Goal: Task Accomplishment & Management: Use online tool/utility

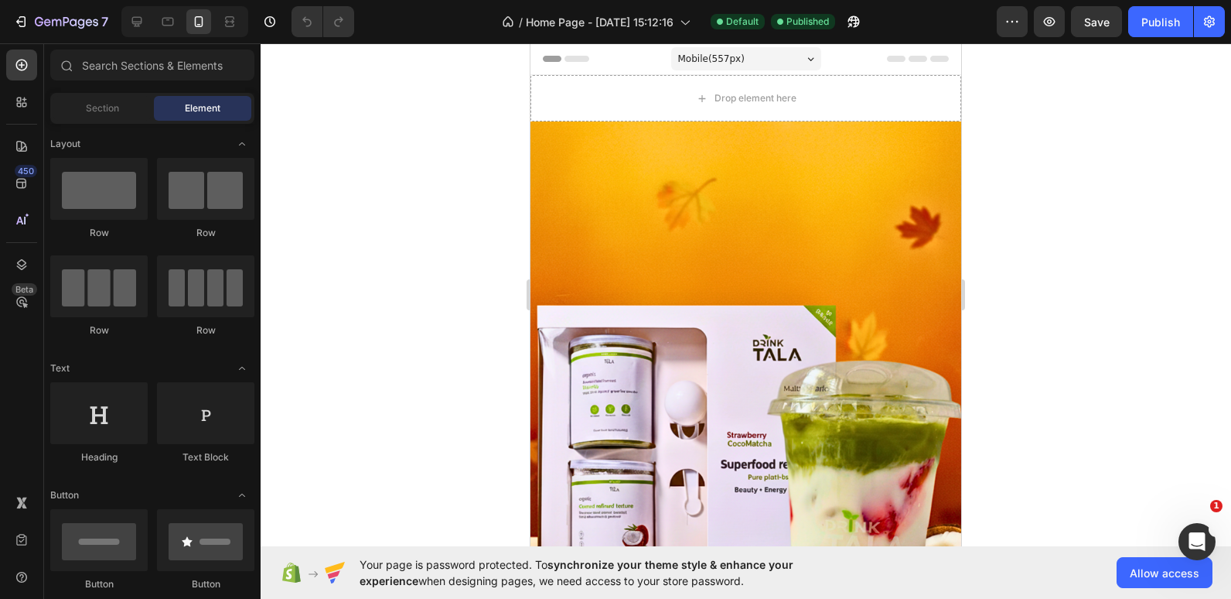
click at [633, 0] on html "7 Version history / Home Page - Jun 1, 15:12:16 Default Published Preview Save …" at bounding box center [615, 0] width 1231 height 0
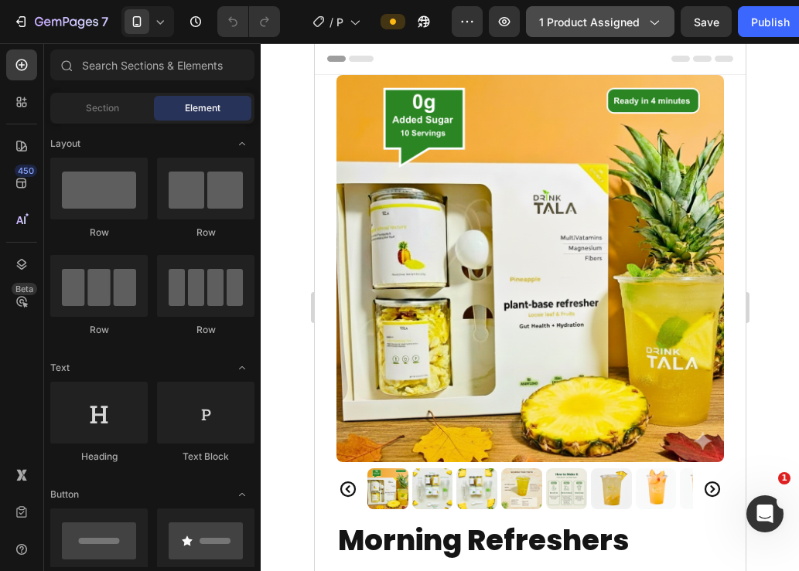
click at [597, 23] on span "1 product assigned" at bounding box center [589, 22] width 101 height 16
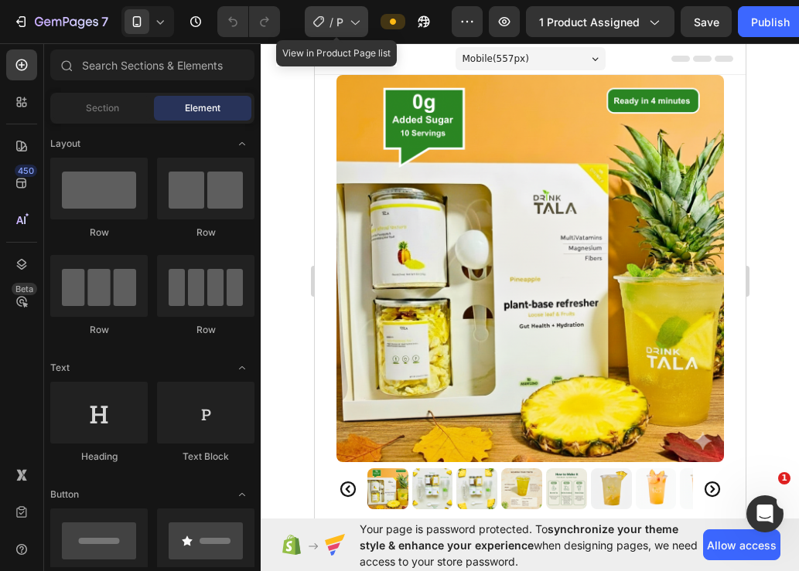
click at [354, 20] on icon at bounding box center [353, 21] width 15 height 15
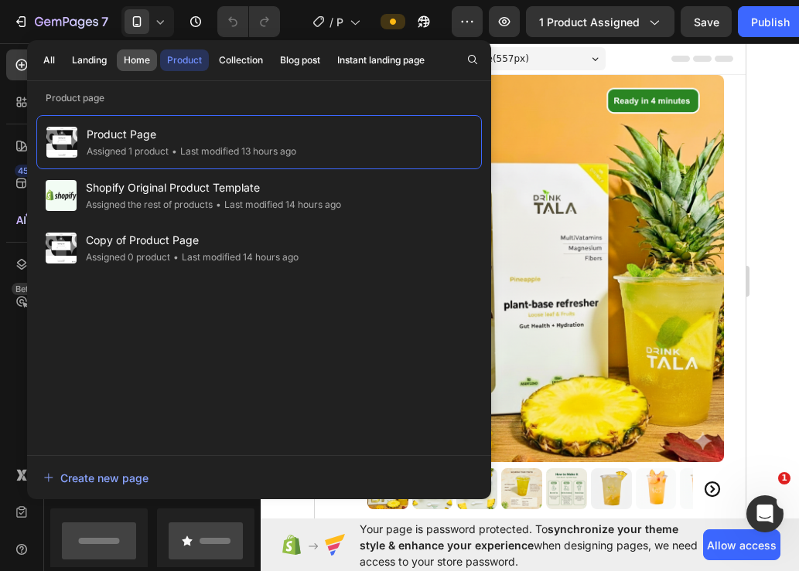
click at [133, 58] on div "Home" at bounding box center [137, 60] width 26 height 14
drag, startPoint x: 452, startPoint y: 105, endPoint x: 599, endPoint y: 122, distance: 147.1
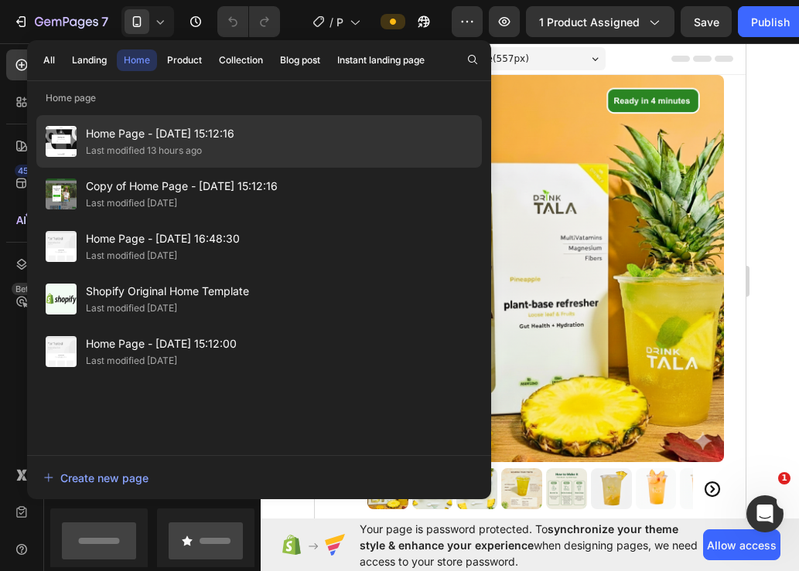
click at [115, 135] on span "Home Page - [DATE] 15:12:16" at bounding box center [160, 134] width 148 height 19
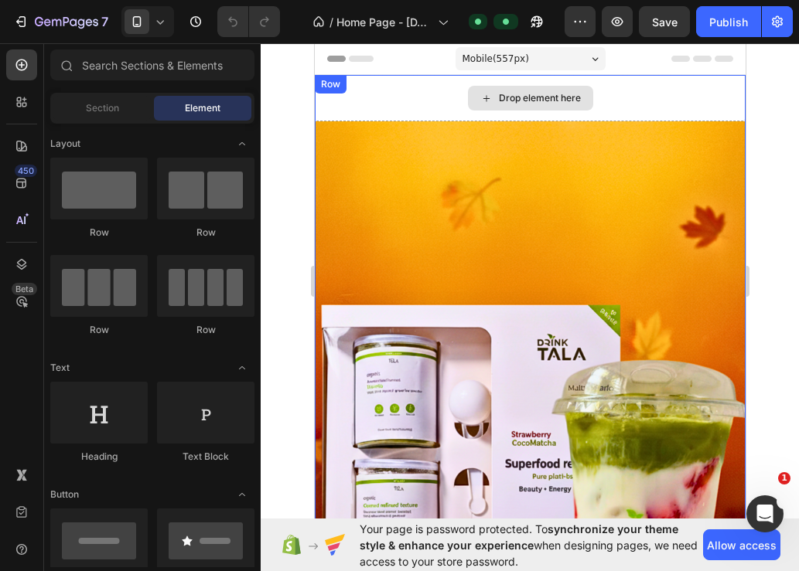
click at [399, 95] on div "Drop element here" at bounding box center [529, 98] width 431 height 46
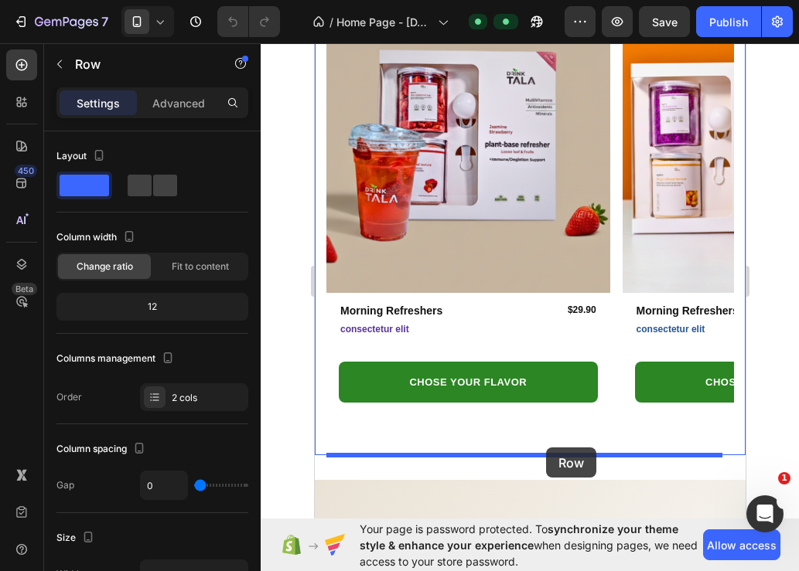
scroll to position [824, 0]
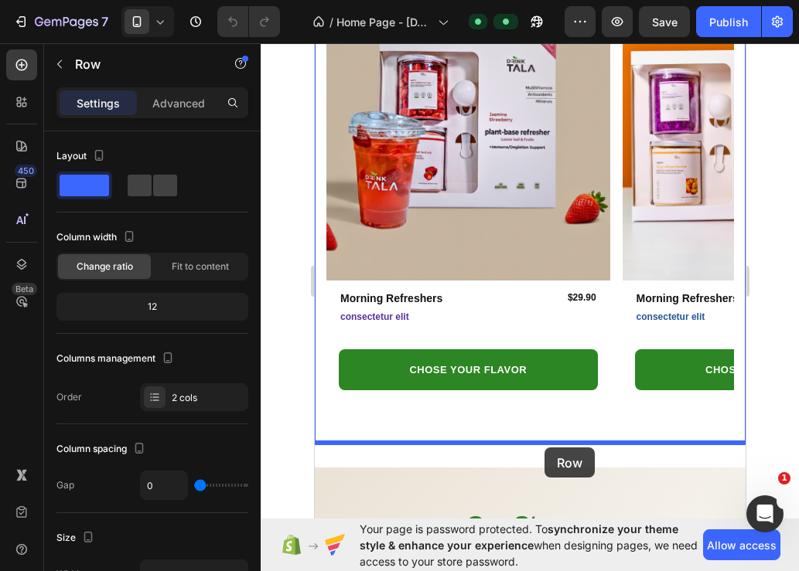
drag, startPoint x: 606, startPoint y: 95, endPoint x: 544, endPoint y: 448, distance: 358.0
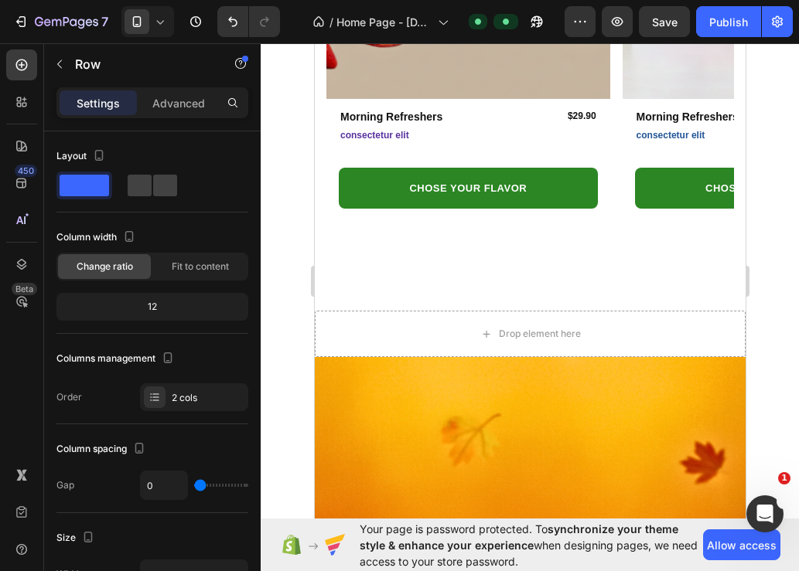
scroll to position [1006, 0]
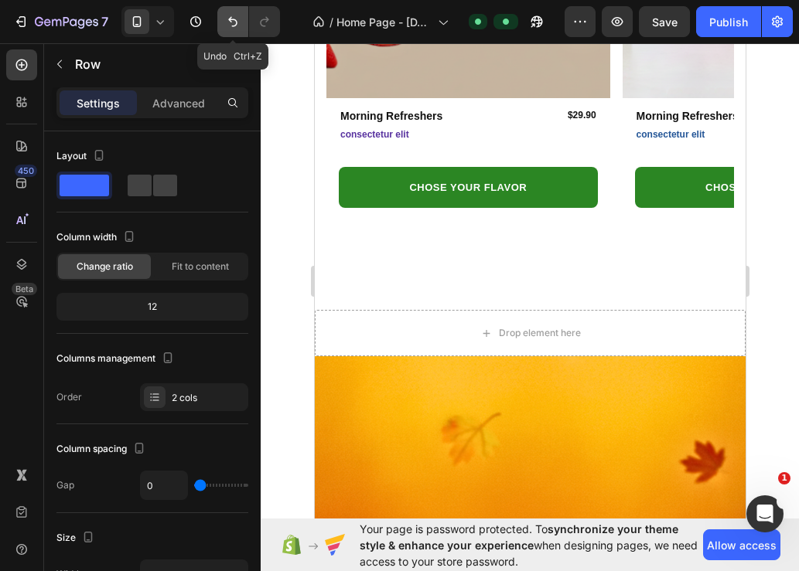
click at [227, 27] on icon "Undo/Redo" at bounding box center [232, 21] width 15 height 15
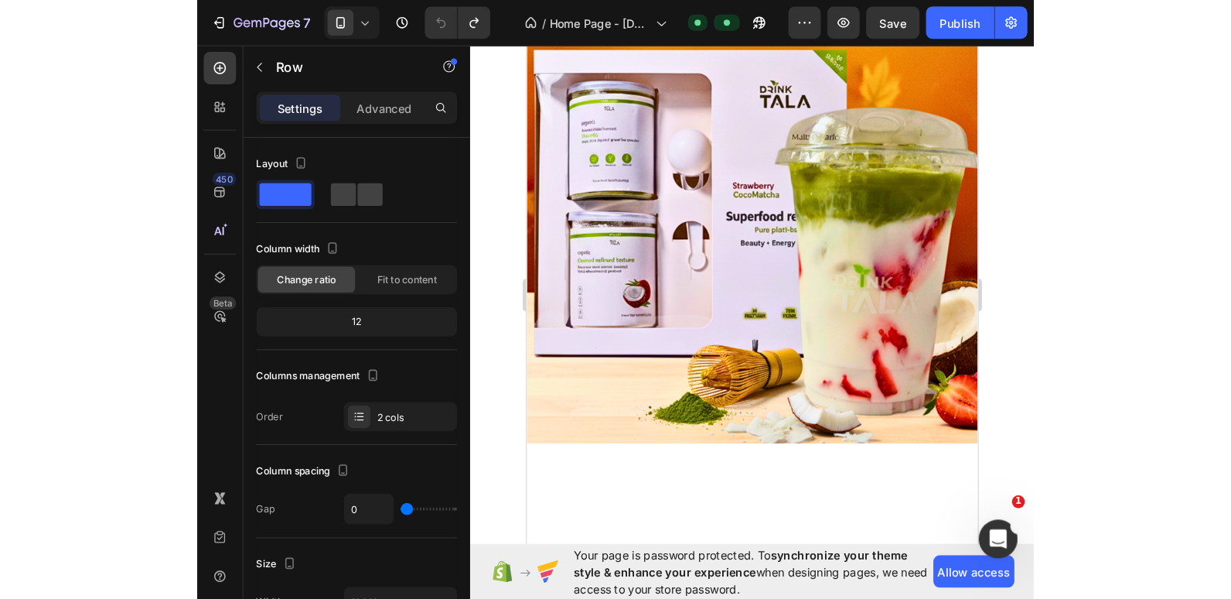
scroll to position [0, 0]
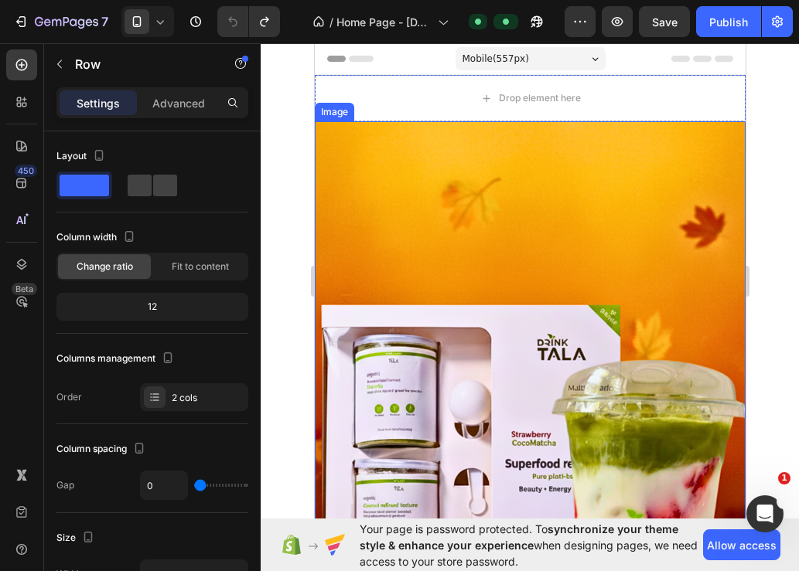
click at [475, 218] on img at bounding box center [529, 408] width 431 height 575
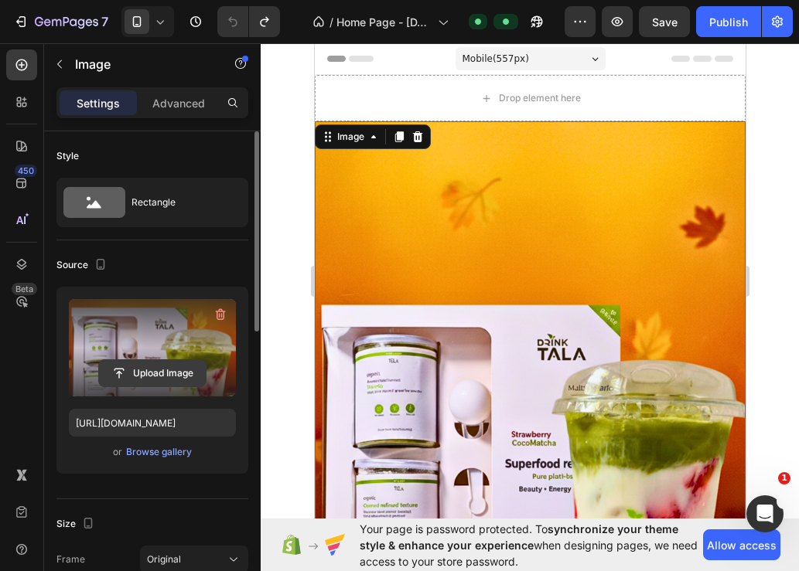
click at [155, 367] on input "file" at bounding box center [152, 373] width 107 height 26
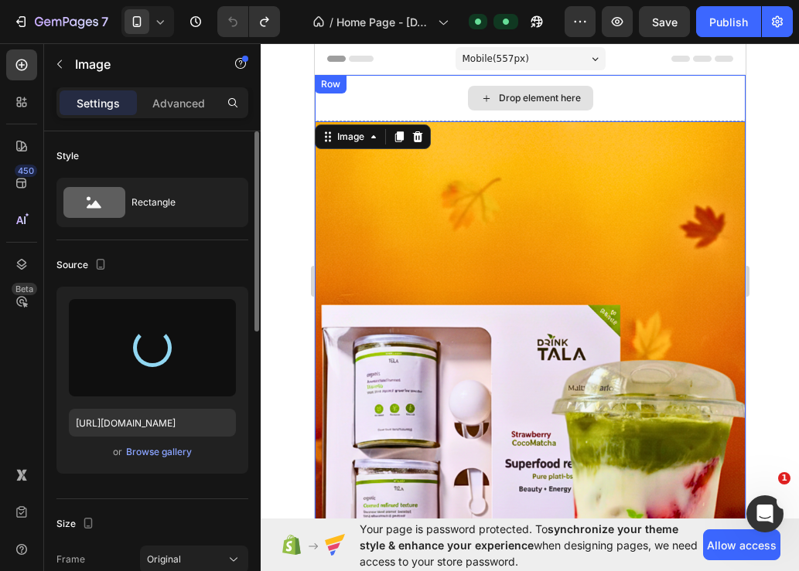
click at [387, 79] on div "Drop element here" at bounding box center [529, 98] width 431 height 46
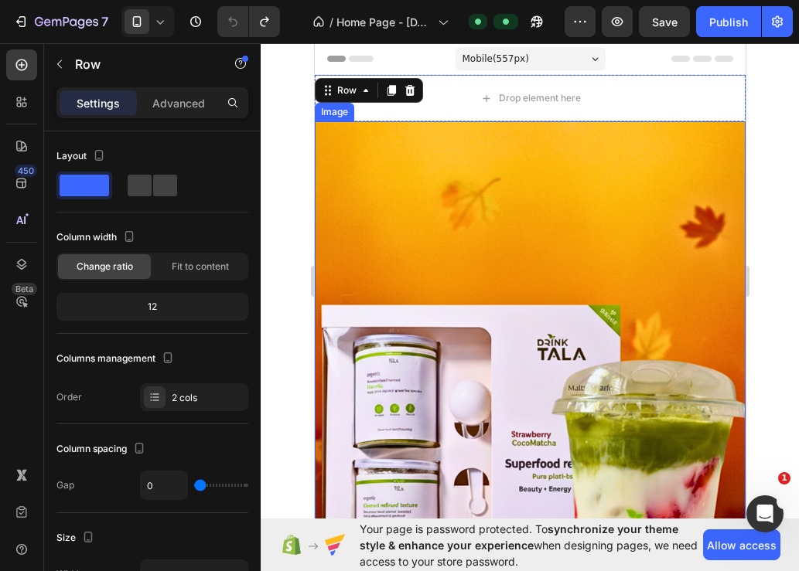
click at [381, 220] on img at bounding box center [529, 408] width 431 height 575
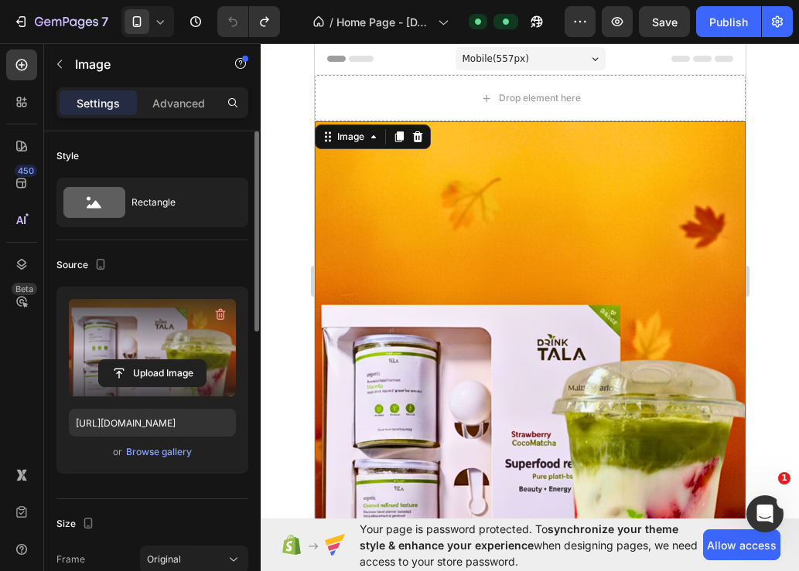
click at [160, 358] on label at bounding box center [152, 347] width 167 height 97
click at [160, 360] on input "file" at bounding box center [152, 373] width 107 height 26
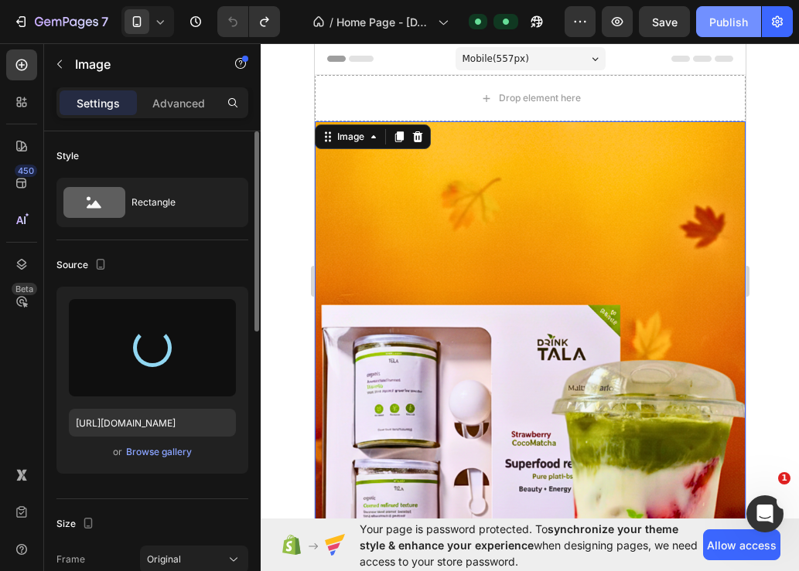
type input "https://cdn.shopify.com/s/files/1/0655/3354/2570/files/gempages_569040827234386…"
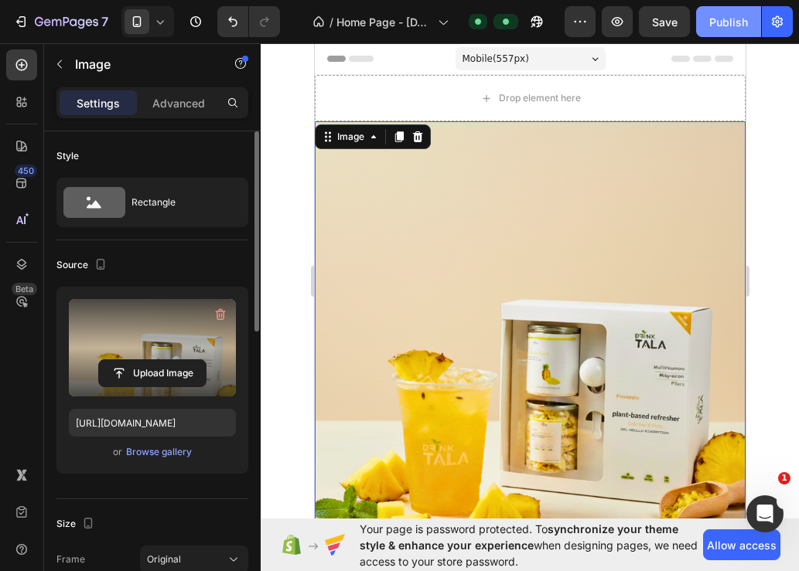
click at [712, 21] on div "Publish" at bounding box center [728, 22] width 39 height 16
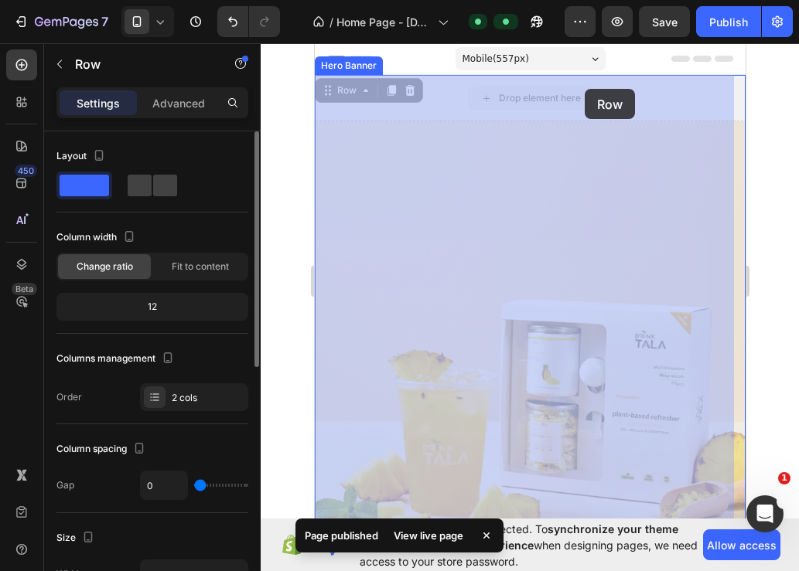
drag, startPoint x: 632, startPoint y: 95, endPoint x: 584, endPoint y: 89, distance: 48.3
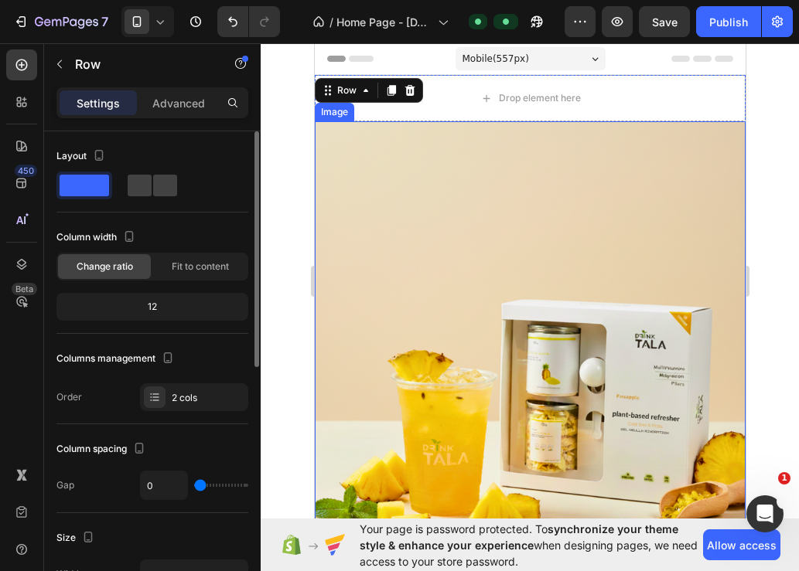
click at [385, 247] on img at bounding box center [529, 336] width 431 height 431
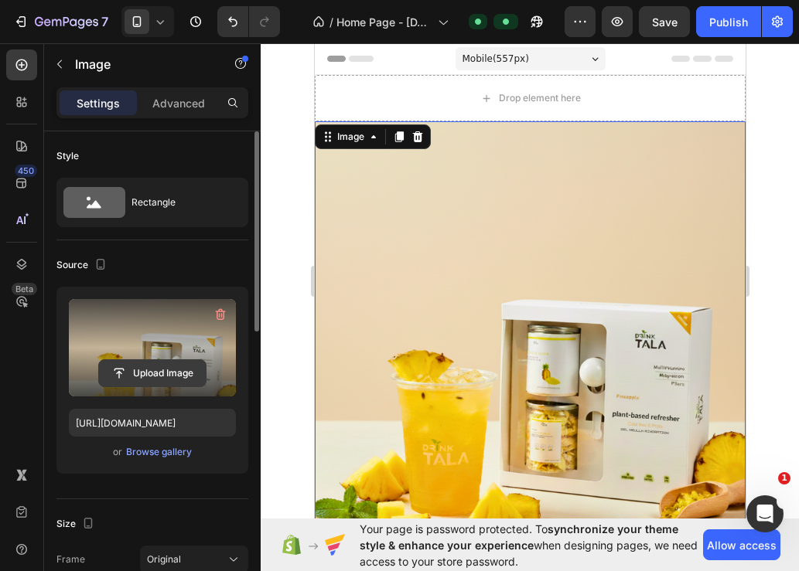
click at [152, 374] on input "file" at bounding box center [152, 373] width 107 height 26
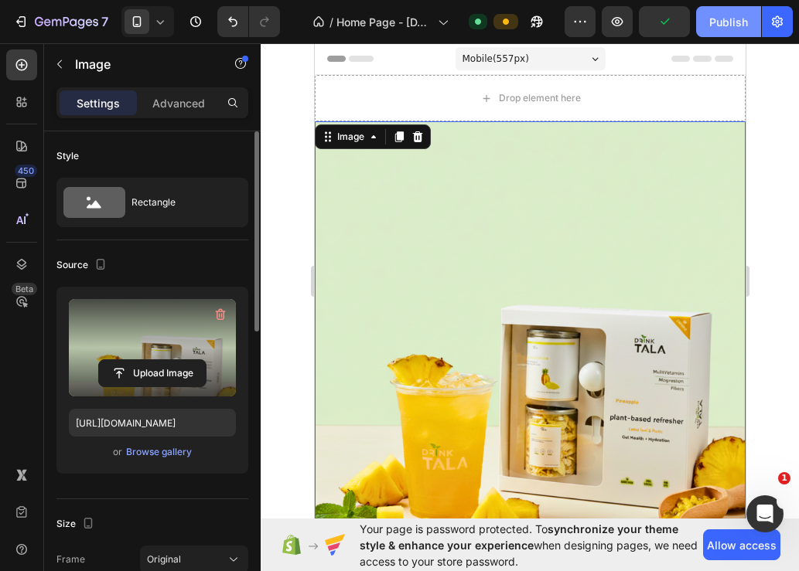
click at [727, 14] on div "Publish" at bounding box center [728, 22] width 39 height 16
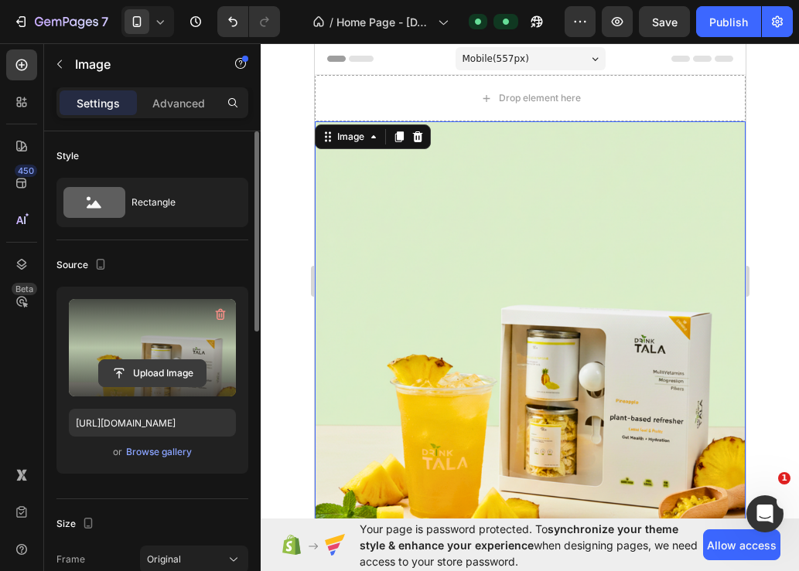
click at [173, 368] on input "file" at bounding box center [152, 373] width 107 height 26
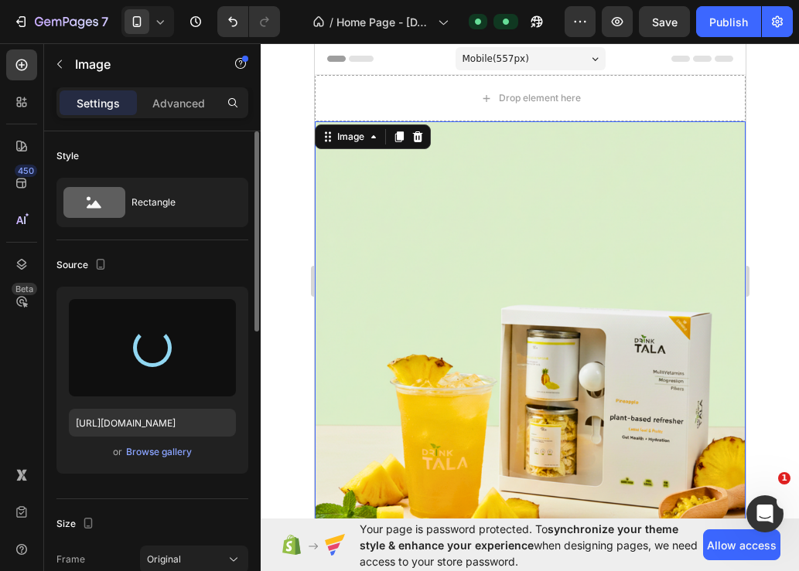
type input "https://cdn.shopify.com/s/files/1/0655/3354/2570/files/gempages_569040827234386…"
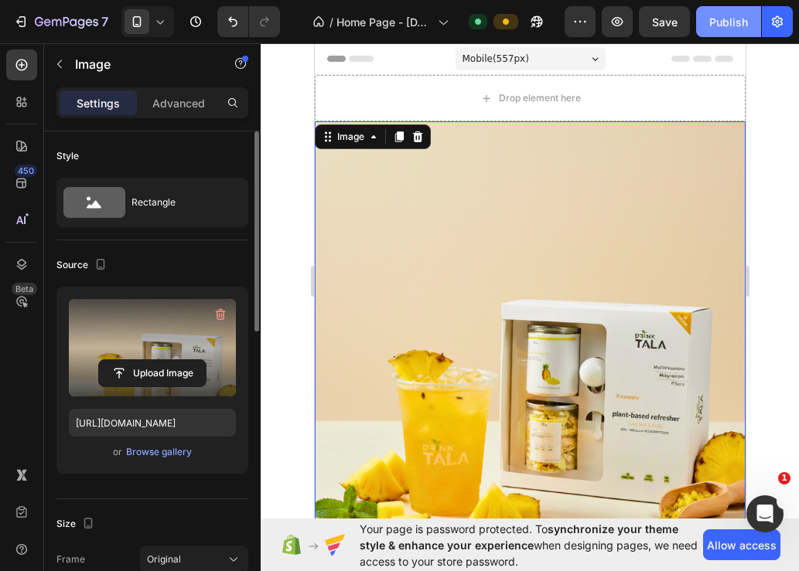
click at [717, 15] on div "Publish" at bounding box center [728, 22] width 39 height 16
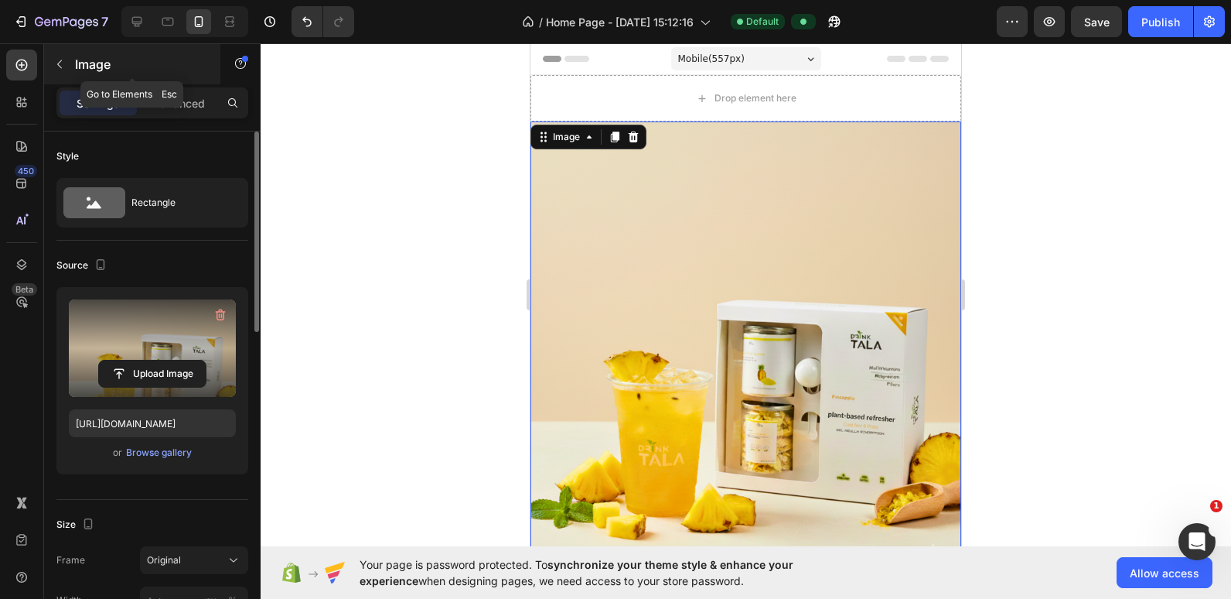
click at [67, 67] on button "button" at bounding box center [59, 64] width 25 height 25
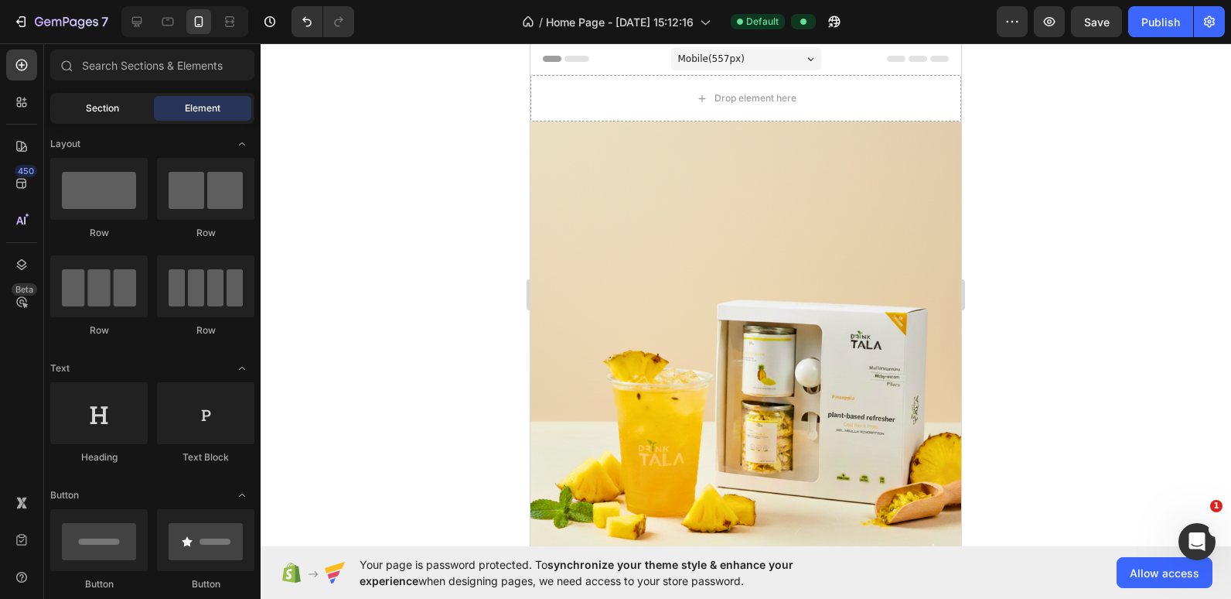
click at [84, 107] on div "Section" at bounding box center [101, 108] width 97 height 25
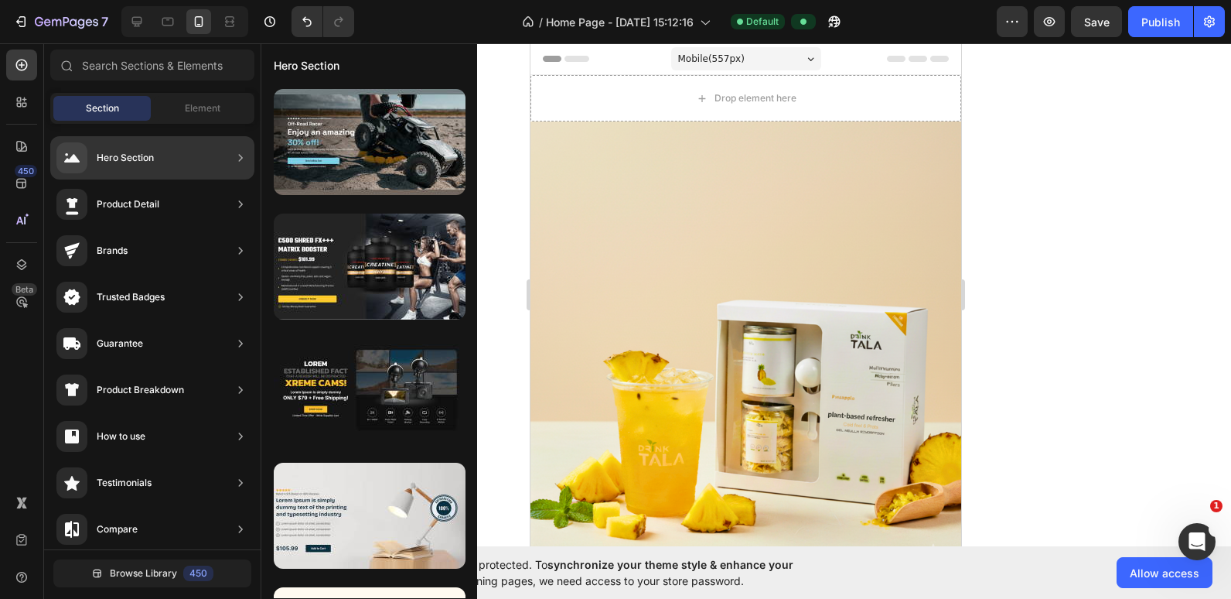
click at [126, 143] on div "Hero Section" at bounding box center [104, 157] width 97 height 31
click at [117, 160] on div "Hero Section" at bounding box center [125, 157] width 57 height 15
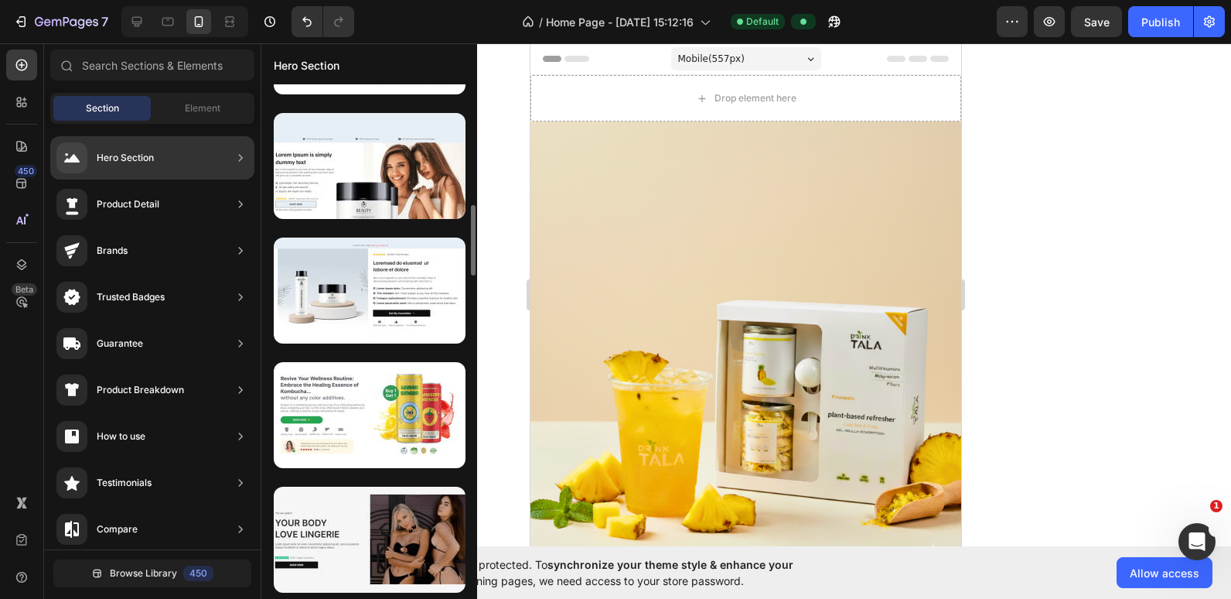
scroll to position [913, 0]
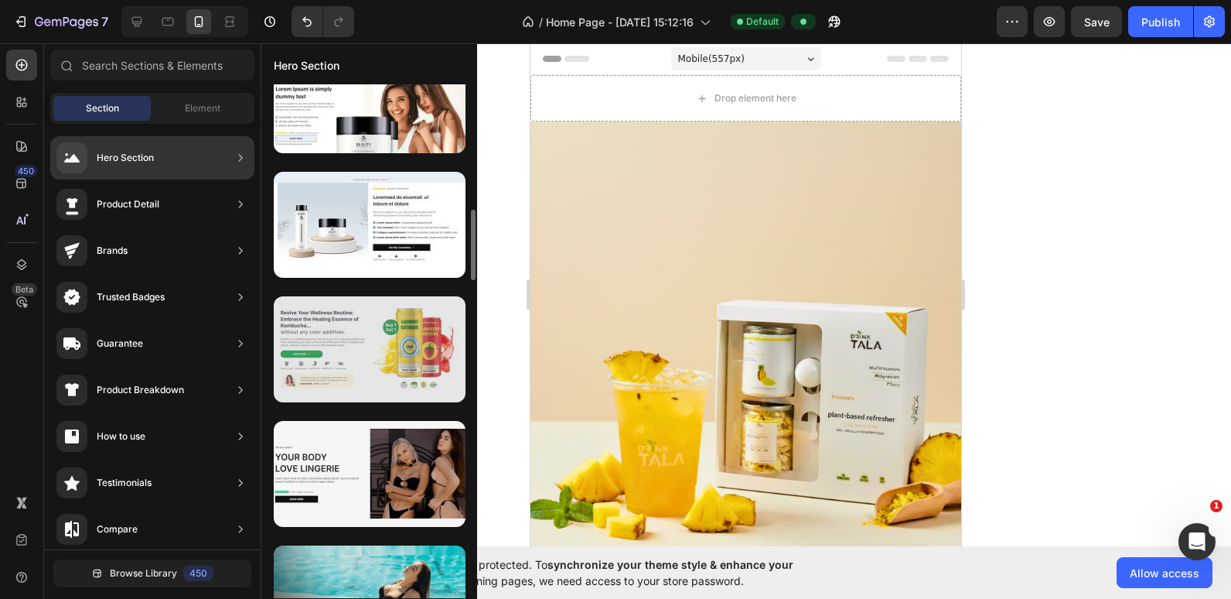
click at [368, 330] on div at bounding box center [370, 349] width 192 height 106
click at [374, 353] on div at bounding box center [370, 349] width 192 height 106
click at [442, 380] on div at bounding box center [370, 349] width 192 height 106
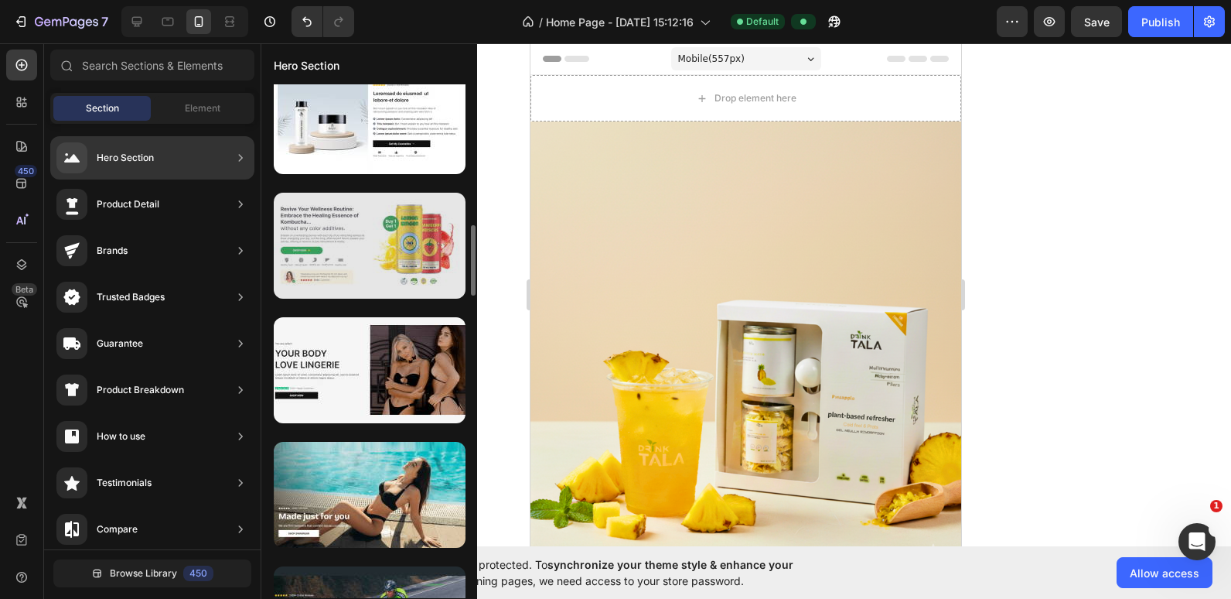
scroll to position [1018, 0]
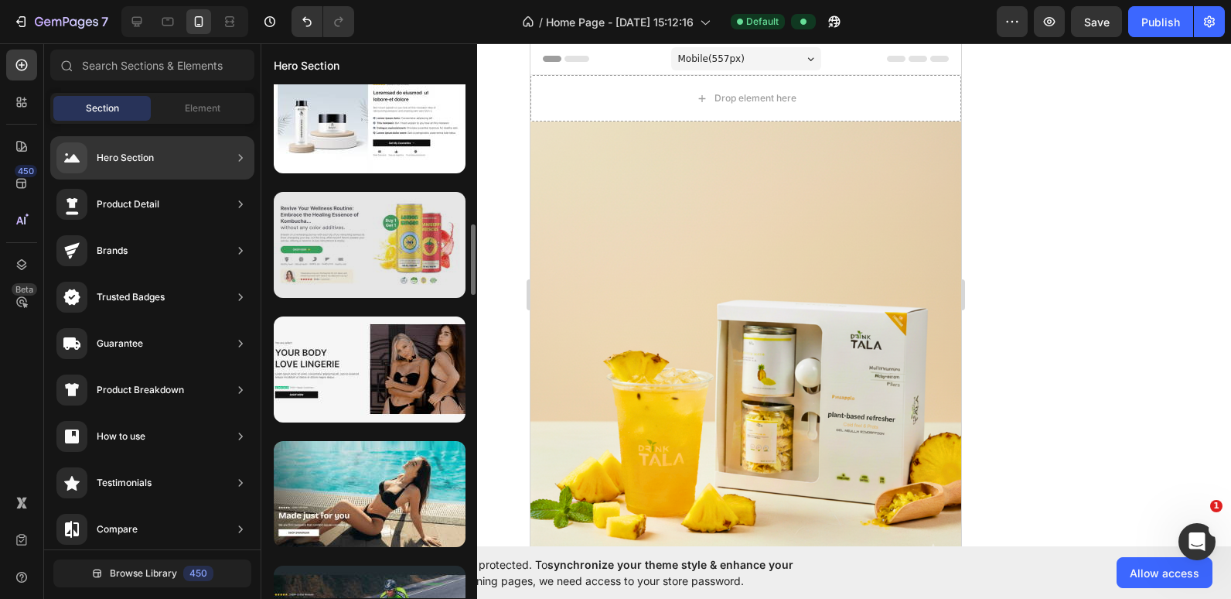
click at [402, 278] on div at bounding box center [370, 245] width 192 height 106
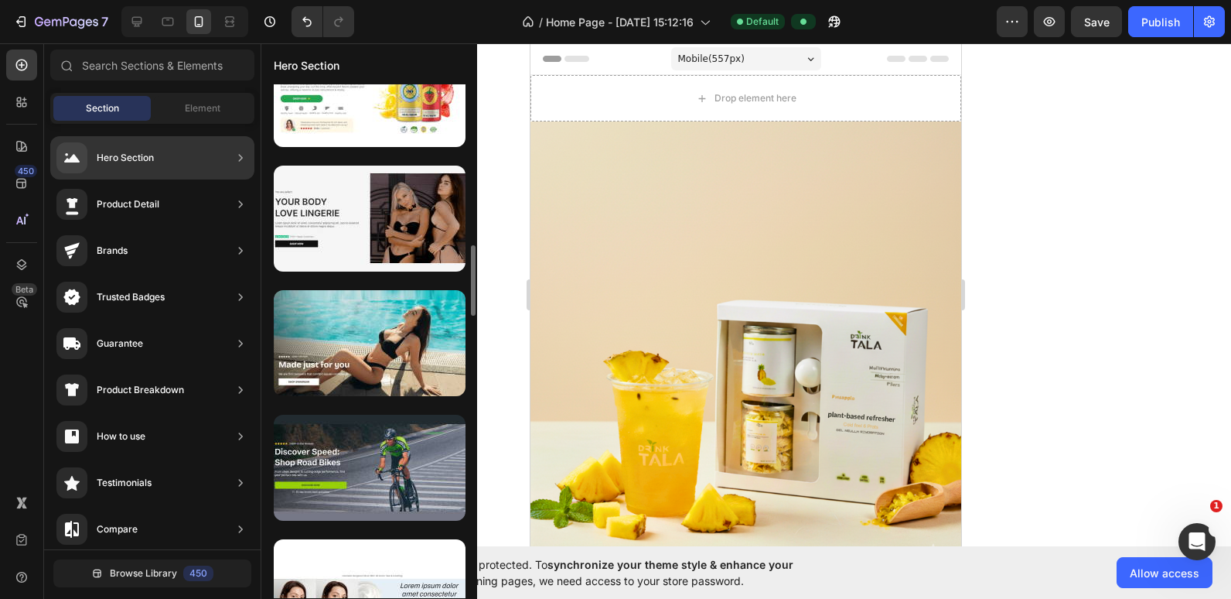
scroll to position [0, 0]
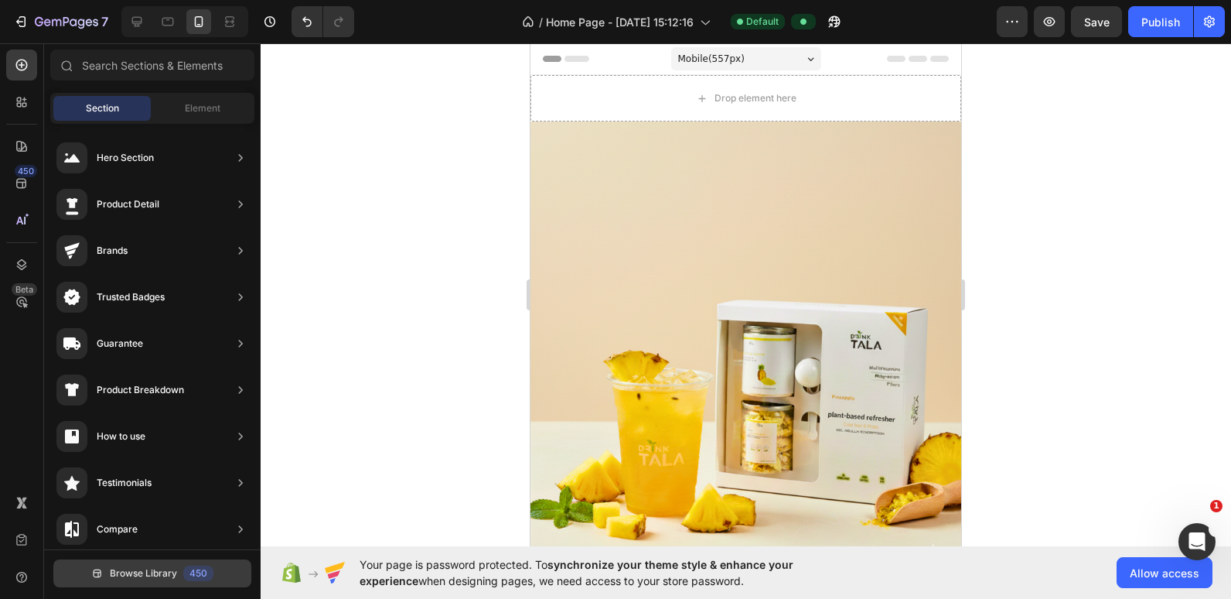
click at [164, 571] on span "Browse Library" at bounding box center [143, 573] width 67 height 14
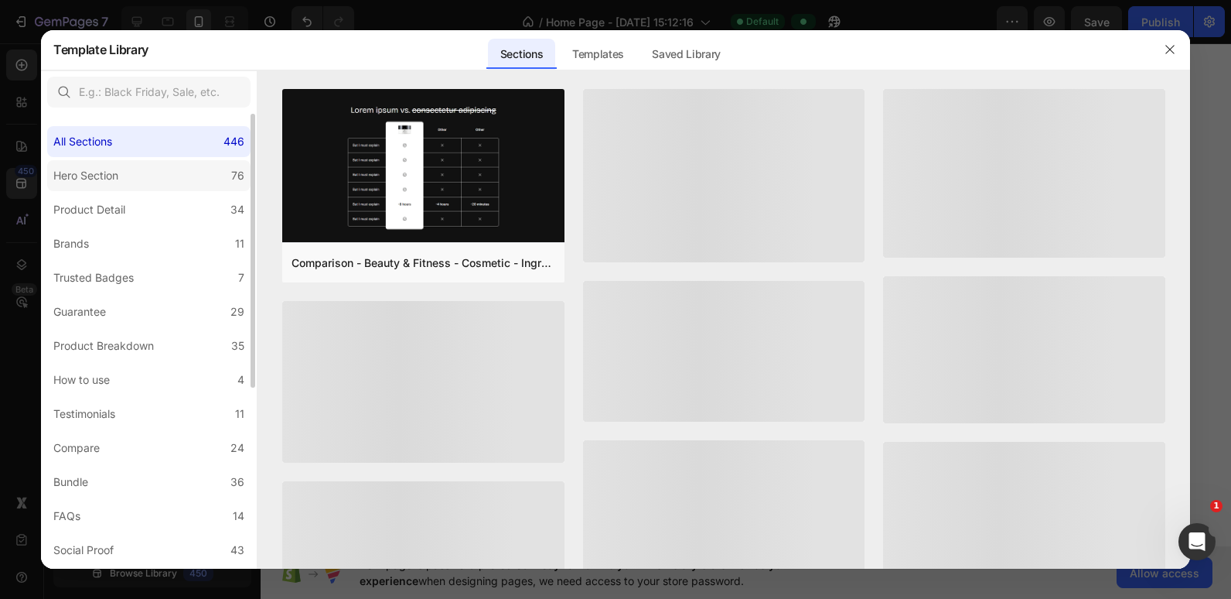
click at [149, 179] on label "Hero Section 76" at bounding box center [148, 175] width 203 height 31
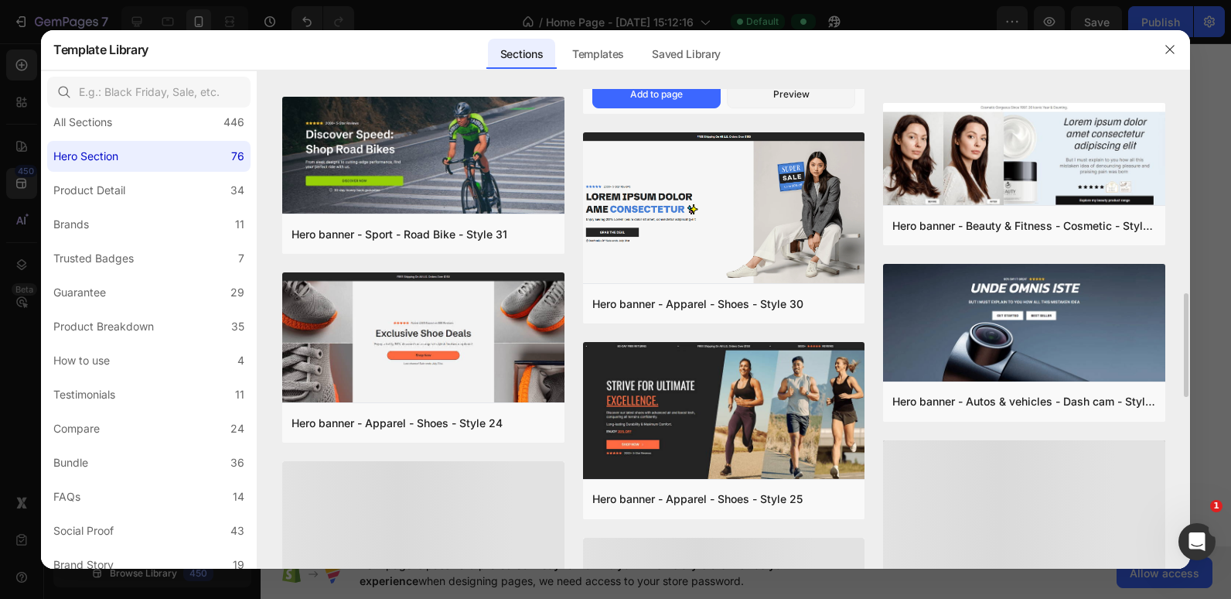
scroll to position [796, 0]
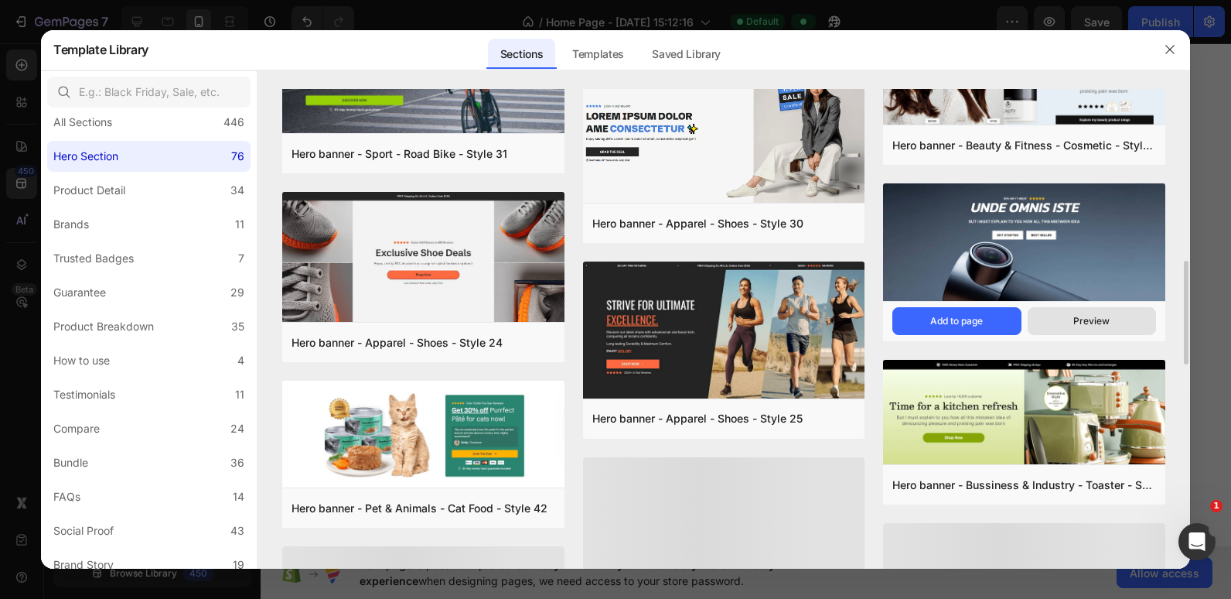
click at [798, 312] on button "Preview" at bounding box center [1092, 321] width 128 height 28
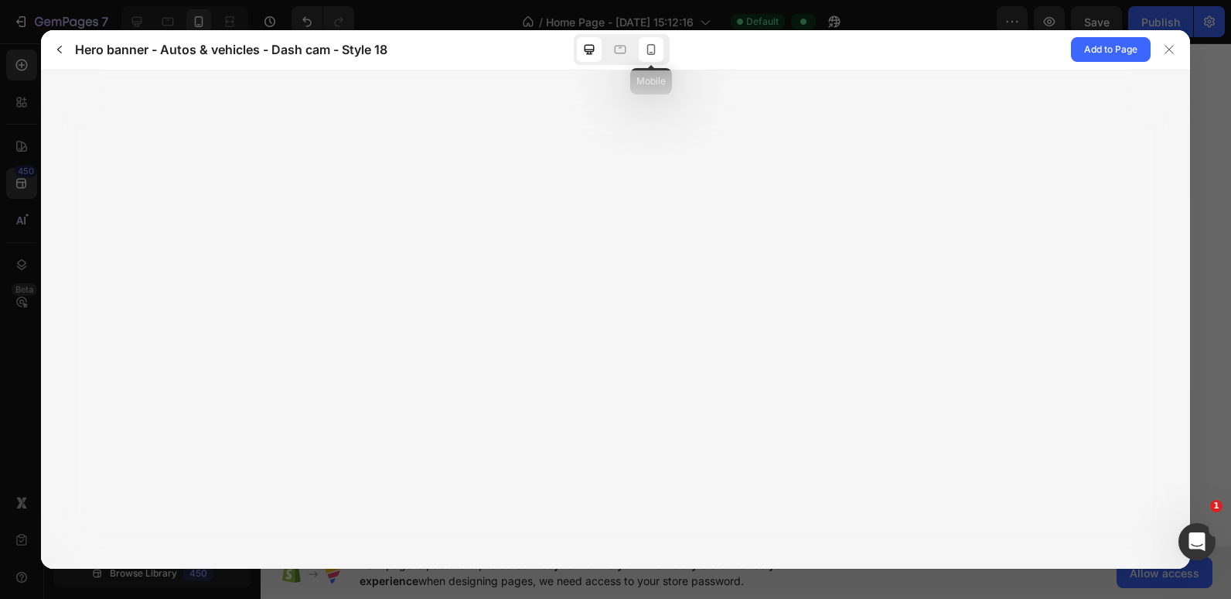
click at [649, 47] on icon at bounding box center [650, 49] width 15 height 15
click at [798, 46] on span "Add to Page" at bounding box center [1110, 49] width 53 height 19
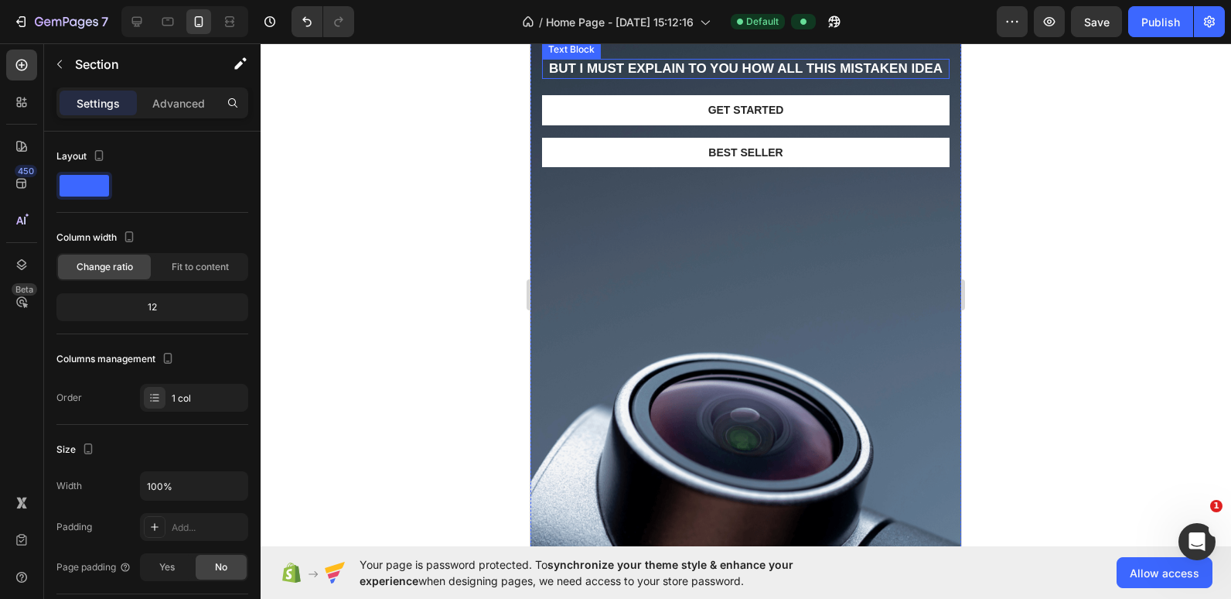
scroll to position [4447, 0]
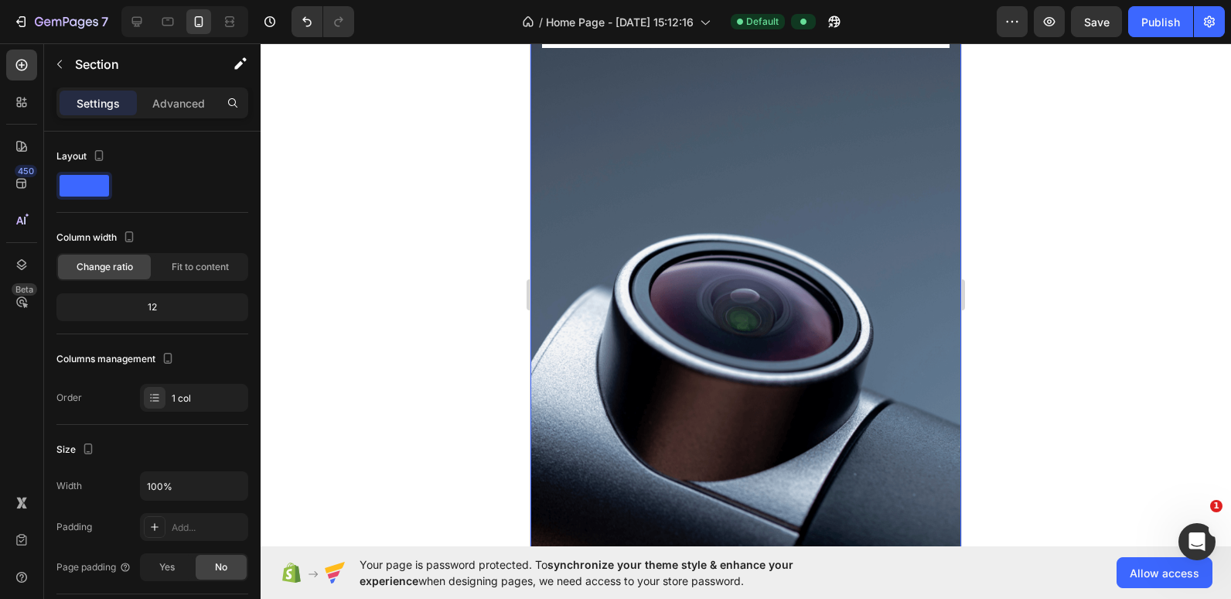
click at [568, 249] on div "Background Image" at bounding box center [746, 207] width 431 height 766
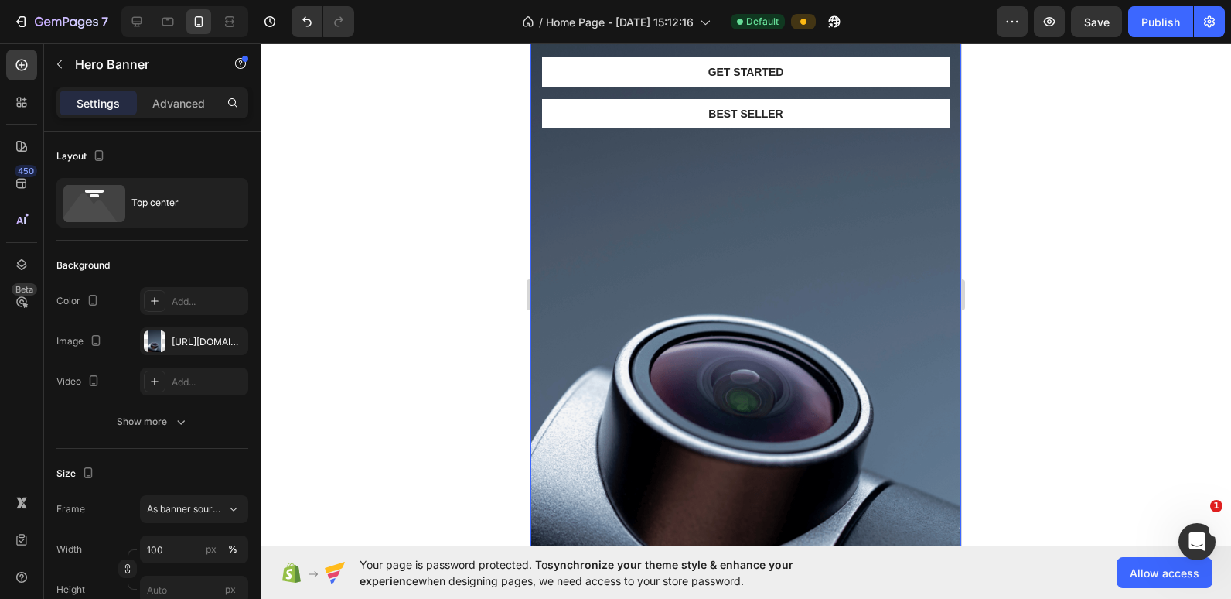
scroll to position [4696, 0]
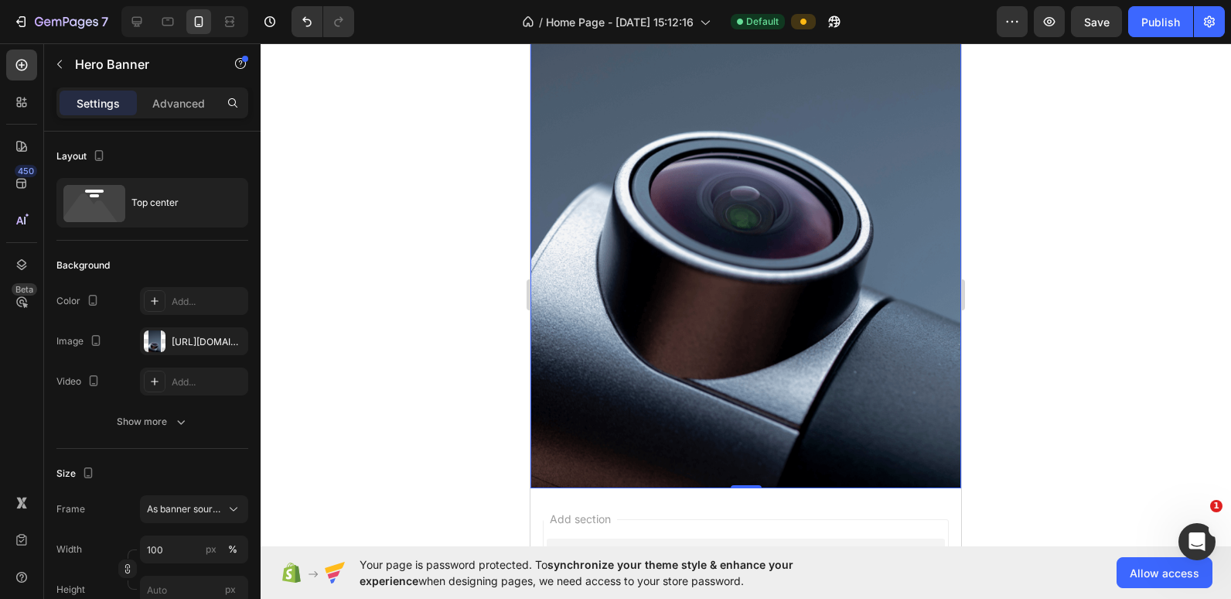
click at [537, 370] on div "Background Image" at bounding box center [746, 105] width 431 height 766
click at [157, 350] on div at bounding box center [155, 341] width 22 height 22
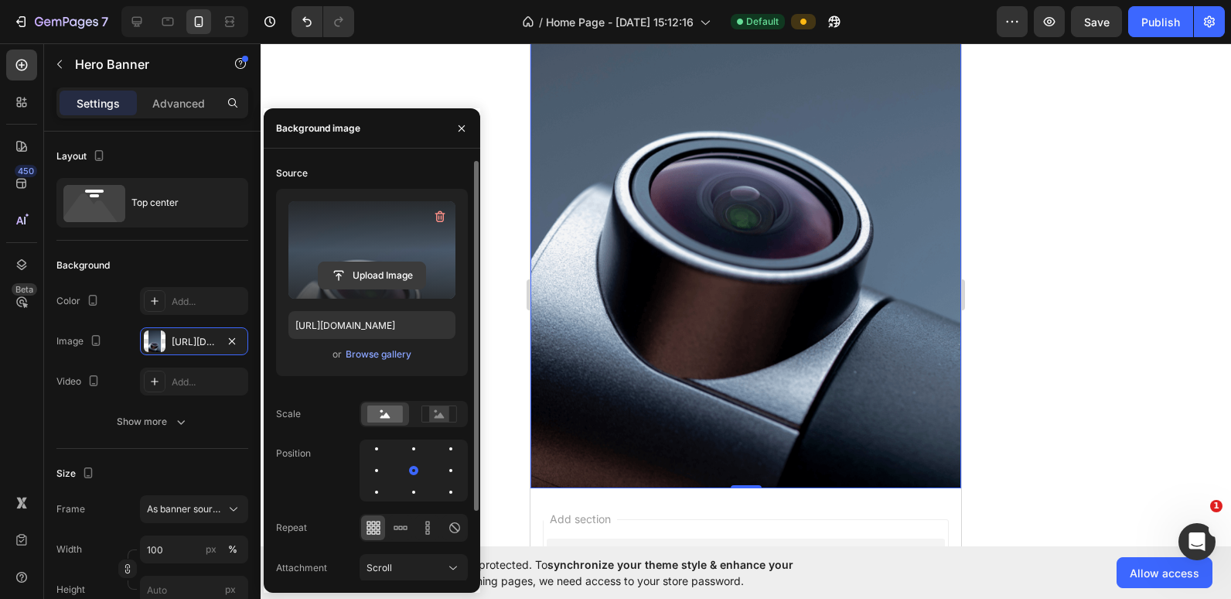
click at [374, 272] on input "file" at bounding box center [372, 275] width 107 height 26
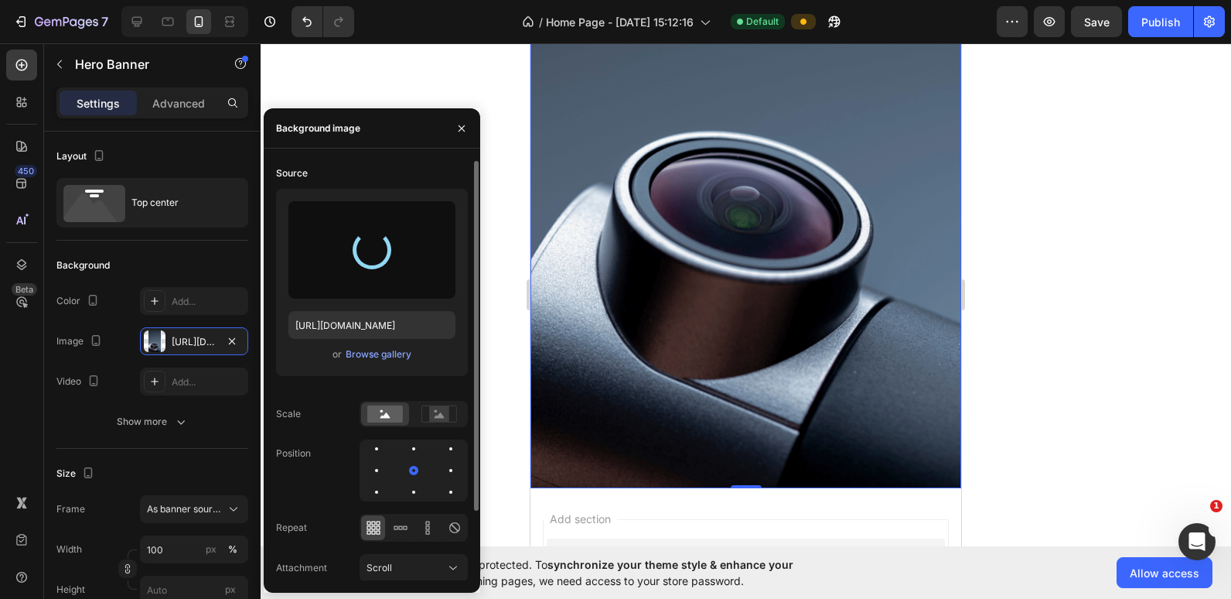
type input "https://cdn.shopify.com/s/files/1/0655/3354/2570/files/gempages_569040827234386…"
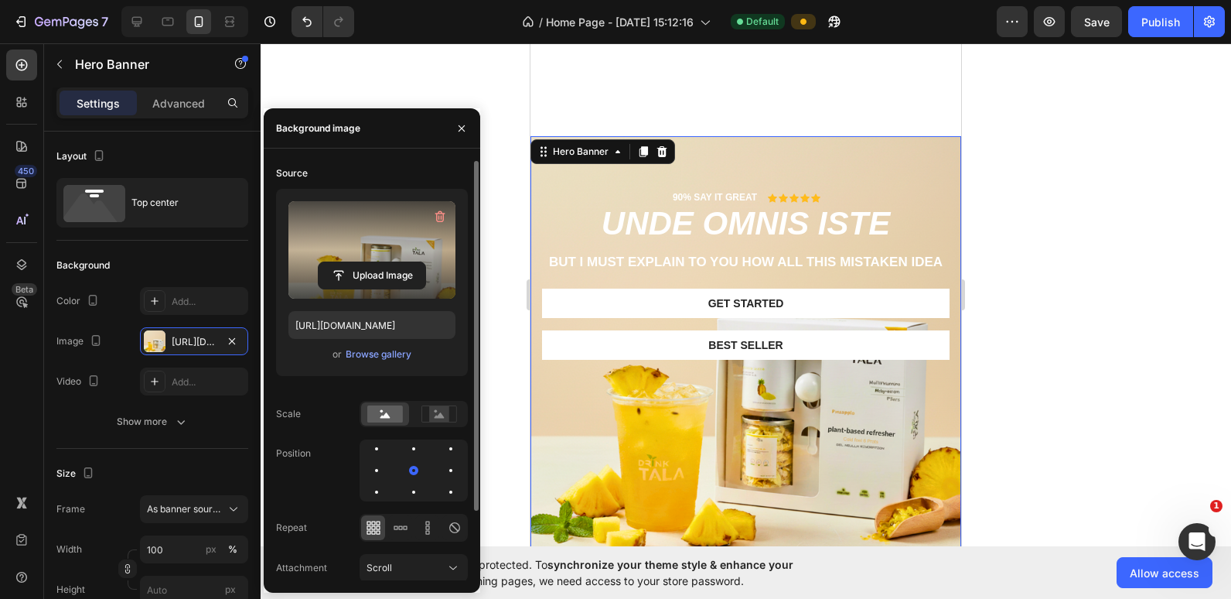
scroll to position [4281, 0]
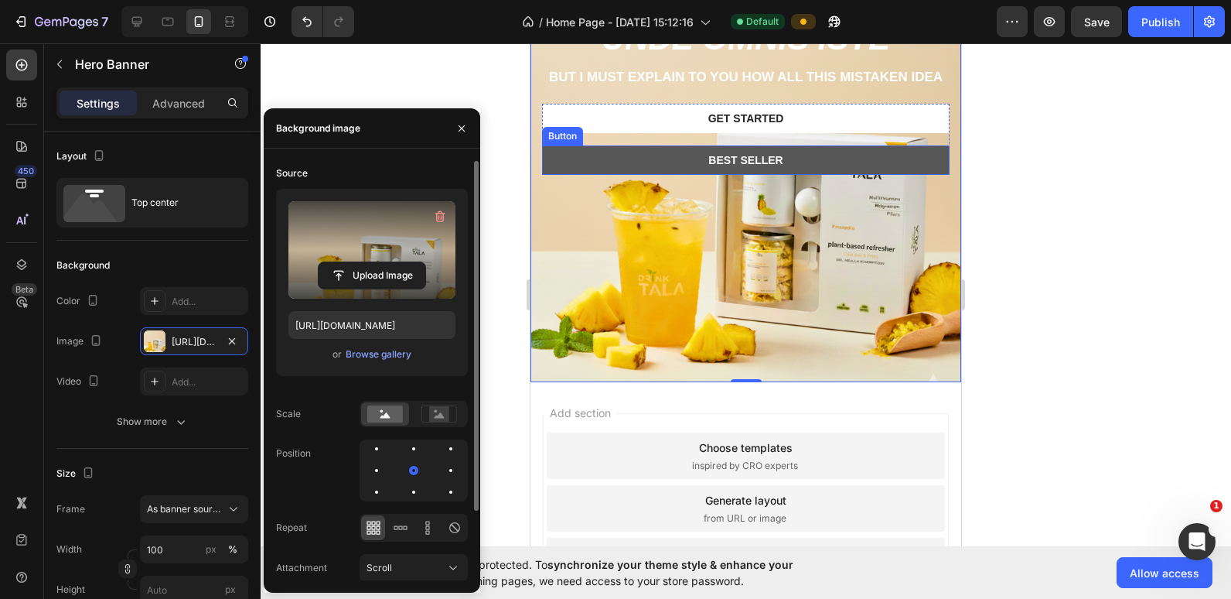
click at [798, 175] on button "Best Seller" at bounding box center [746, 159] width 408 height 29
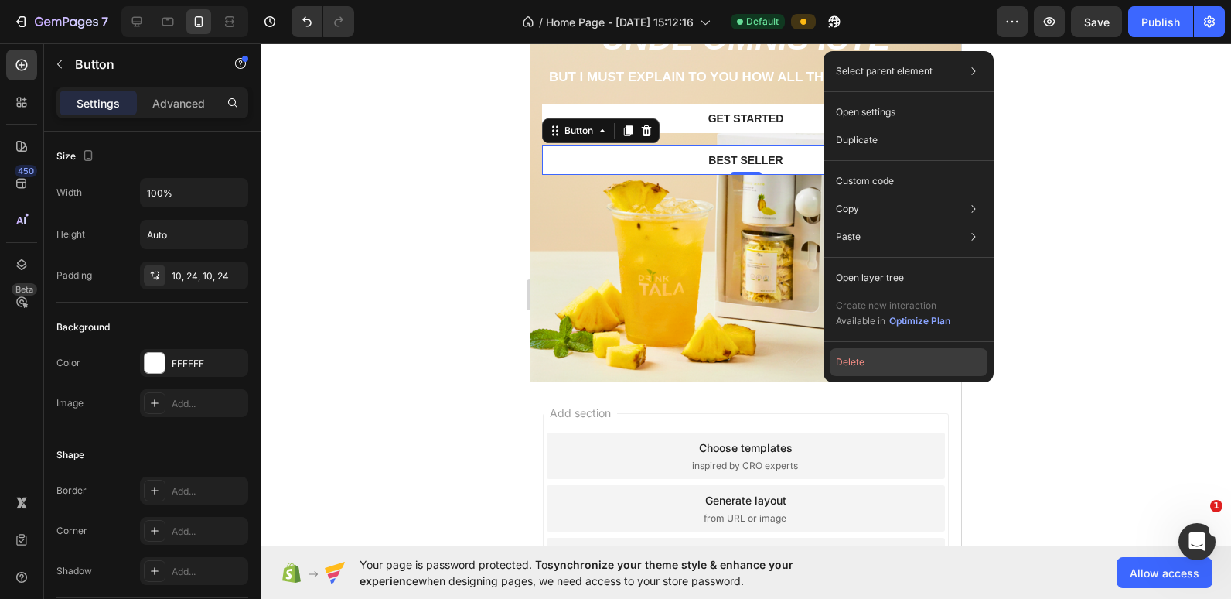
click at [798, 363] on button "Delete" at bounding box center [909, 362] width 158 height 28
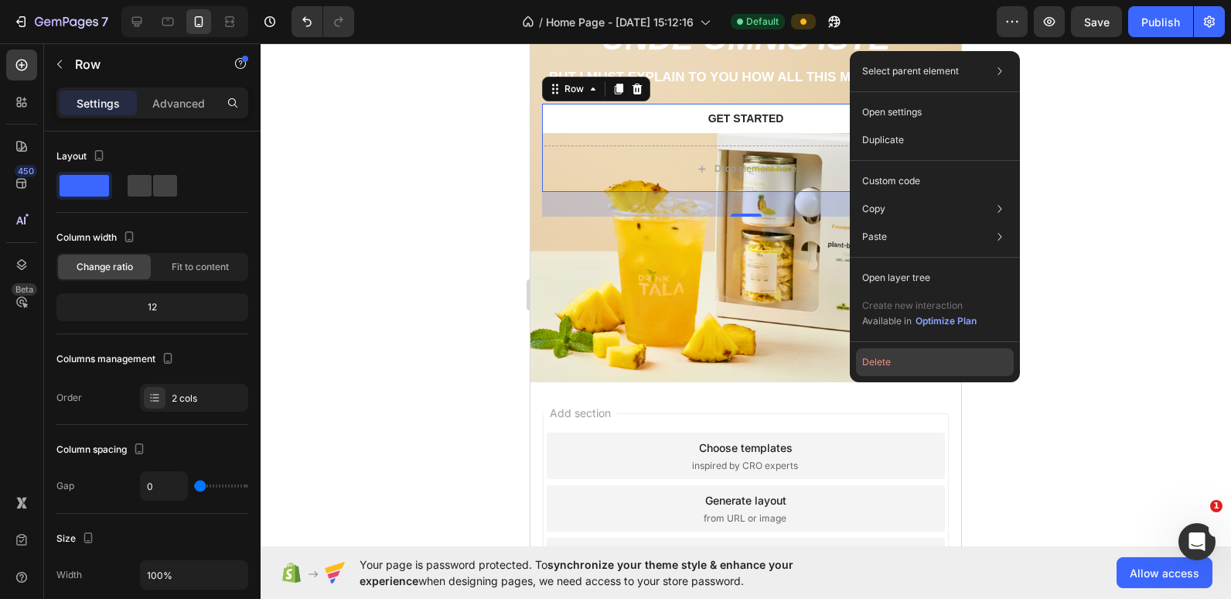
click at [798, 352] on button "Delete" at bounding box center [935, 362] width 158 height 28
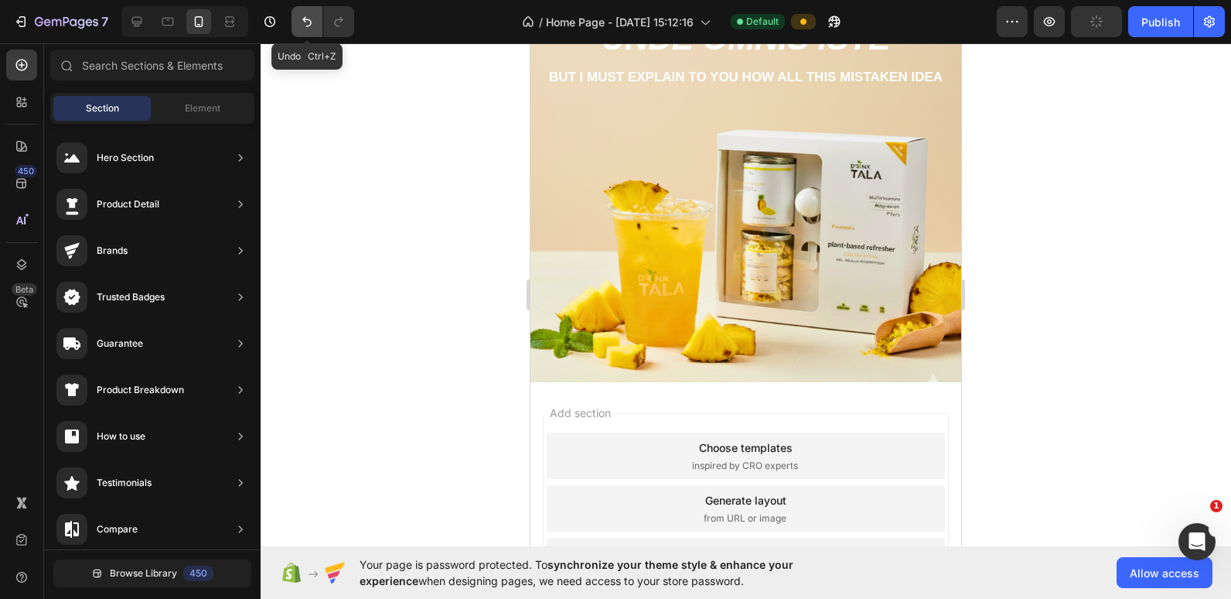
click at [302, 13] on button "Undo/Redo" at bounding box center [307, 21] width 31 height 31
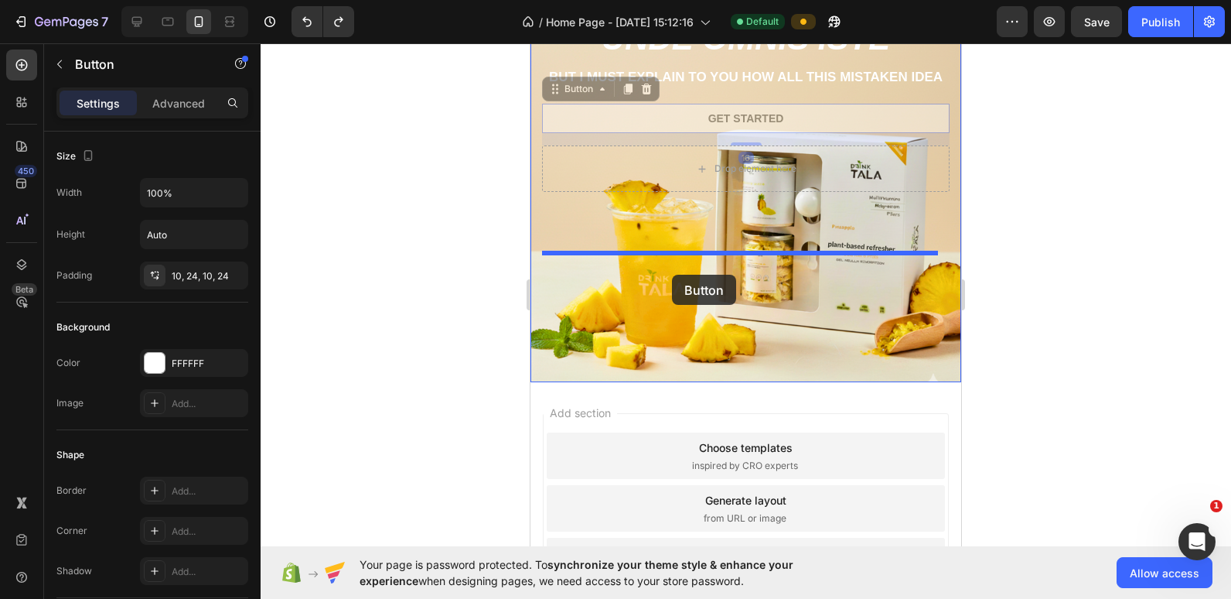
drag, startPoint x: 665, startPoint y: 320, endPoint x: 672, endPoint y: 275, distance: 46.2
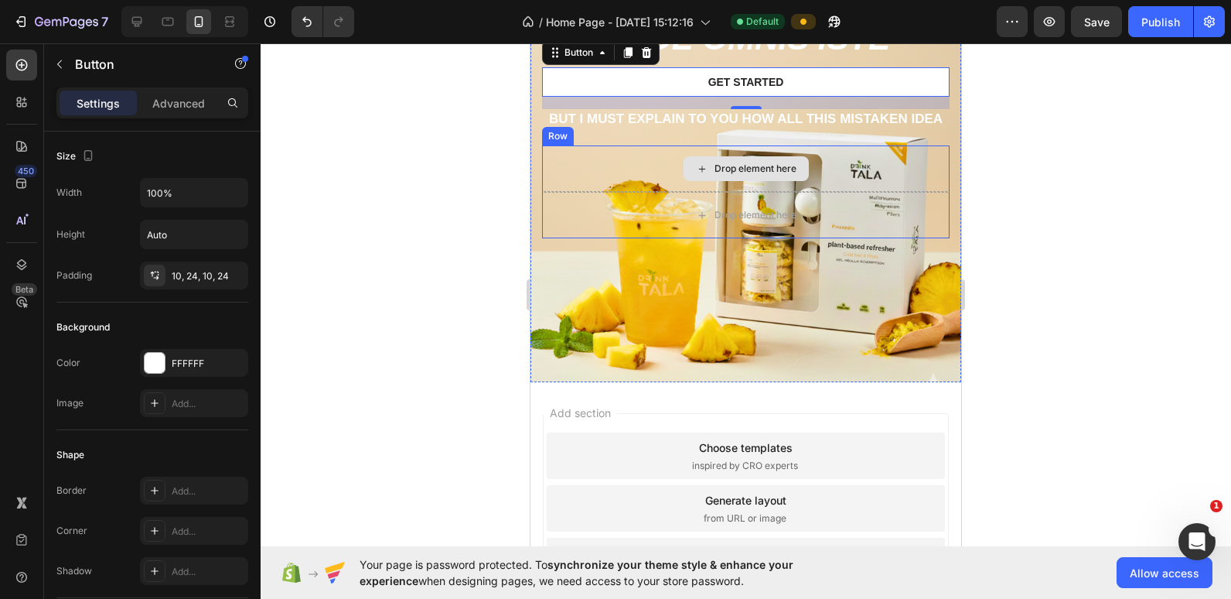
click at [625, 192] on div "Drop element here" at bounding box center [746, 168] width 408 height 46
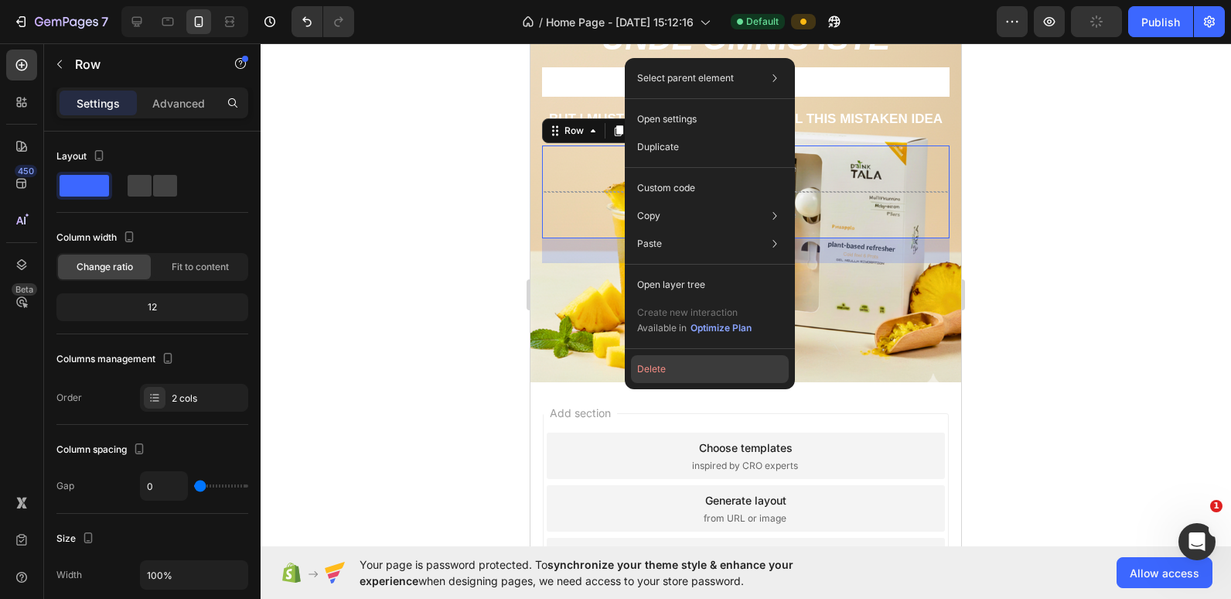
click at [685, 357] on button "Delete" at bounding box center [710, 369] width 158 height 28
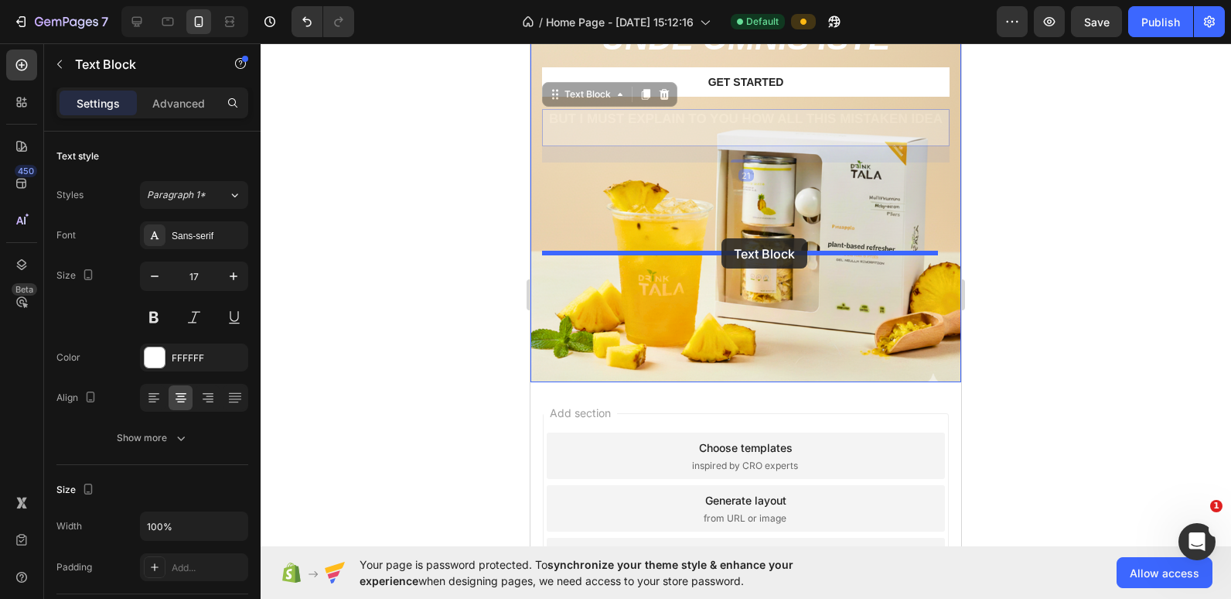
drag, startPoint x: 718, startPoint y: 295, endPoint x: 722, endPoint y: 238, distance: 56.5
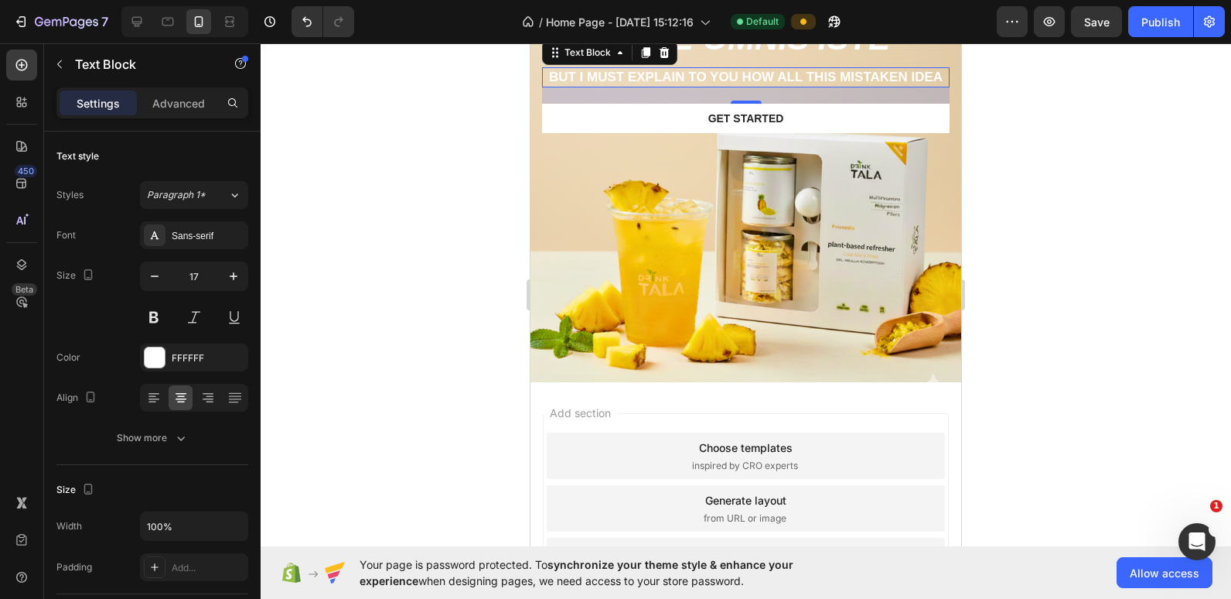
click at [727, 86] on p "But I must explain to you how all this mistaken idea" at bounding box center [746, 77] width 404 height 17
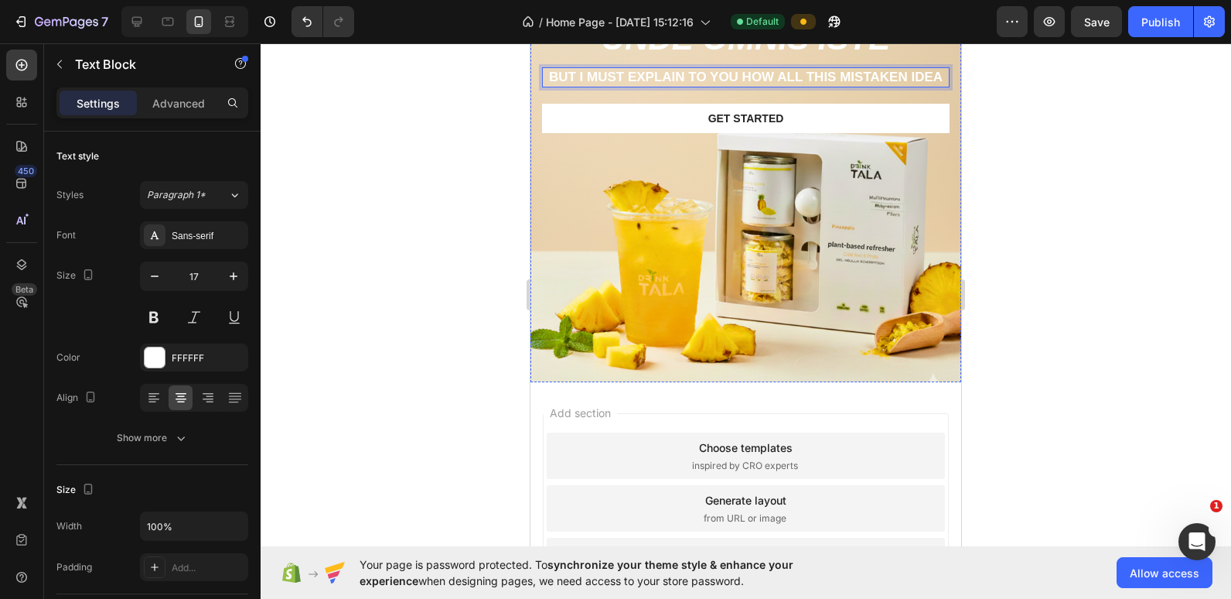
click at [636, 21] on div "90% SAY IT GREAT Text Block Icon Icon Icon Icon Icon Icon List Row" at bounding box center [746, 12] width 408 height 15
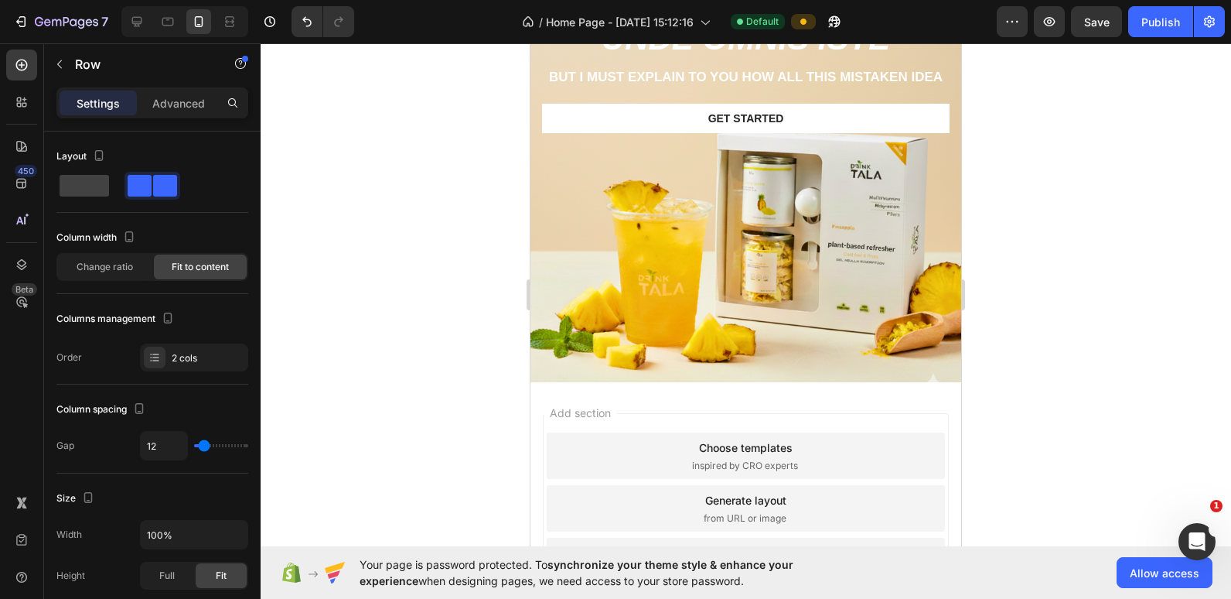
click at [612, 21] on div "90% SAY IT GREAT Text Block Icon Icon Icon Icon Icon Icon List Row 0" at bounding box center [746, 12] width 408 height 15
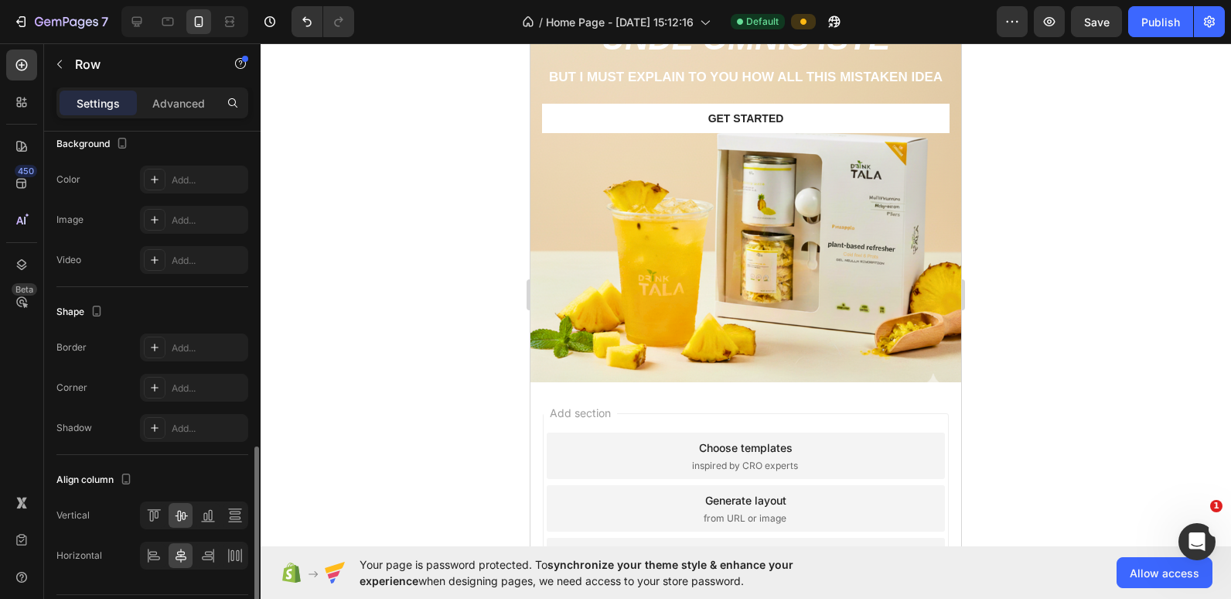
scroll to position [568, 0]
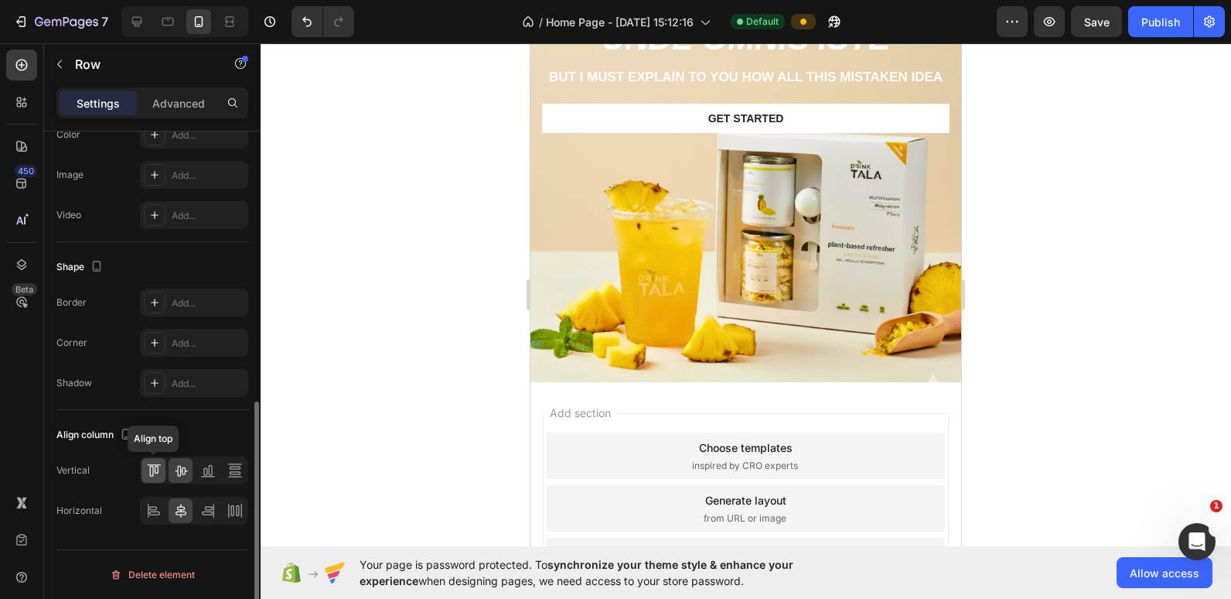
click at [148, 466] on icon at bounding box center [153, 469] width 15 height 15
click at [179, 474] on icon at bounding box center [180, 469] width 15 height 15
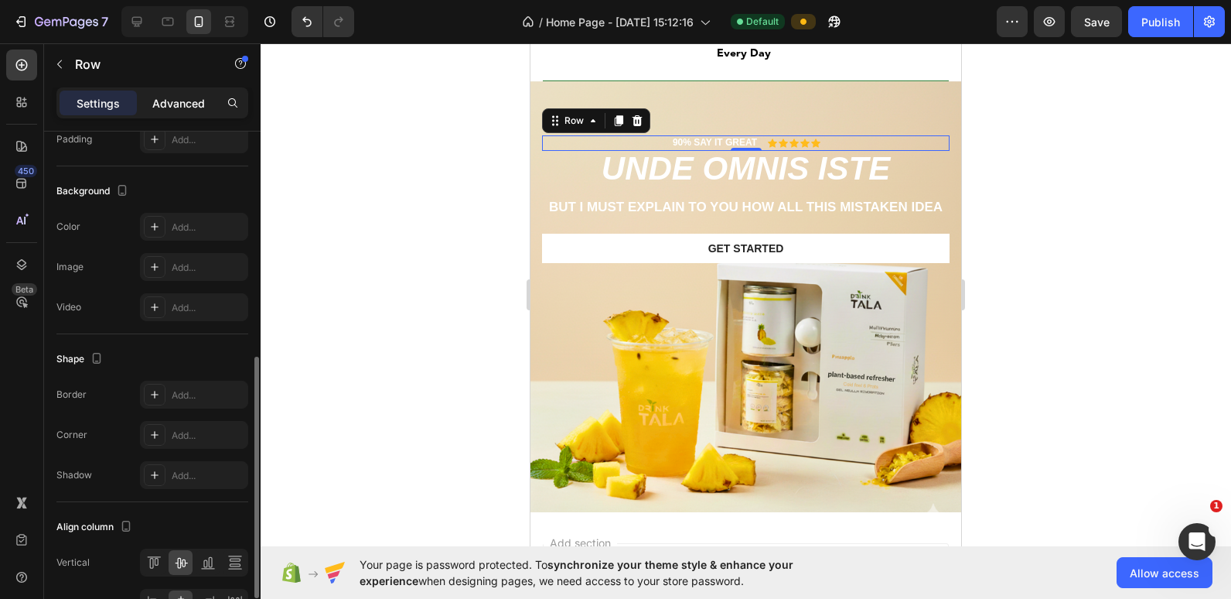
scroll to position [476, 0]
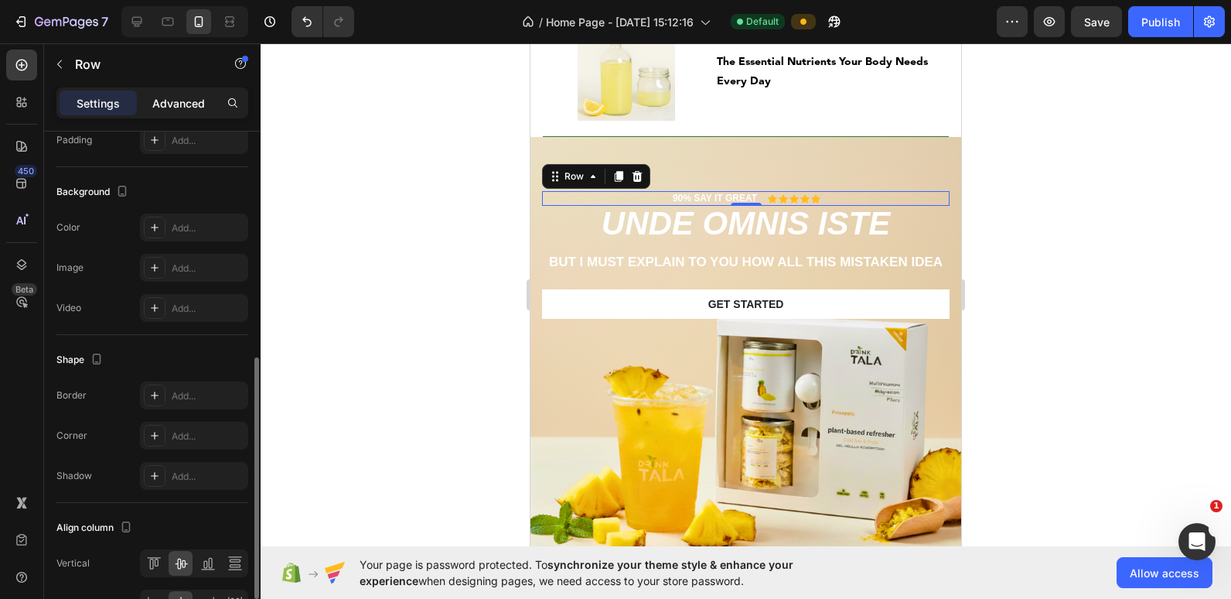
click at [163, 111] on div "Advanced" at bounding box center [178, 102] width 77 height 25
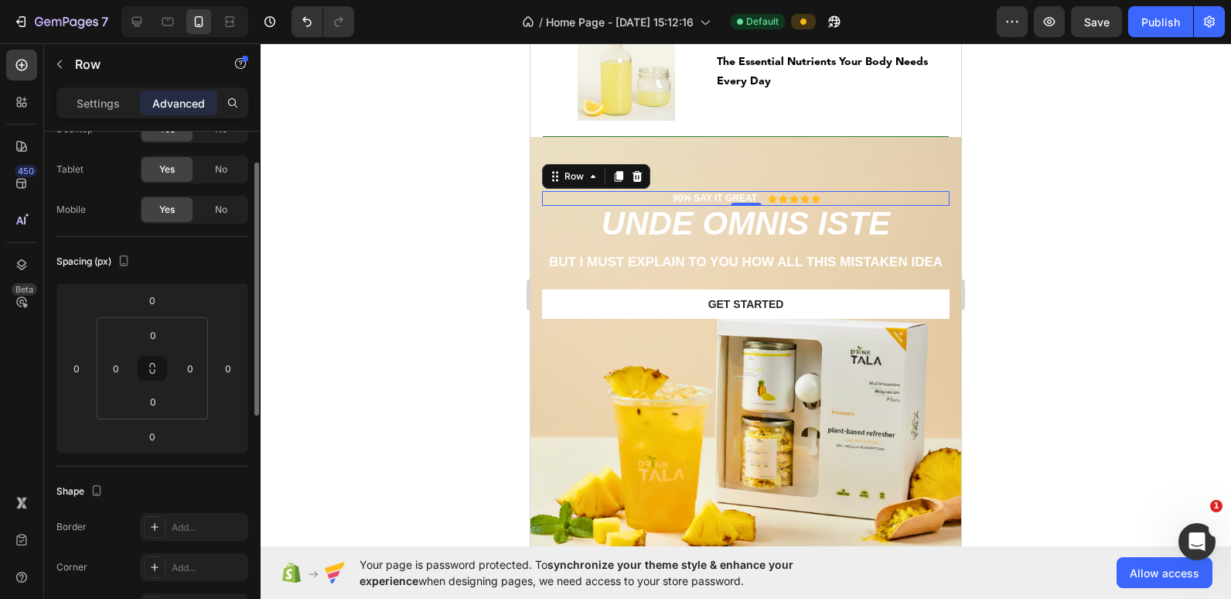
scroll to position [15, 0]
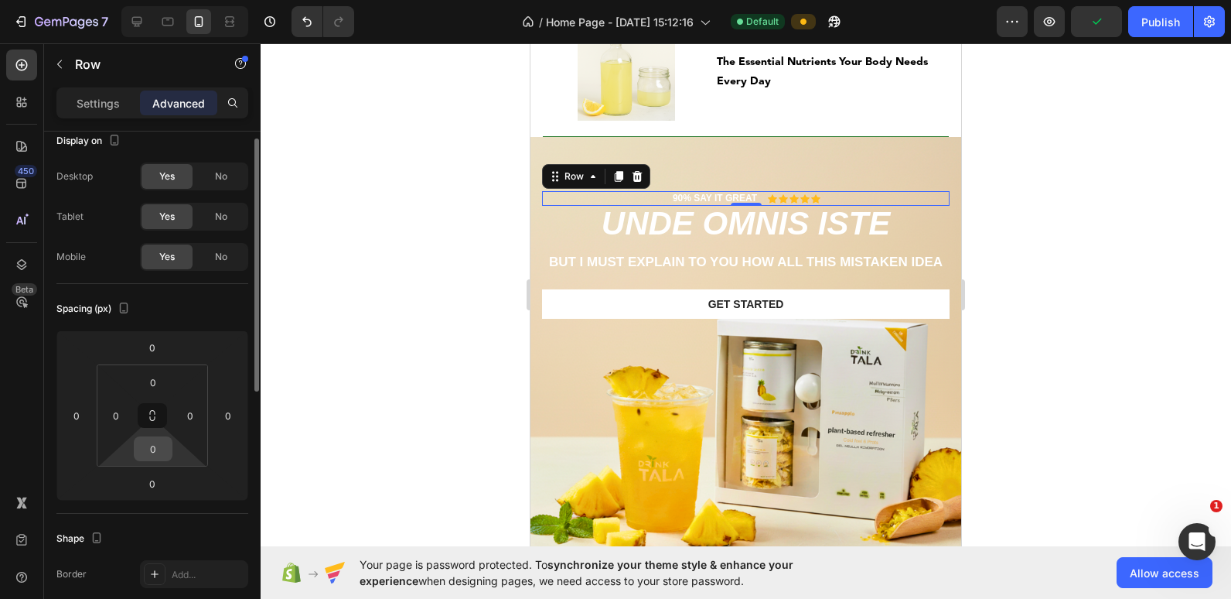
click at [155, 450] on input "0" at bounding box center [153, 448] width 31 height 23
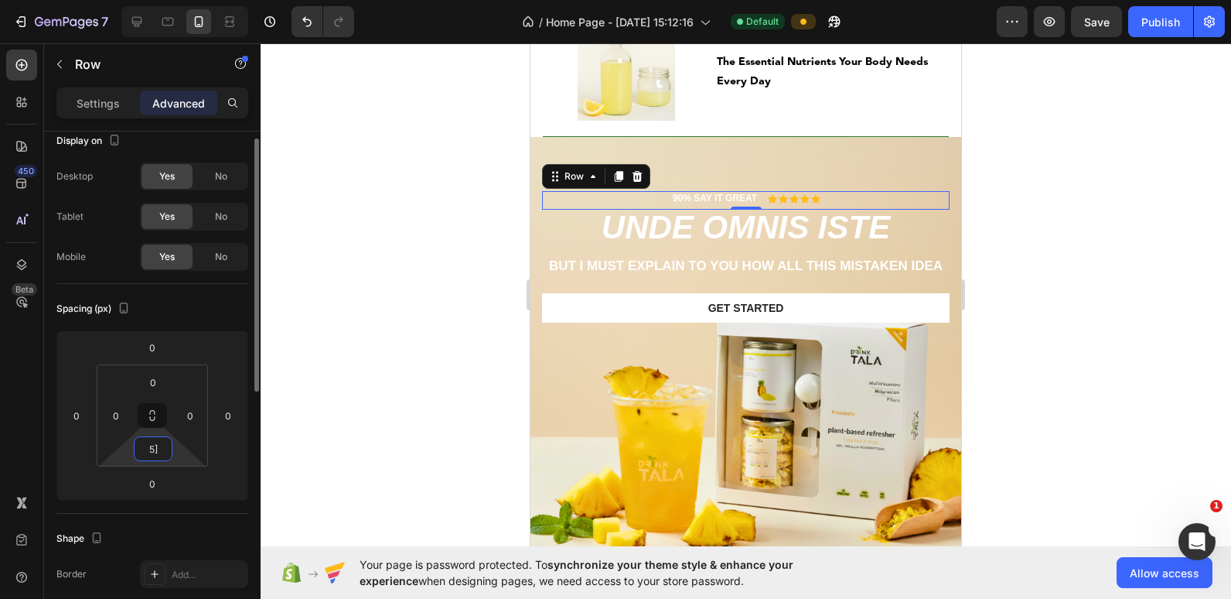
click at [155, 450] on input "5]" at bounding box center [153, 448] width 31 height 23
type input "]"
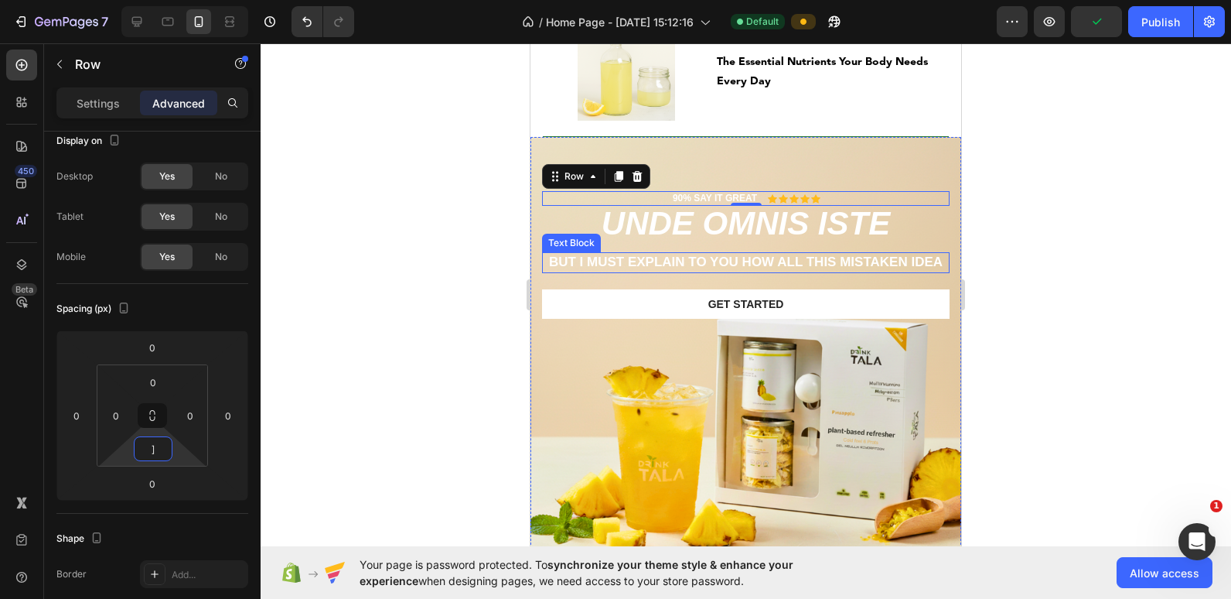
click at [715, 271] on p "But I must explain to you how all this mistaken idea" at bounding box center [746, 262] width 404 height 17
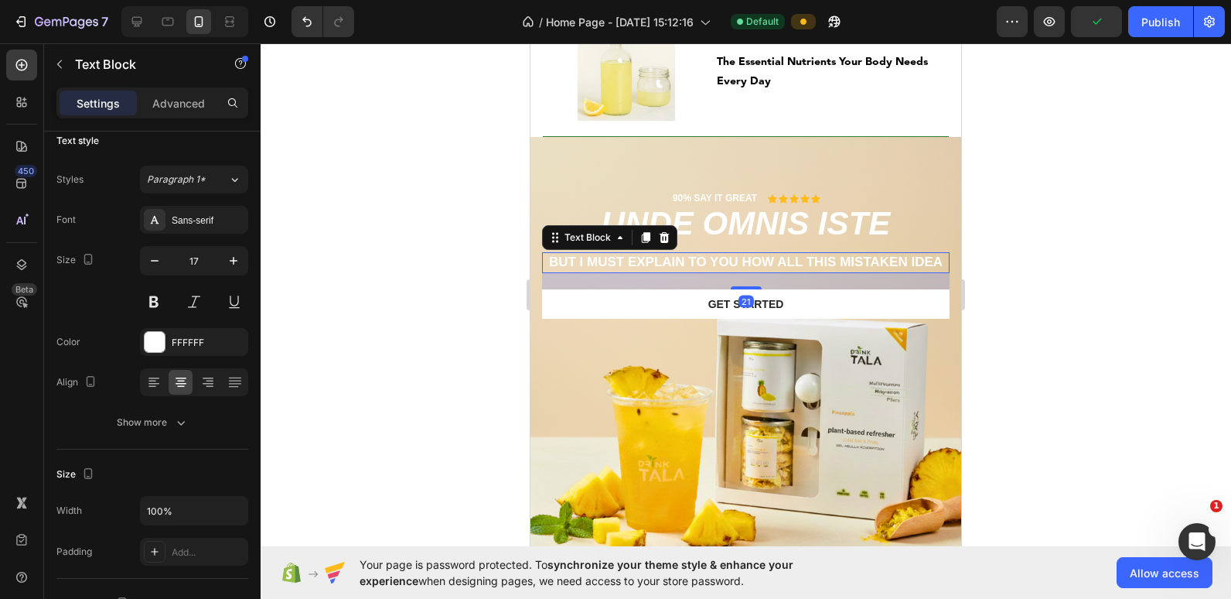
scroll to position [0, 0]
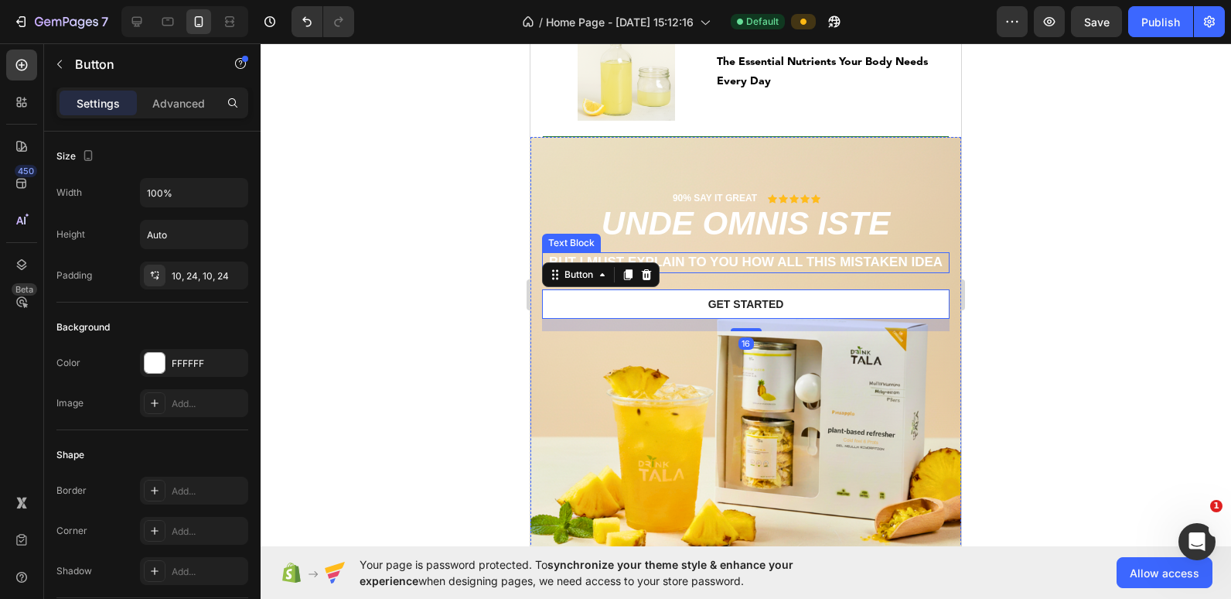
drag, startPoint x: 677, startPoint y: 316, endPoint x: 679, endPoint y: 266, distance: 50.3
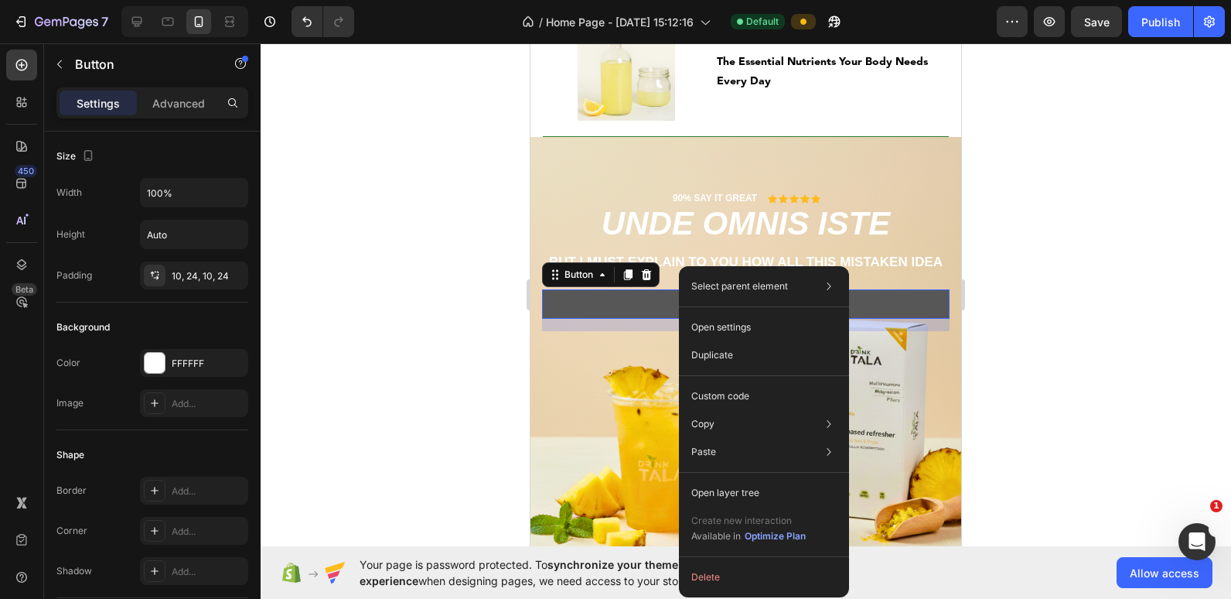
click at [613, 319] on button "Get started" at bounding box center [746, 303] width 408 height 29
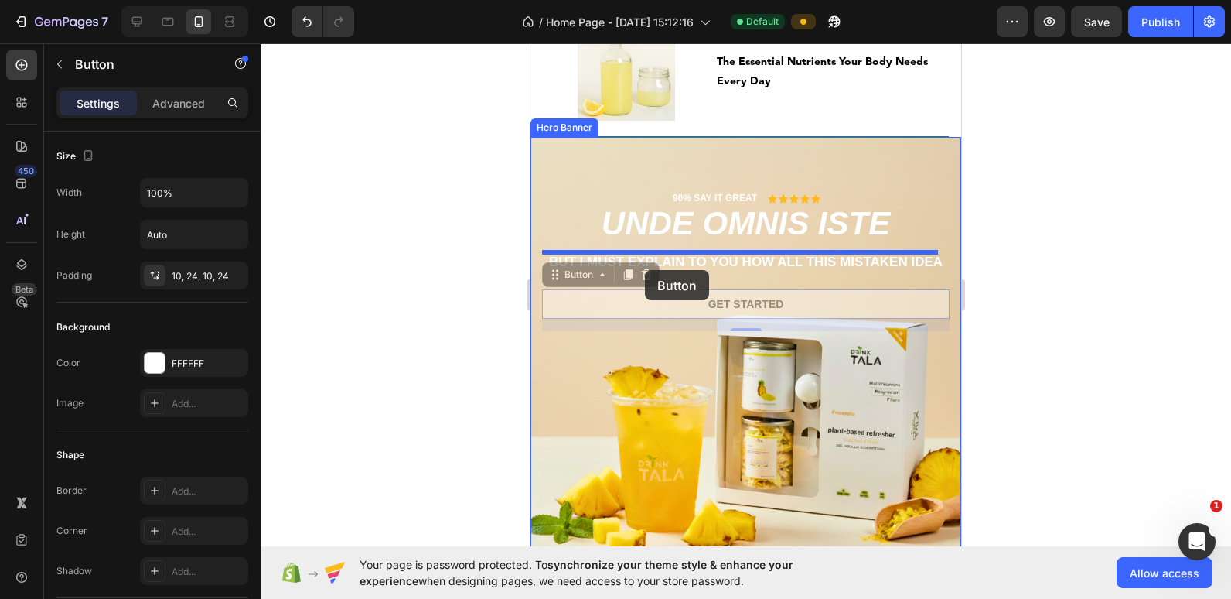
drag, startPoint x: 613, startPoint y: 322, endPoint x: 645, endPoint y: 270, distance: 60.7
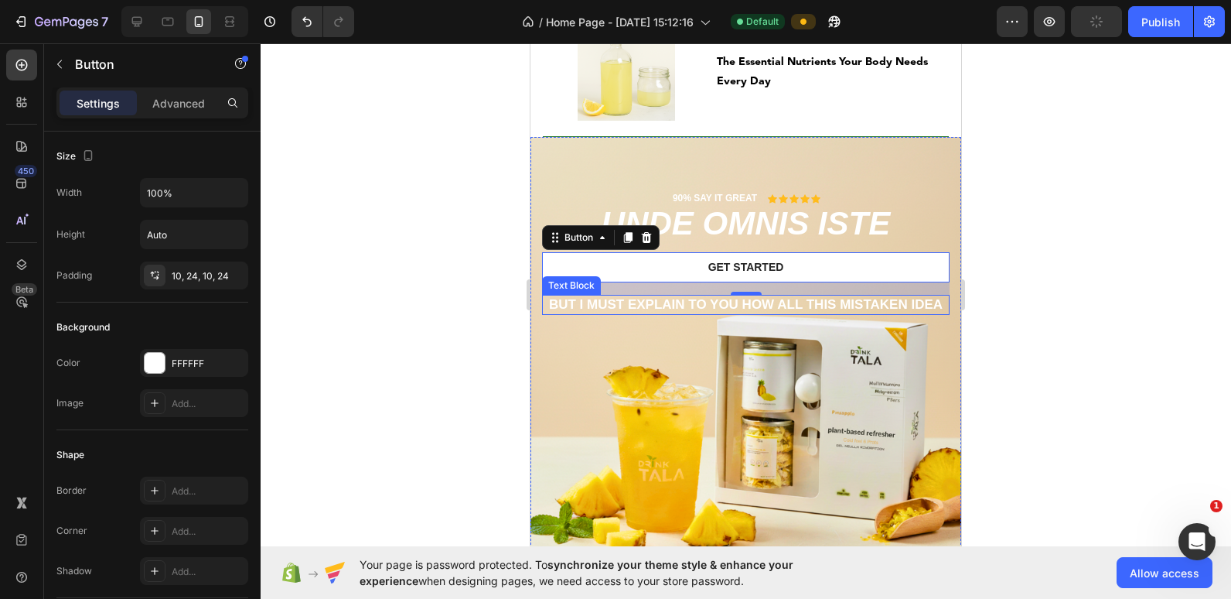
click at [650, 305] on p "But I must explain to you how all this mistaken idea" at bounding box center [746, 304] width 404 height 17
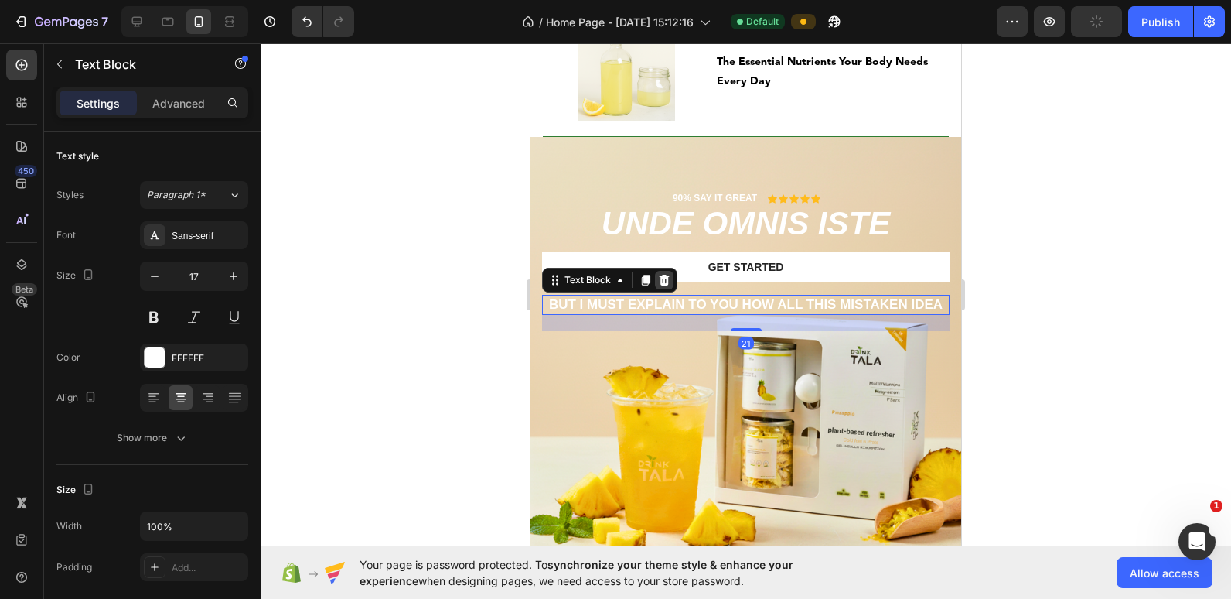
click at [667, 282] on icon at bounding box center [665, 280] width 10 height 11
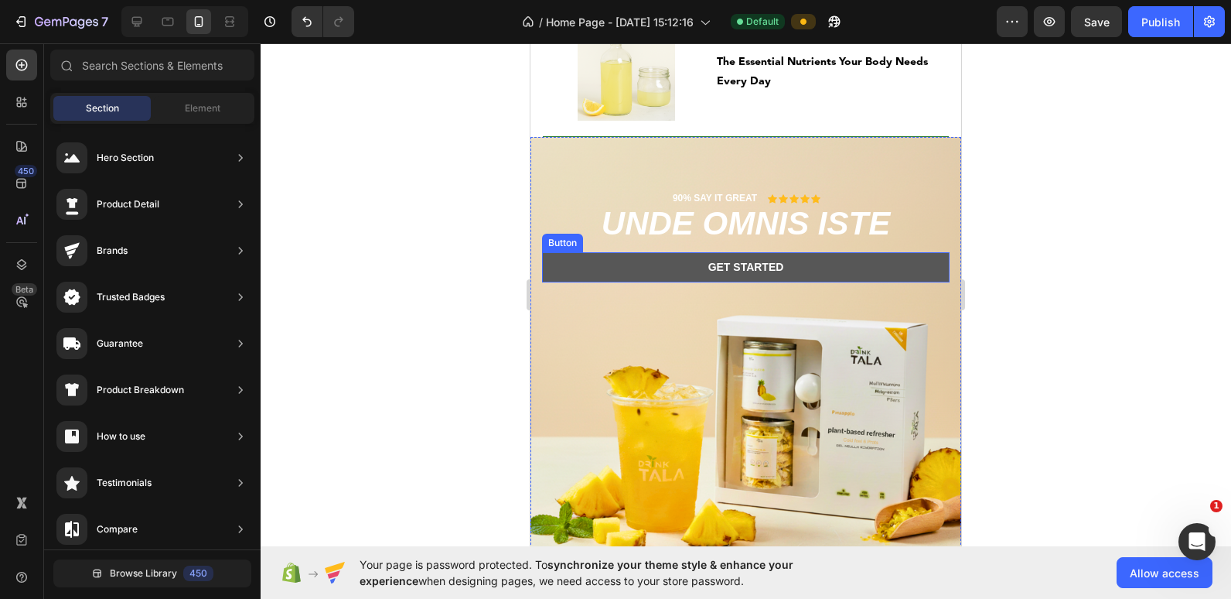
click at [628, 269] on button "Get started" at bounding box center [746, 266] width 408 height 29
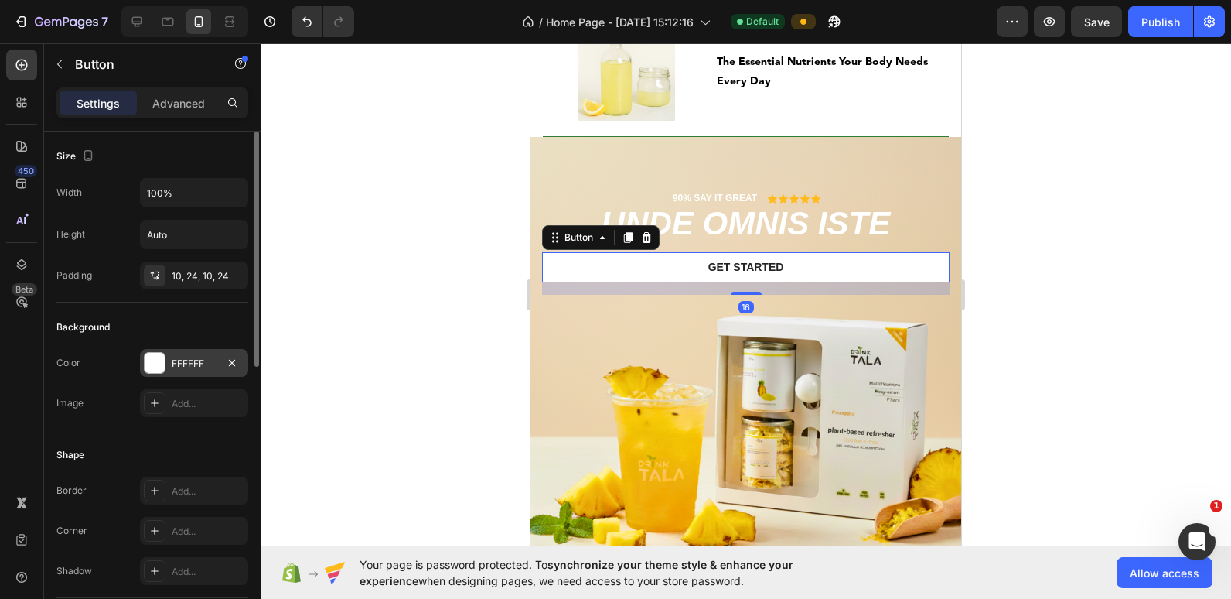
click at [165, 367] on div at bounding box center [155, 363] width 22 height 22
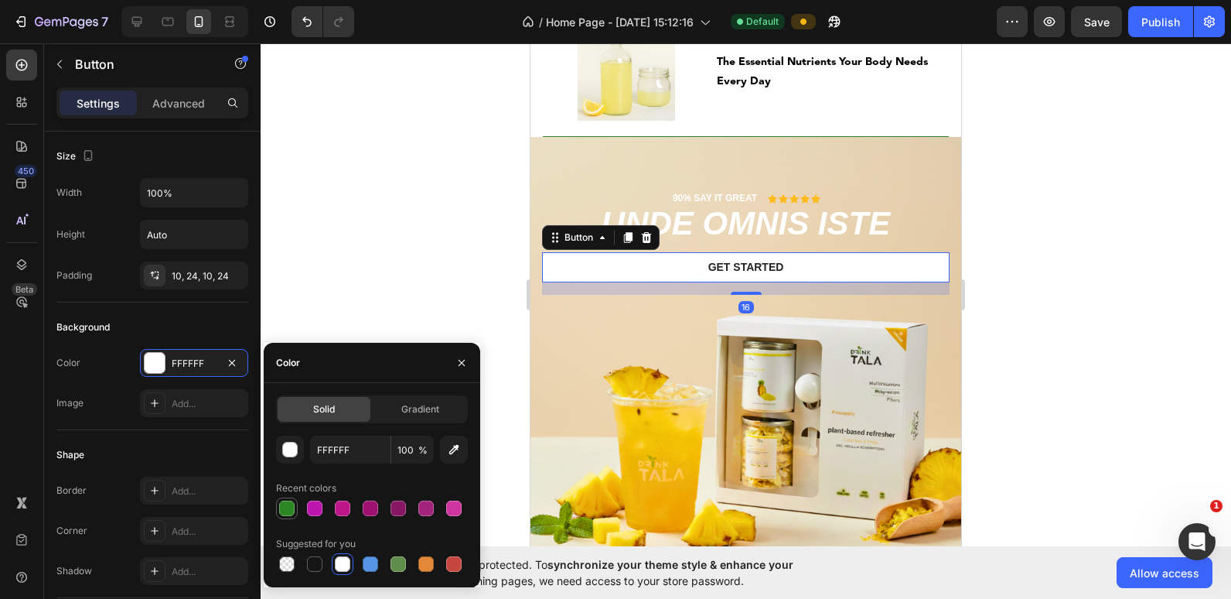
click at [281, 503] on div at bounding box center [286, 507] width 15 height 15
type input "2B8623"
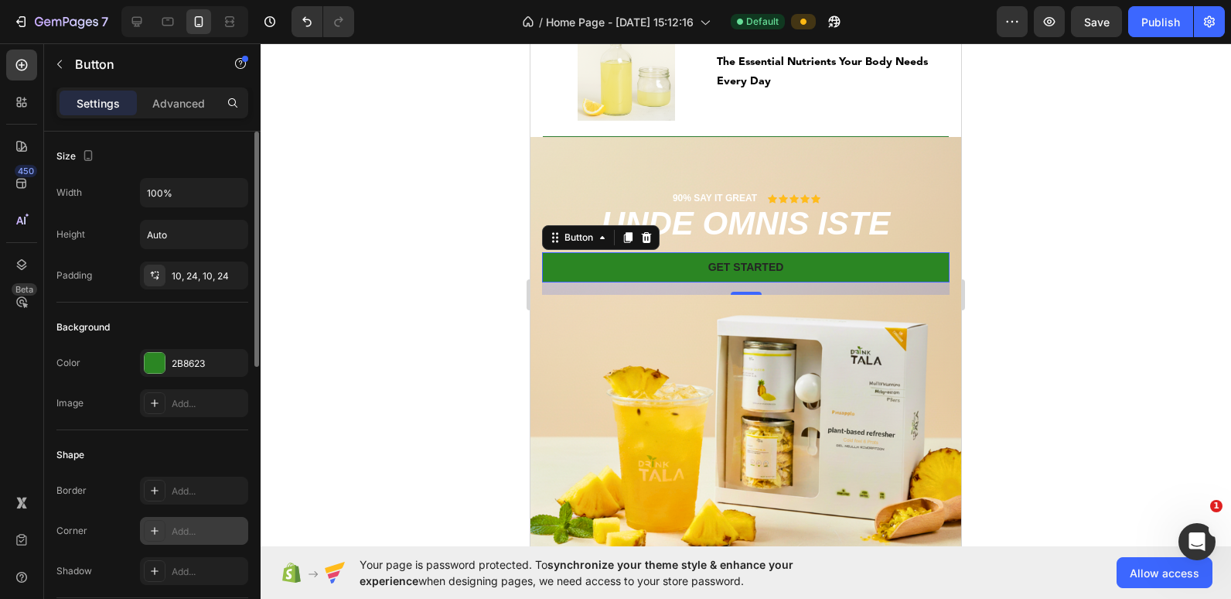
click at [177, 531] on div "Add..." at bounding box center [208, 531] width 73 height 14
click at [179, 275] on div "10, 24, 10, 24" at bounding box center [194, 276] width 45 height 14
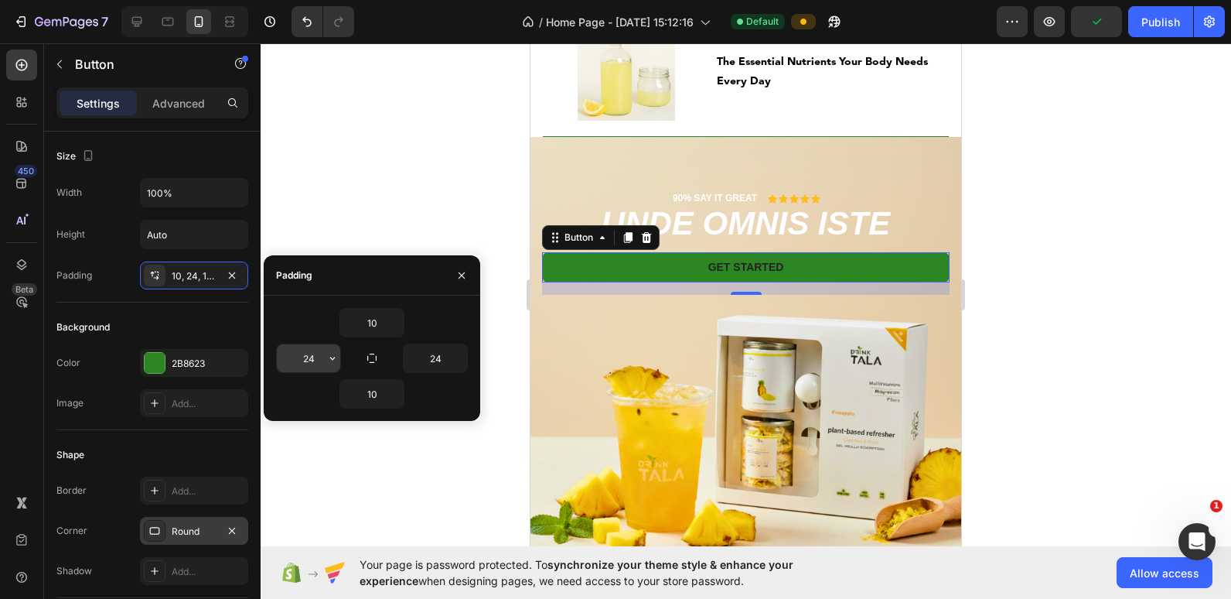
click at [309, 358] on input "24" at bounding box center [308, 358] width 63 height 28
type input "12"
click at [424, 353] on input "24" at bounding box center [435, 358] width 63 height 28
type input "12"
click at [305, 26] on icon "Undo/Redo" at bounding box center [306, 21] width 15 height 15
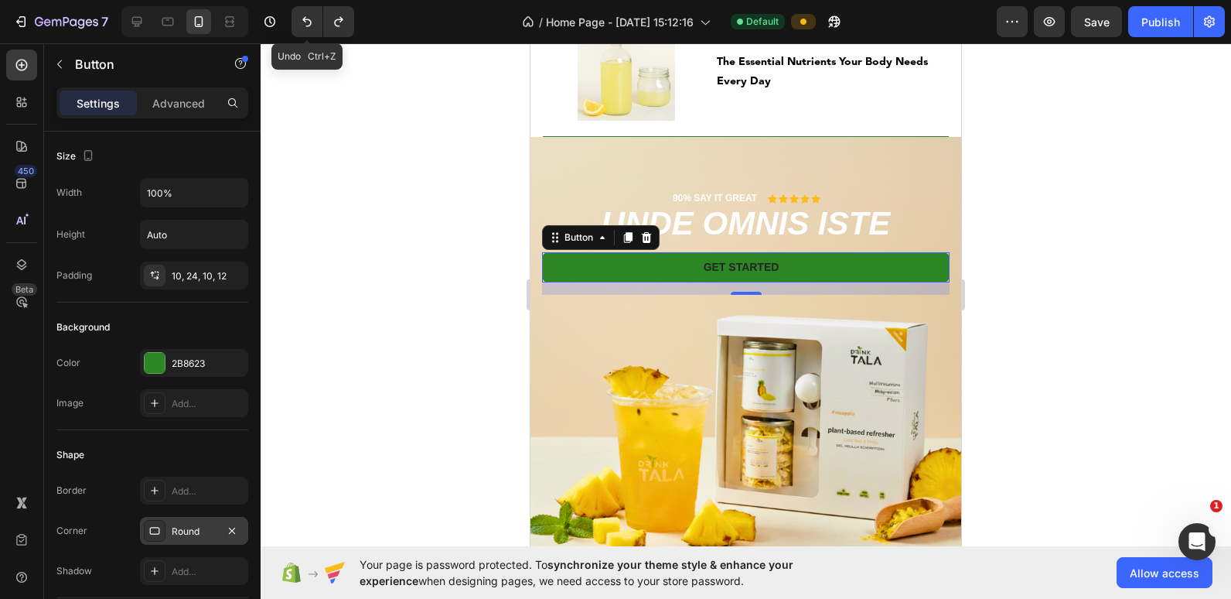
drag, startPoint x: 836, startPoint y: 69, endPoint x: 763, endPoint y: 216, distance: 164.3
click at [763, 216] on h2 "unde omnis iste" at bounding box center [746, 224] width 408 height 36
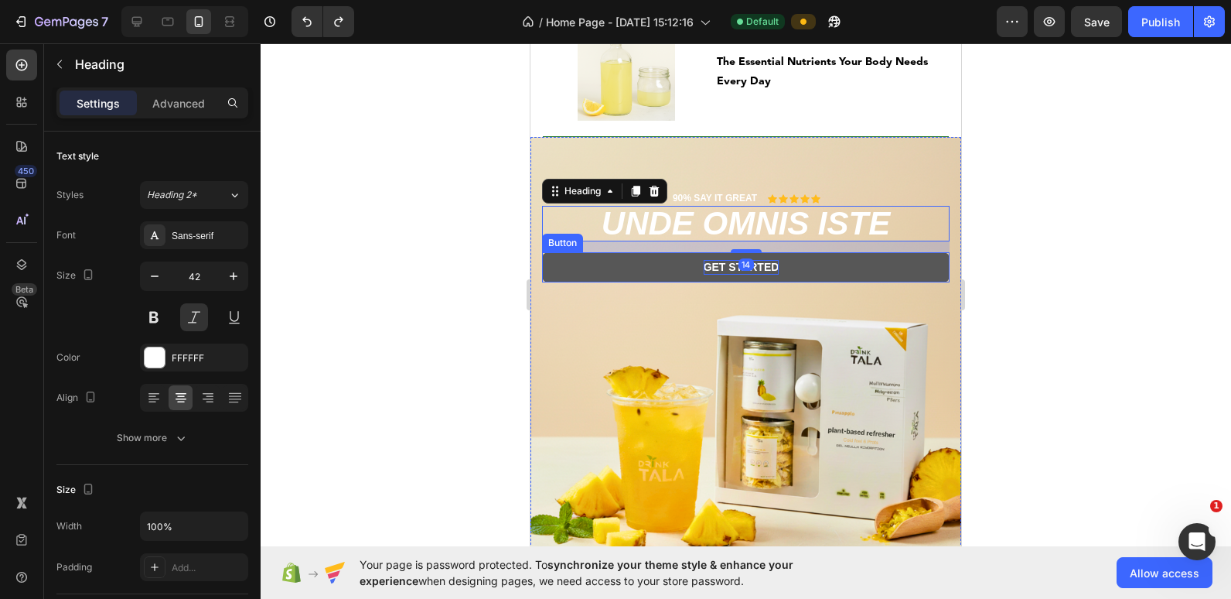
click at [711, 264] on div "Get started" at bounding box center [742, 267] width 76 height 14
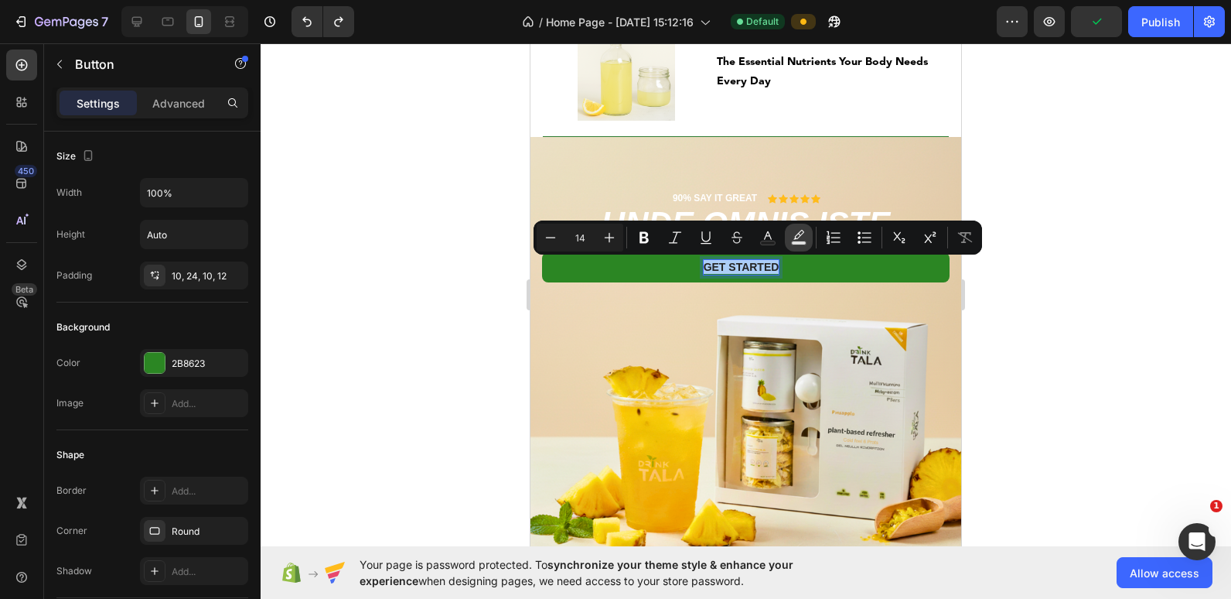
click at [792, 235] on icon "Editor contextual toolbar" at bounding box center [798, 237] width 15 height 15
type input "000000"
type input "77"
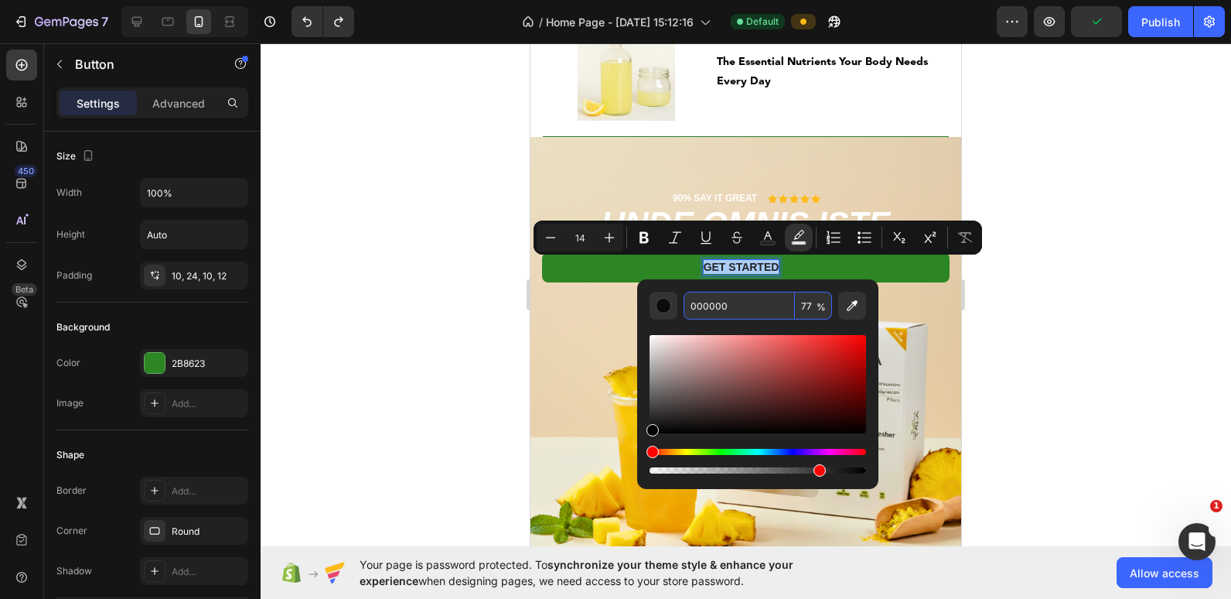
click at [729, 299] on input "000000" at bounding box center [739, 306] width 111 height 28
type input "FFFFFF"
type input "100"
click at [368, 322] on div at bounding box center [746, 320] width 971 height 555
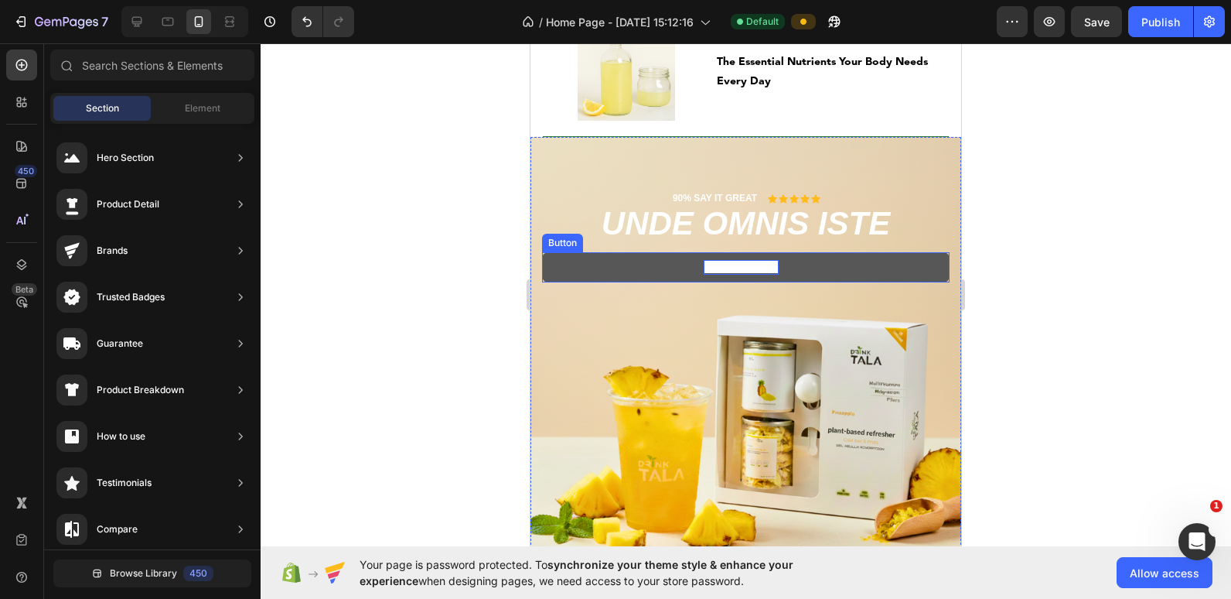
click at [741, 262] on span "Get started" at bounding box center [742, 267] width 76 height 12
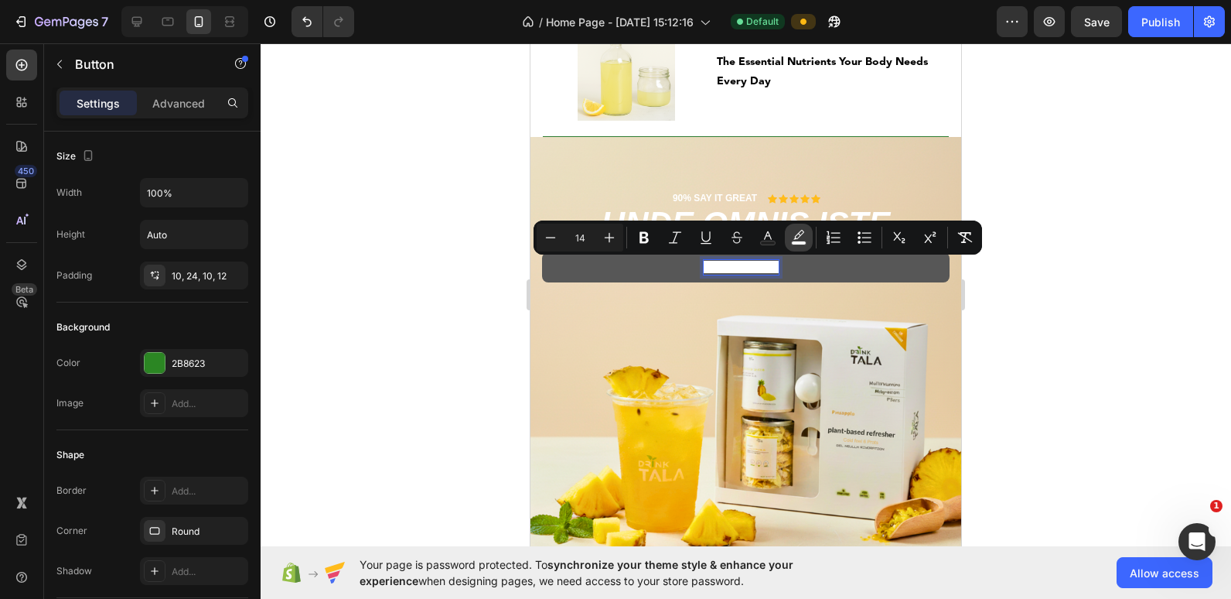
click at [796, 230] on icon "Editor contextual toolbar" at bounding box center [798, 237] width 15 height 15
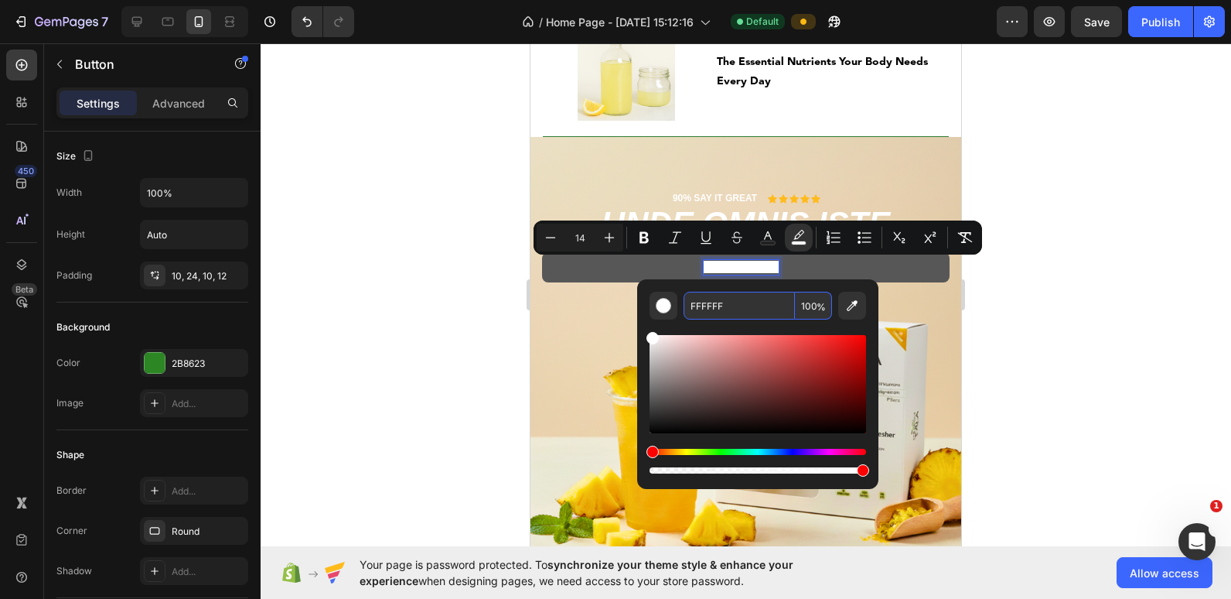
click at [725, 309] on input "FFFFFF" at bounding box center [739, 306] width 111 height 28
click at [657, 308] on div "Editor contextual toolbar" at bounding box center [663, 305] width 15 height 15
click at [650, 469] on div "Editor contextual toolbar" at bounding box center [758, 470] width 217 height 6
type input "0"
click at [733, 269] on span "Get started" at bounding box center [742, 267] width 76 height 12
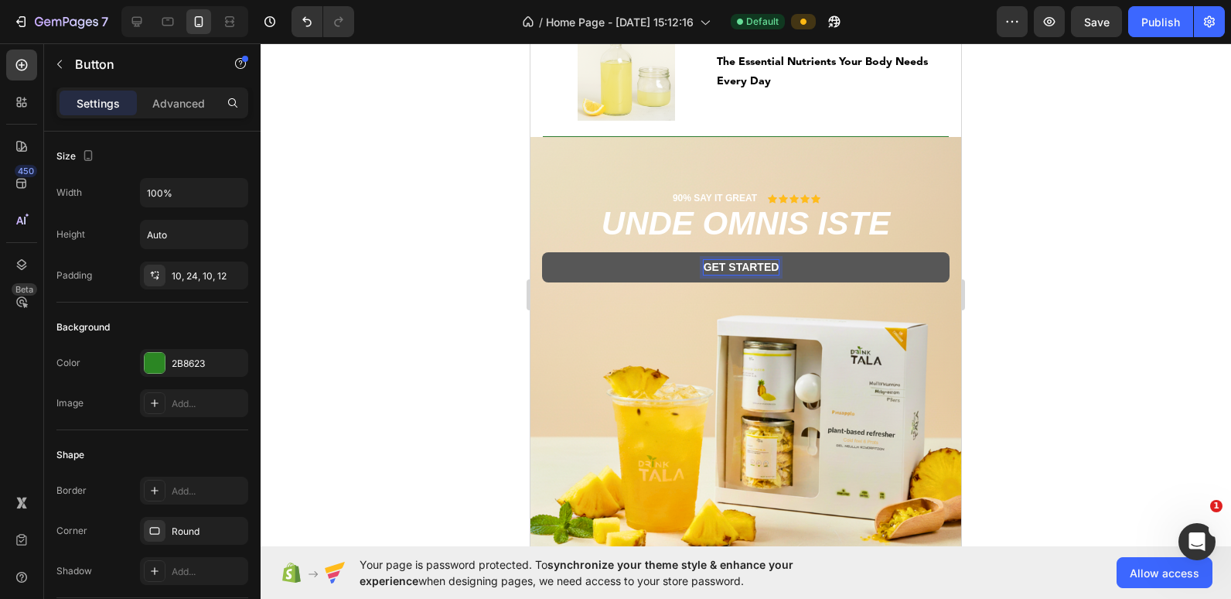
drag, startPoint x: 733, startPoint y: 269, endPoint x: 700, endPoint y: 264, distance: 33.7
drag, startPoint x: 700, startPoint y: 264, endPoint x: 565, endPoint y: 274, distance: 135.7
click at [565, 274] on button "Get started" at bounding box center [746, 266] width 408 height 29
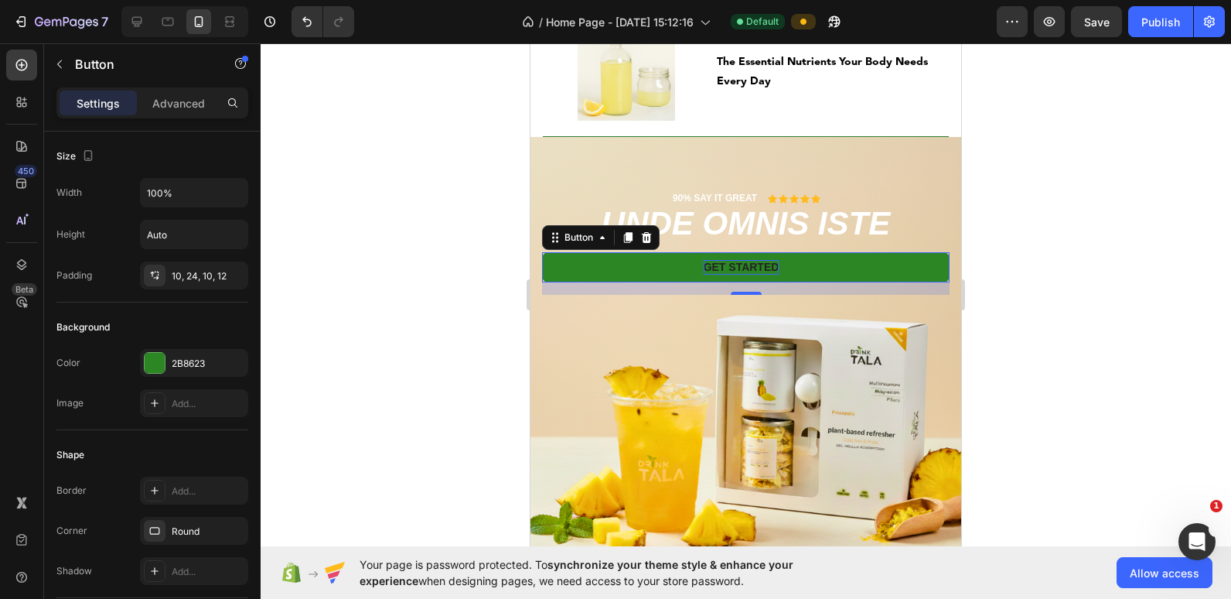
click at [752, 262] on span "Get started" at bounding box center [742, 267] width 76 height 12
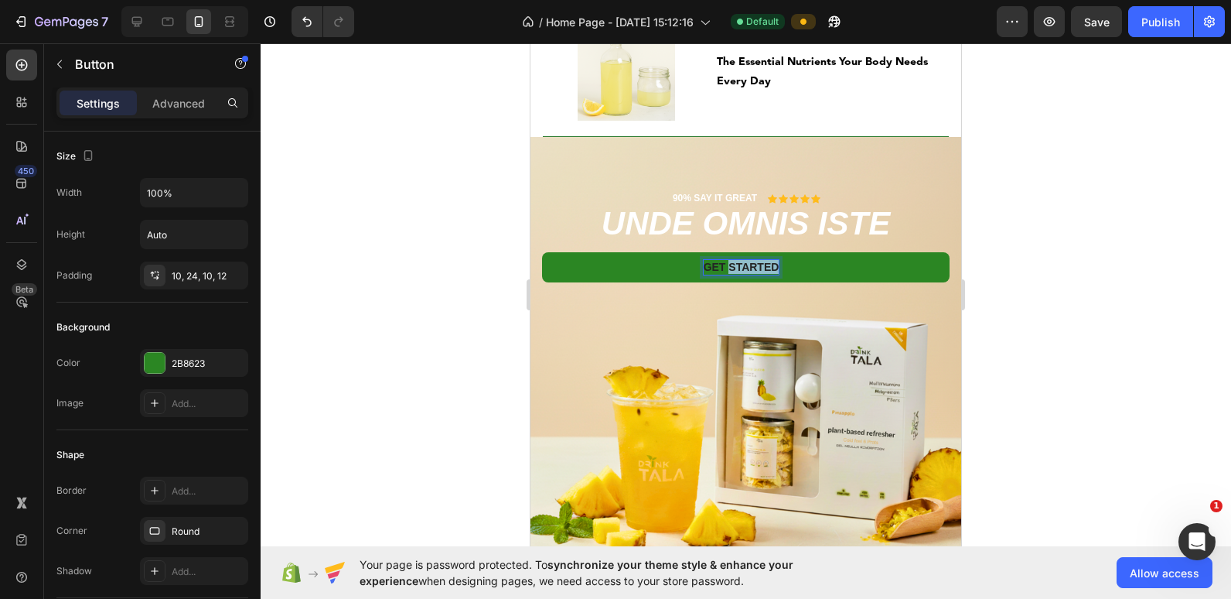
click at [752, 262] on span "Get started" at bounding box center [742, 267] width 76 height 12
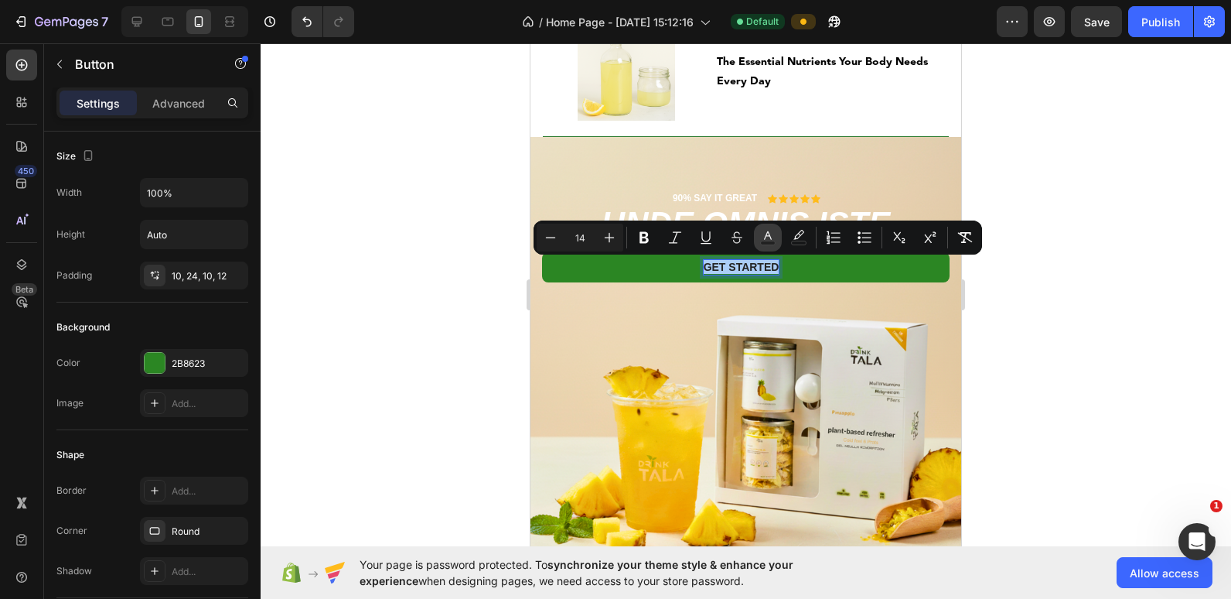
click at [767, 234] on icon "Editor contextual toolbar" at bounding box center [767, 237] width 15 height 15
type input "242424"
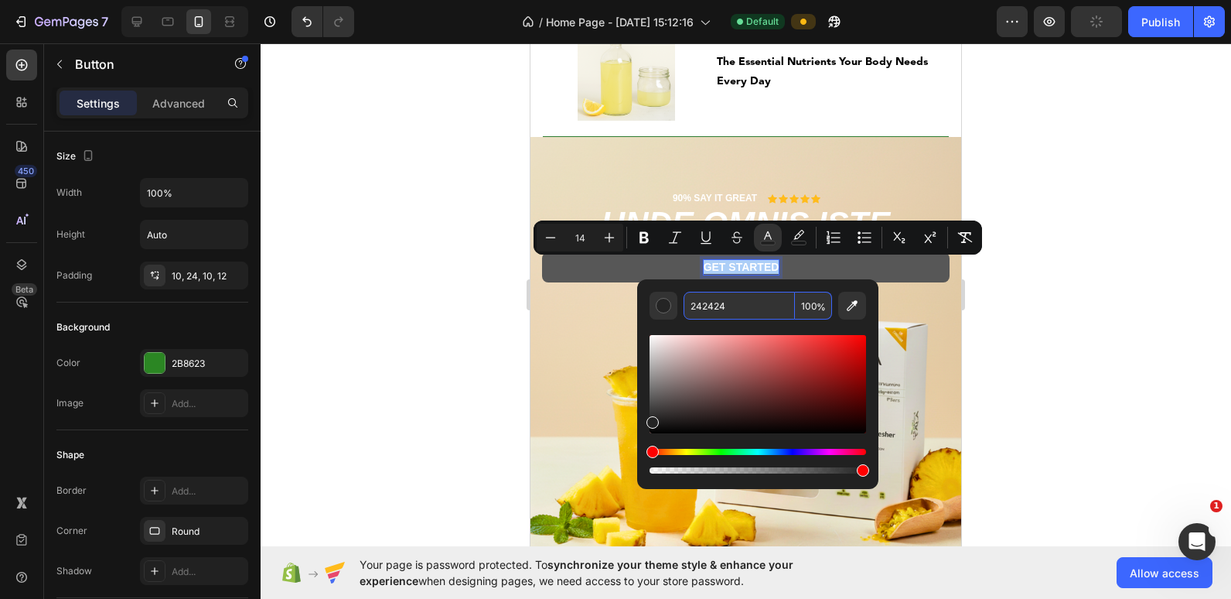
click at [718, 305] on input "242424" at bounding box center [739, 306] width 111 height 28
type input "FFFFFF"
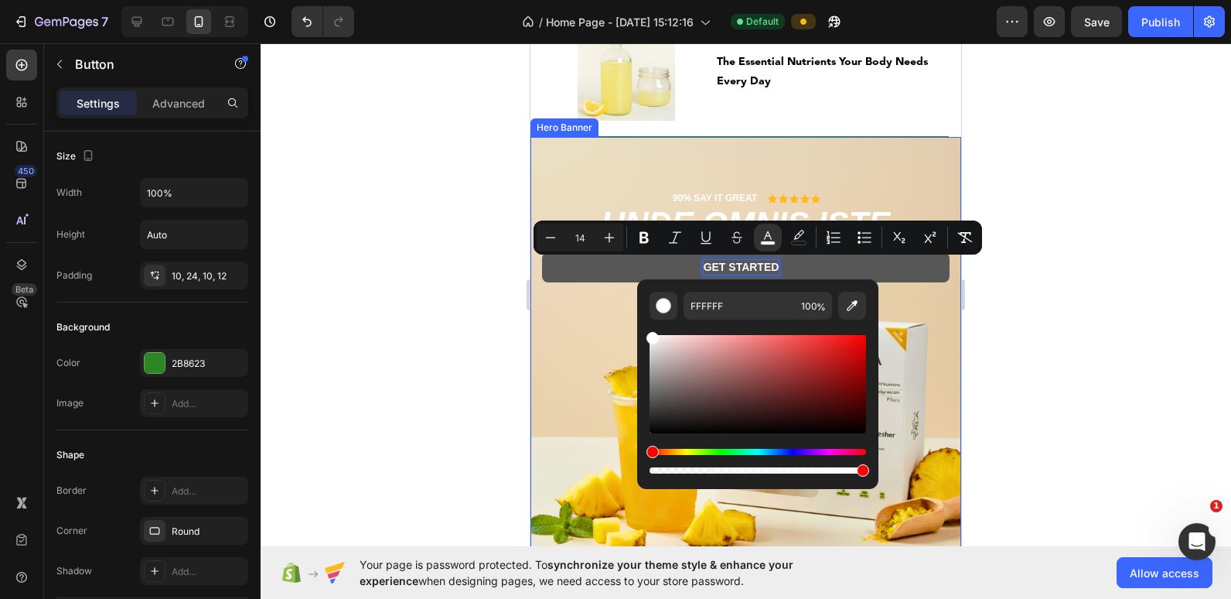
click at [438, 314] on div at bounding box center [746, 320] width 971 height 555
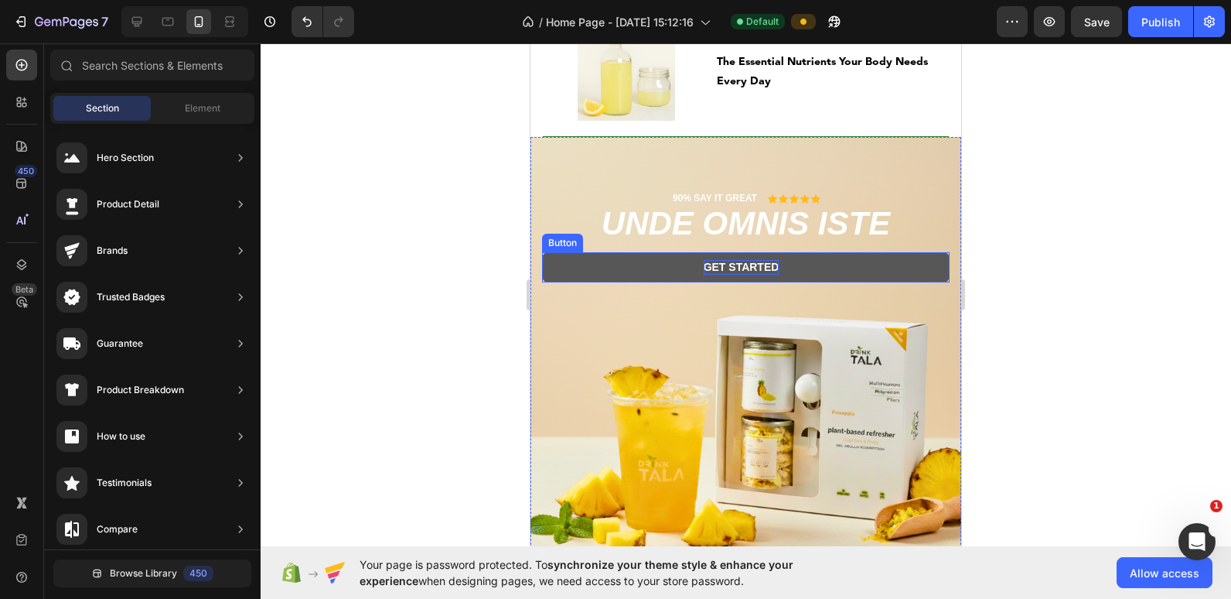
click at [566, 269] on button "Get started" at bounding box center [746, 266] width 408 height 29
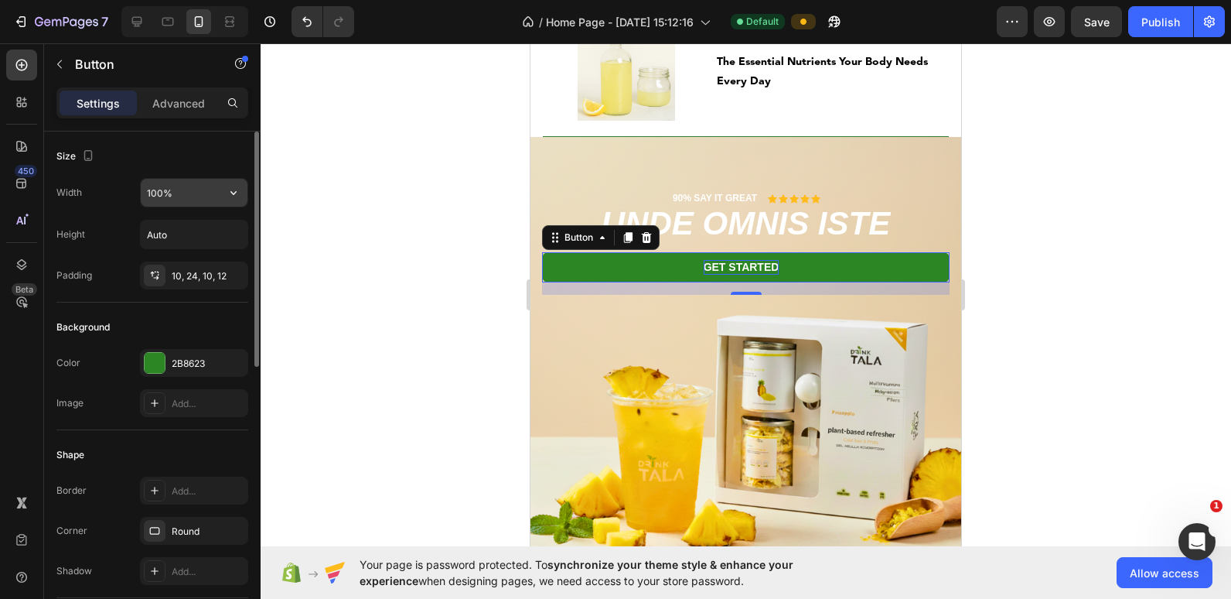
click at [158, 193] on input "100%" at bounding box center [194, 193] width 107 height 28
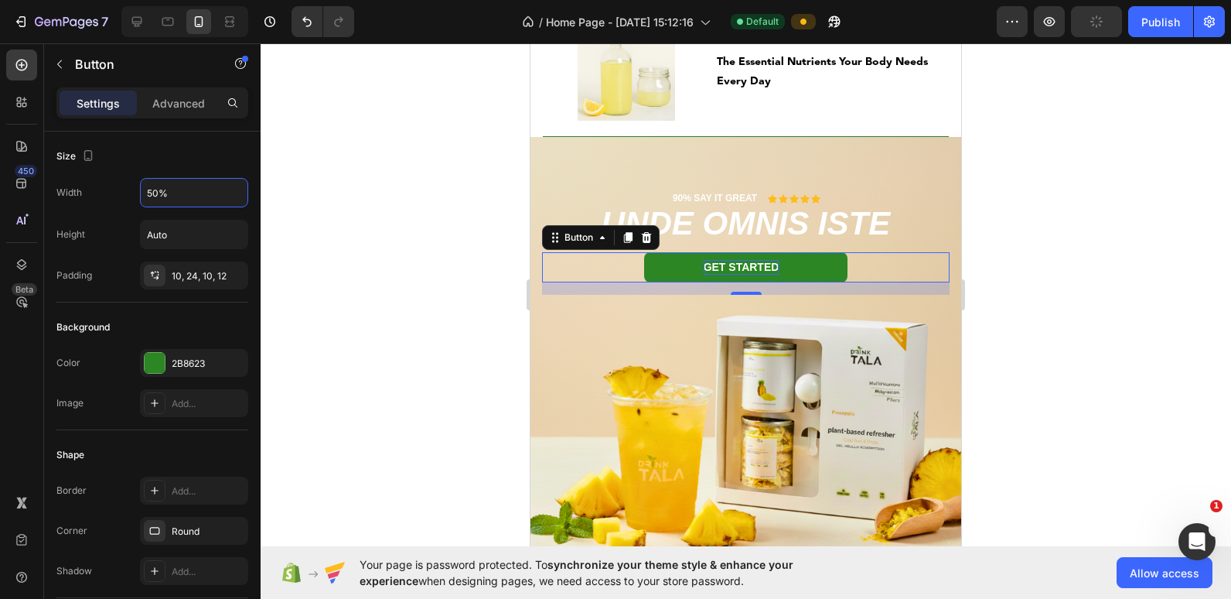
type input "50%"
drag, startPoint x: 346, startPoint y: 187, endPoint x: 350, endPoint y: 110, distance: 77.5
click at [350, 110] on div at bounding box center [746, 320] width 971 height 555
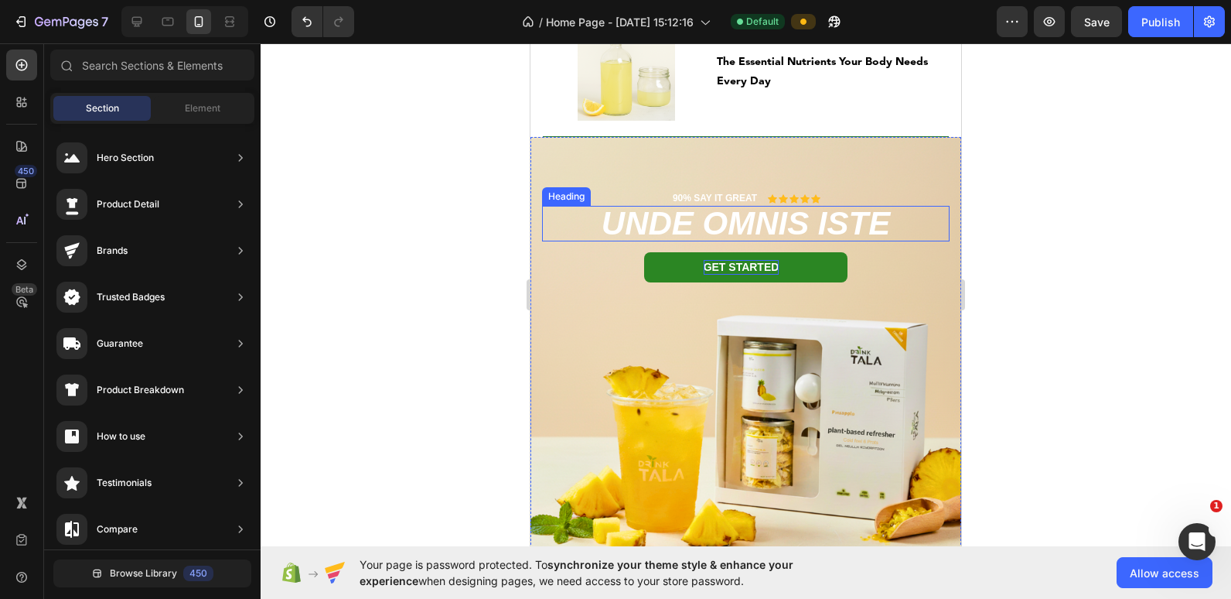
click at [630, 219] on h2 "unde omnis iste" at bounding box center [746, 224] width 408 height 36
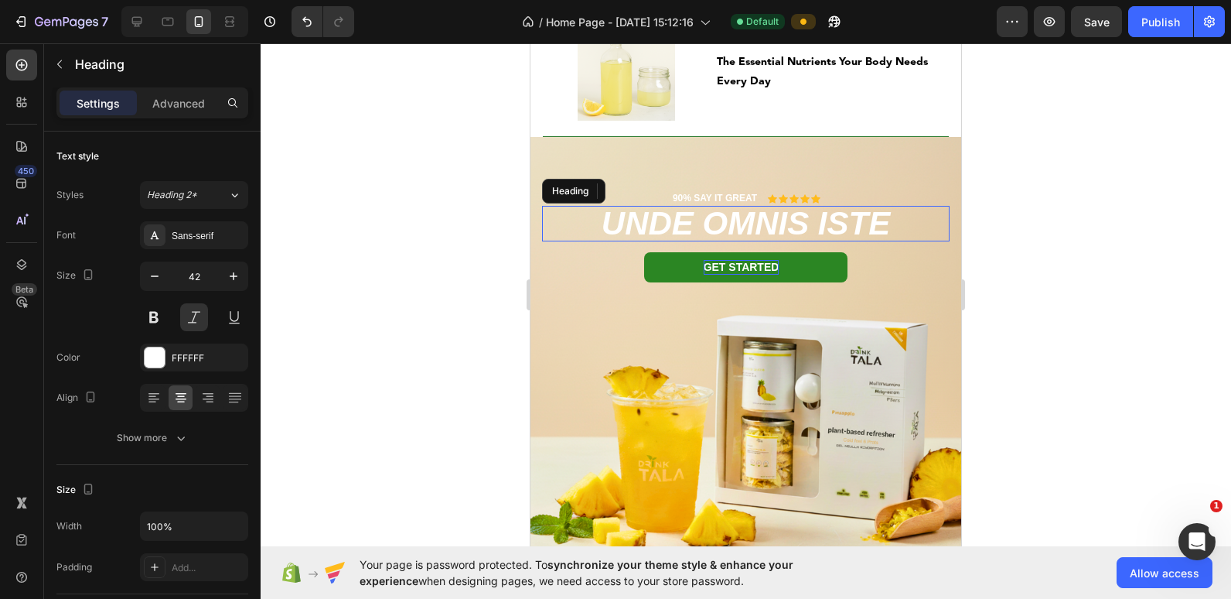
click at [630, 219] on p "unde omnis iste" at bounding box center [746, 223] width 404 height 32
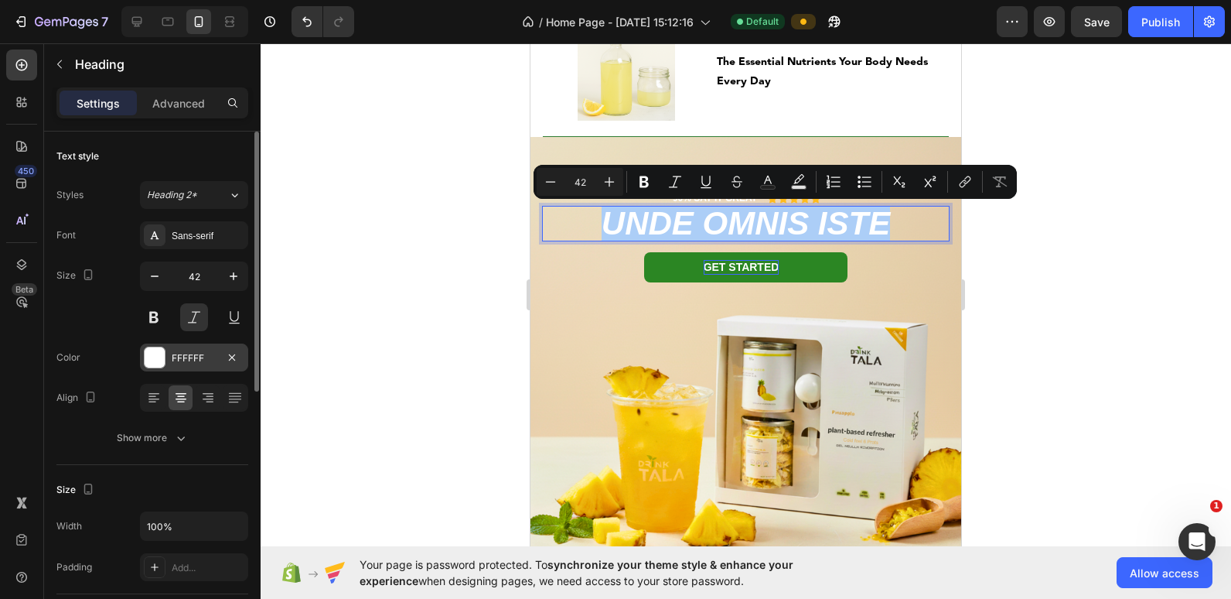
click at [148, 350] on div at bounding box center [155, 357] width 20 height 20
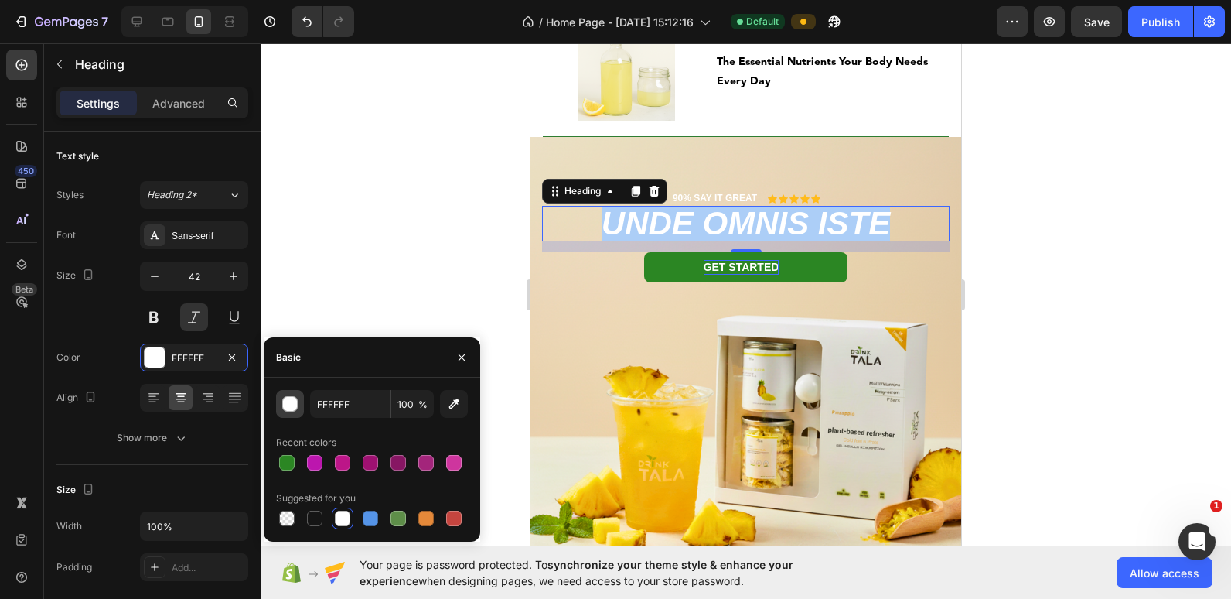
click at [293, 401] on div "button" at bounding box center [290, 404] width 15 height 15
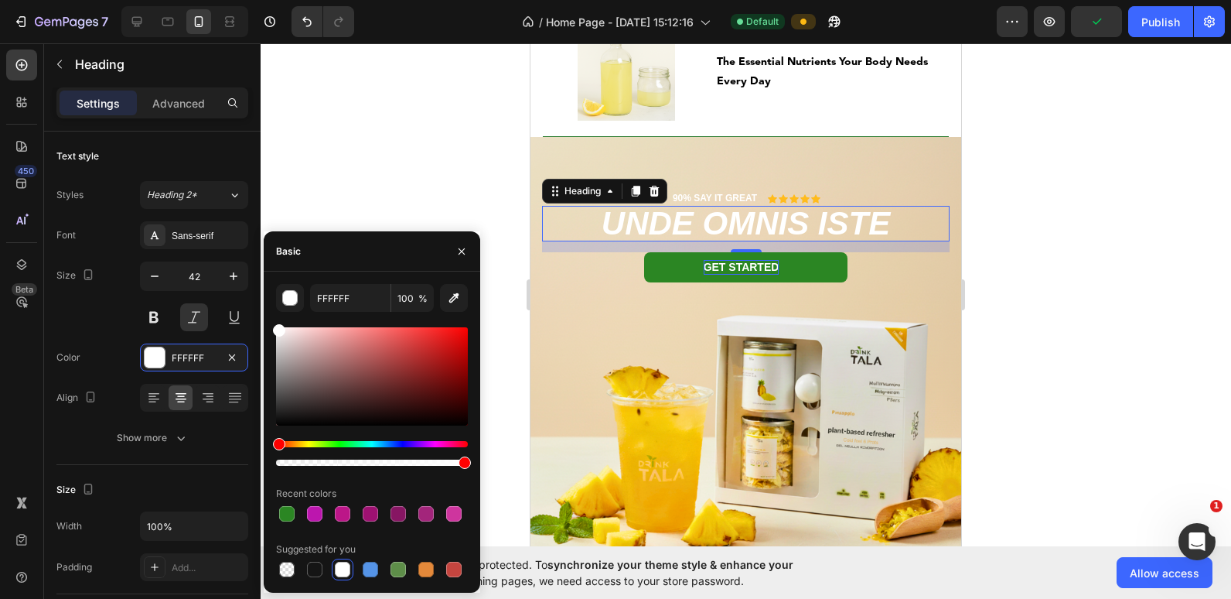
click at [309, 445] on div "Hue" at bounding box center [372, 444] width 192 height 6
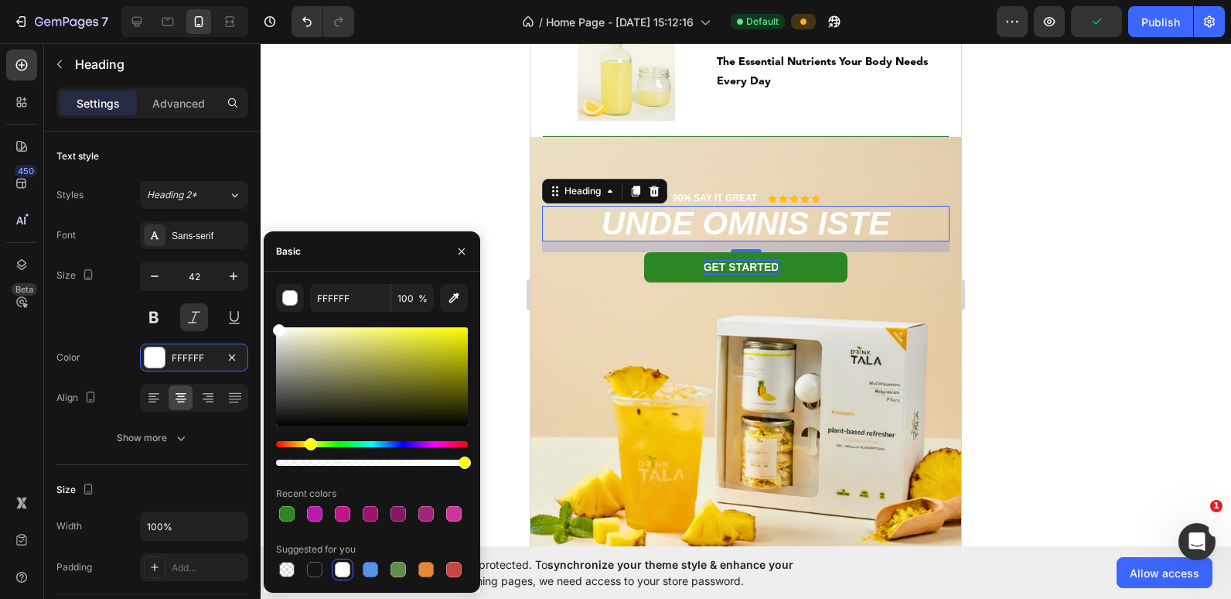
click at [303, 444] on div "Hue" at bounding box center [372, 444] width 192 height 6
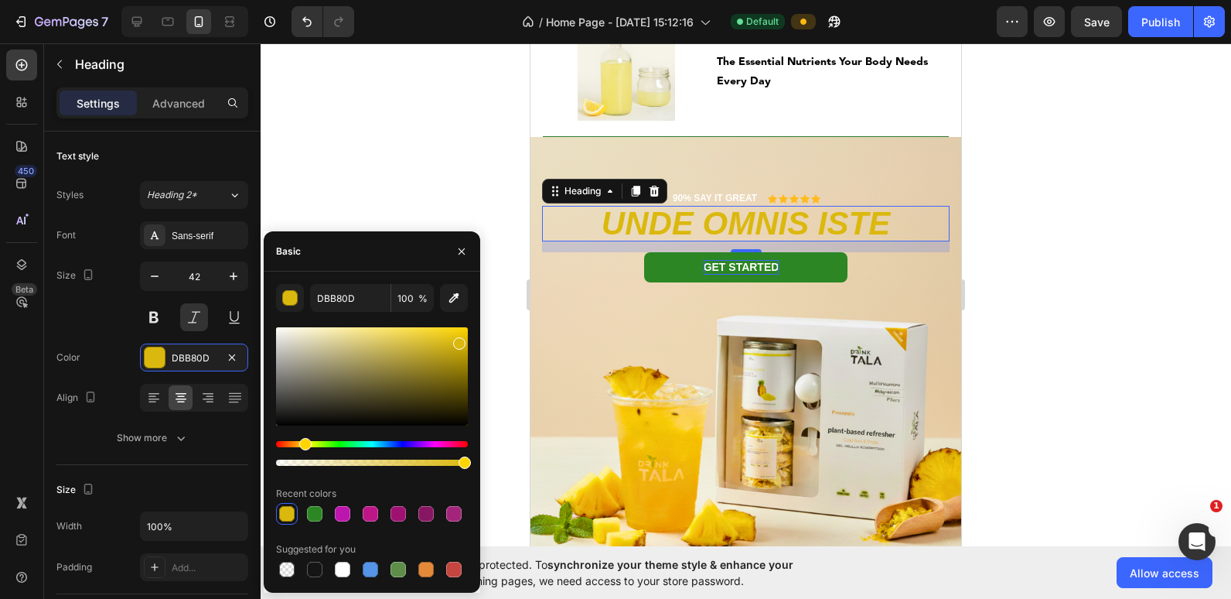
drag, startPoint x: 457, startPoint y: 340, endPoint x: 298, endPoint y: 439, distance: 187.6
click at [298, 439] on div at bounding box center [372, 396] width 192 height 145
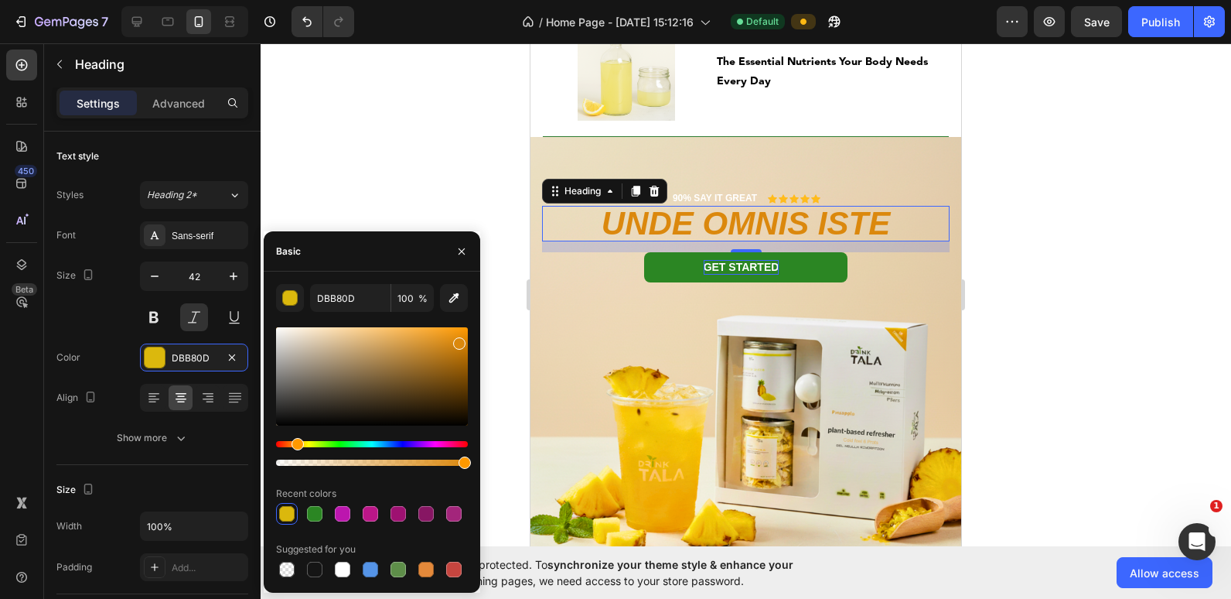
type input "DB880D"
drag, startPoint x: 295, startPoint y: 442, endPoint x: 275, endPoint y: 165, distance: 277.6
click at [275, 165] on div at bounding box center [746, 320] width 971 height 555
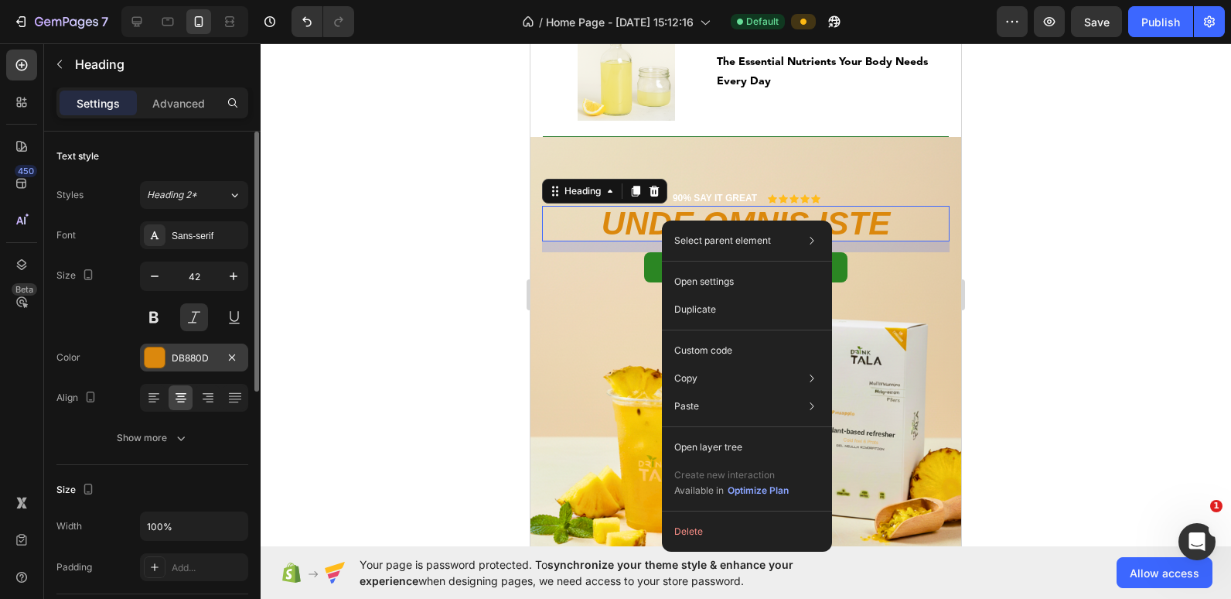
click at [148, 367] on div at bounding box center [155, 357] width 22 height 22
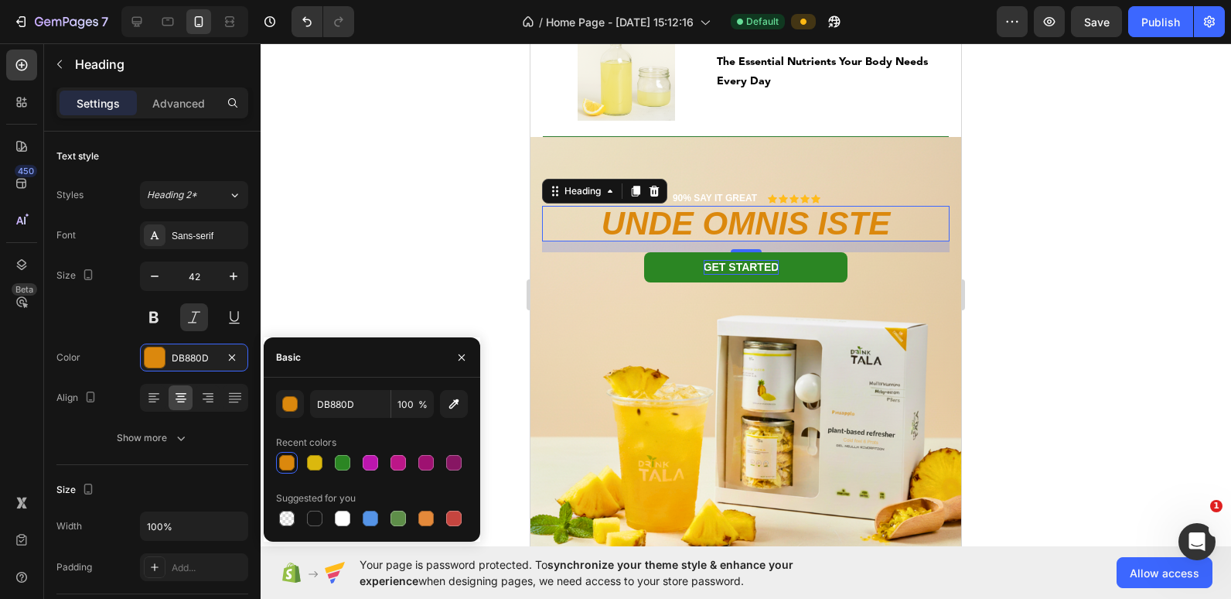
click at [288, 461] on div at bounding box center [286, 462] width 15 height 15
click at [291, 408] on div "button" at bounding box center [290, 404] width 15 height 15
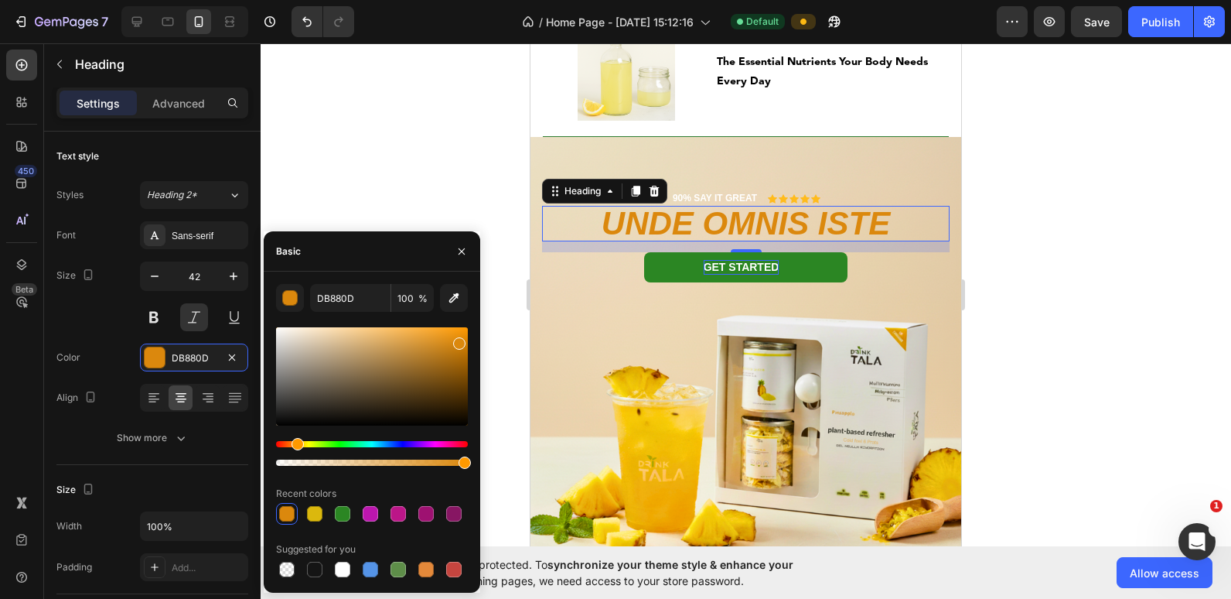
click at [294, 442] on div "Hue" at bounding box center [298, 444] width 12 height 12
click at [299, 446] on div "Hue" at bounding box center [300, 444] width 12 height 12
click at [459, 329] on div at bounding box center [372, 376] width 192 height 98
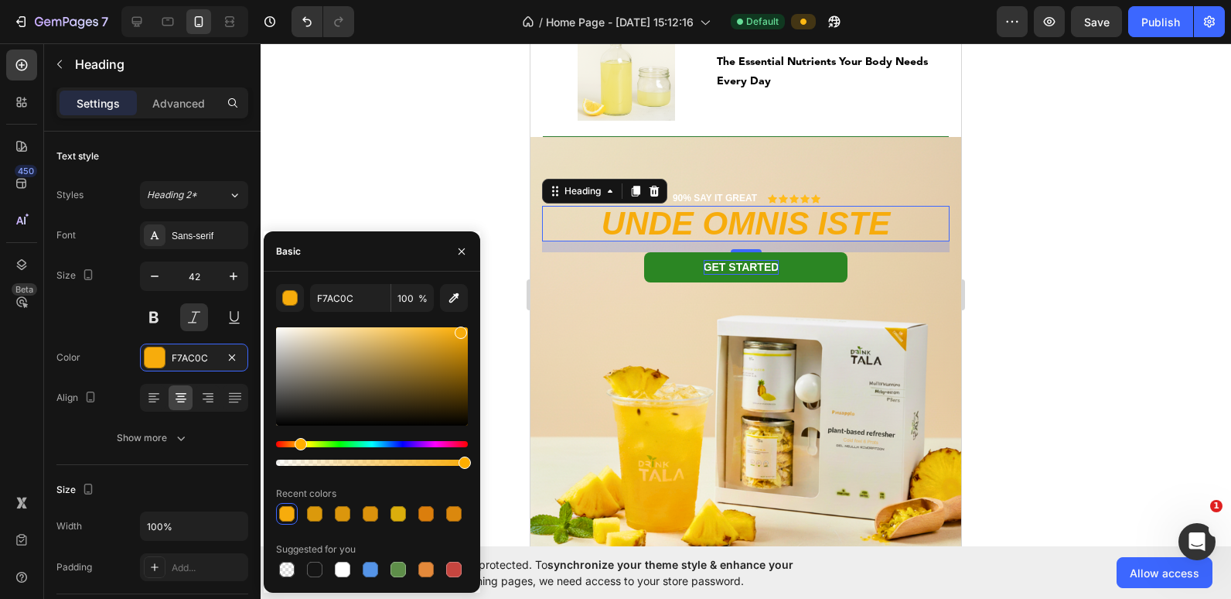
click at [446, 330] on div at bounding box center [372, 376] width 192 height 98
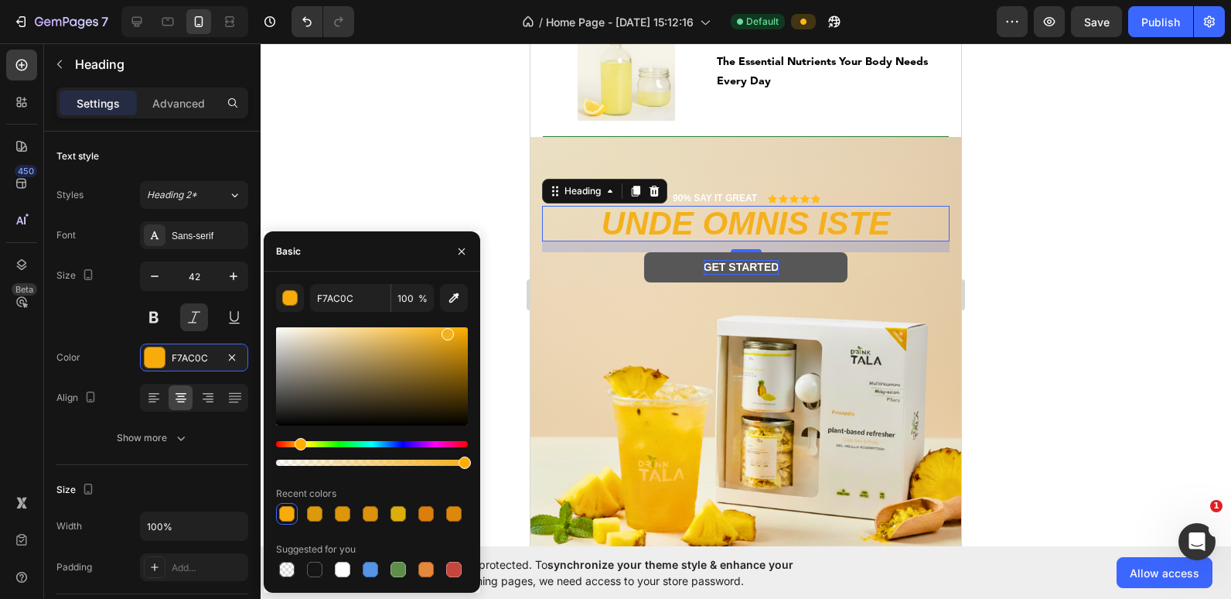
type input "F4B01D"
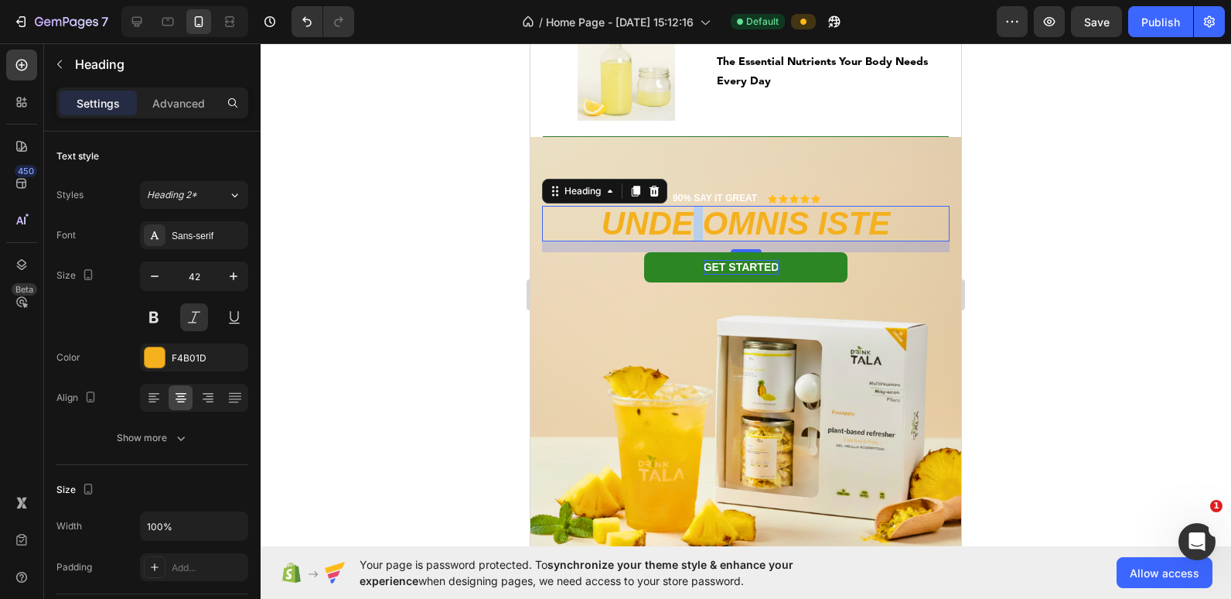
click at [684, 228] on p "unde omnis iste" at bounding box center [746, 223] width 404 height 32
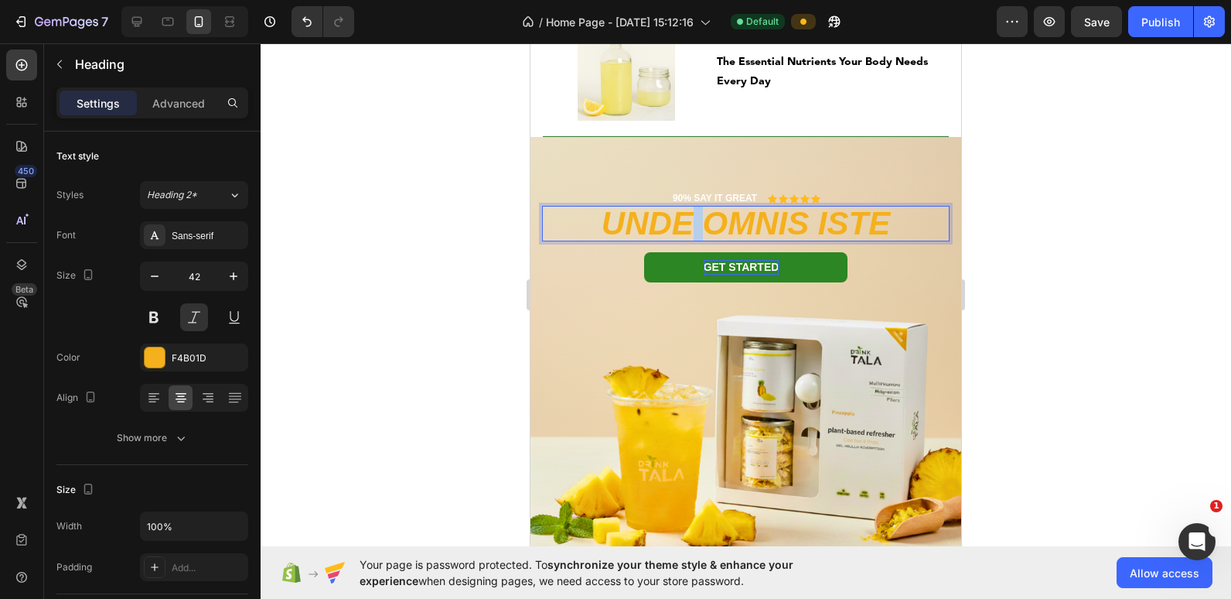
click at [684, 228] on p "unde omnis iste" at bounding box center [746, 223] width 404 height 32
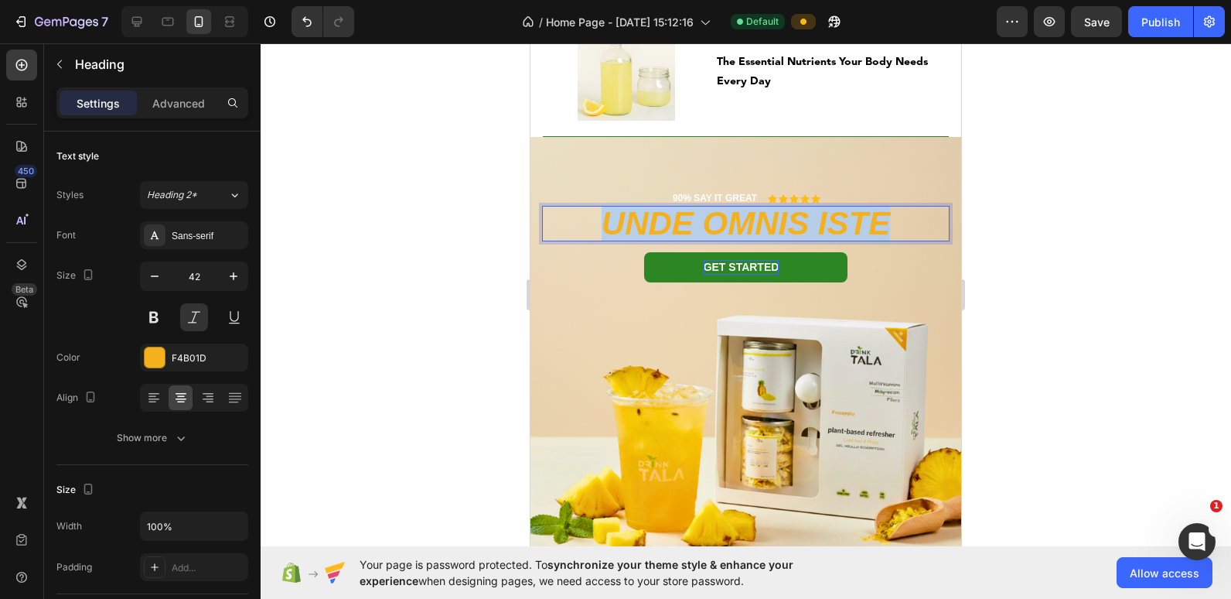
click at [684, 228] on p "unde omnis iste" at bounding box center [746, 223] width 404 height 32
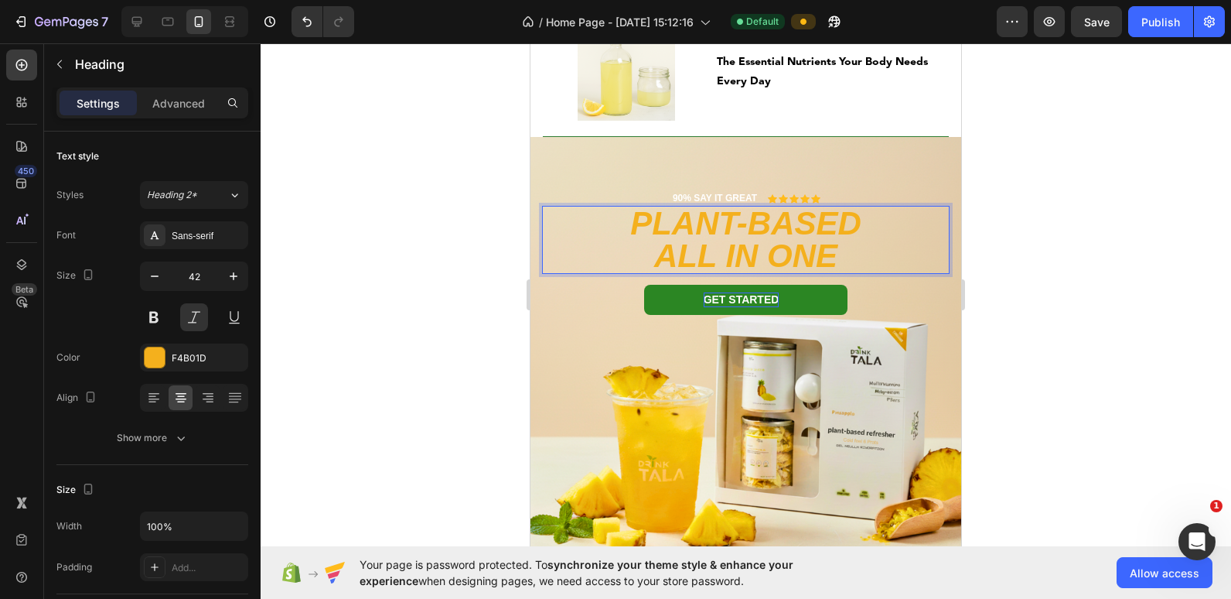
click at [764, 252] on p "PLANT-BASED ALL IN ONE" at bounding box center [746, 239] width 404 height 65
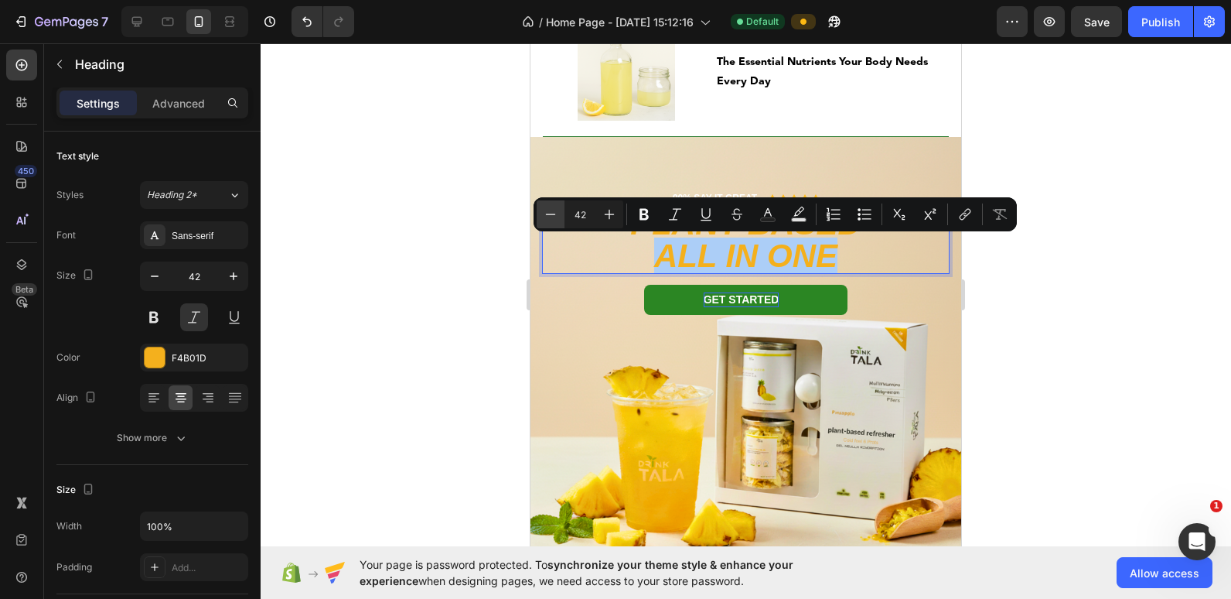
click at [551, 215] on icon "Editor contextual toolbar" at bounding box center [550, 213] width 15 height 15
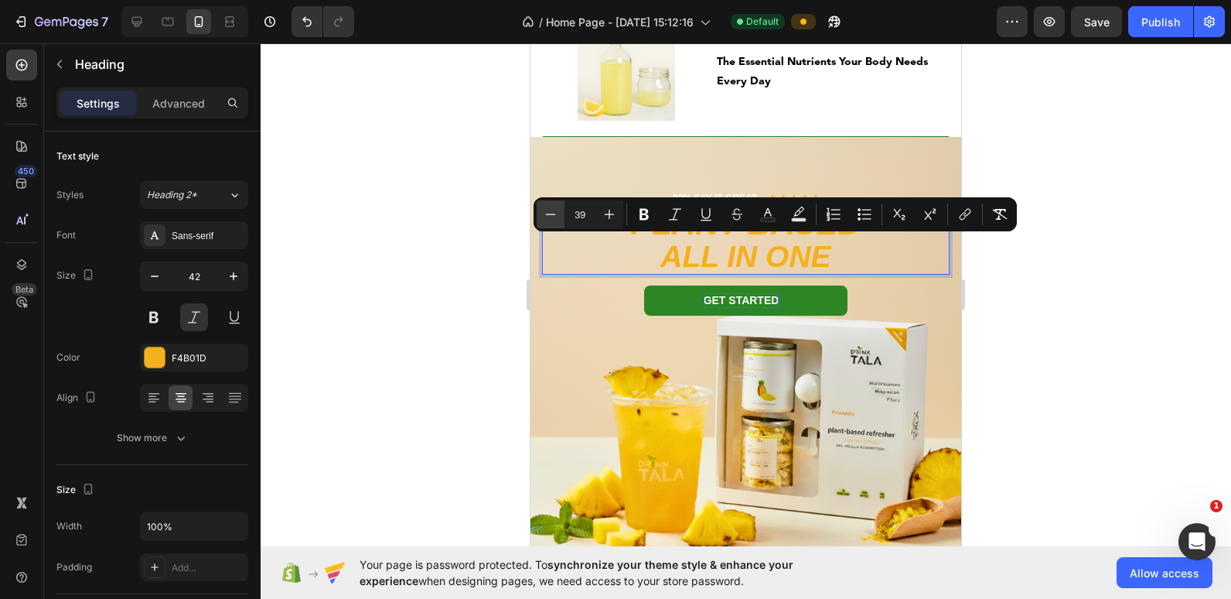
click at [551, 215] on icon "Editor contextual toolbar" at bounding box center [550, 213] width 15 height 15
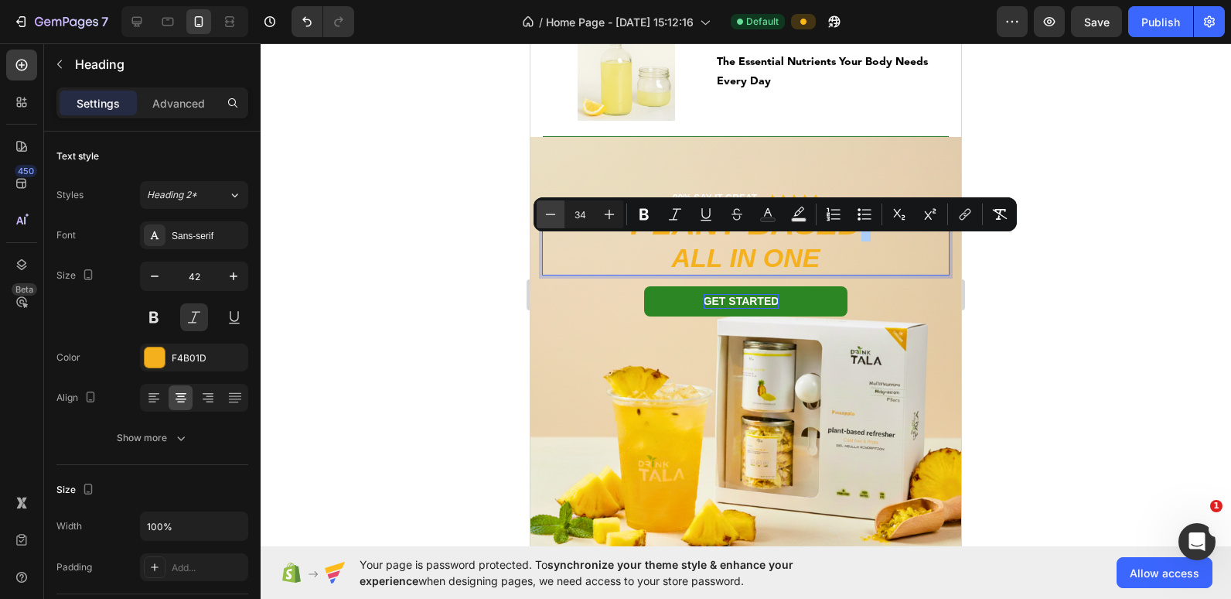
click at [551, 215] on icon "Editor contextual toolbar" at bounding box center [550, 213] width 15 height 15
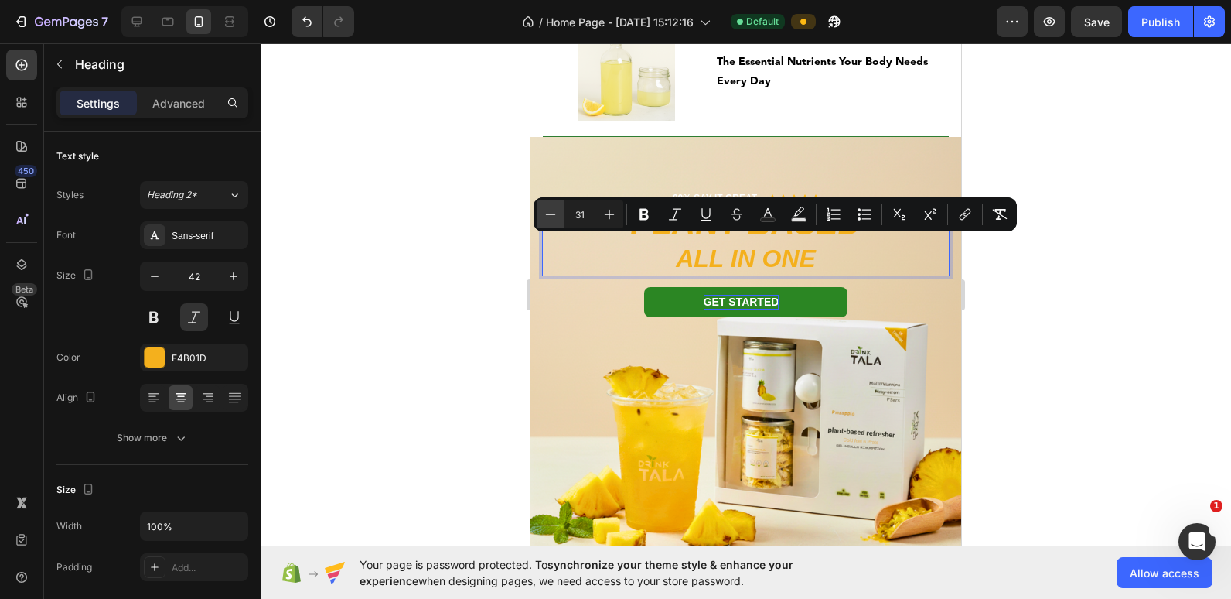
click at [551, 215] on icon "Editor contextual toolbar" at bounding box center [550, 213] width 15 height 15
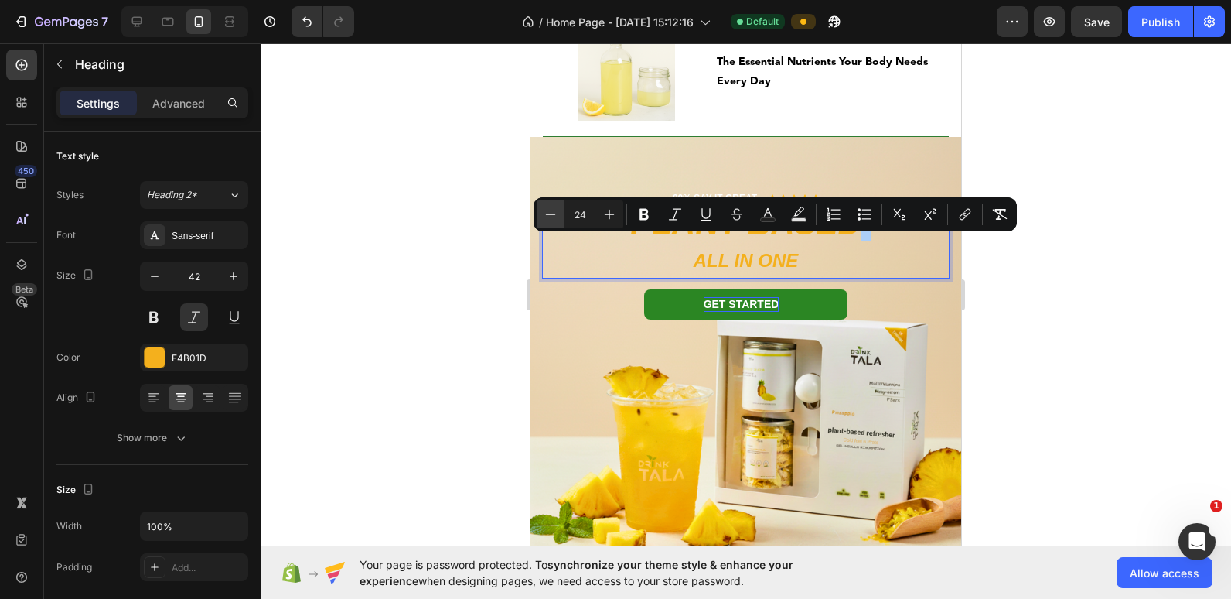
click at [551, 215] on icon "Editor contextual toolbar" at bounding box center [550, 213] width 15 height 15
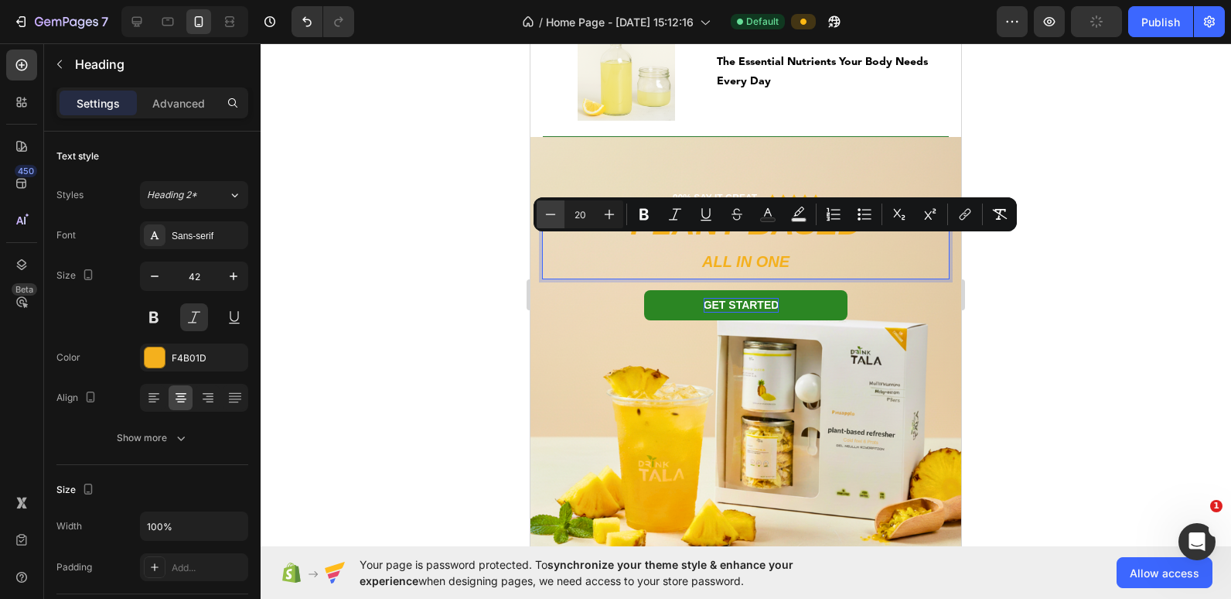
type input "19"
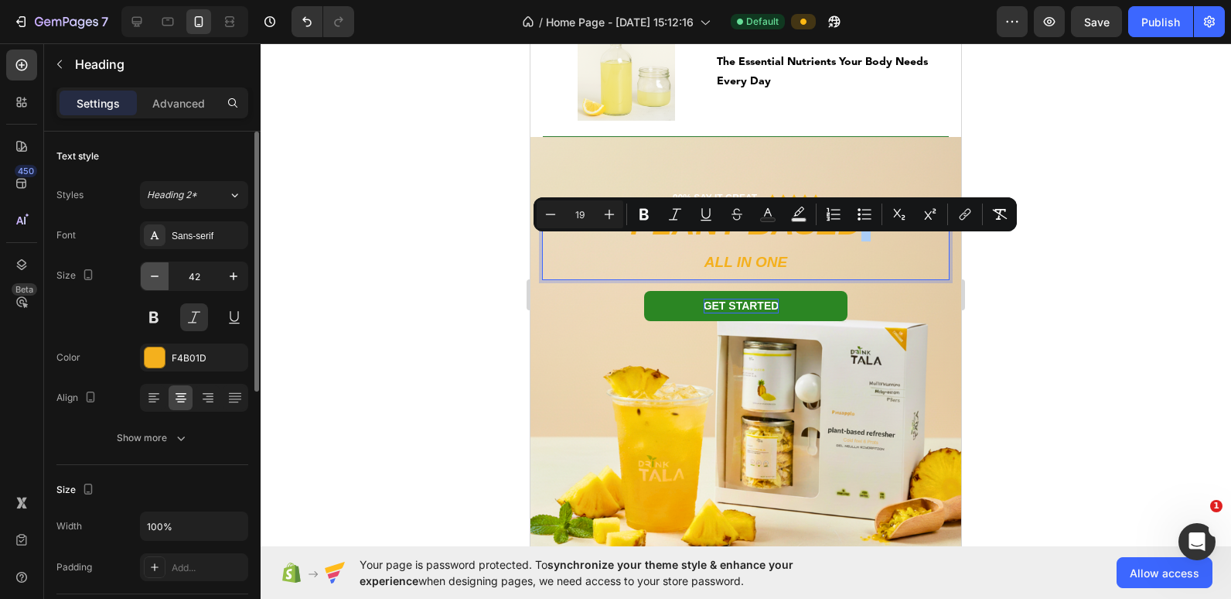
click at [143, 276] on button "button" at bounding box center [155, 276] width 28 height 28
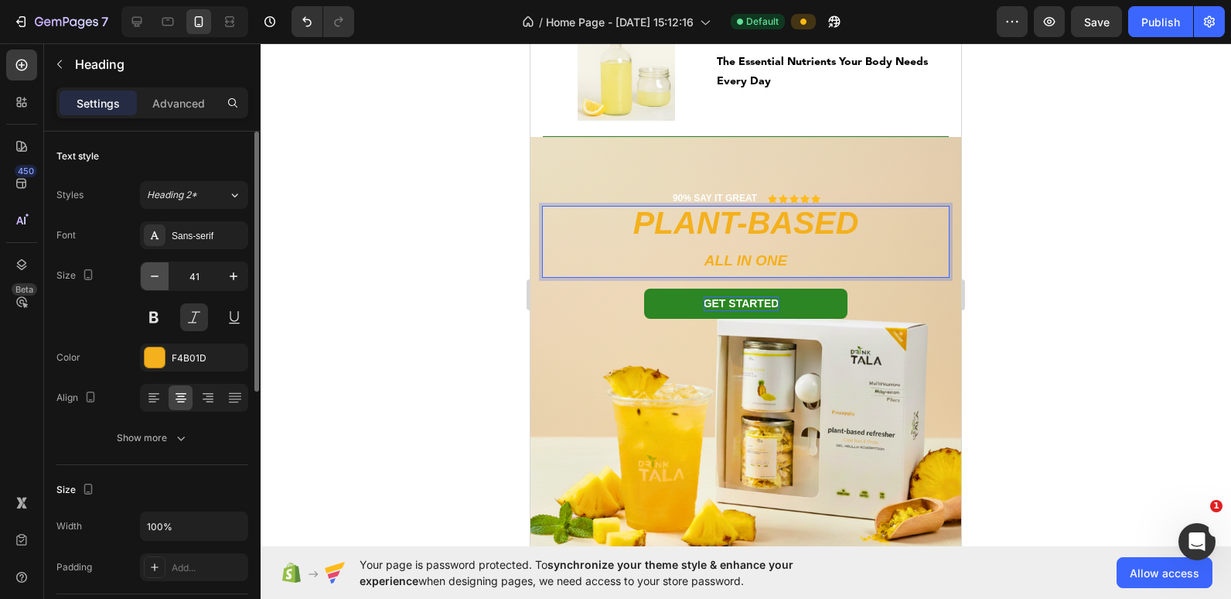
click at [143, 276] on button "button" at bounding box center [155, 276] width 28 height 28
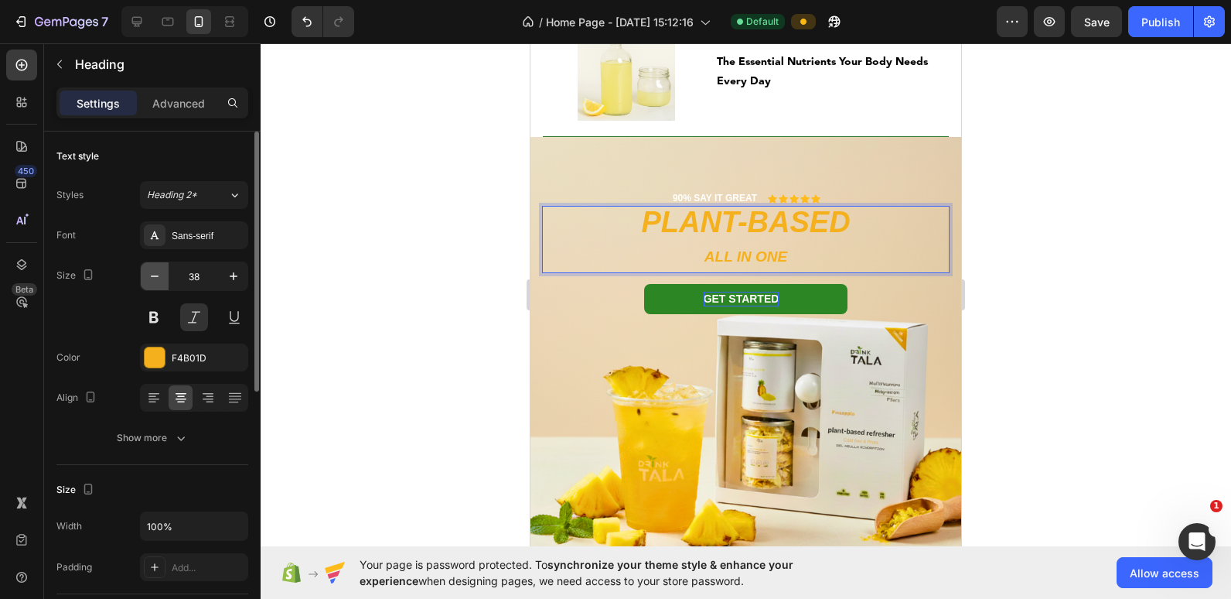
click at [143, 276] on button "button" at bounding box center [155, 276] width 28 height 28
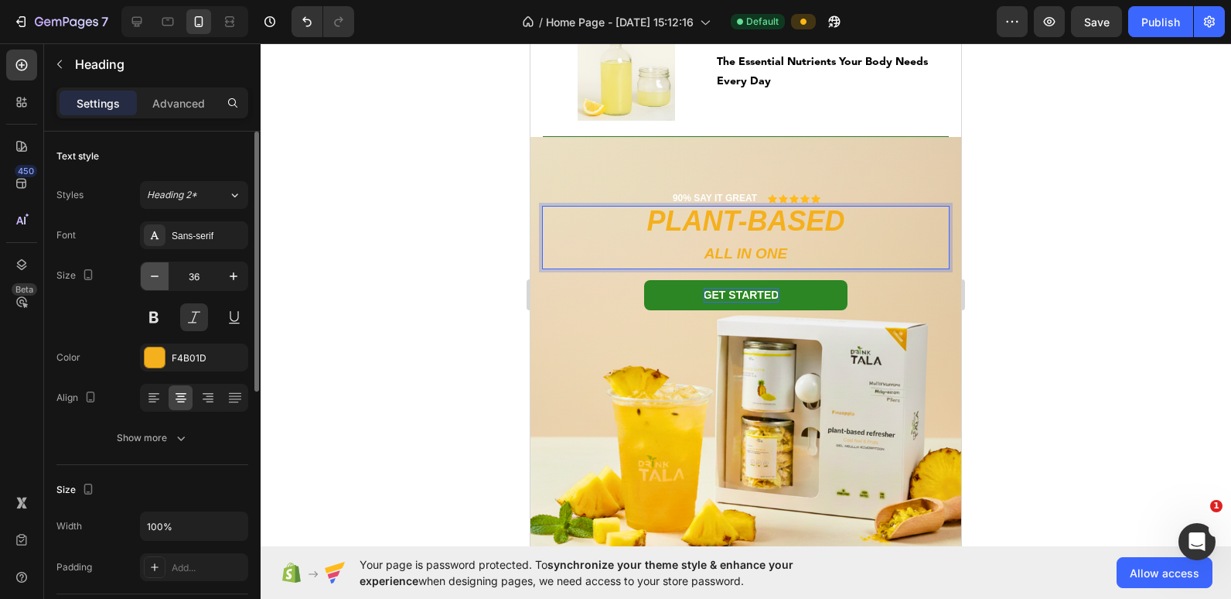
click at [143, 276] on button "button" at bounding box center [155, 276] width 28 height 28
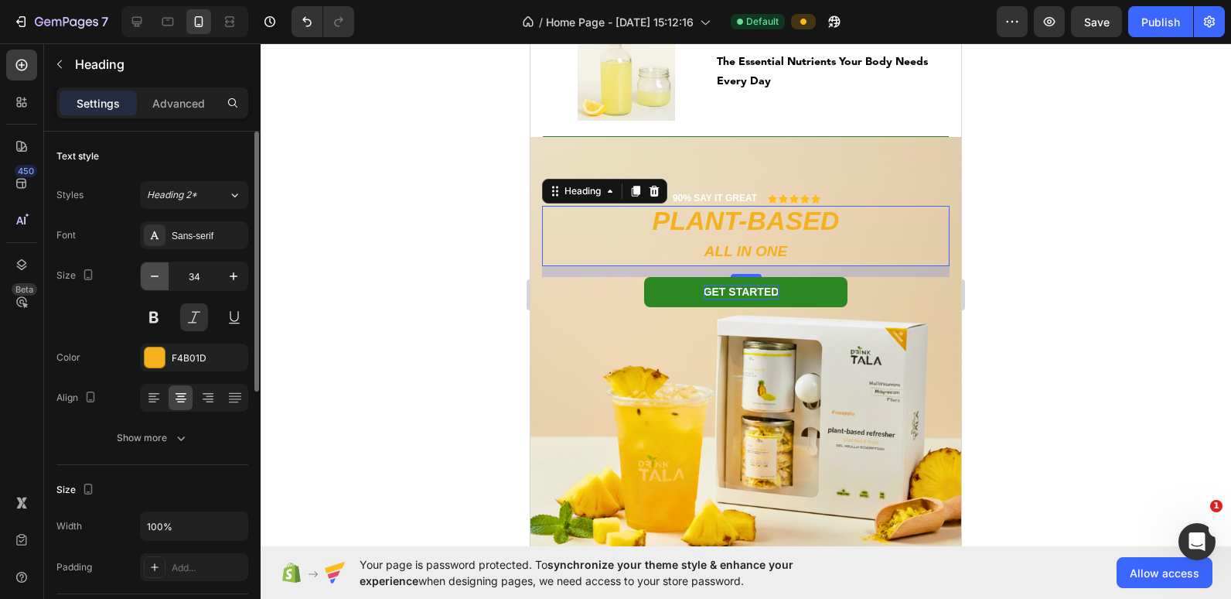
click at [143, 276] on button "button" at bounding box center [155, 276] width 28 height 28
type input "32"
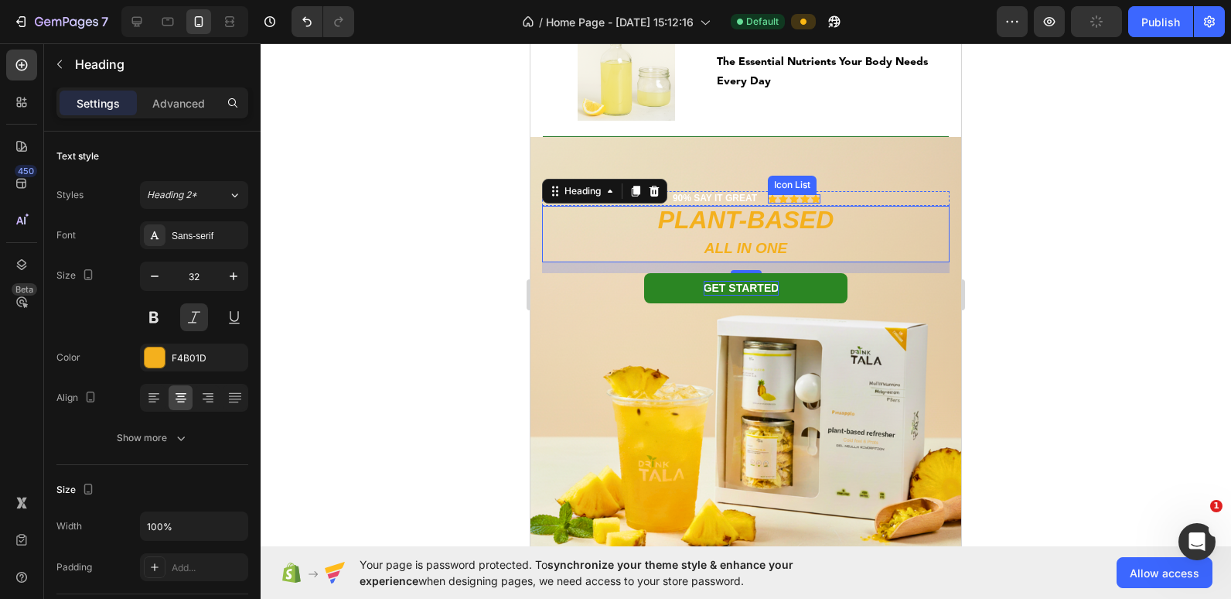
click at [783, 195] on div "Icon Icon Icon Icon Icon" at bounding box center [794, 198] width 53 height 9
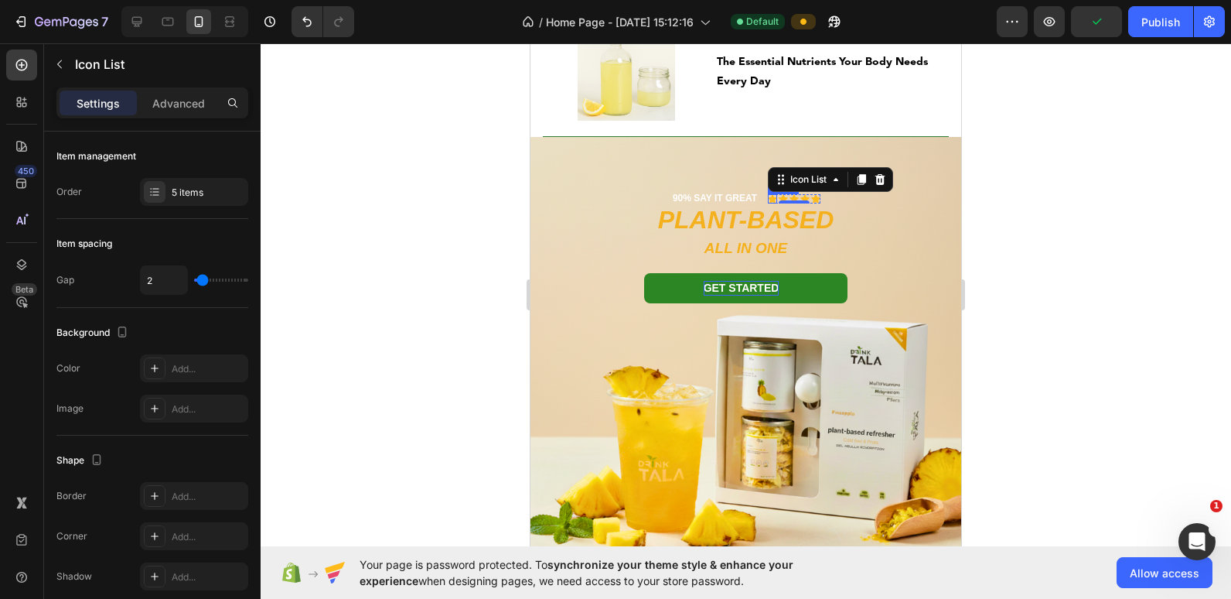
click at [768, 200] on icon at bounding box center [772, 198] width 9 height 9
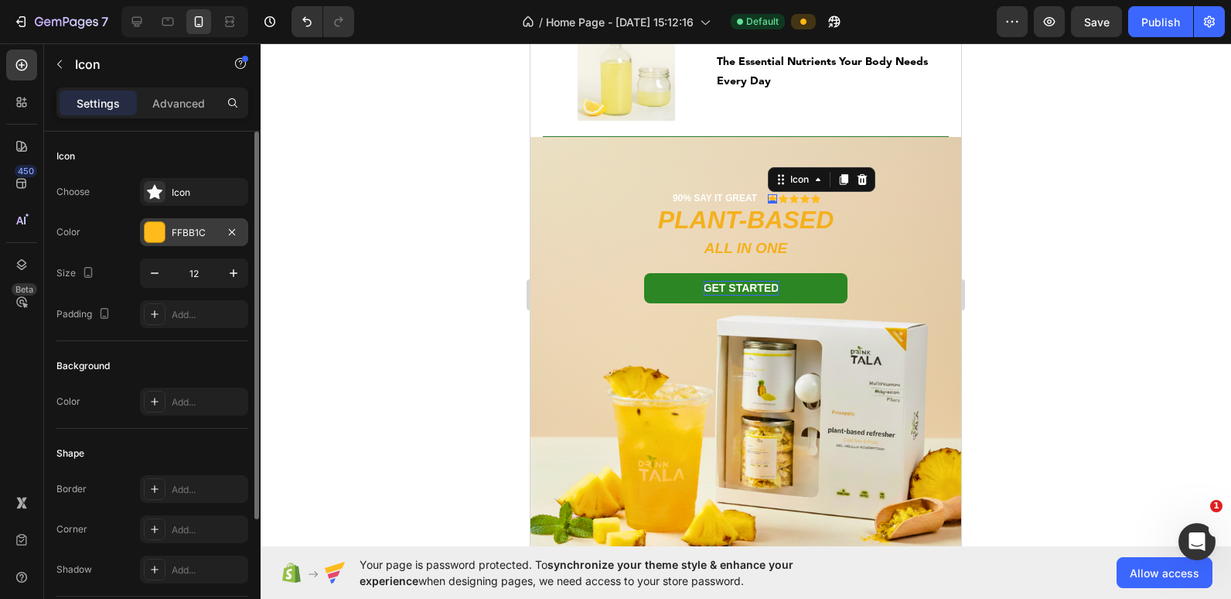
click at [169, 224] on div "FFBB1C" at bounding box center [194, 232] width 108 height 28
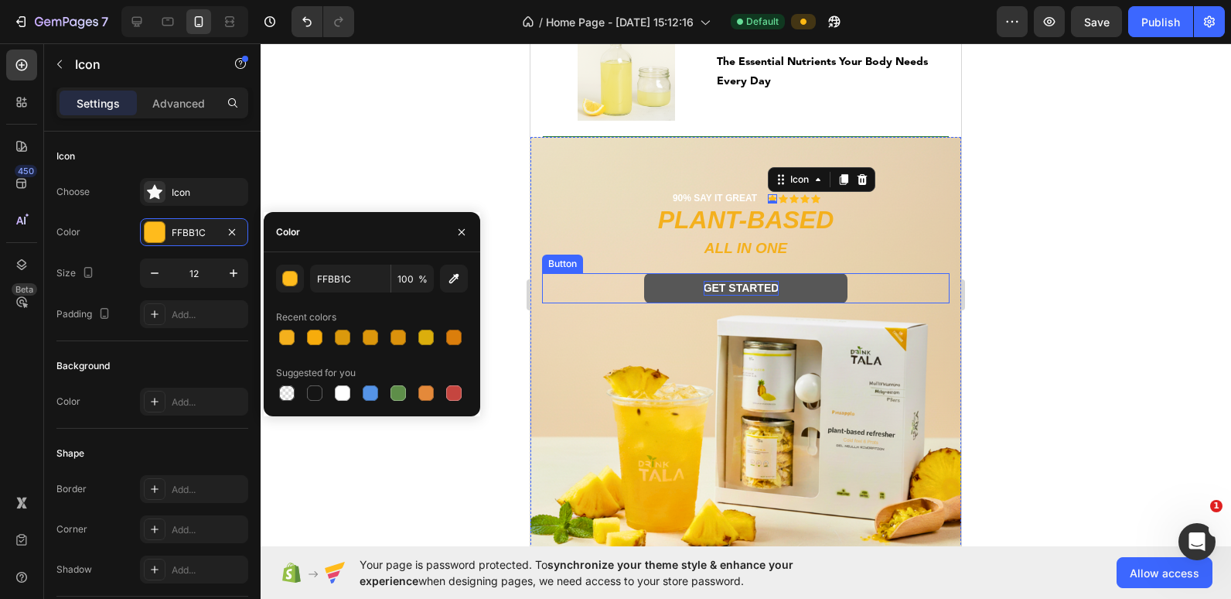
click at [678, 288] on button "Get started" at bounding box center [746, 287] width 204 height 29
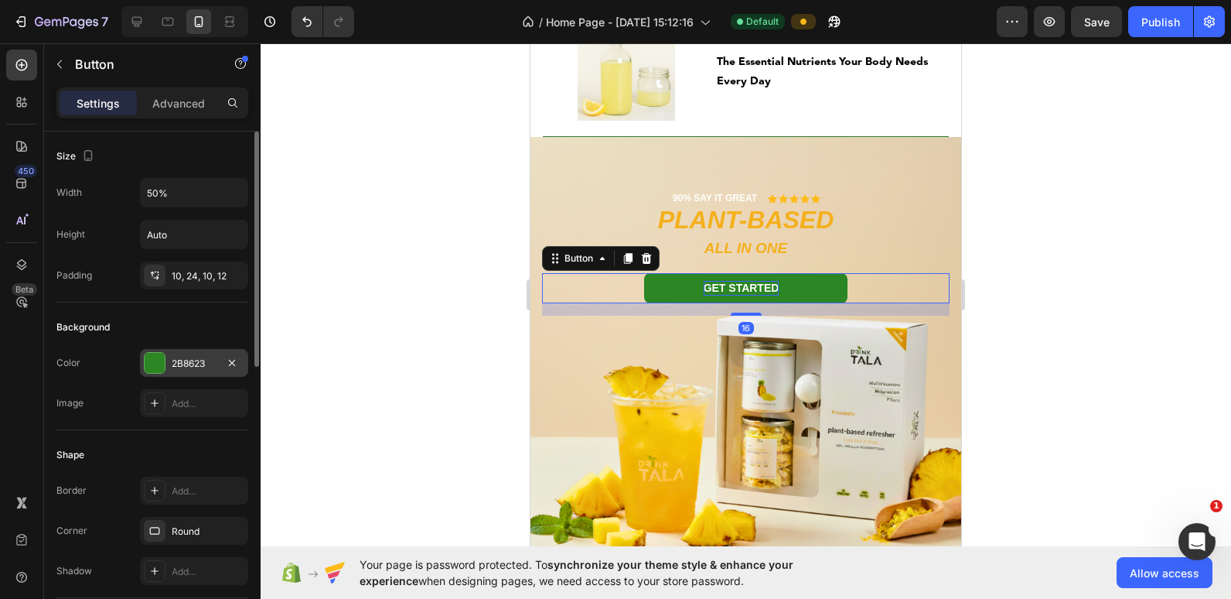
click at [194, 368] on div "2B8623" at bounding box center [194, 364] width 45 height 14
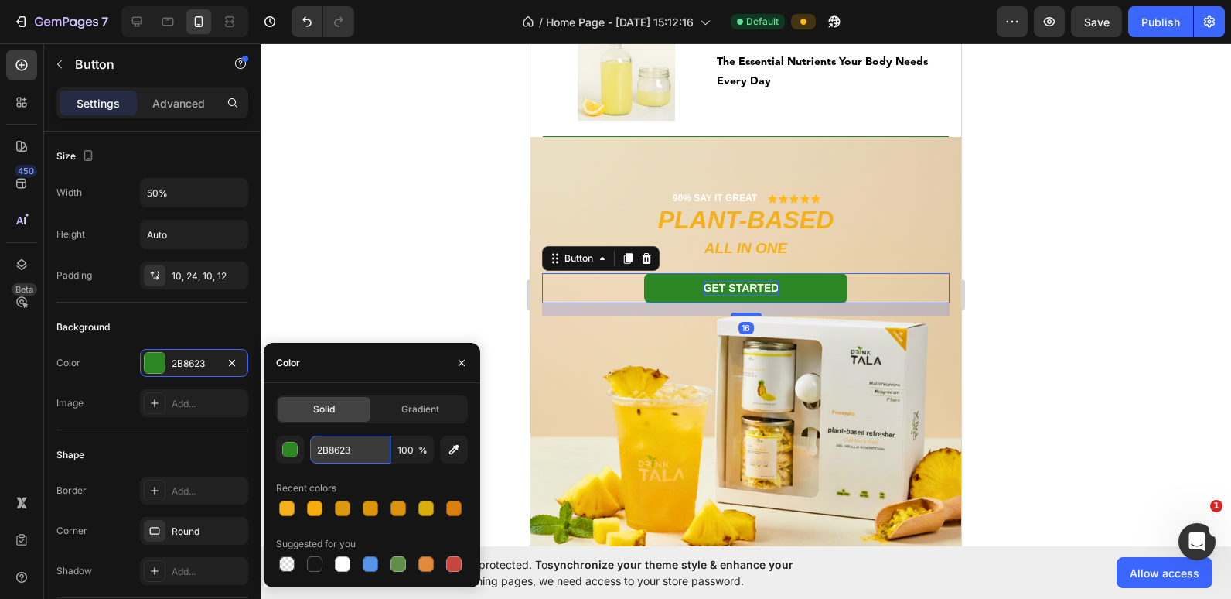
click at [326, 444] on input "2B8623" at bounding box center [350, 449] width 80 height 28
click at [769, 199] on icon at bounding box center [772, 198] width 9 height 9
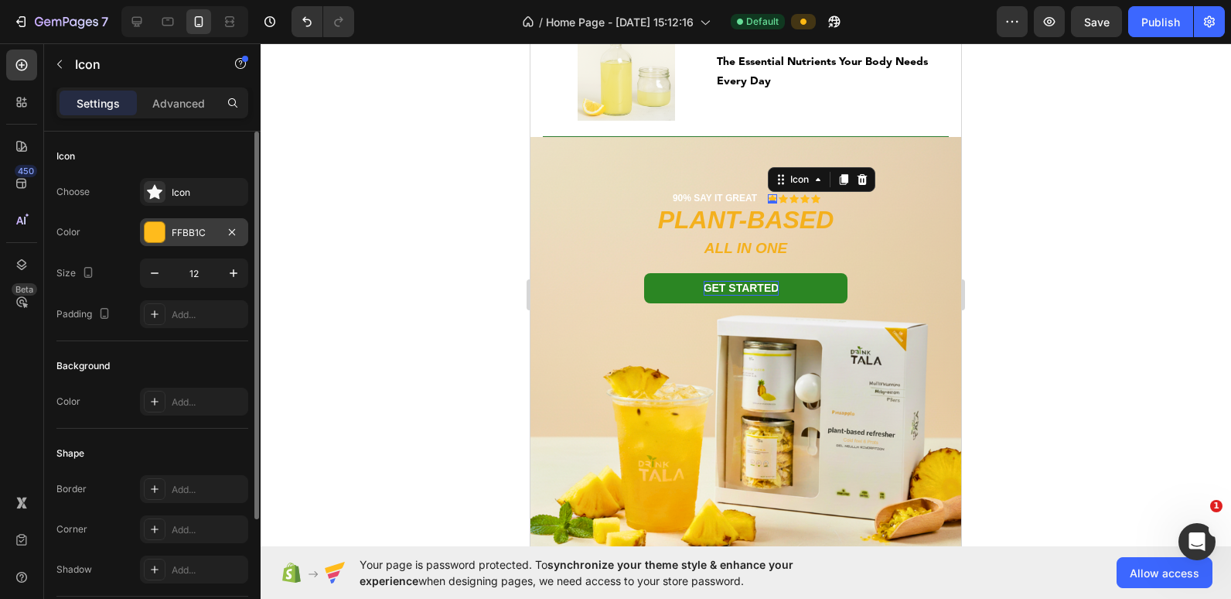
click at [164, 226] on div at bounding box center [155, 232] width 20 height 20
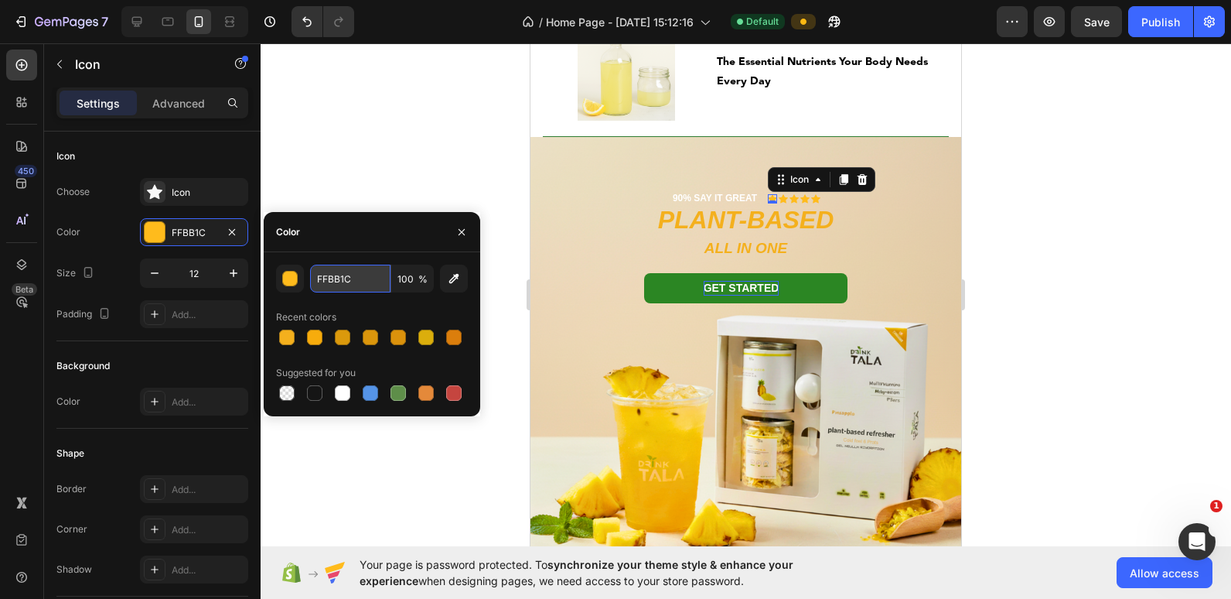
click at [347, 275] on input "FFBB1C" at bounding box center [350, 278] width 80 height 28
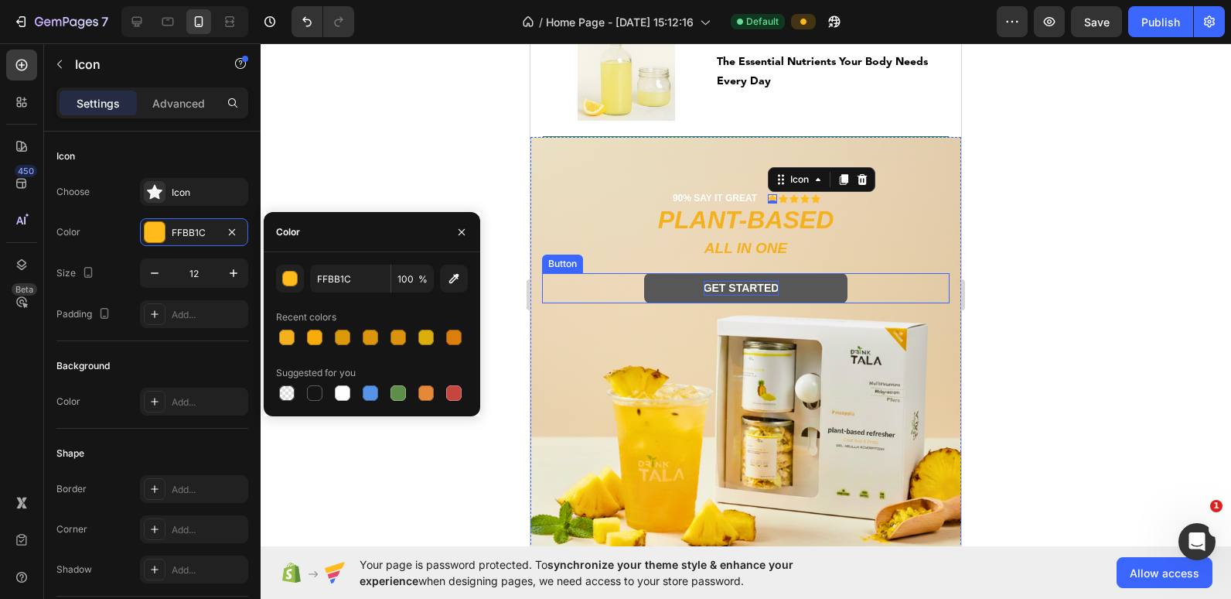
click at [703, 276] on button "Get started" at bounding box center [746, 287] width 204 height 29
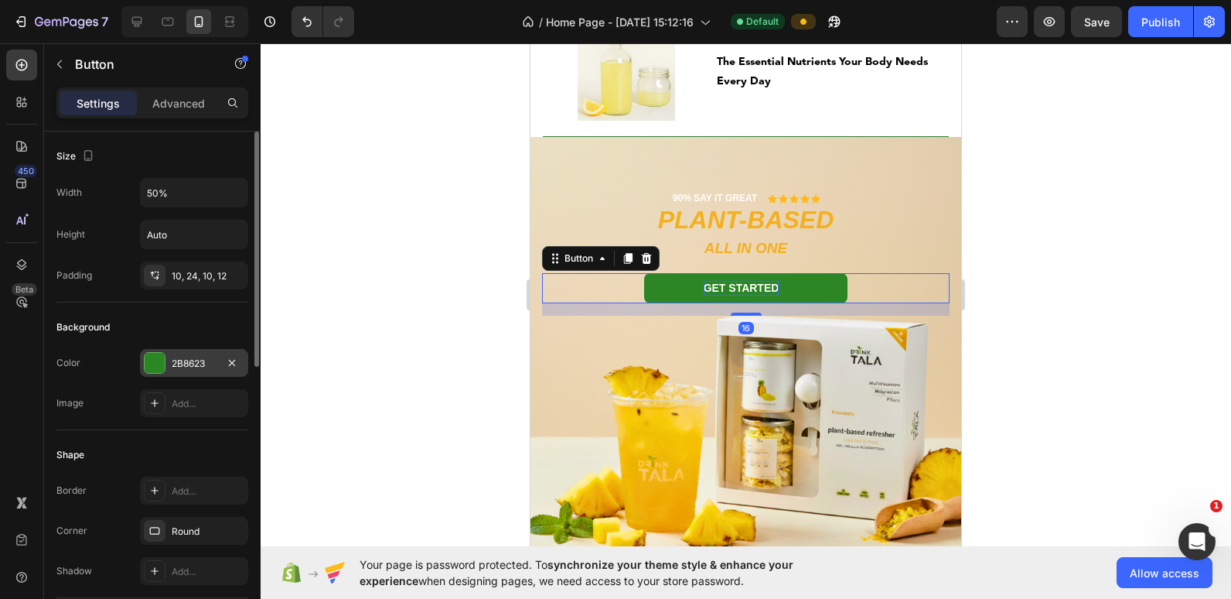
click at [184, 373] on div "2B8623" at bounding box center [194, 363] width 108 height 28
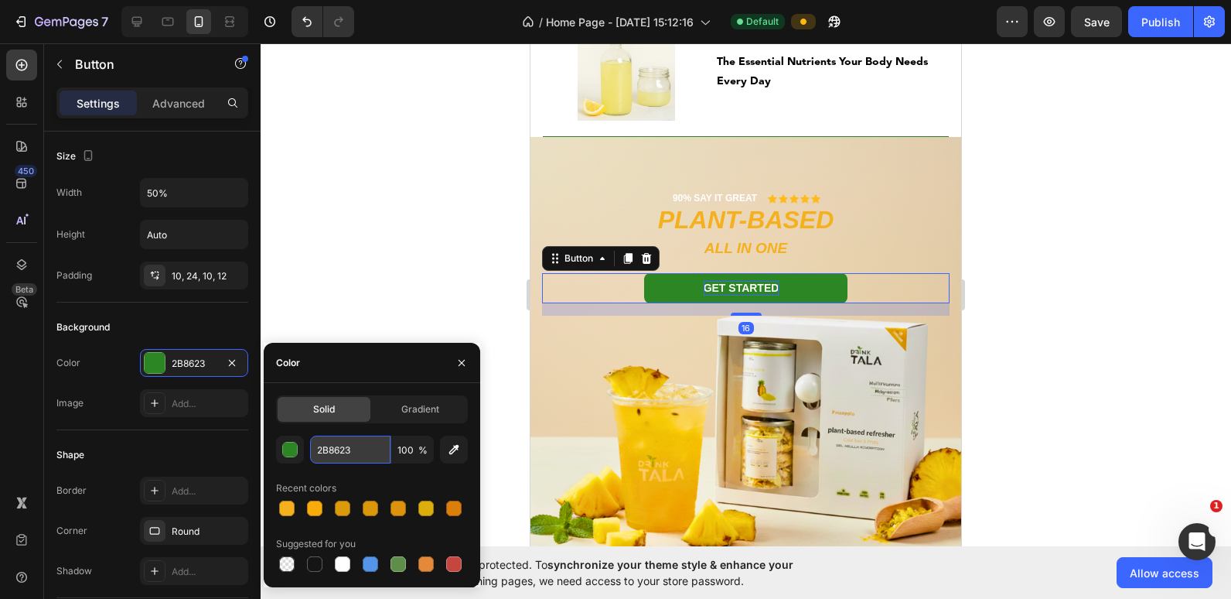
click at [330, 445] on input "2B8623" at bounding box center [350, 449] width 80 height 28
click at [792, 197] on icon at bounding box center [794, 198] width 9 height 9
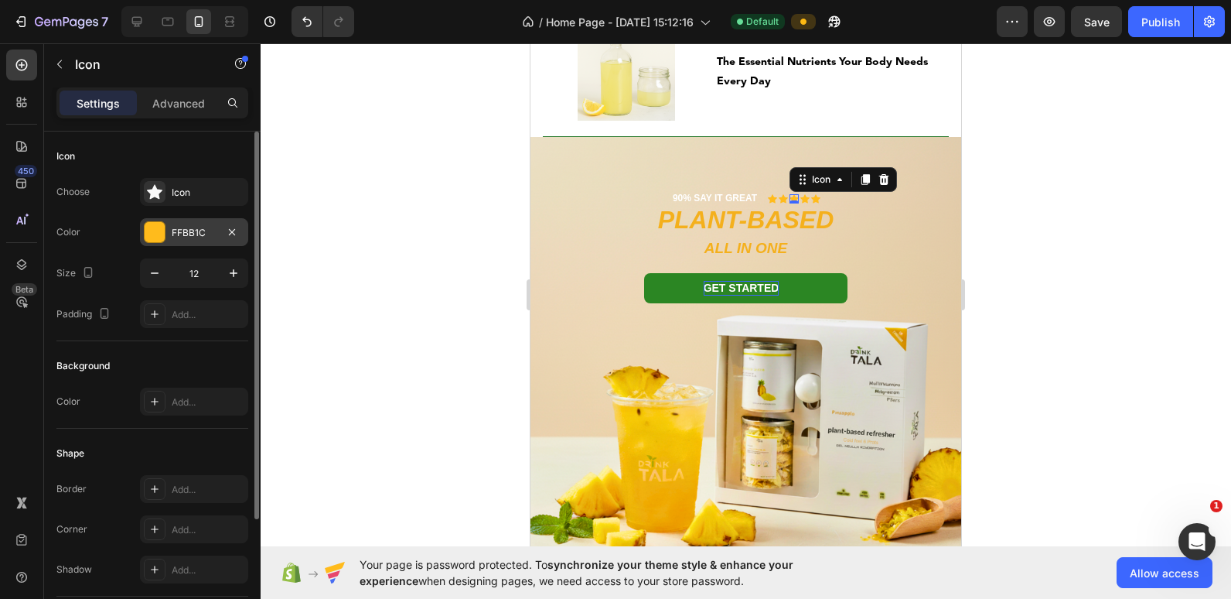
click at [200, 232] on div "FFBB1C" at bounding box center [194, 233] width 45 height 14
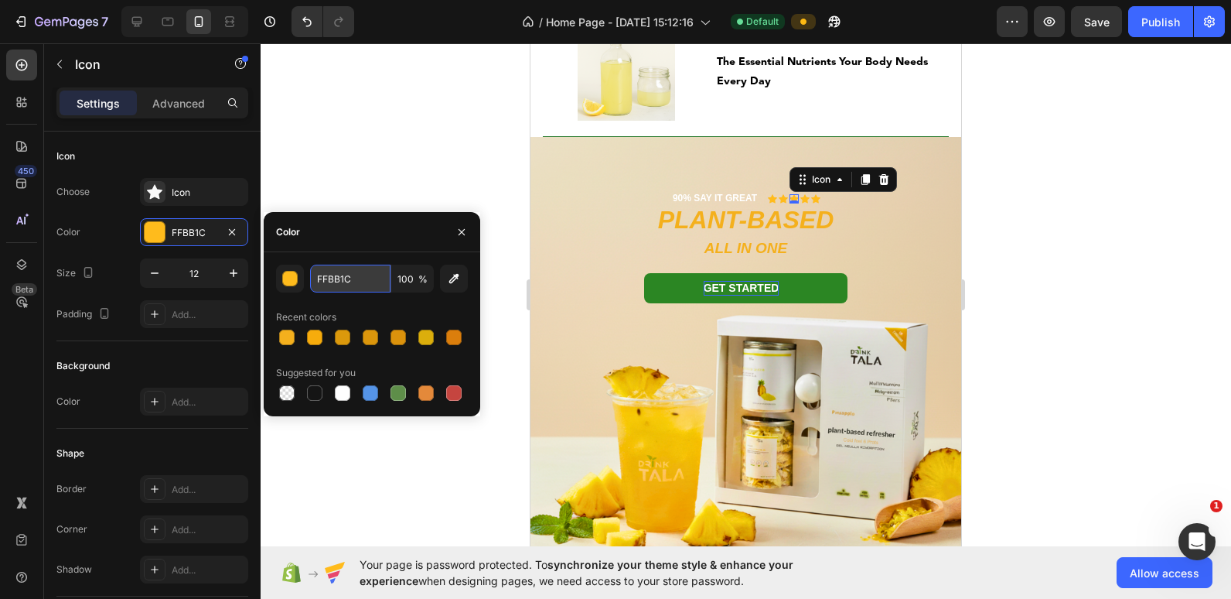
click at [335, 282] on input "FFBB1C" at bounding box center [350, 278] width 80 height 28
paste input "2B8623"
type input "2B8623"
click at [779, 200] on icon at bounding box center [783, 198] width 9 height 9
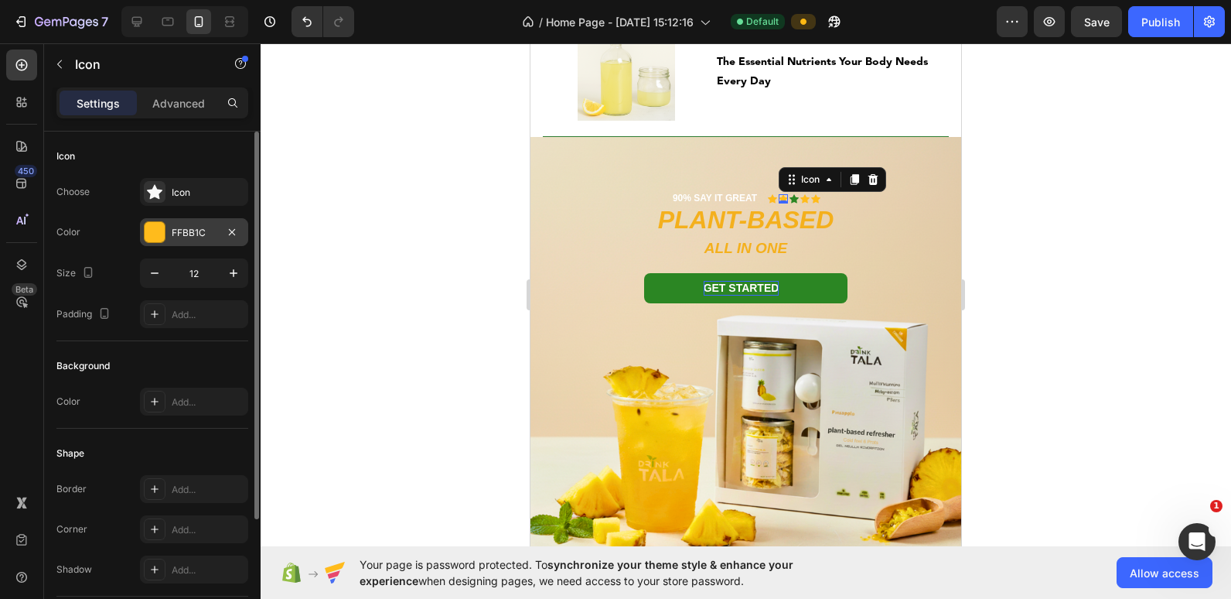
click at [179, 230] on div "FFBB1C" at bounding box center [194, 233] width 45 height 14
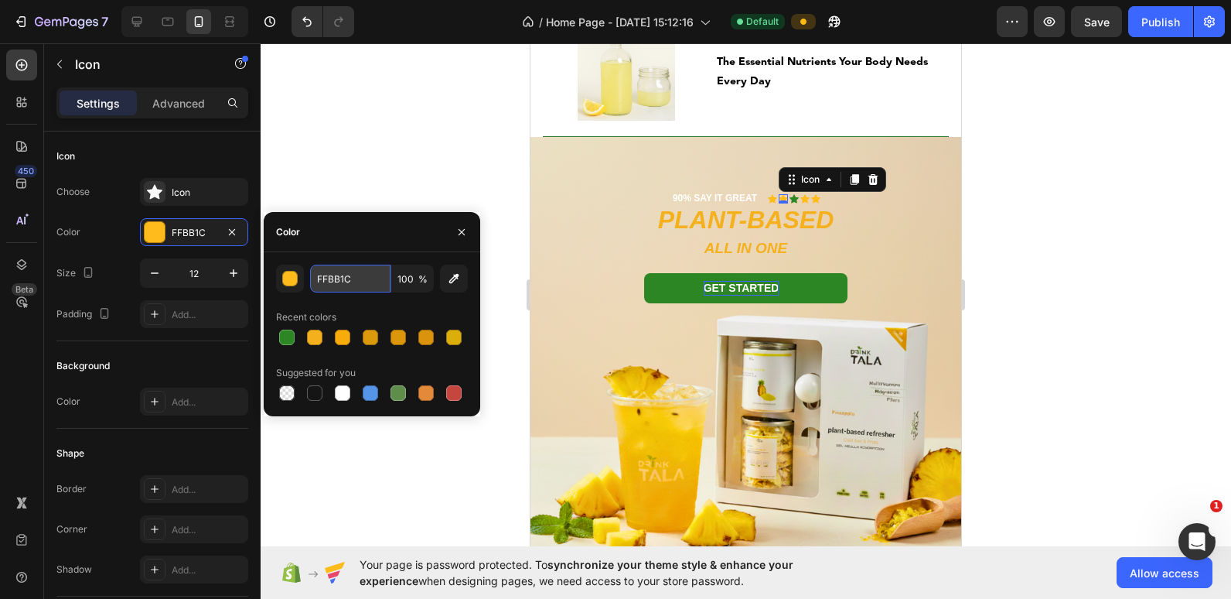
click at [343, 277] on input "FFBB1C" at bounding box center [350, 278] width 80 height 28
paste input "2B8623"
type input "2B8623"
click at [768, 196] on icon at bounding box center [772, 198] width 9 height 9
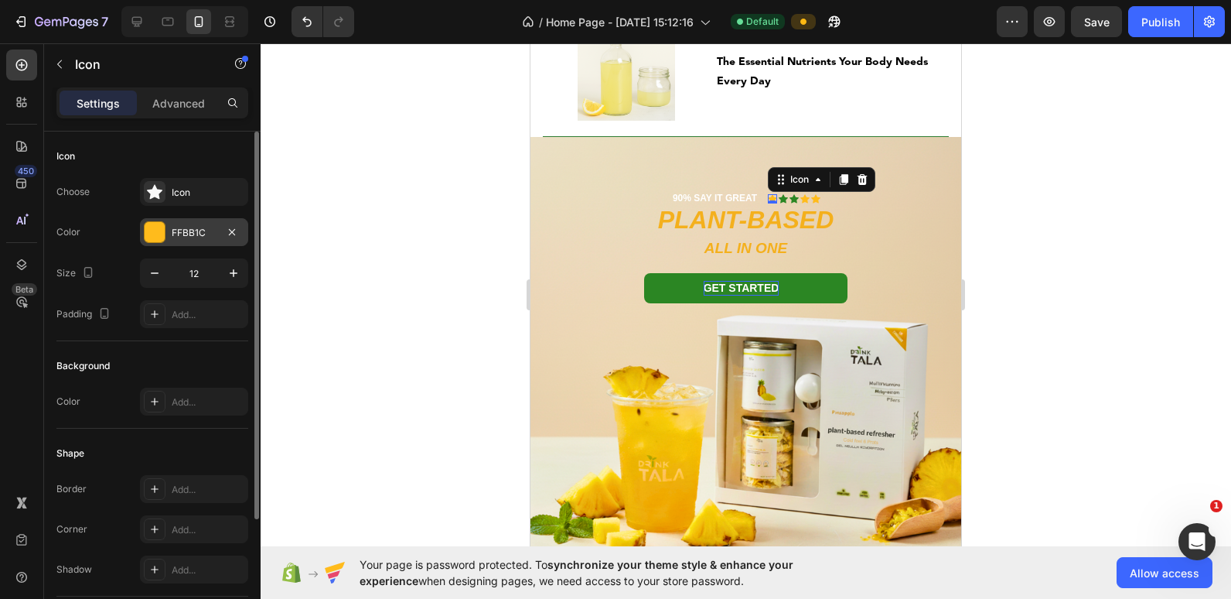
click at [185, 226] on div "FFBB1C" at bounding box center [194, 233] width 45 height 14
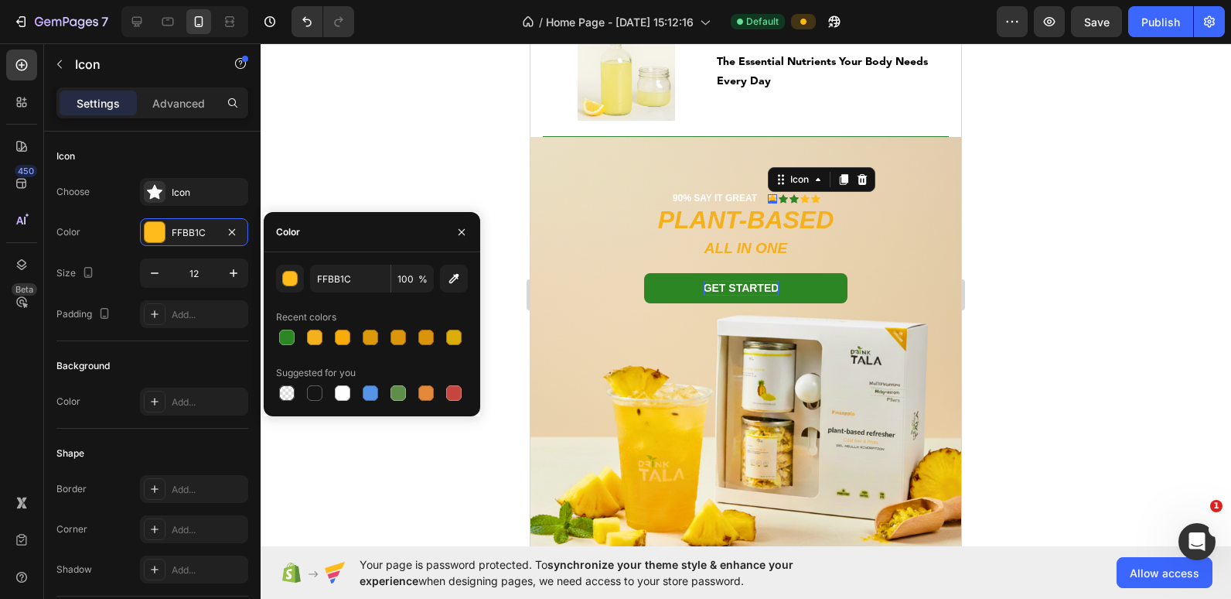
click at [330, 264] on div "FFBB1C 100 % Recent colors Suggested for you" at bounding box center [372, 334] width 217 height 164
click at [330, 275] on input "FFBB1C" at bounding box center [350, 278] width 80 height 28
paste input "2B8623"
type input "2B8623"
click at [798, 196] on icon at bounding box center [804, 198] width 9 height 9
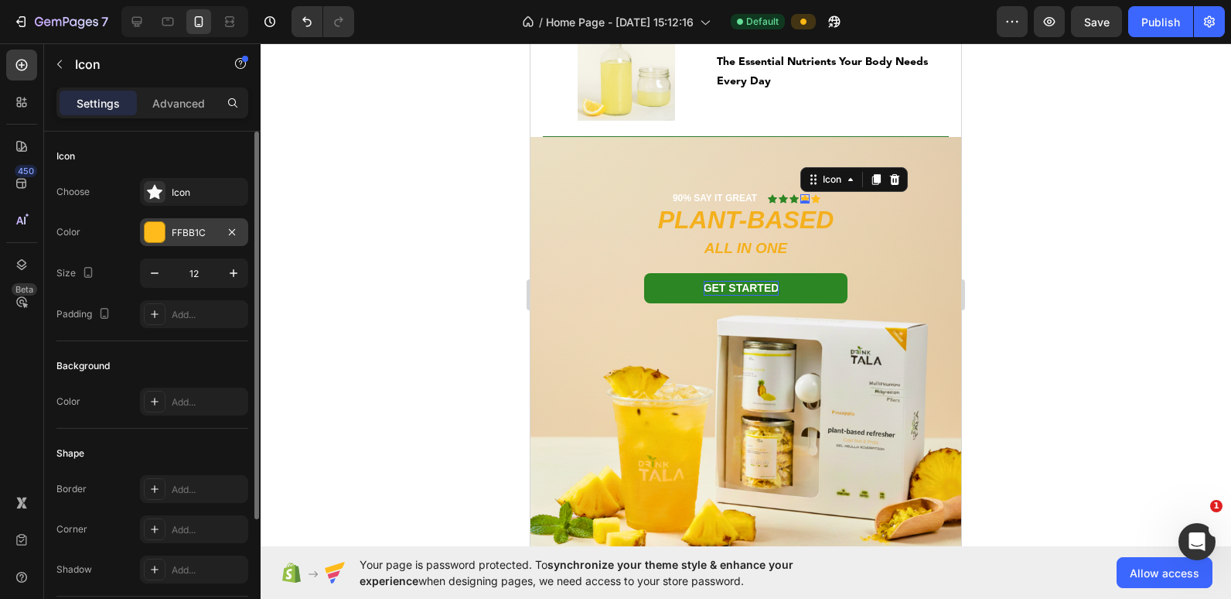
click at [186, 239] on div "FFBB1C" at bounding box center [194, 233] width 45 height 14
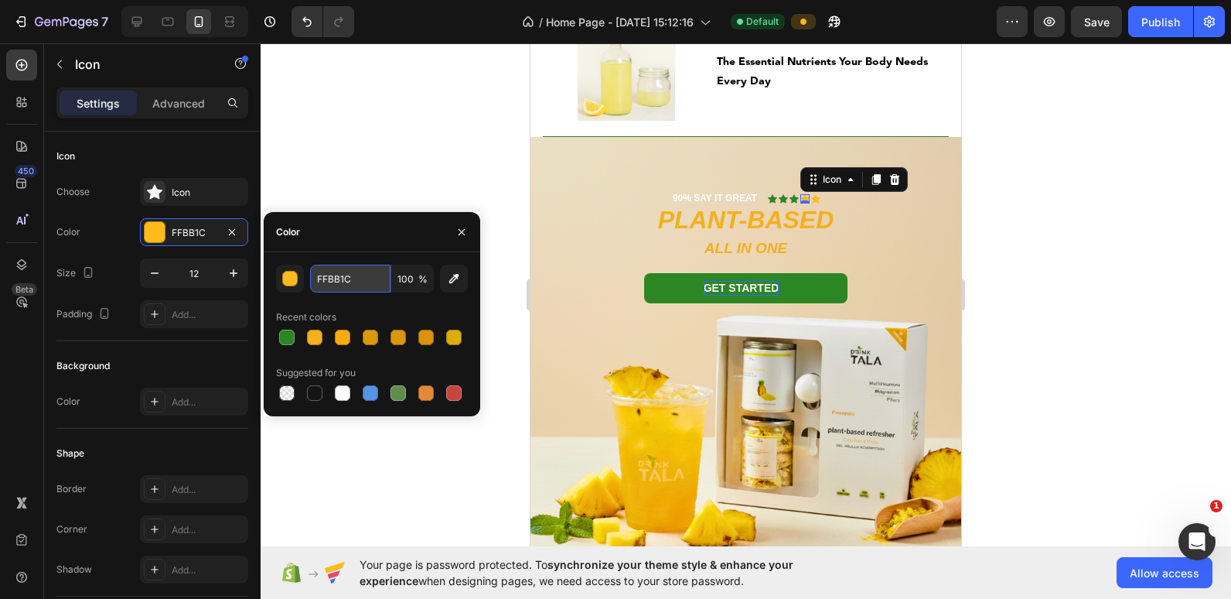
click at [350, 278] on input "FFBB1C" at bounding box center [350, 278] width 80 height 28
paste input "2B8623"
type input "2B8623"
click at [798, 200] on icon at bounding box center [815, 198] width 9 height 9
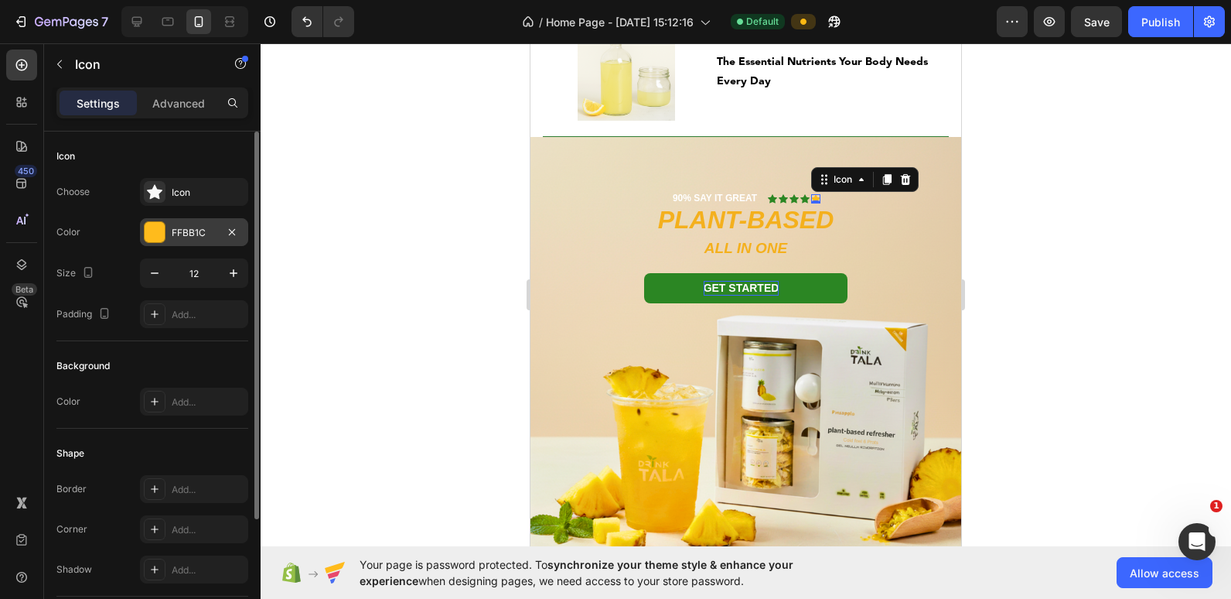
click at [185, 239] on div "FFBB1C" at bounding box center [194, 233] width 45 height 14
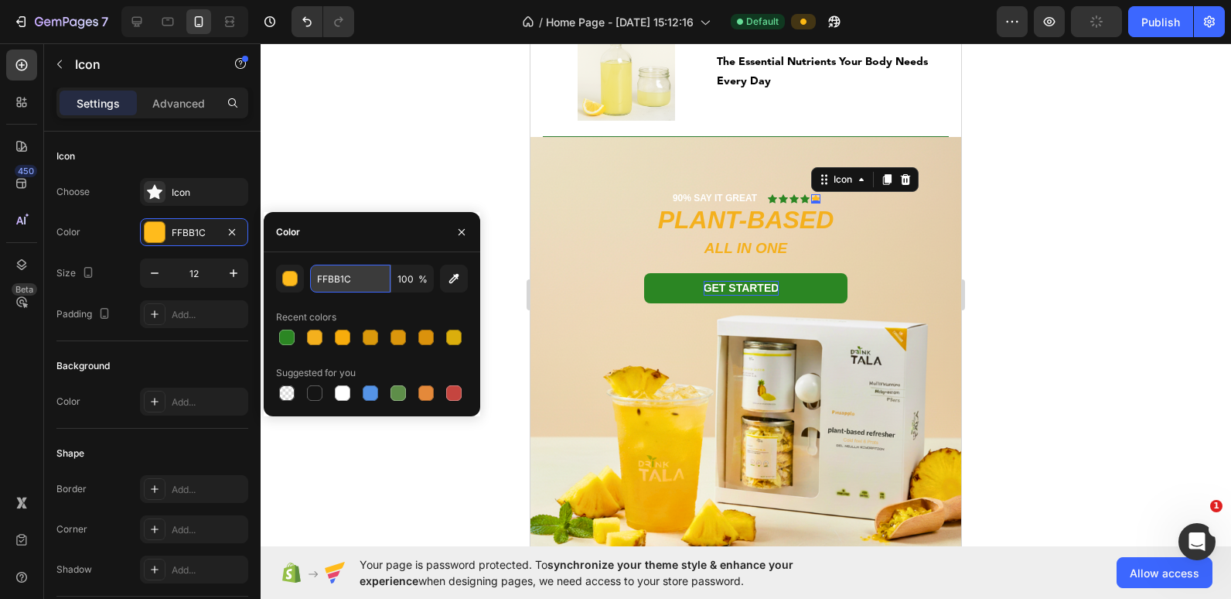
click at [350, 283] on input "FFBB1C" at bounding box center [350, 278] width 80 height 28
paste input "2B8623"
type input "2B8623"
click at [702, 197] on p "90% SAY IT GREAT" at bounding box center [715, 199] width 84 height 12
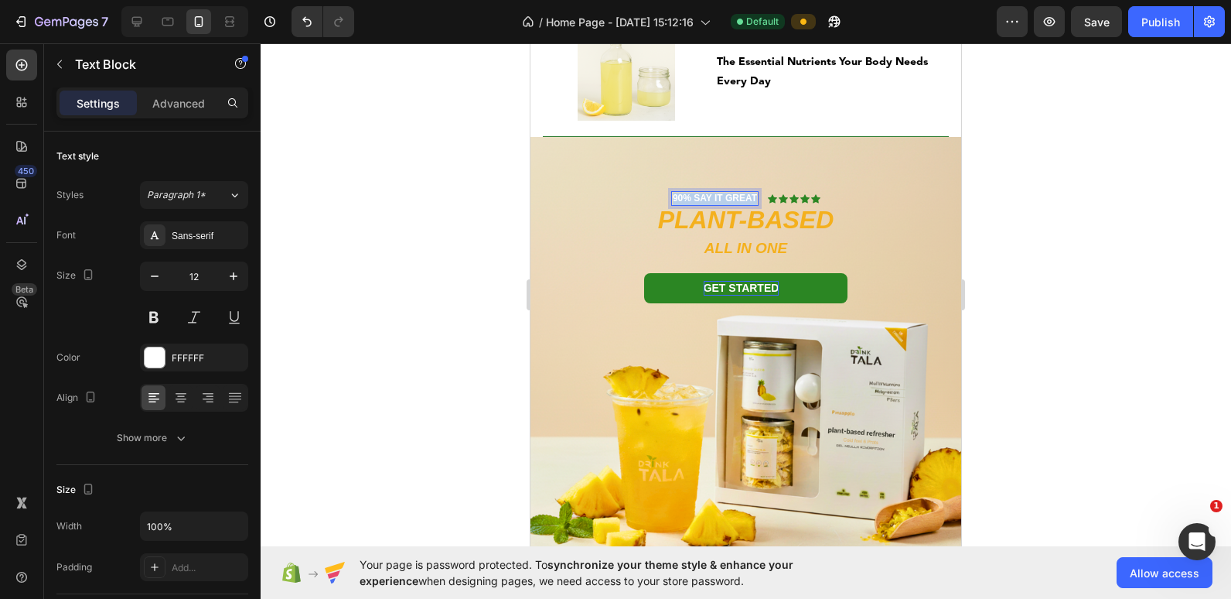
click at [702, 197] on p "90% SAY IT GREAT" at bounding box center [715, 199] width 84 height 12
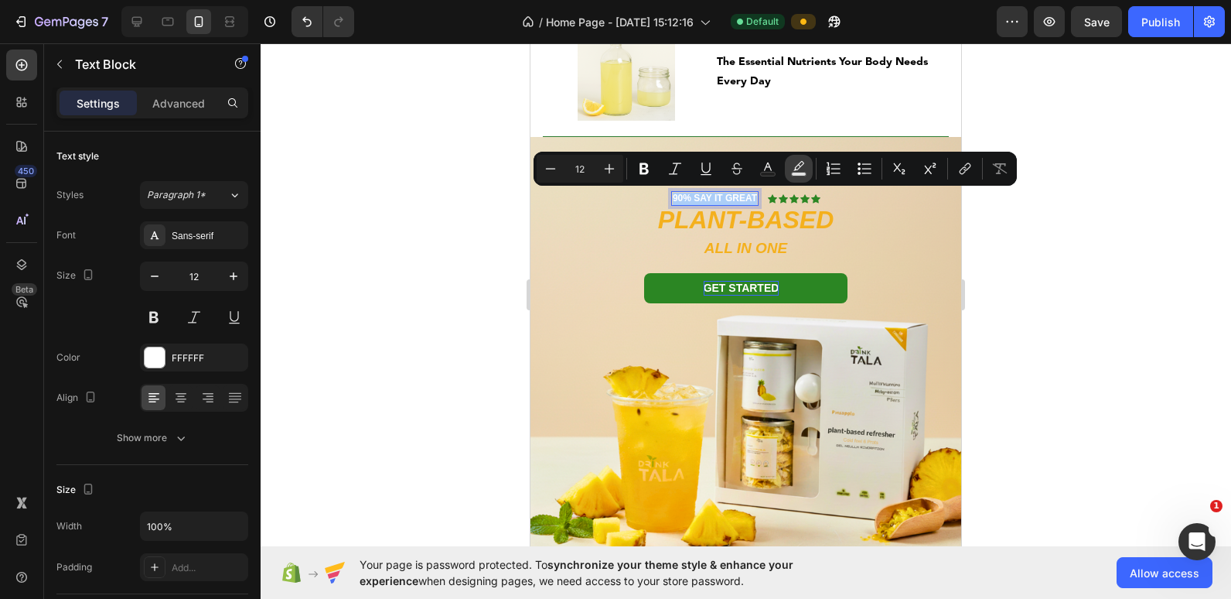
click at [797, 169] on icon "Editor contextual toolbar" at bounding box center [798, 168] width 15 height 15
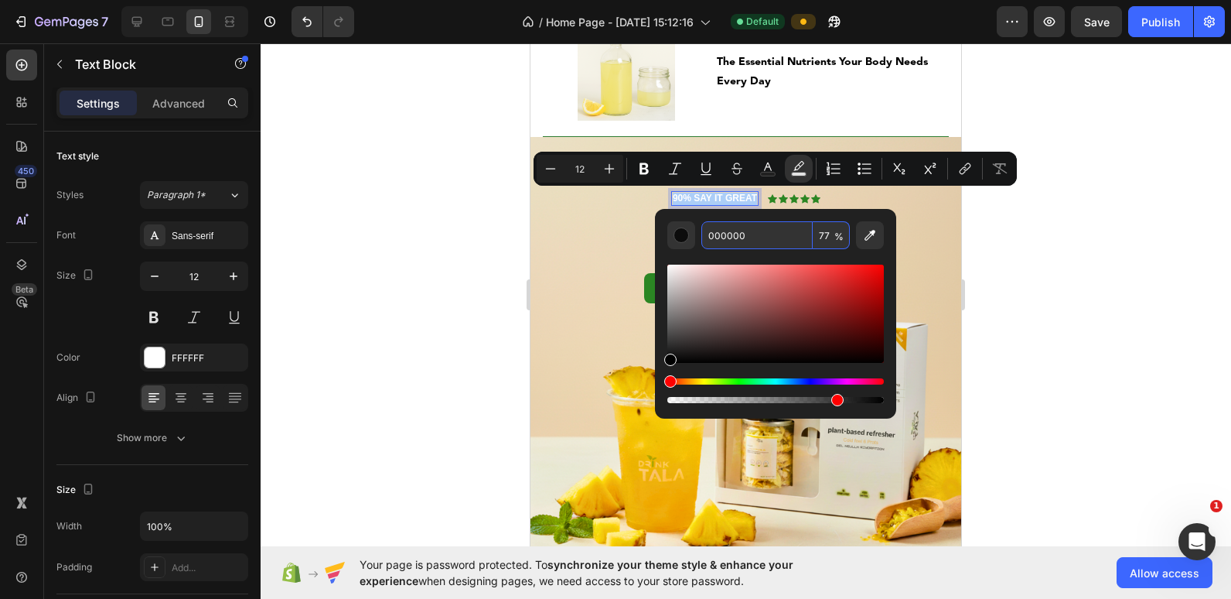
click at [737, 237] on input "000000" at bounding box center [756, 235] width 111 height 28
type input "000000"
type input "100"
click at [332, 161] on div at bounding box center [746, 320] width 971 height 555
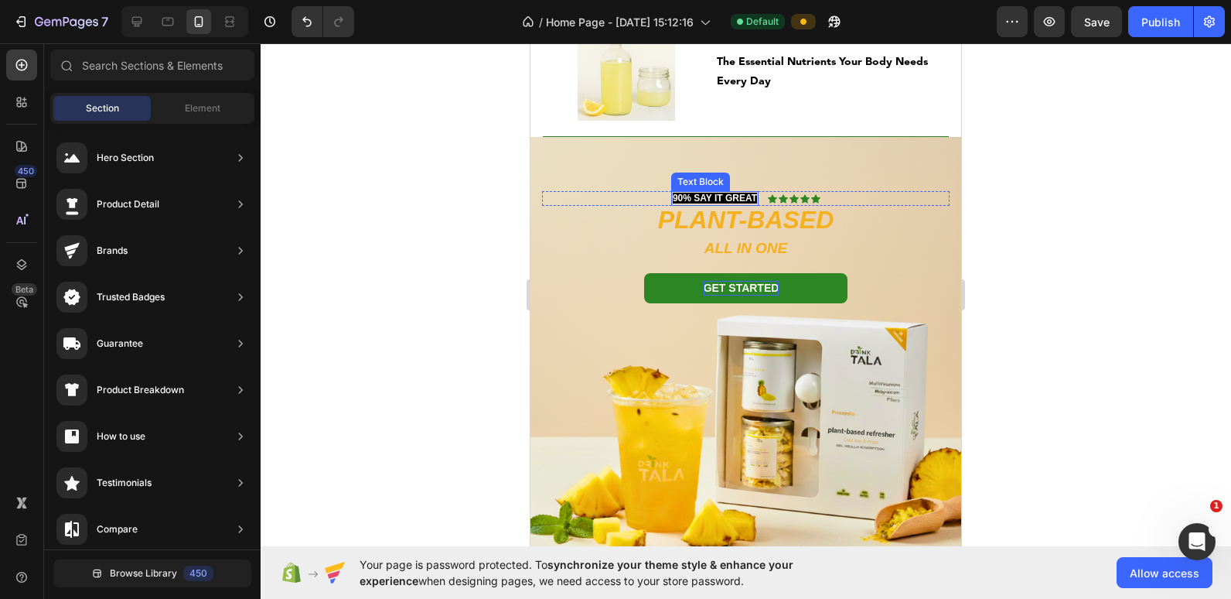
click at [697, 198] on span "90% SAY IT GREAT" at bounding box center [715, 198] width 84 height 11
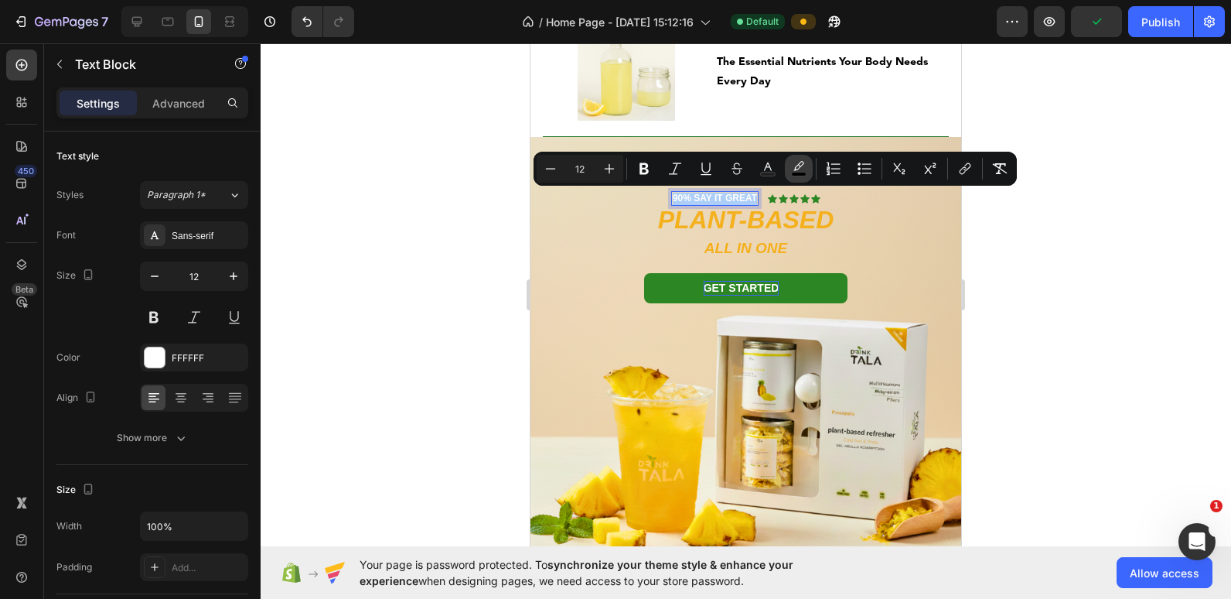
click at [798, 162] on icon "Editor contextual toolbar" at bounding box center [798, 168] width 15 height 15
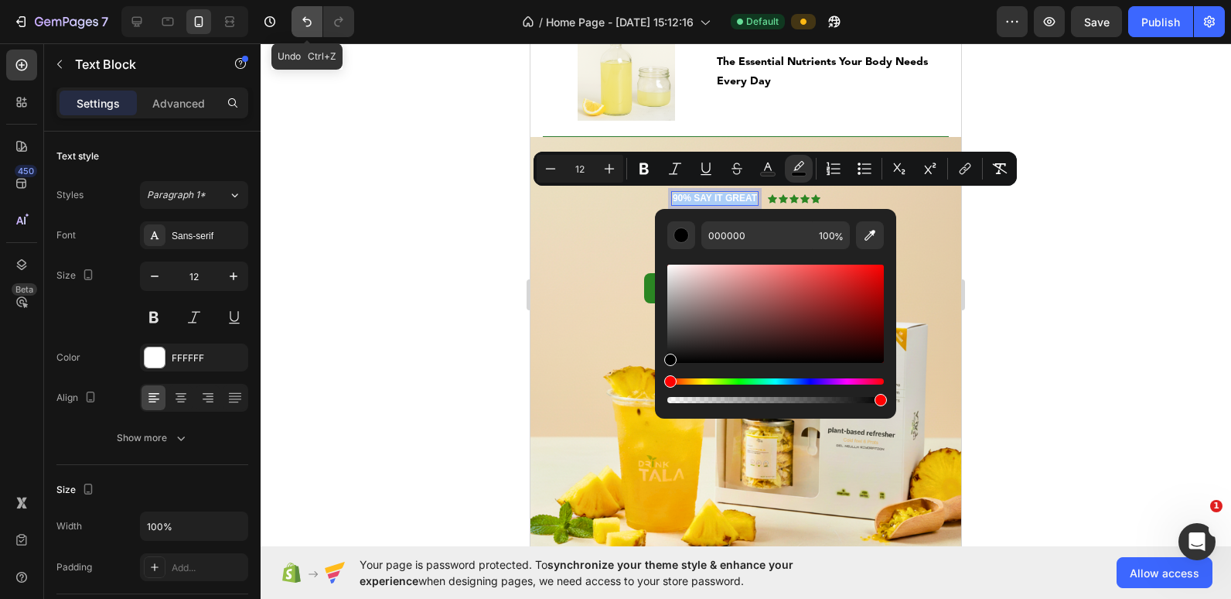
click at [306, 24] on icon "Undo/Redo" at bounding box center [306, 21] width 15 height 15
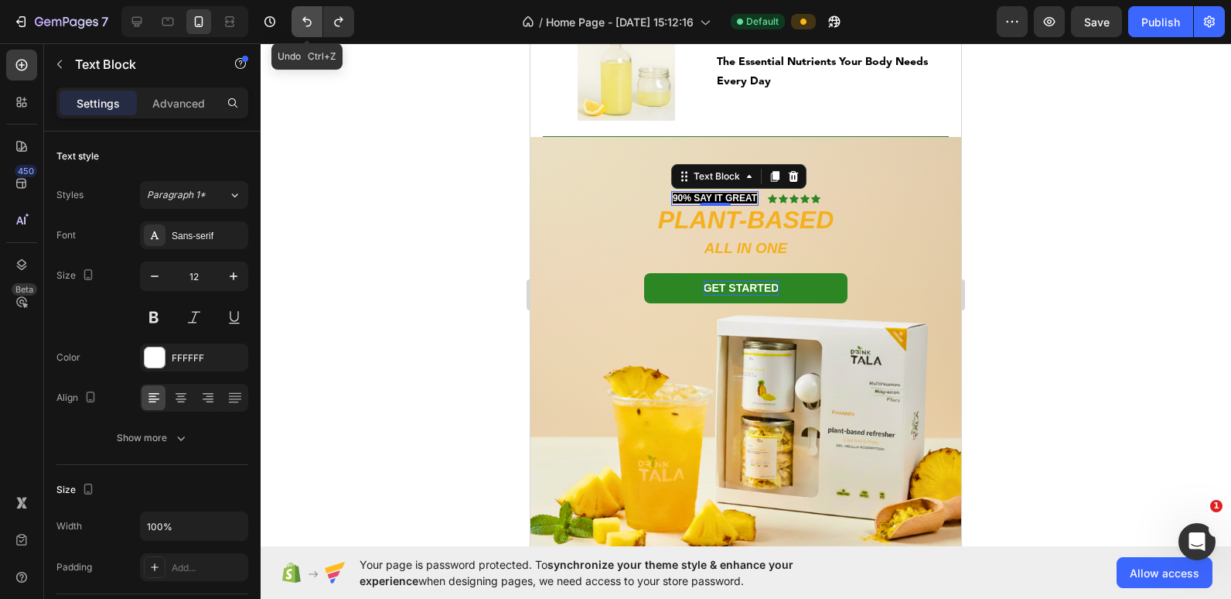
click at [306, 24] on icon "Undo/Redo" at bounding box center [306, 21] width 15 height 15
click at [306, 23] on icon "Undo/Redo" at bounding box center [306, 21] width 15 height 15
click at [694, 196] on span "90% SAY IT GREAT" at bounding box center [715, 198] width 84 height 11
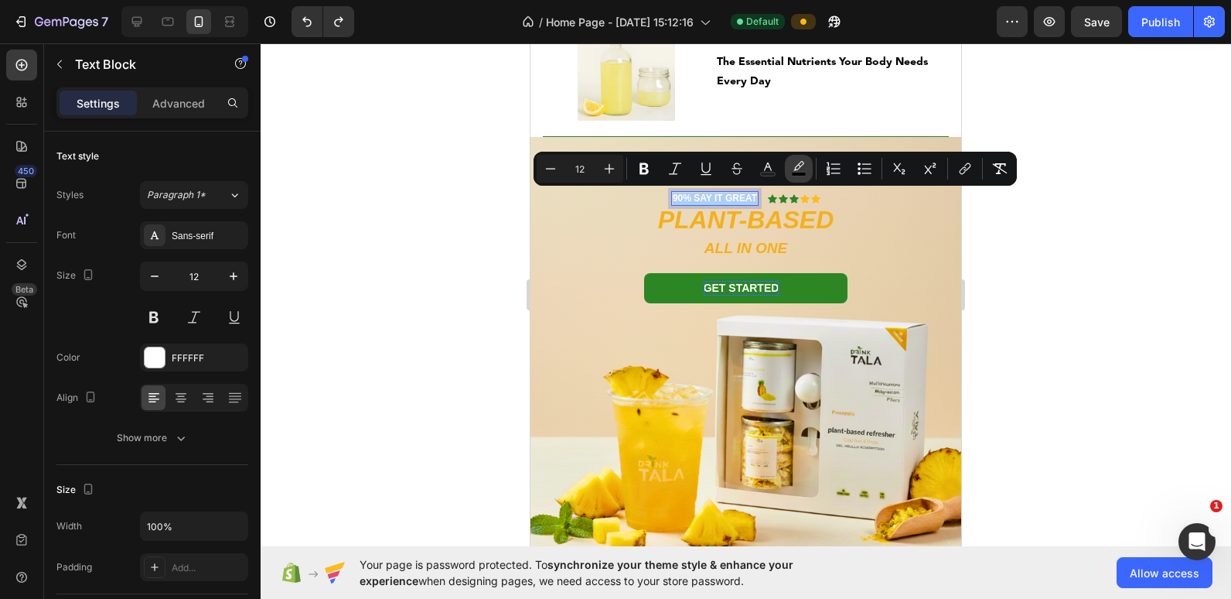
click at [797, 167] on icon "Editor contextual toolbar" at bounding box center [798, 168] width 15 height 15
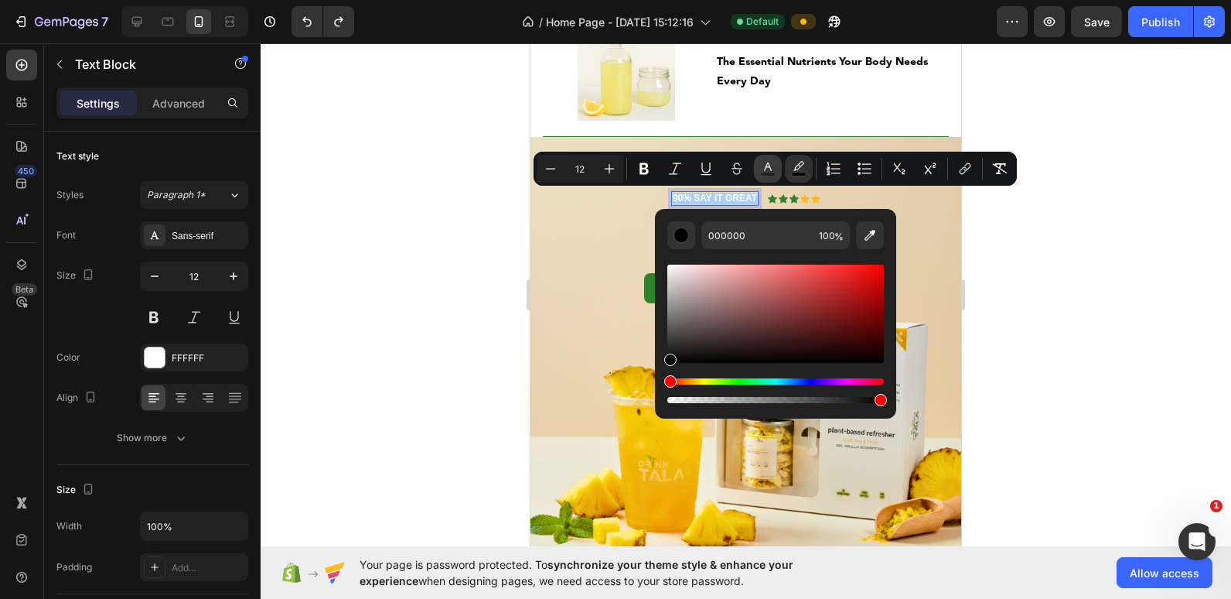
click at [761, 169] on icon "Editor contextual toolbar" at bounding box center [767, 168] width 15 height 15
click at [423, 187] on div at bounding box center [746, 320] width 971 height 555
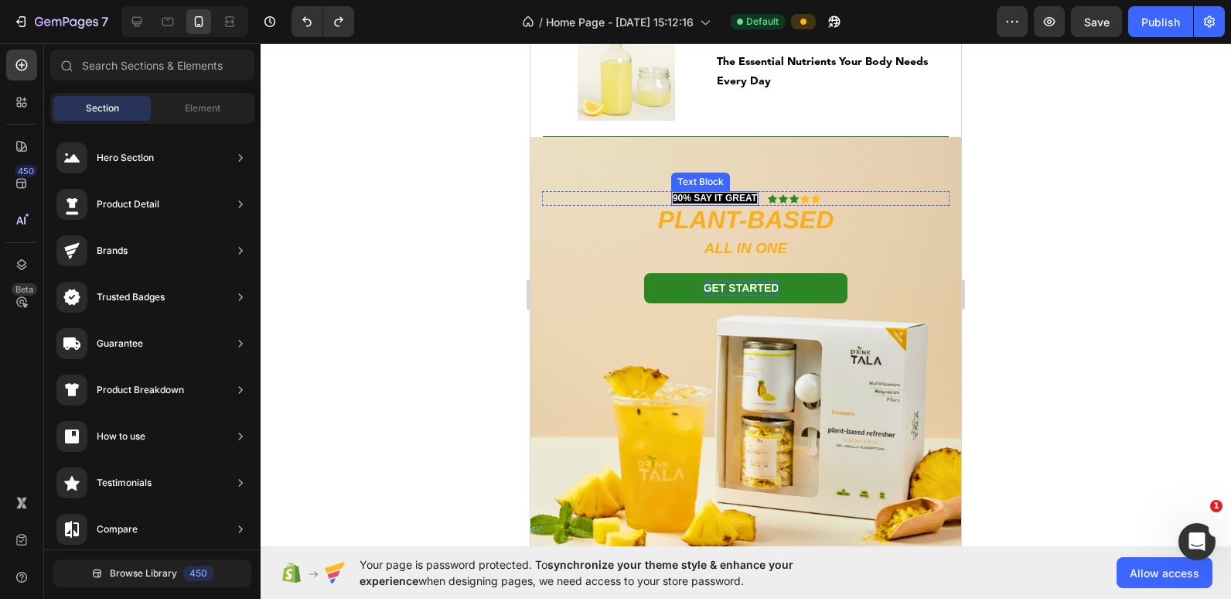
click at [696, 200] on span "90% SAY IT GREAT" at bounding box center [715, 198] width 84 height 11
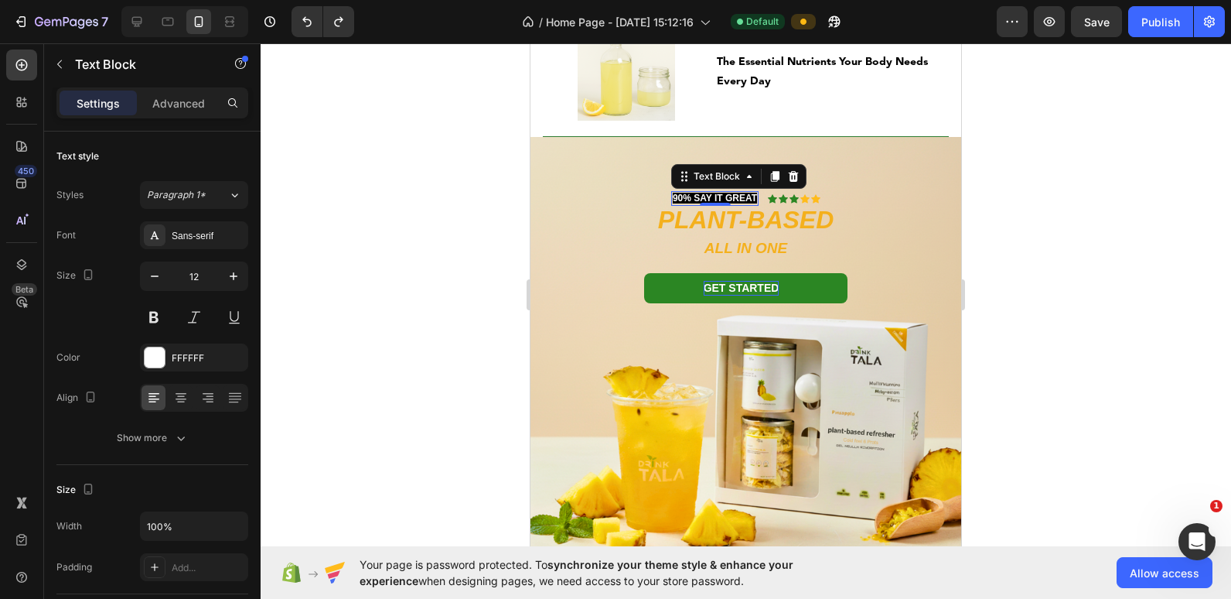
click at [692, 194] on span "90% SAY IT GREAT" at bounding box center [715, 198] width 84 height 11
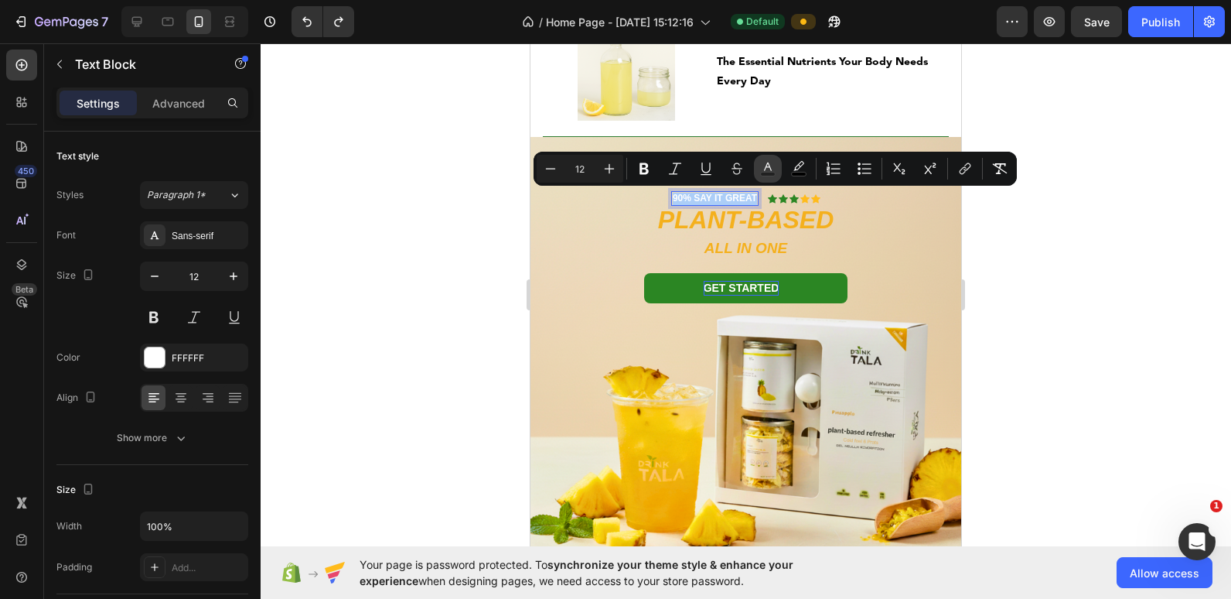
click at [763, 171] on icon "Editor contextual toolbar" at bounding box center [767, 168] width 15 height 15
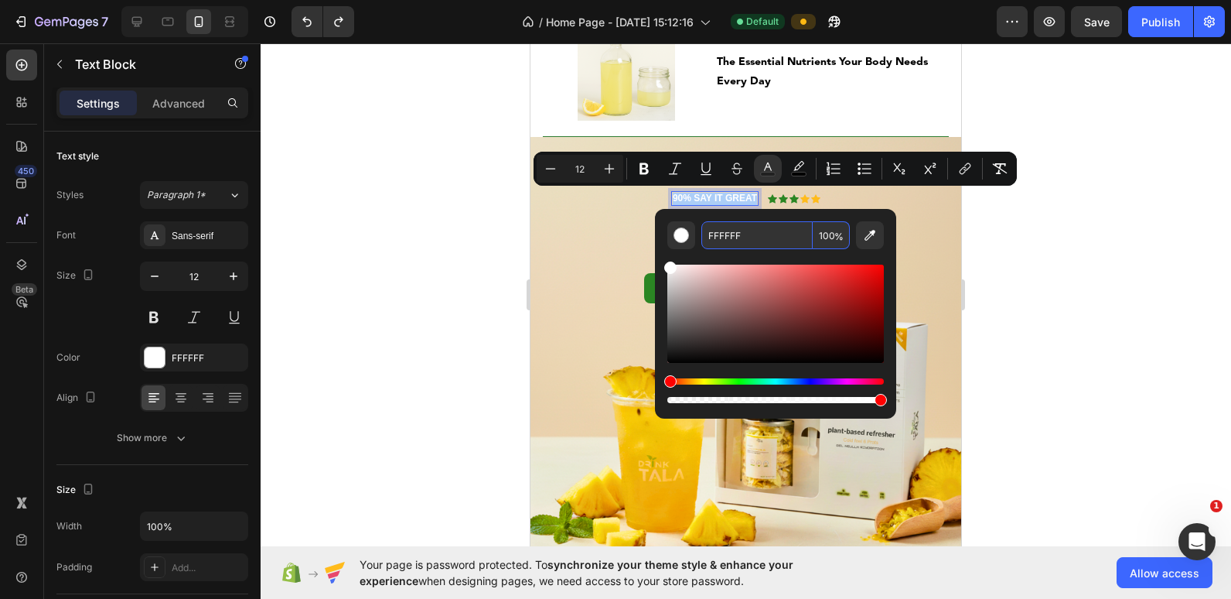
click at [714, 230] on input "FFFFFF" at bounding box center [756, 235] width 111 height 28
type input "000000"
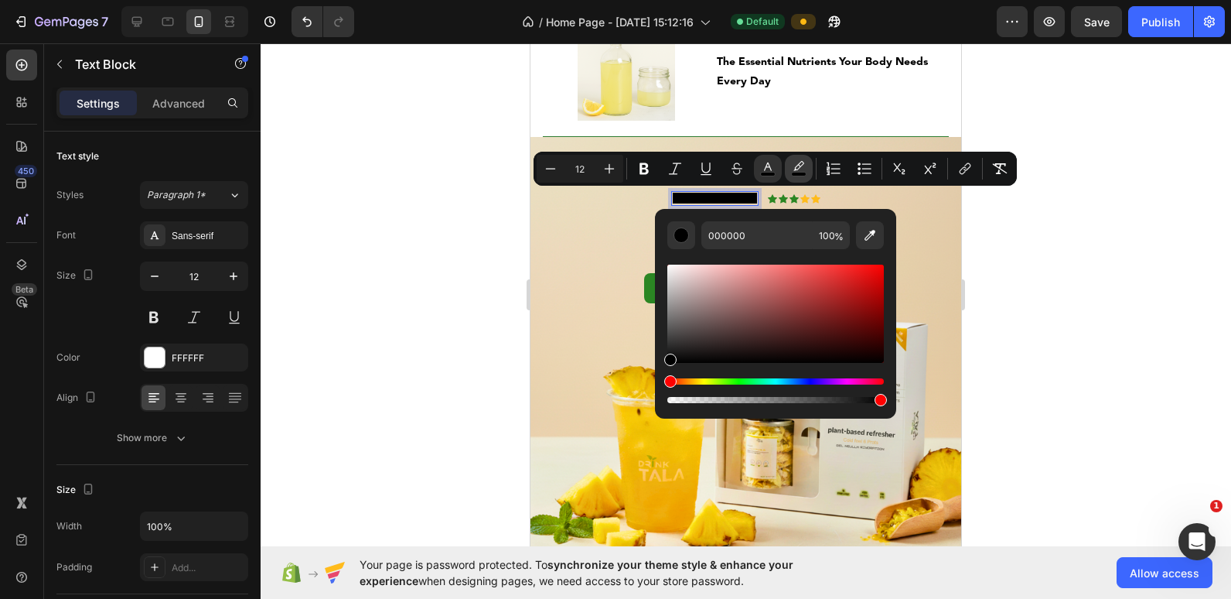
click at [795, 167] on icon "Editor contextual toolbar" at bounding box center [798, 168] width 15 height 15
click at [798, 167] on icon "Editor contextual toolbar" at bounding box center [798, 168] width 15 height 15
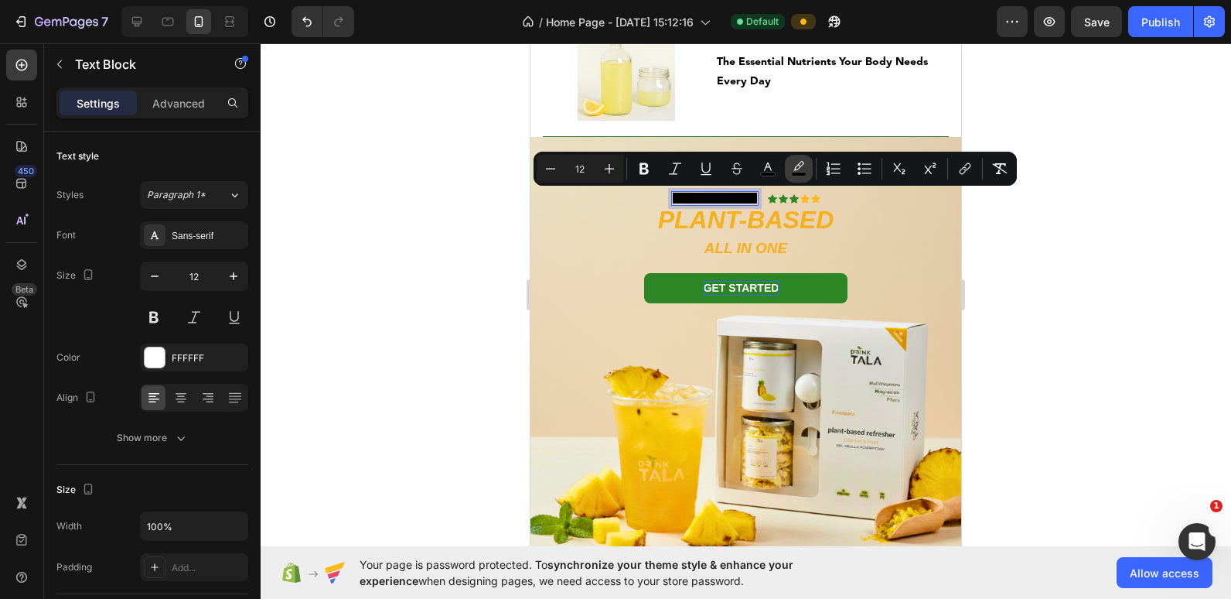
click at [798, 167] on icon "Editor contextual toolbar" at bounding box center [798, 168] width 15 height 15
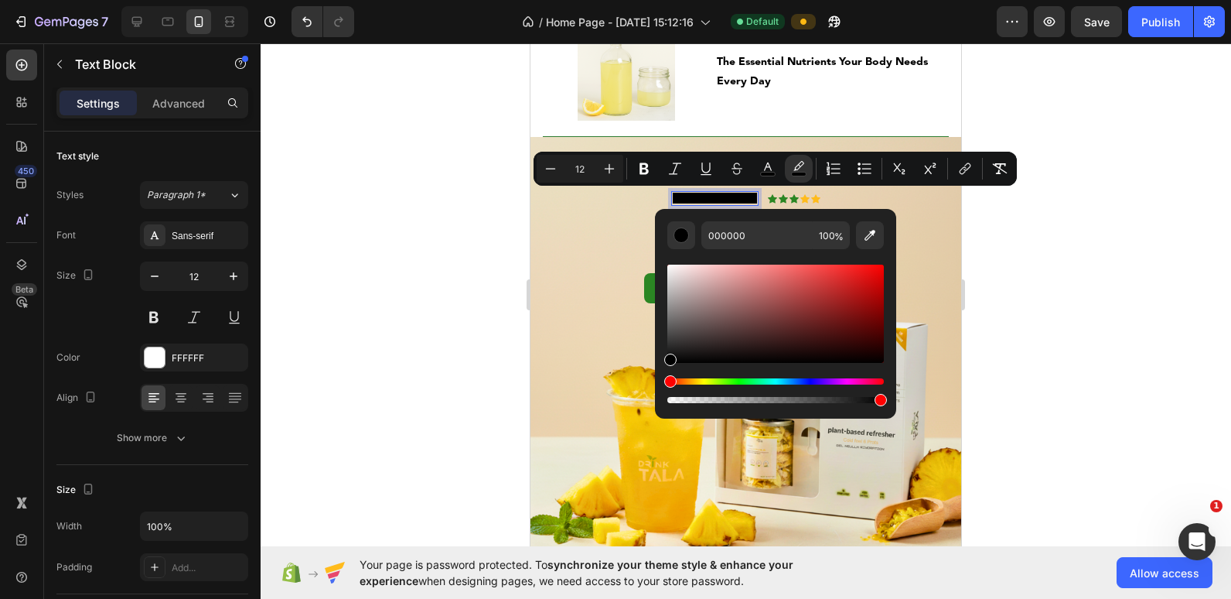
click at [668, 395] on div "Editor contextual toolbar" at bounding box center [775, 390] width 217 height 25
click at [670, 401] on div "Editor contextual toolbar" at bounding box center [775, 400] width 217 height 6
drag, startPoint x: 670, startPoint y: 401, endPoint x: 654, endPoint y: 401, distance: 15.5
click at [655, 401] on div "000000 1 %" at bounding box center [775, 307] width 241 height 197
type input "0"
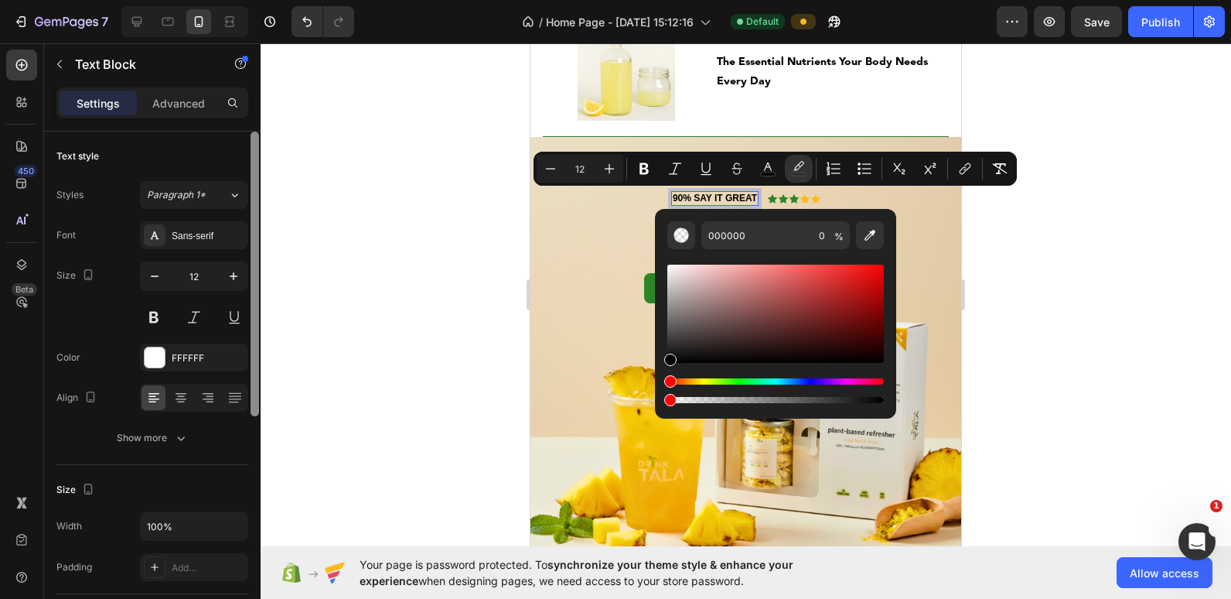
click at [258, 339] on div at bounding box center [255, 273] width 9 height 285
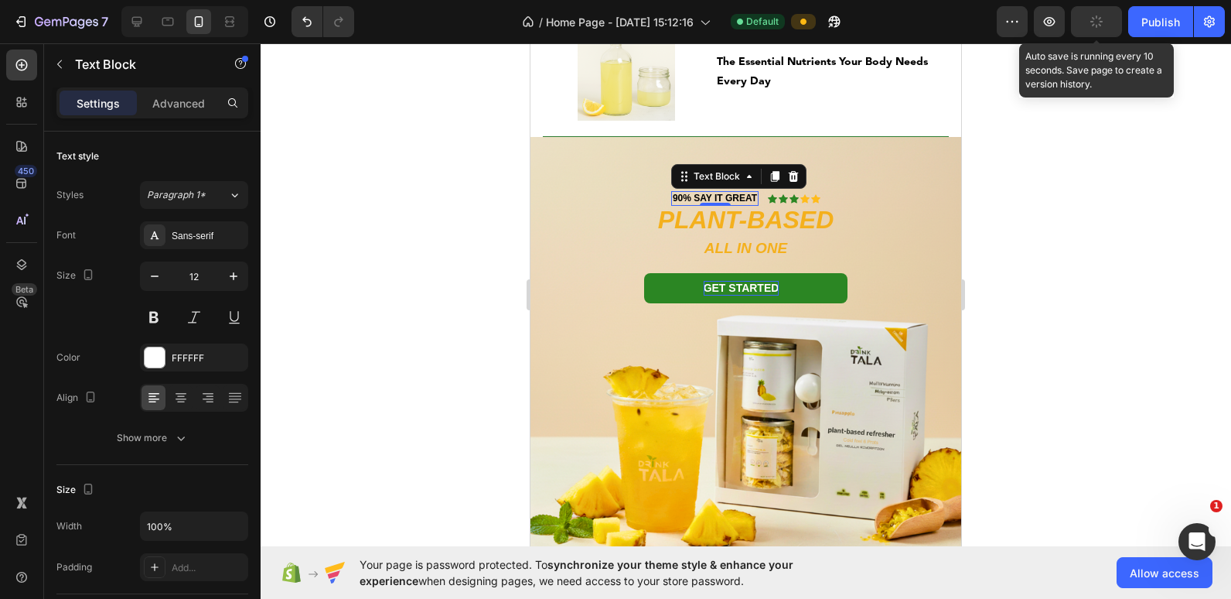
click at [798, 29] on button "button" at bounding box center [1096, 21] width 51 height 31
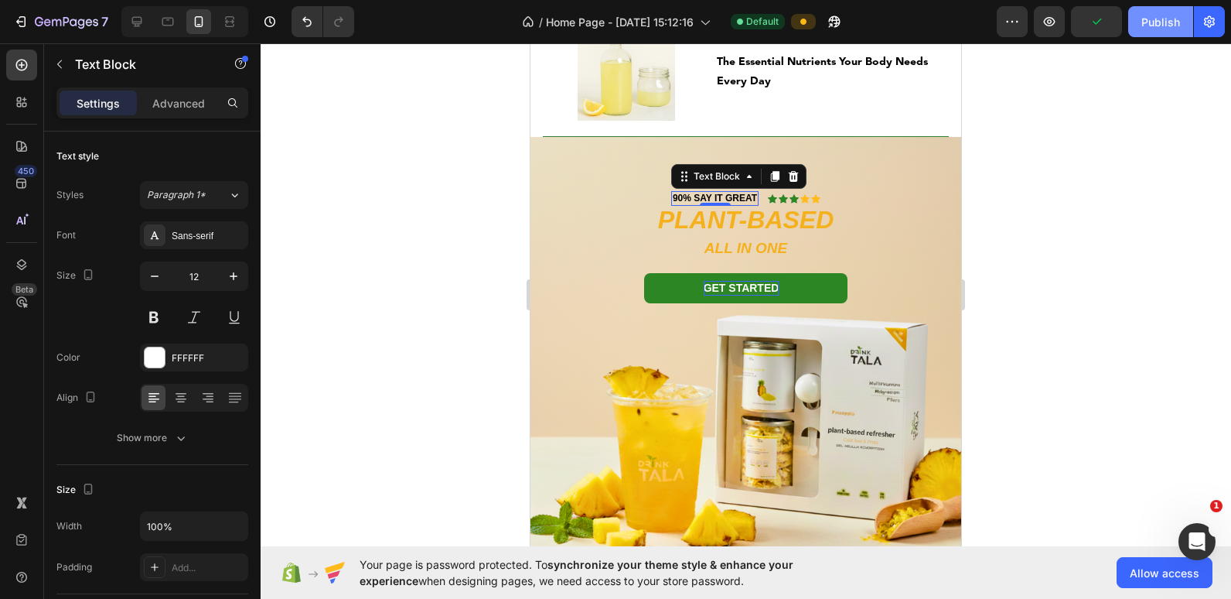
click at [798, 24] on button "Publish" at bounding box center [1160, 21] width 65 height 31
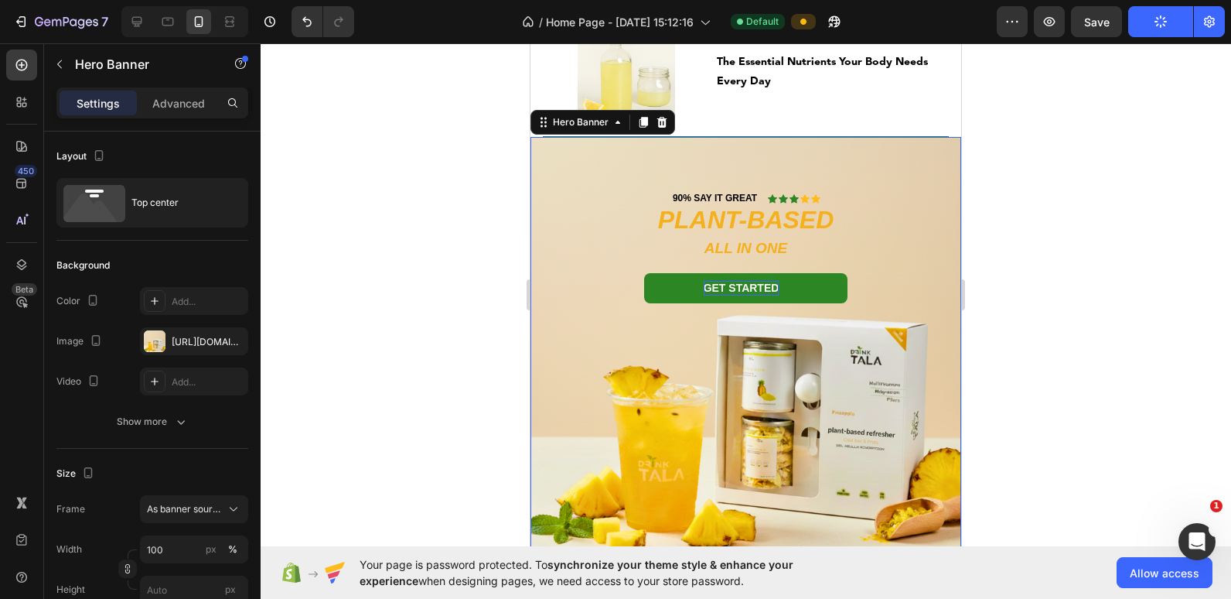
drag, startPoint x: 923, startPoint y: 142, endPoint x: 902, endPoint y: 153, distance: 24.2
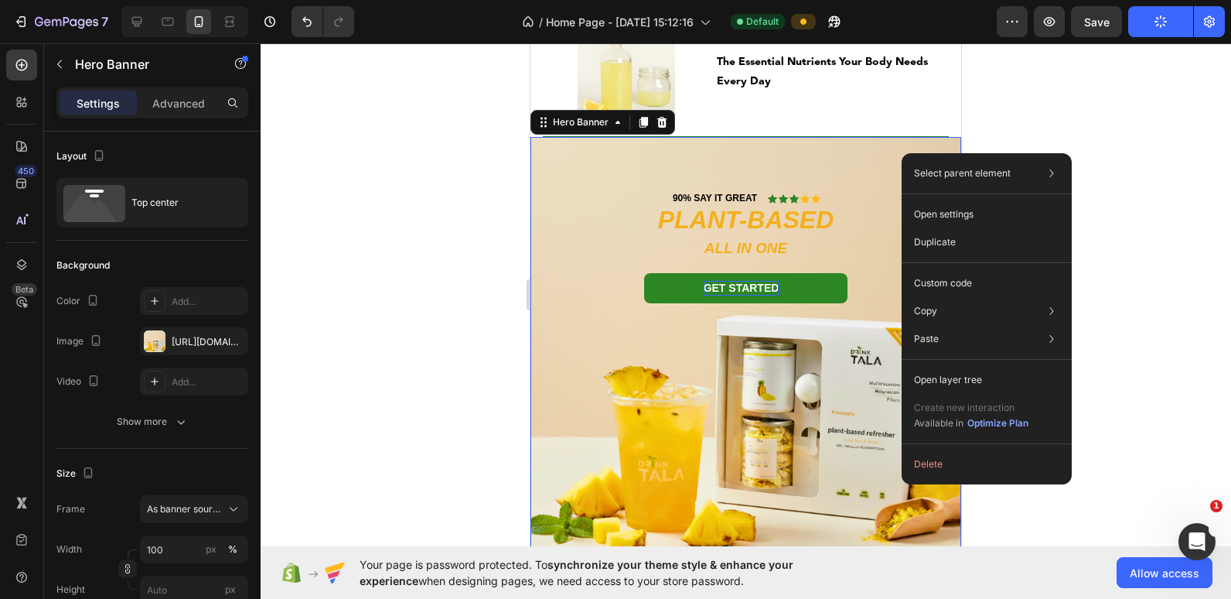
click at [798, 148] on div "90% SAY IT GREAT Text Block Icon Icon Icon Icon Icon Icon List Row PLANT-BASED …" at bounding box center [746, 232] width 431 height 191
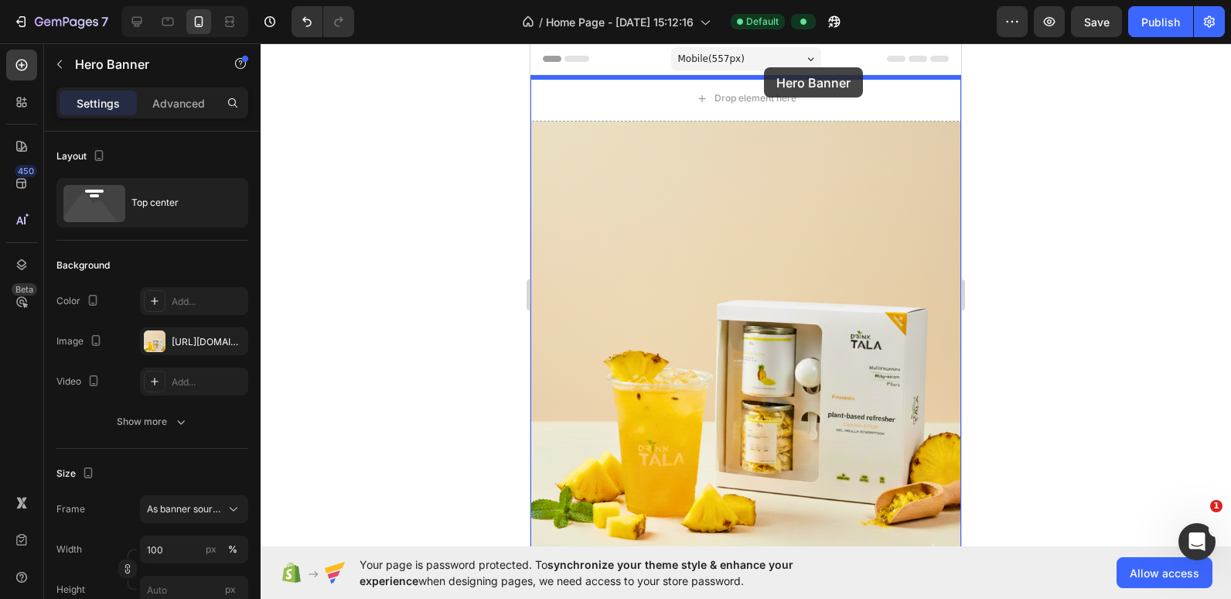
drag, startPoint x: 941, startPoint y: 150, endPoint x: 764, endPoint y: 69, distance: 194.8
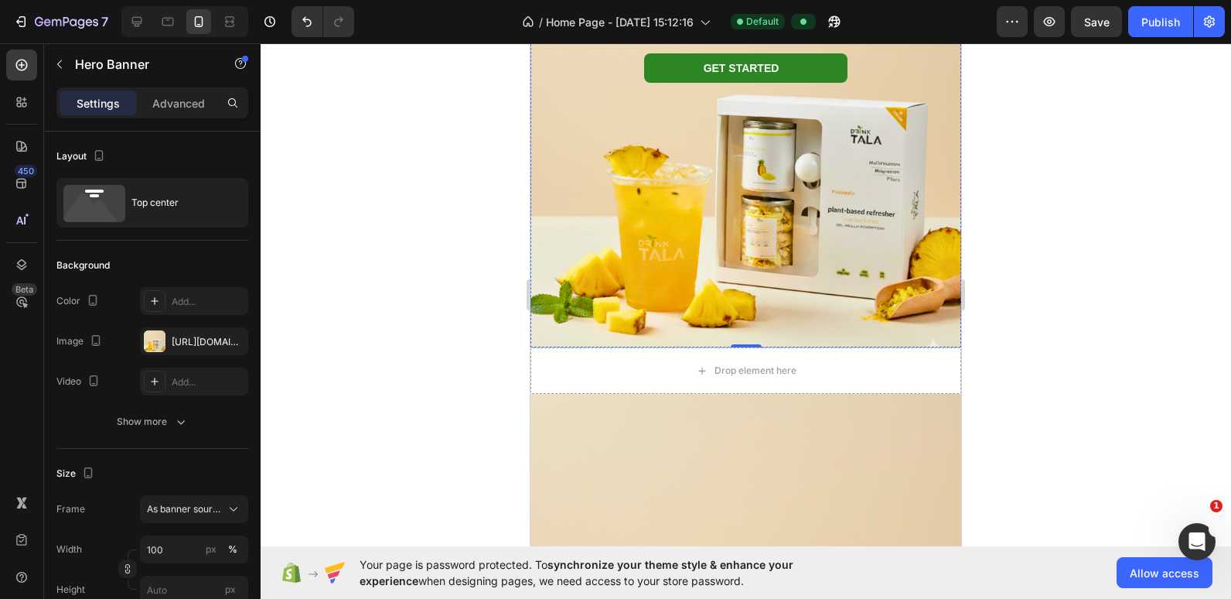
scroll to position [162, 0]
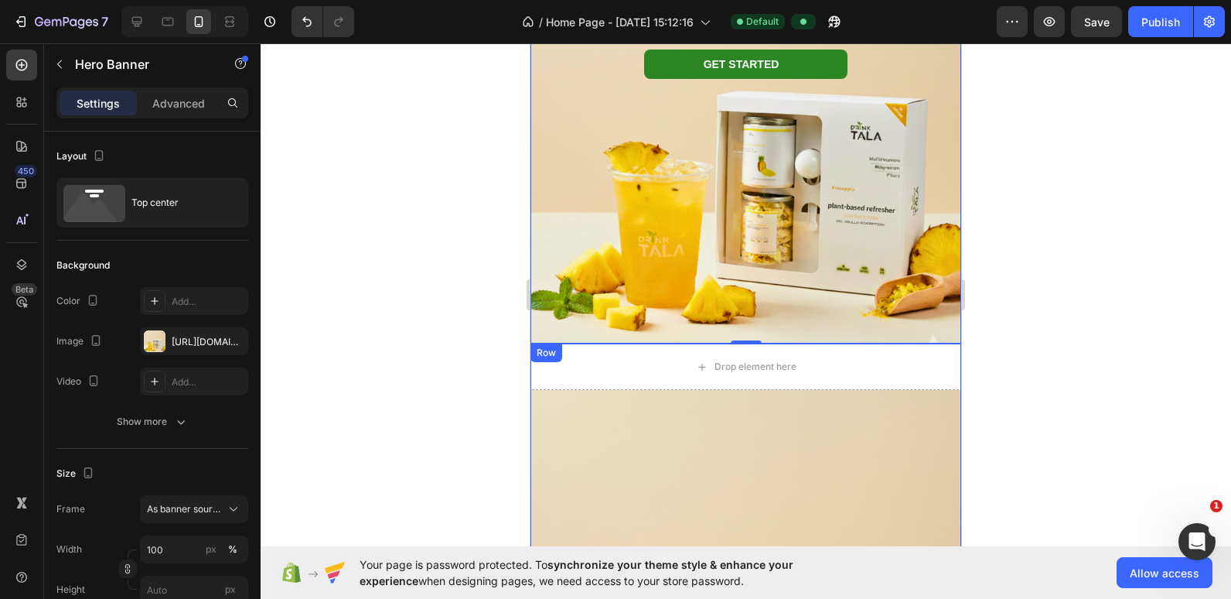
click at [553, 348] on div "Row" at bounding box center [547, 352] width 32 height 19
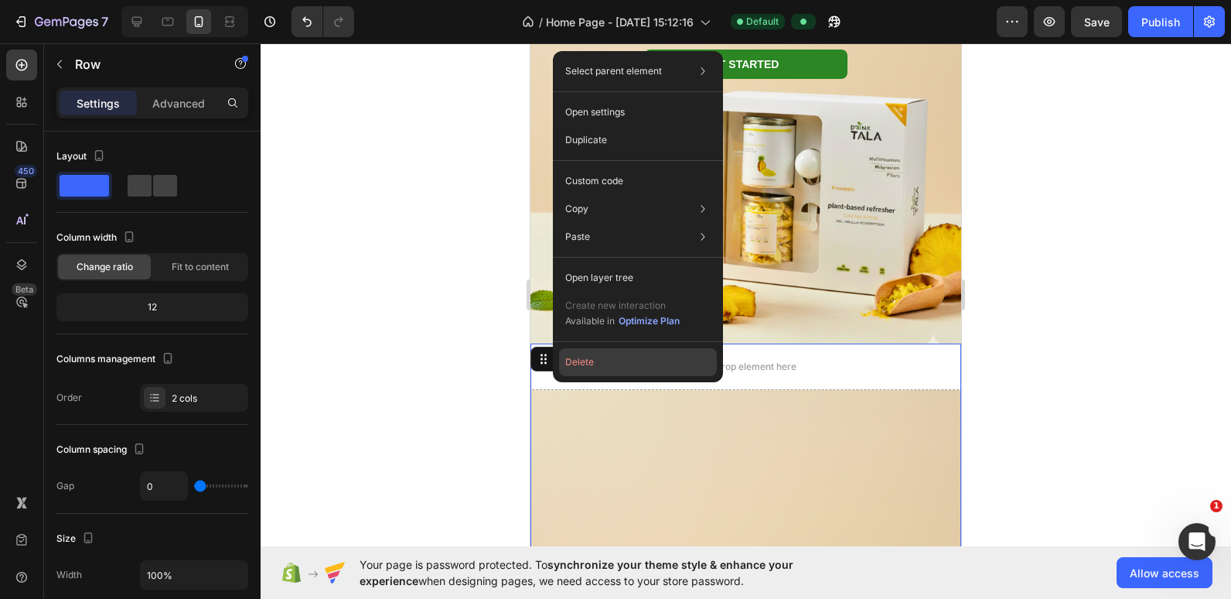
click at [577, 367] on button "Delete" at bounding box center [638, 362] width 158 height 28
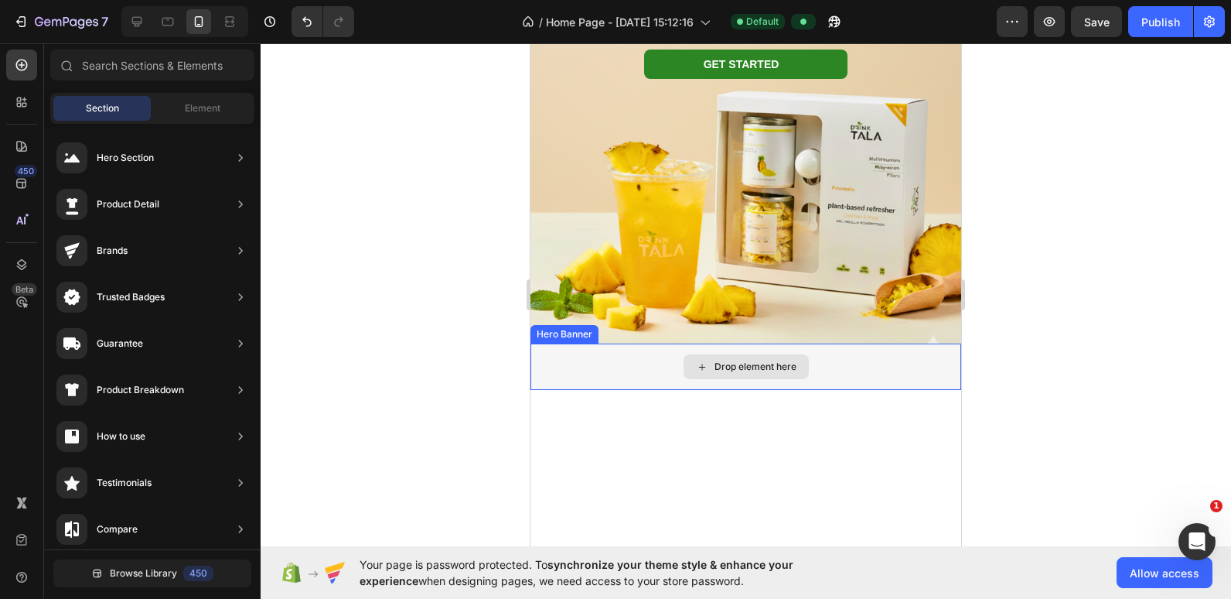
click at [569, 363] on div "Drop element here" at bounding box center [746, 366] width 431 height 46
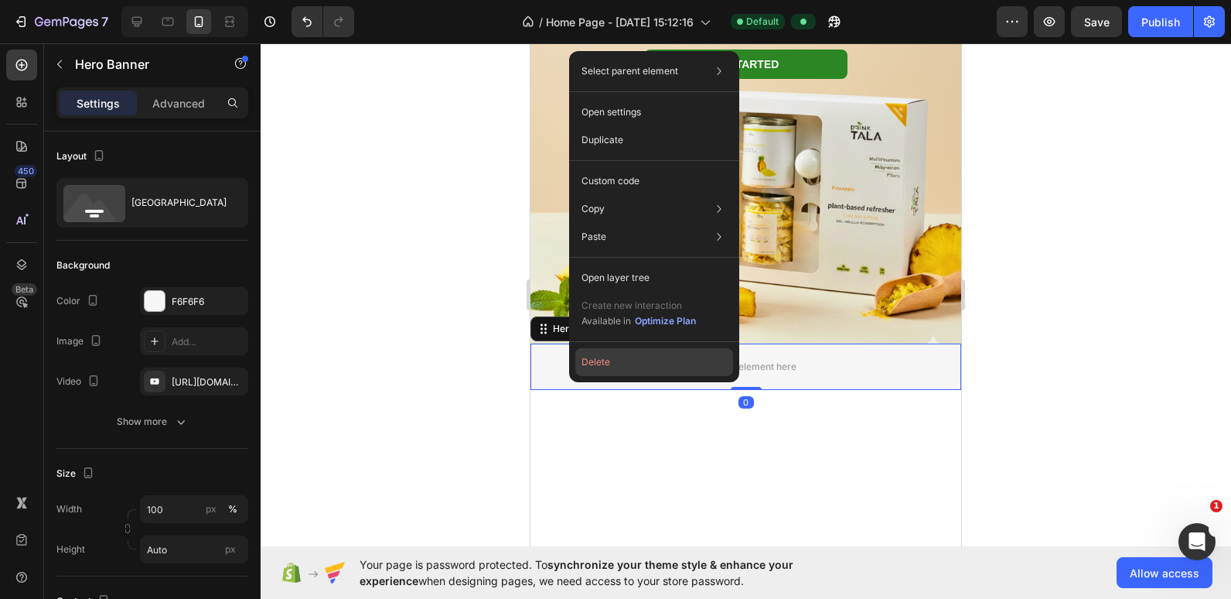
click at [589, 362] on button "Delete" at bounding box center [654, 362] width 158 height 28
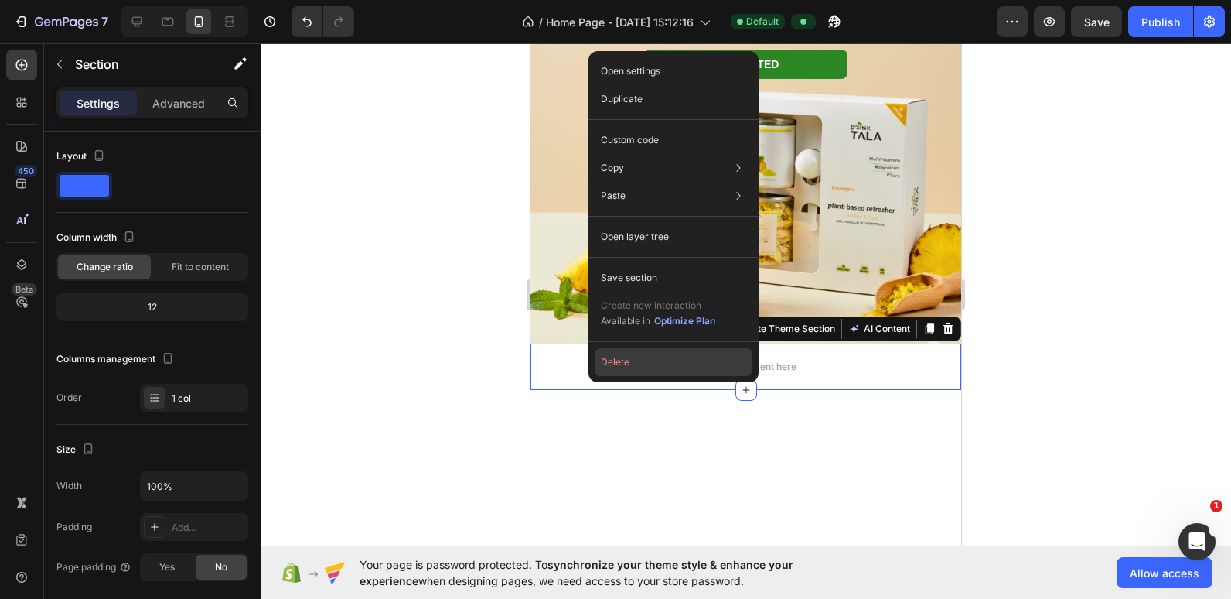
click at [606, 360] on button "Delete" at bounding box center [674, 362] width 158 height 28
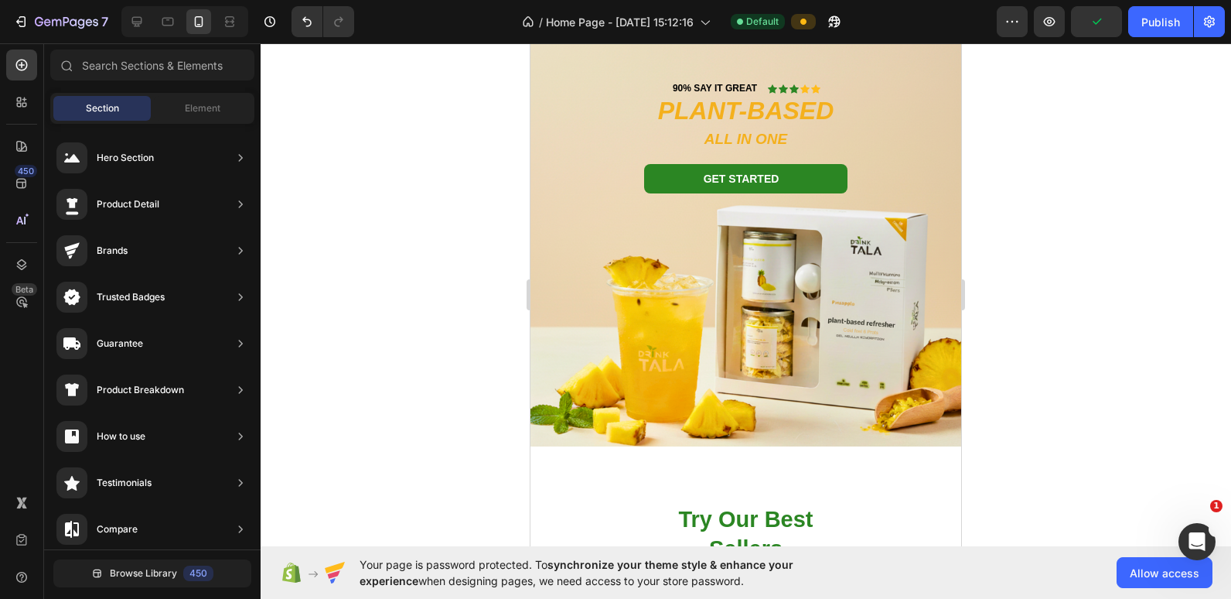
scroll to position [0, 0]
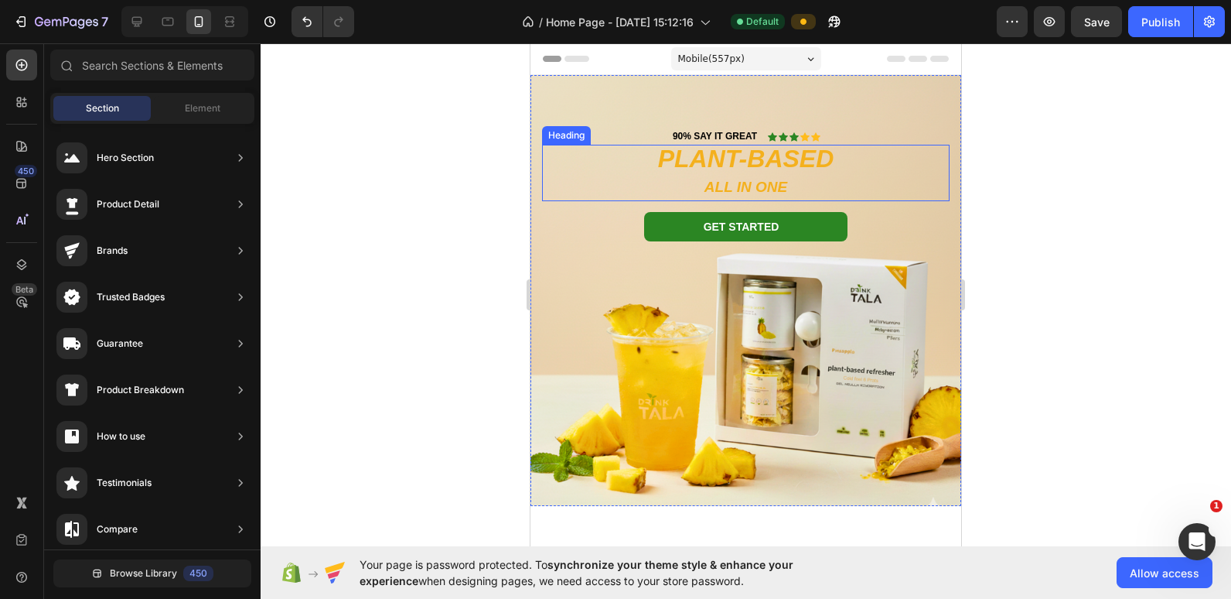
click at [748, 157] on h2 "PLANT-BASED ALL IN ONE" at bounding box center [746, 173] width 408 height 56
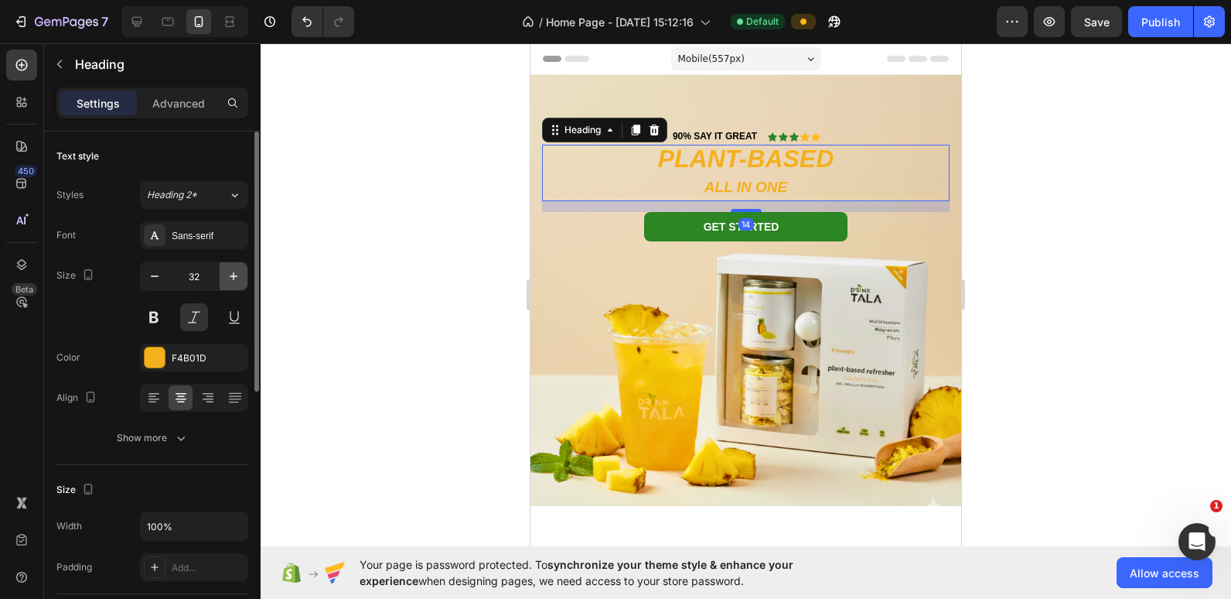
click at [236, 280] on icon "button" at bounding box center [233, 275] width 15 height 15
type input "34"
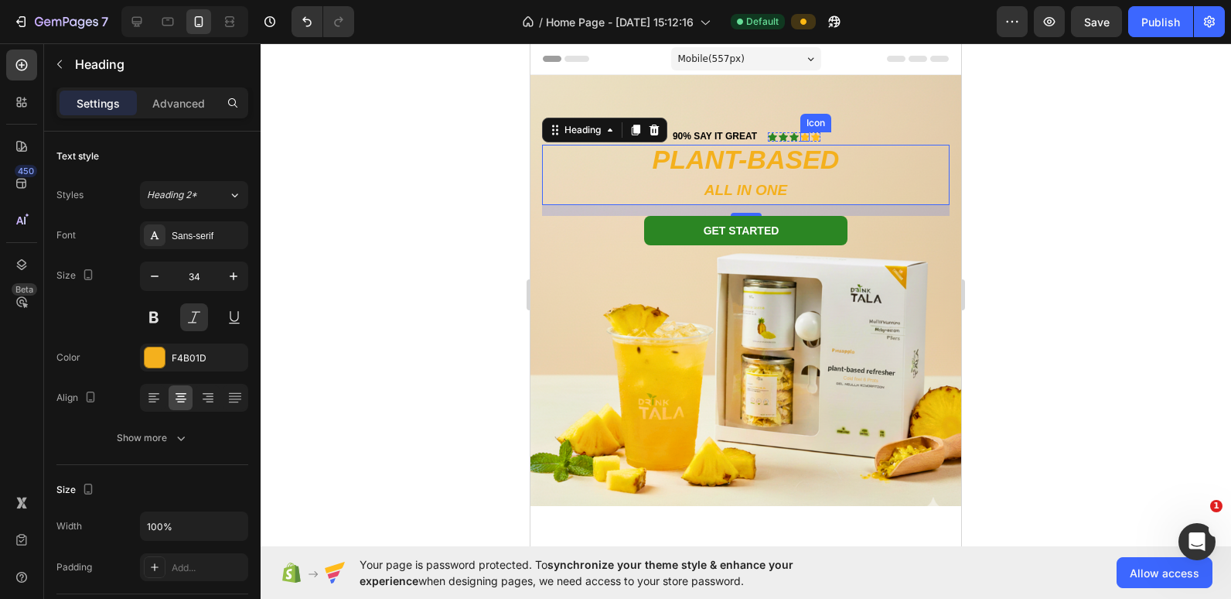
click at [798, 132] on icon at bounding box center [804, 136] width 9 height 9
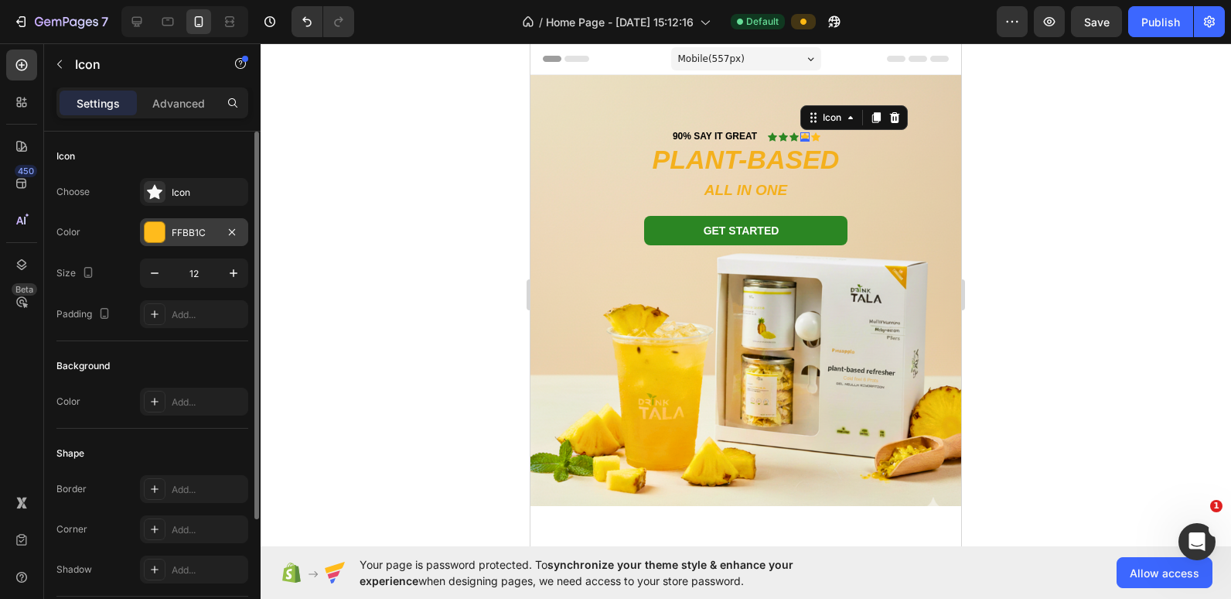
click at [186, 230] on div "FFBB1C" at bounding box center [194, 233] width 45 height 14
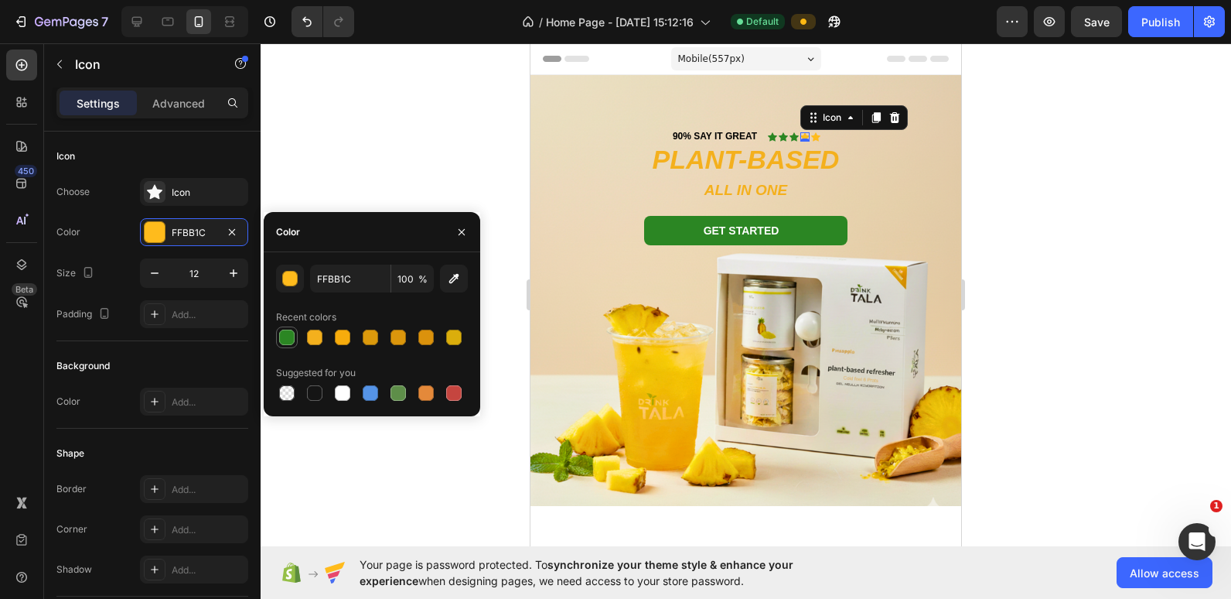
click at [285, 339] on div at bounding box center [286, 336] width 15 height 15
type input "2B8623"
click at [798, 138] on icon at bounding box center [815, 136] width 9 height 9
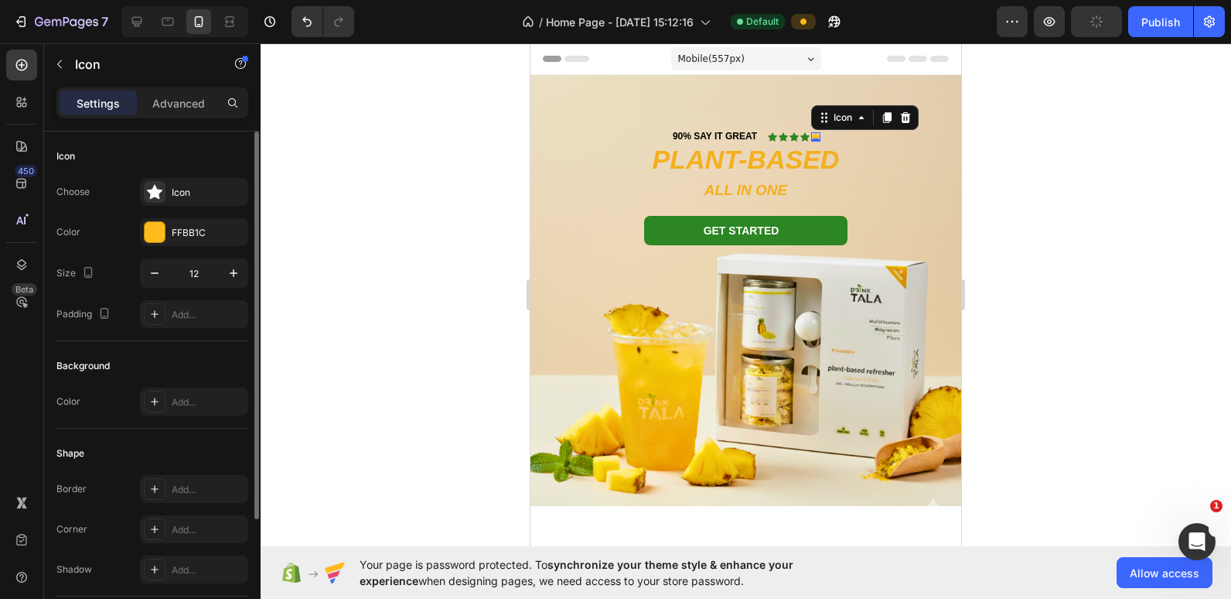
click at [174, 250] on div "Choose Icon Color FFBB1C Size 12 Padding Add..." at bounding box center [152, 253] width 192 height 150
click at [172, 235] on div "FFBB1C" at bounding box center [194, 233] width 45 height 14
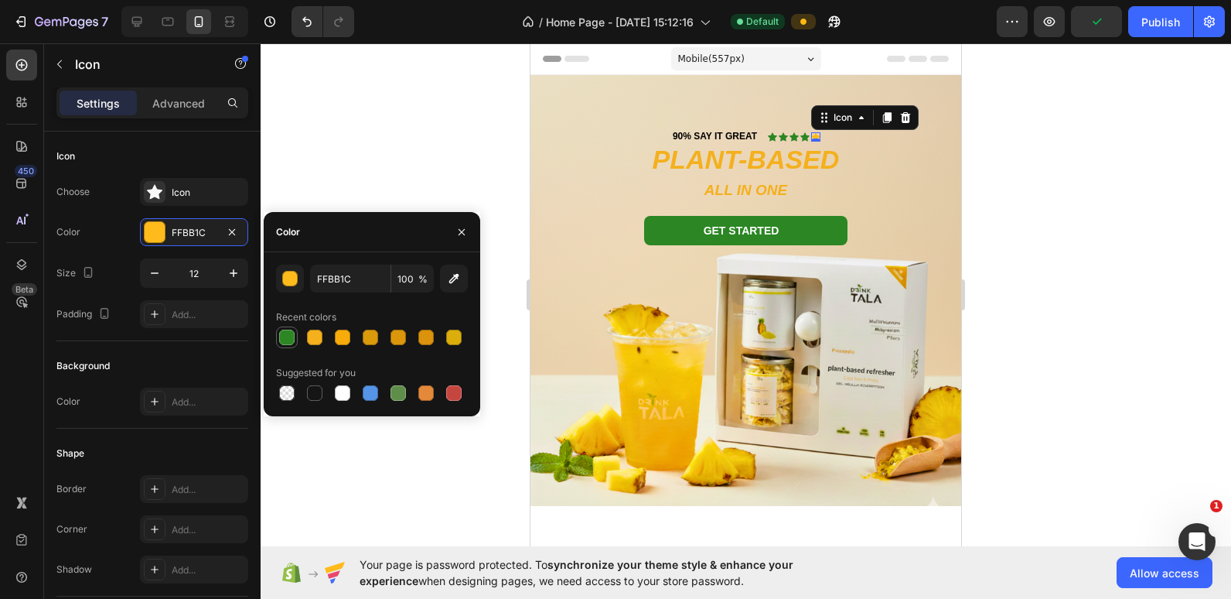
click at [285, 339] on div at bounding box center [286, 336] width 15 height 15
type input "2B8623"
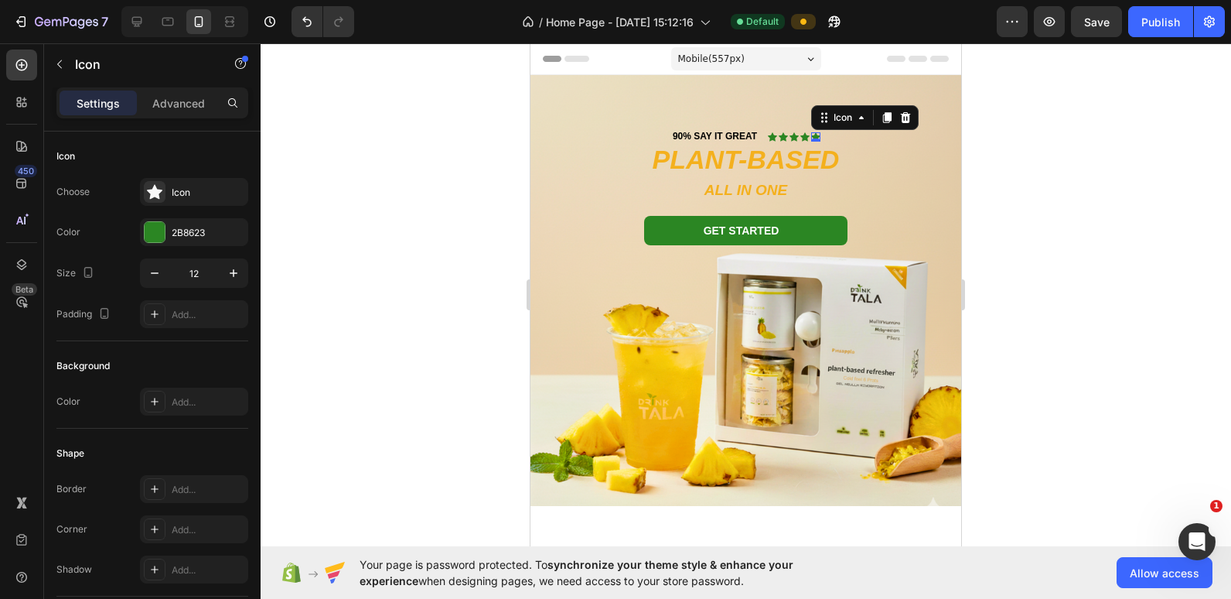
click at [798, 169] on div at bounding box center [746, 320] width 971 height 555
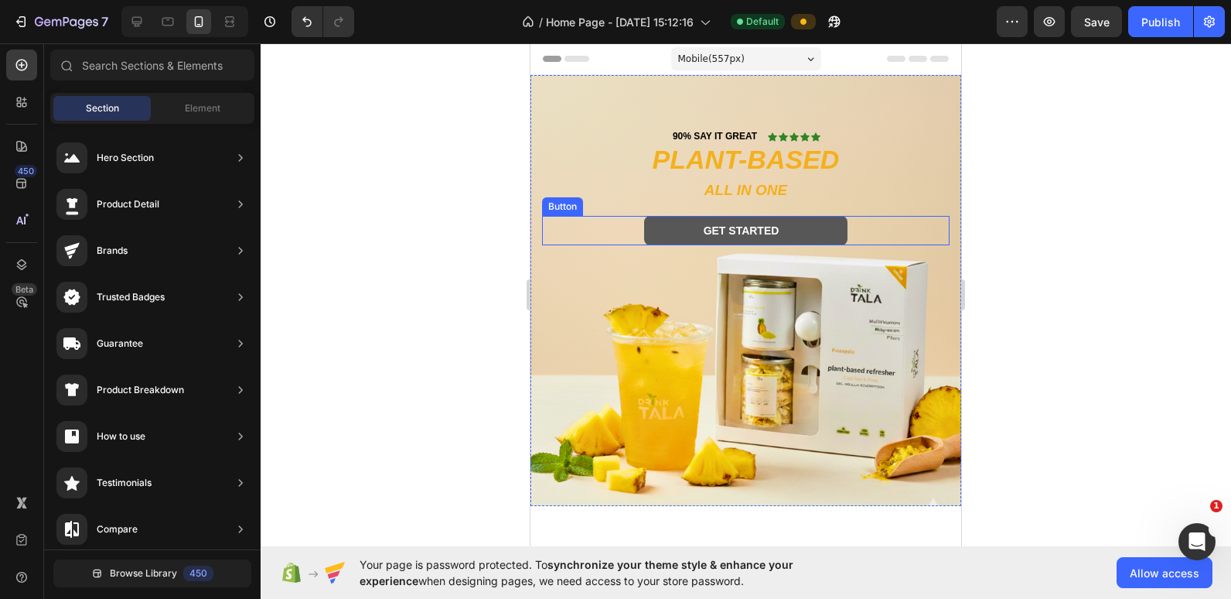
click at [798, 232] on button "Get started" at bounding box center [746, 230] width 204 height 29
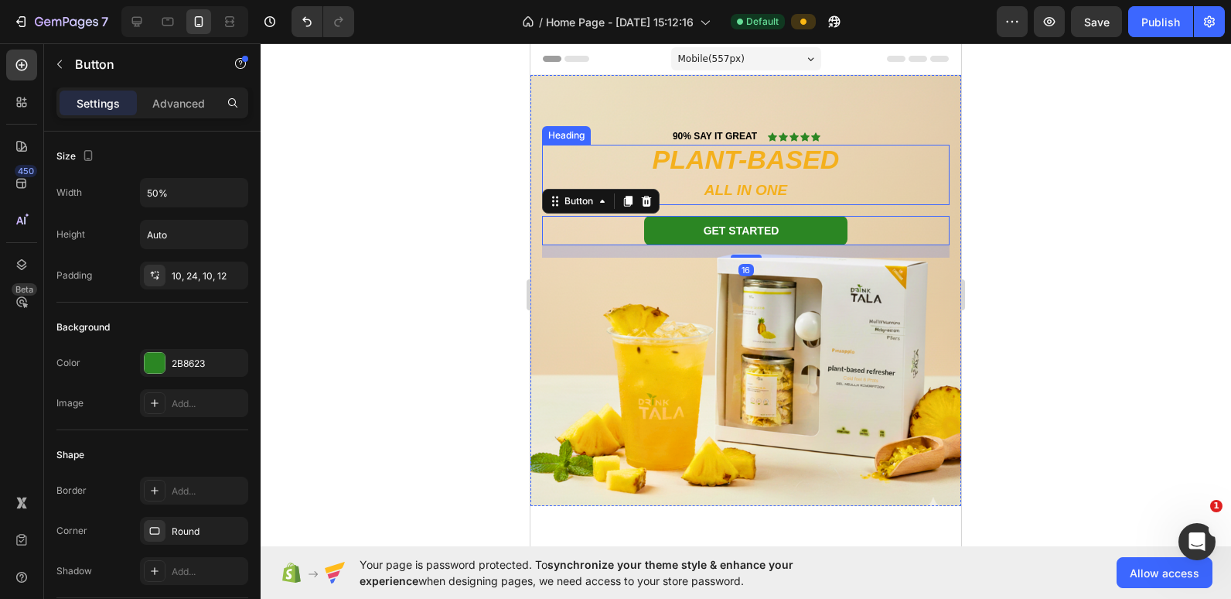
click at [791, 179] on h2 "PLANT-BASED ALL IN ONE" at bounding box center [746, 175] width 408 height 60
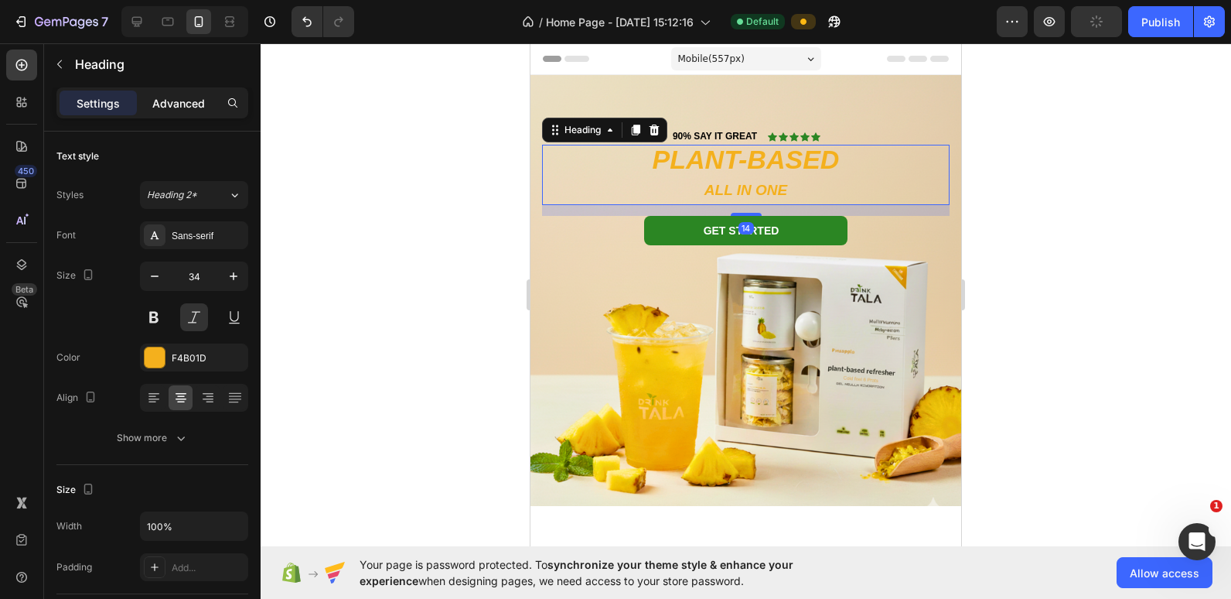
click at [171, 105] on p "Advanced" at bounding box center [178, 103] width 53 height 16
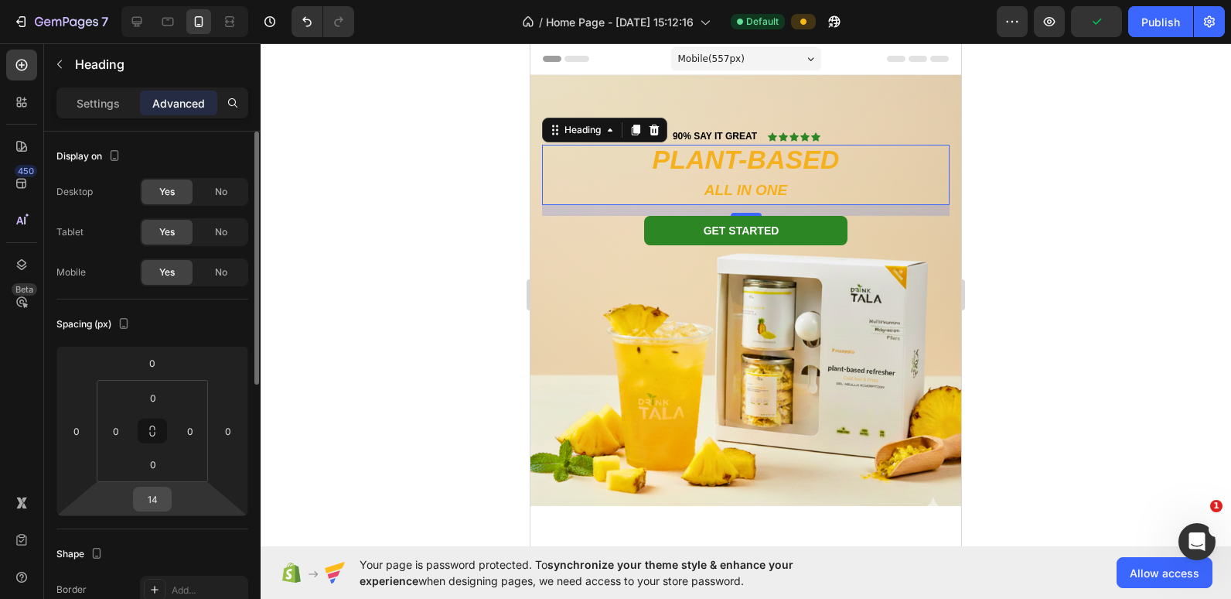
click at [151, 496] on input "14" at bounding box center [152, 498] width 31 height 23
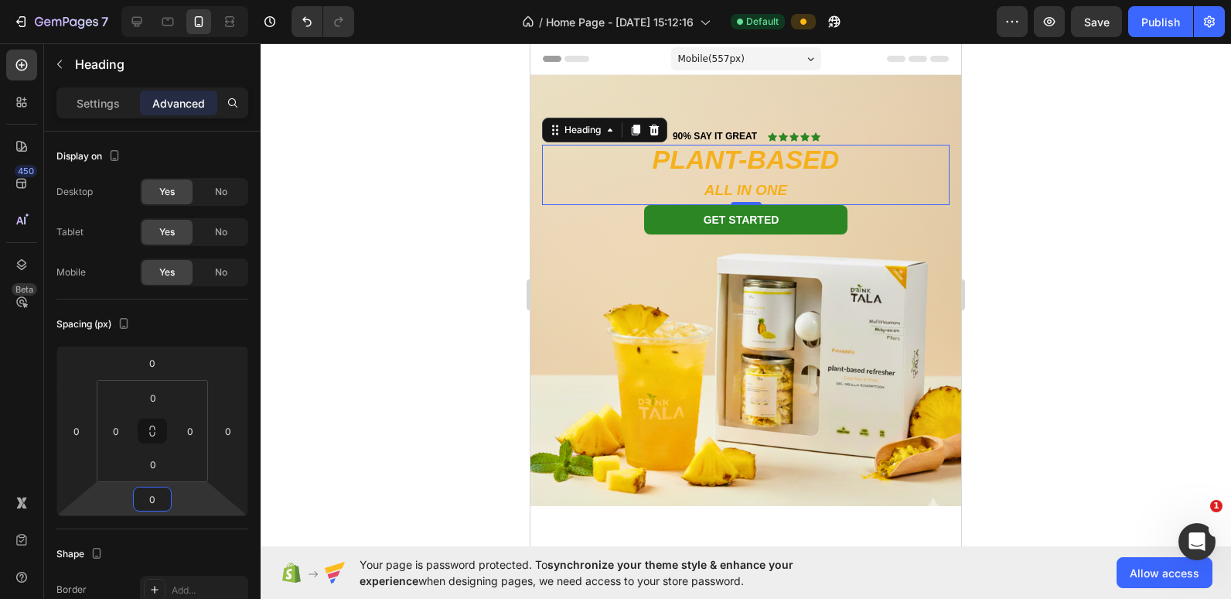
type input "0"
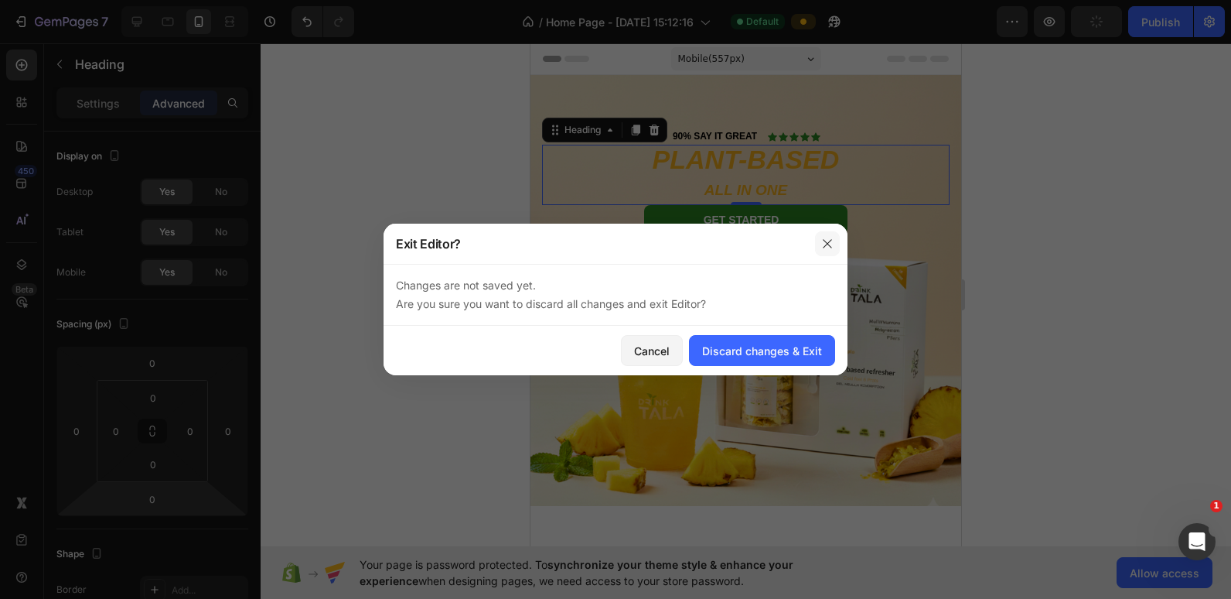
click at [798, 240] on icon "button" at bounding box center [827, 243] width 12 height 12
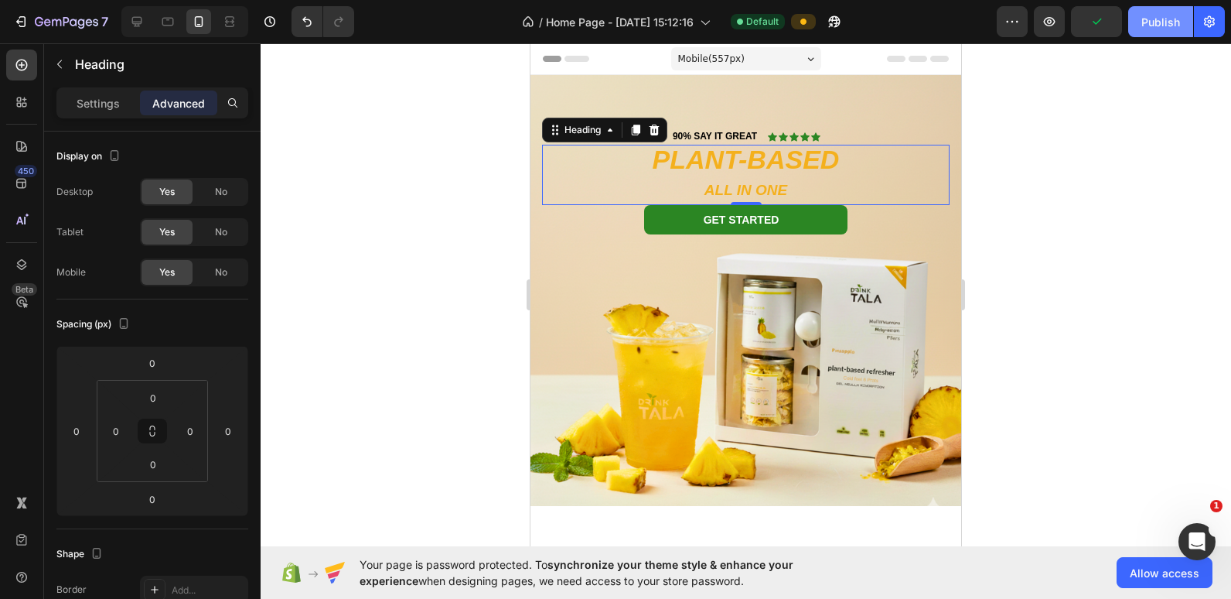
click at [798, 14] on div "Publish" at bounding box center [1160, 22] width 39 height 16
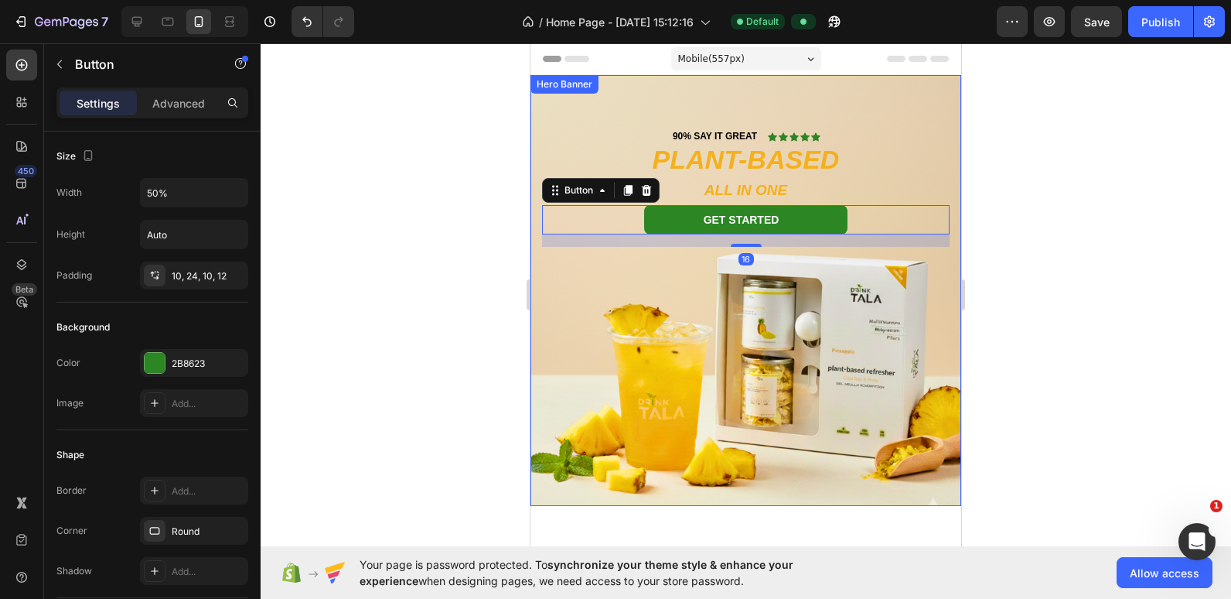
drag, startPoint x: 865, startPoint y: 225, endPoint x: 763, endPoint y: 114, distance: 151.1
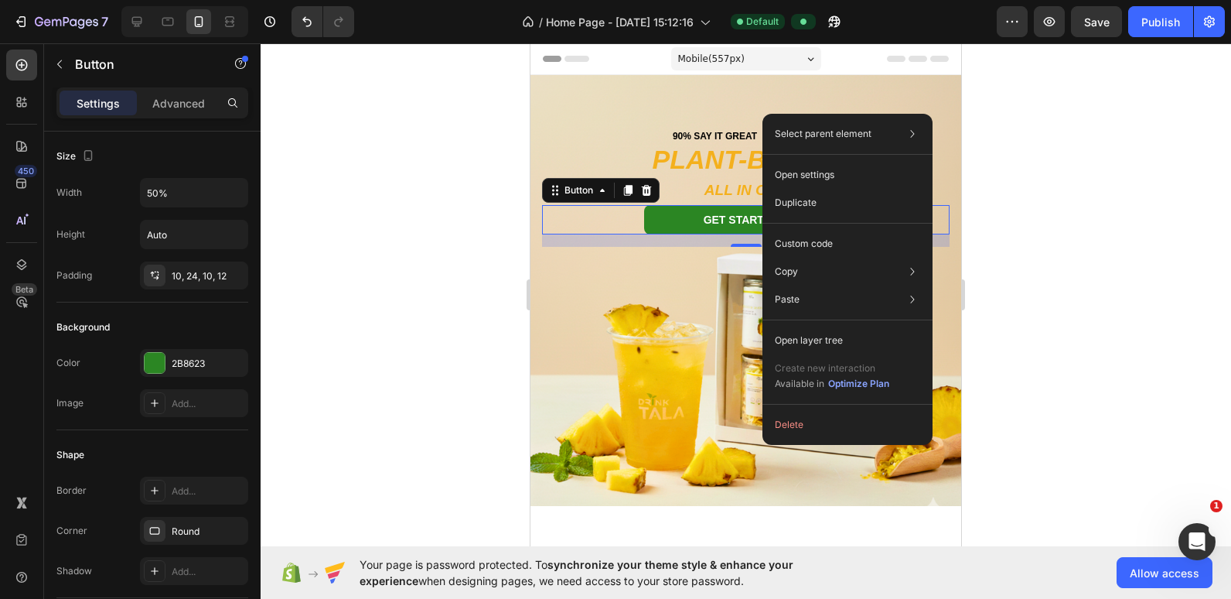
click at [386, 172] on div at bounding box center [746, 320] width 971 height 555
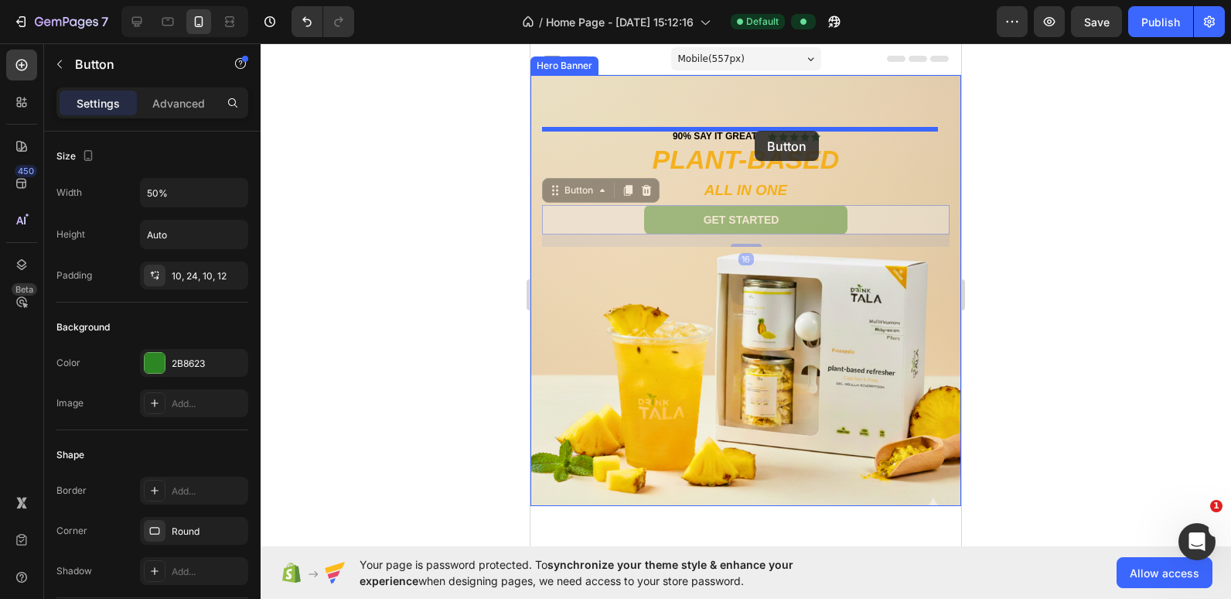
drag, startPoint x: 863, startPoint y: 223, endPoint x: 755, endPoint y: 131, distance: 142.6
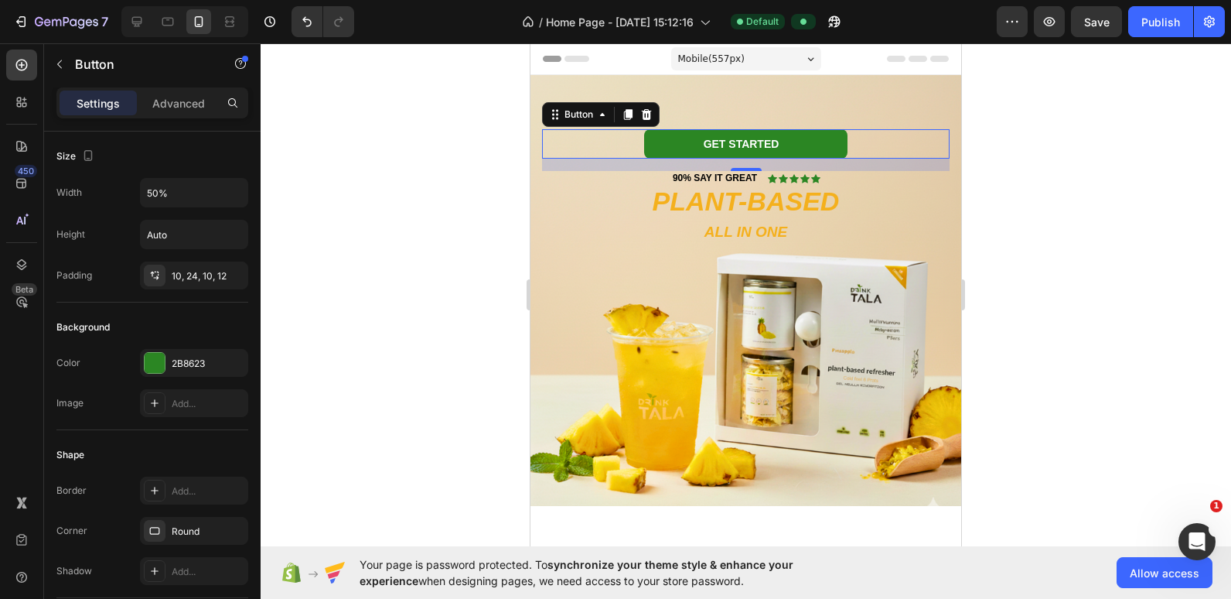
click at [451, 211] on div at bounding box center [746, 320] width 971 height 555
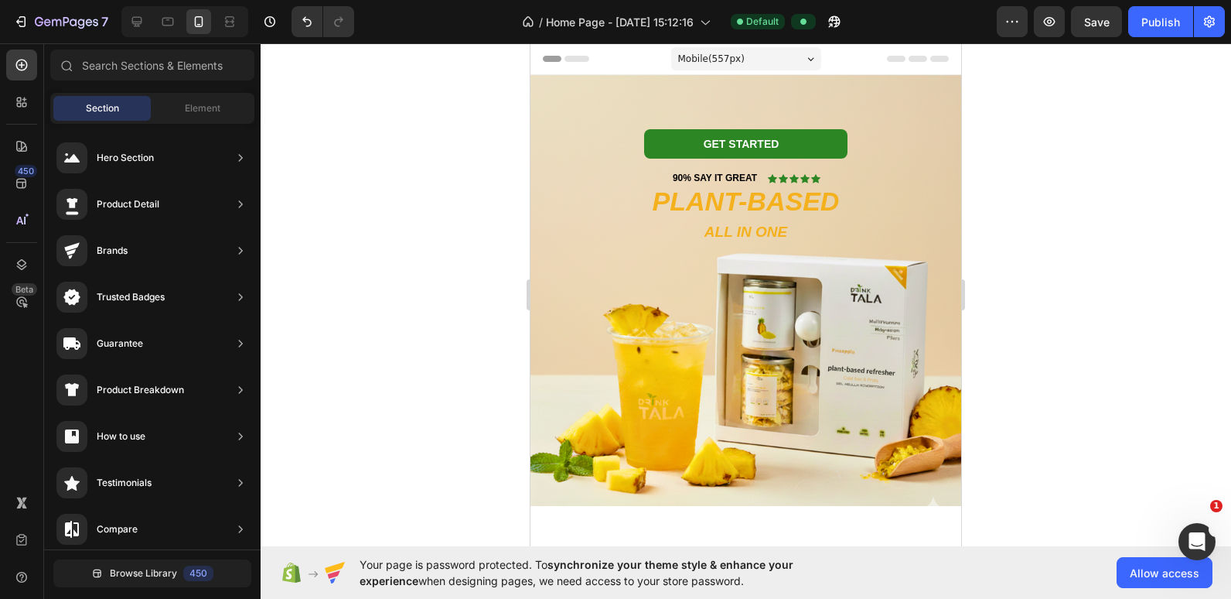
click at [798, 39] on div "7 Version history / Home Page - Jun 1, 15:12:16 Default Preview Save Publish" at bounding box center [615, 22] width 1231 height 44
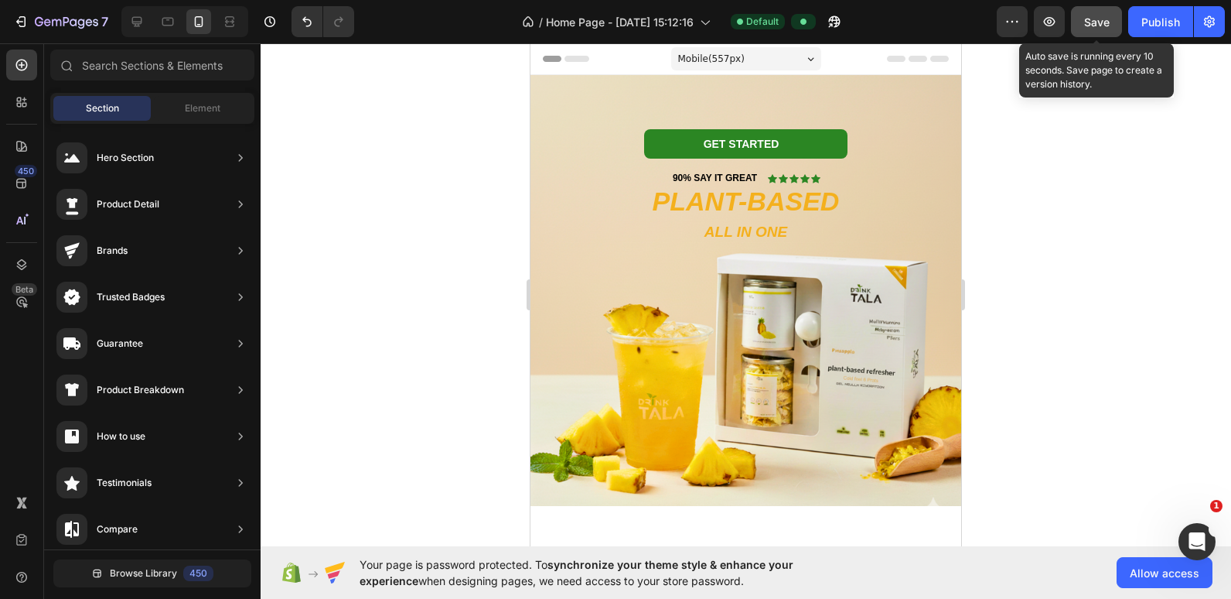
click at [798, 26] on span "Save" at bounding box center [1097, 21] width 26 height 13
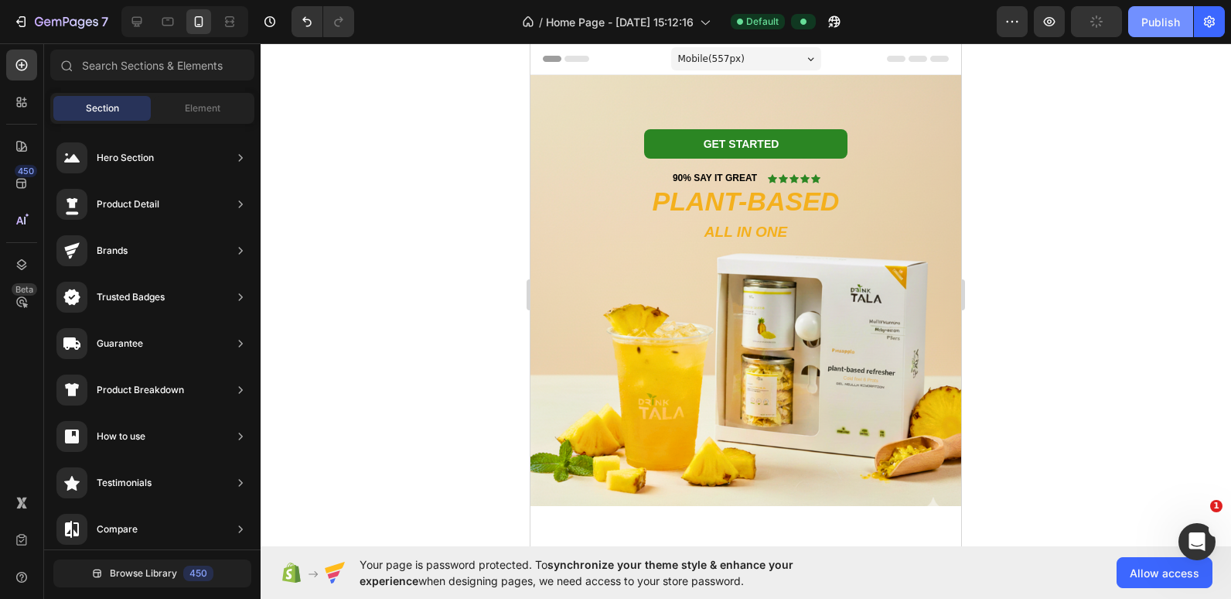
click at [798, 22] on button "Publish" at bounding box center [1160, 21] width 65 height 31
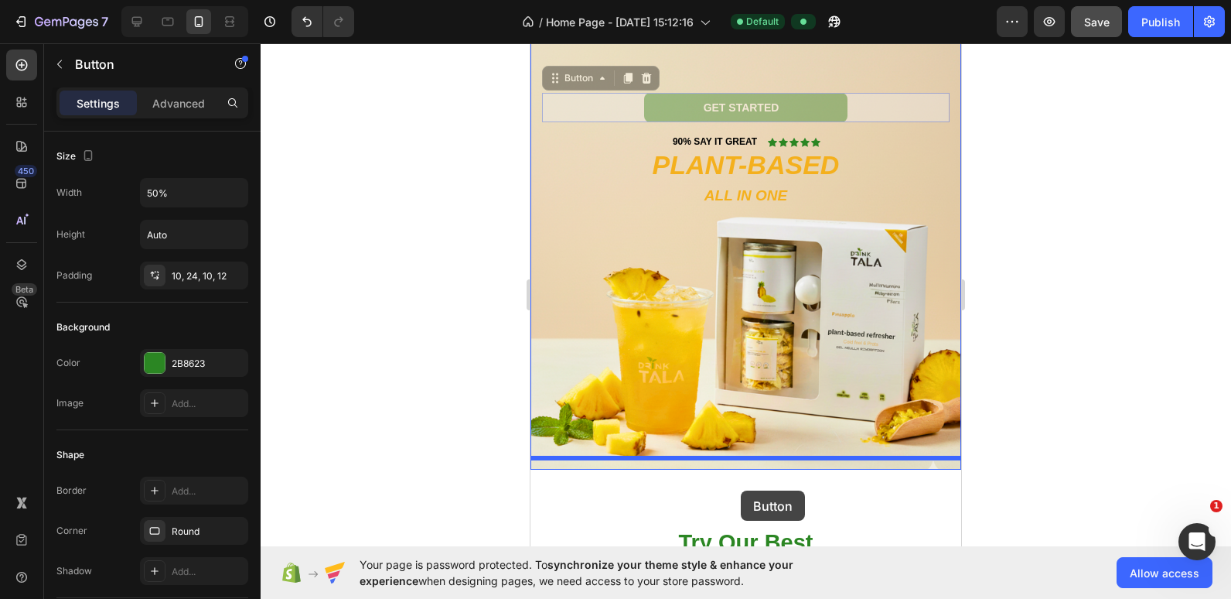
drag, startPoint x: 823, startPoint y: 176, endPoint x: 743, endPoint y: 481, distance: 315.7
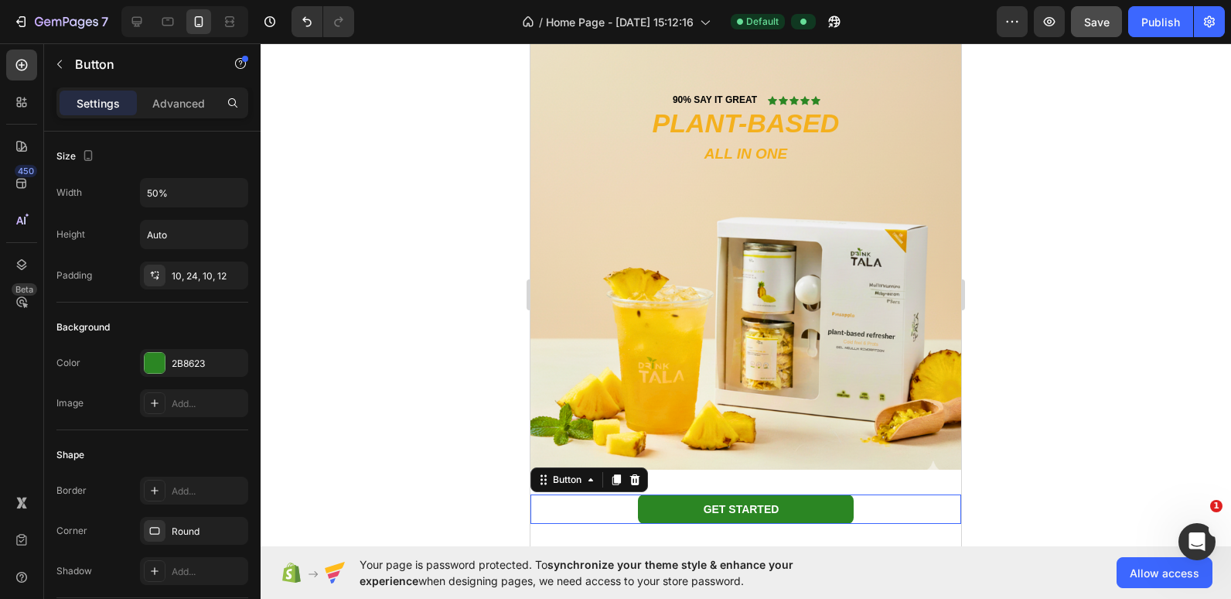
scroll to position [49, 0]
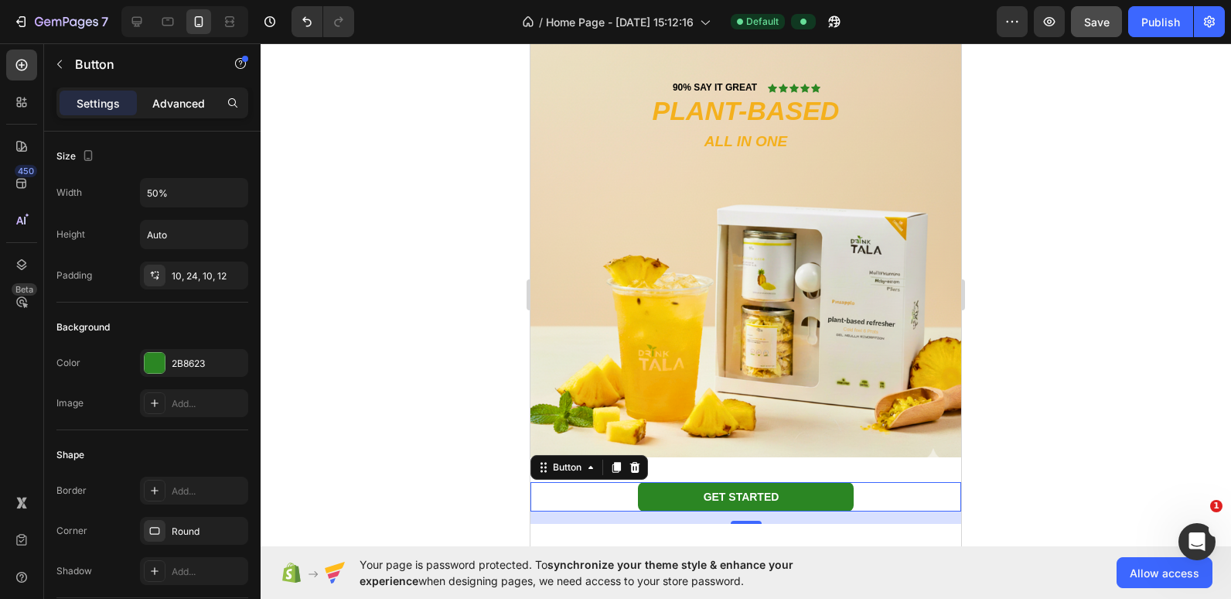
click at [164, 107] on p "Advanced" at bounding box center [178, 103] width 53 height 16
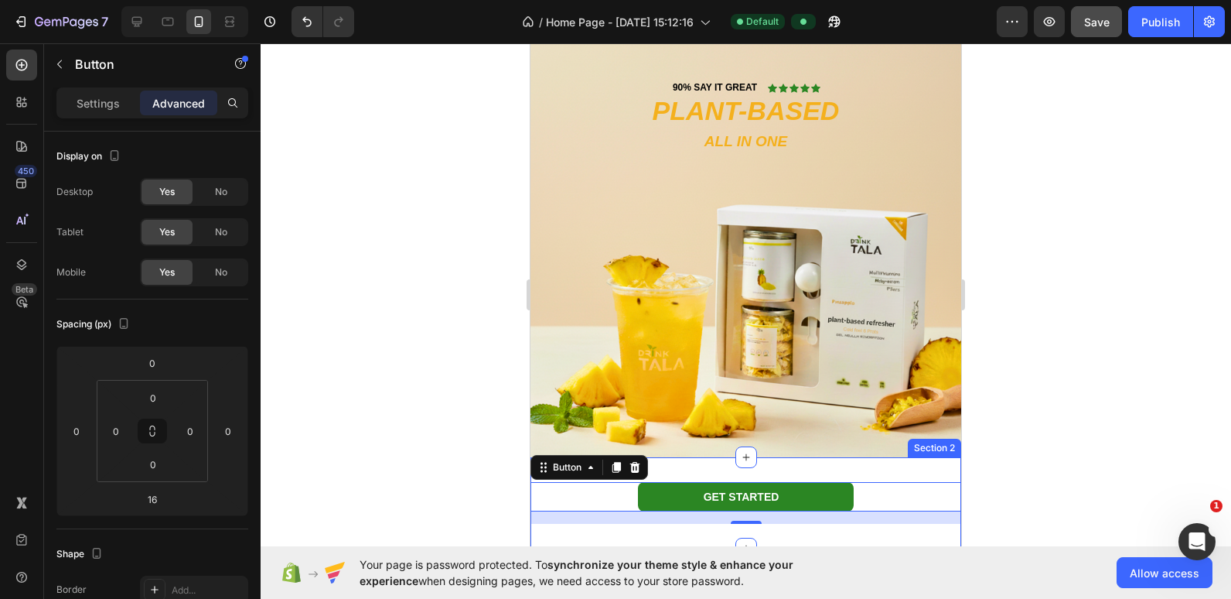
click at [715, 457] on div "Get started Button 16 Section 2" at bounding box center [746, 502] width 431 height 91
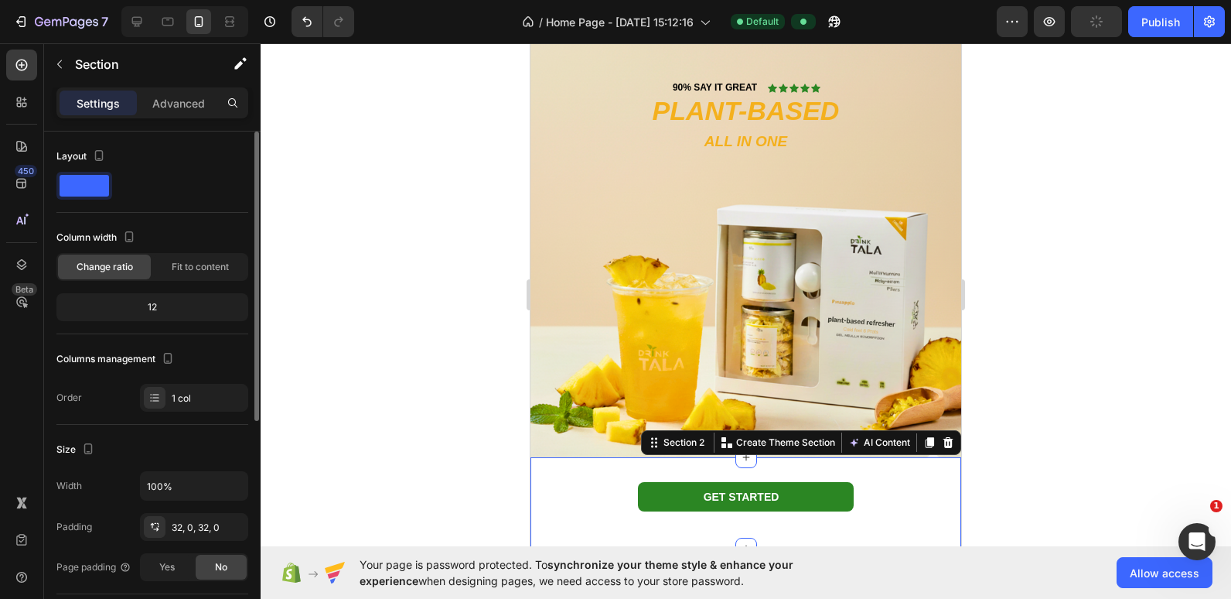
click at [179, 97] on p "Advanced" at bounding box center [178, 103] width 53 height 16
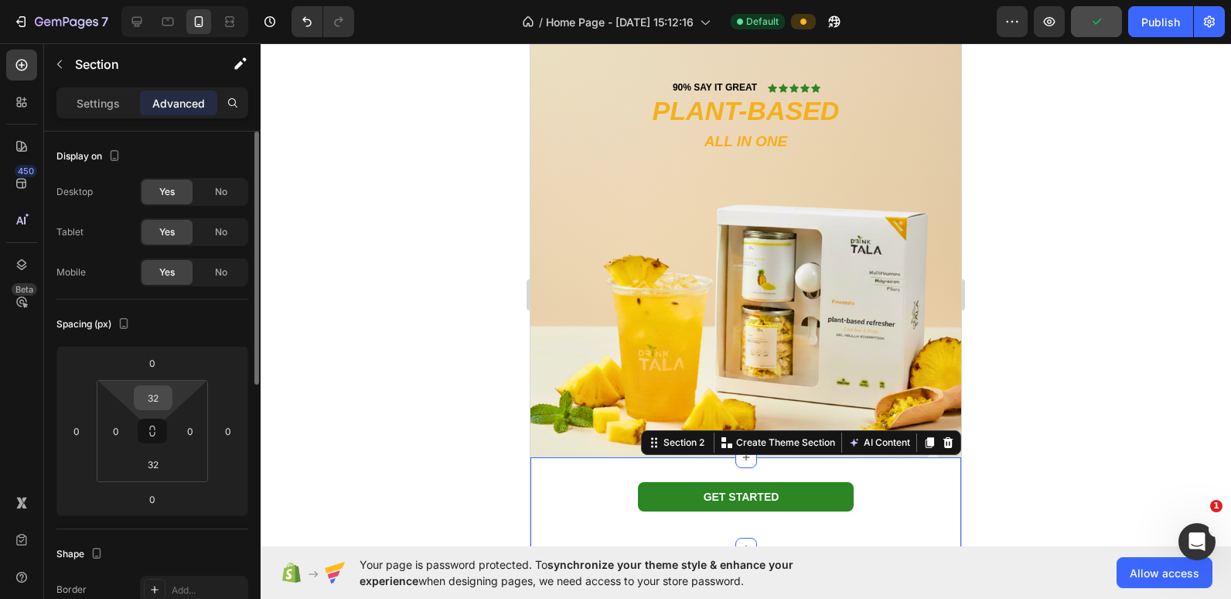
click at [158, 394] on input "32" at bounding box center [153, 397] width 31 height 23
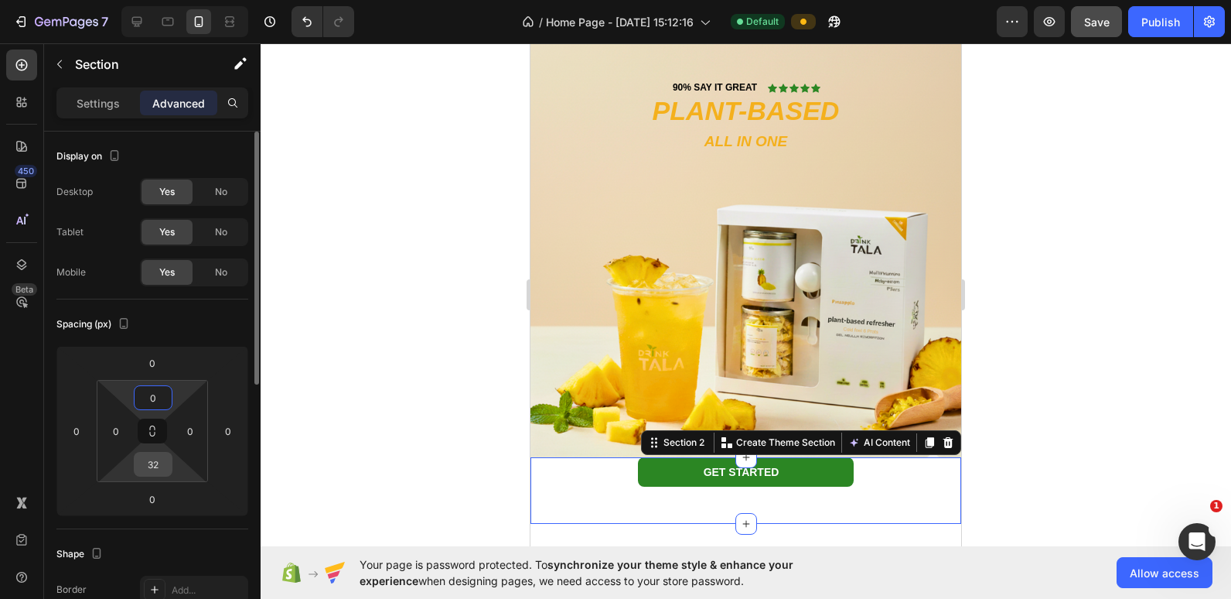
type input "0"
click at [156, 461] on input "32" at bounding box center [153, 463] width 31 height 23
type input "0"
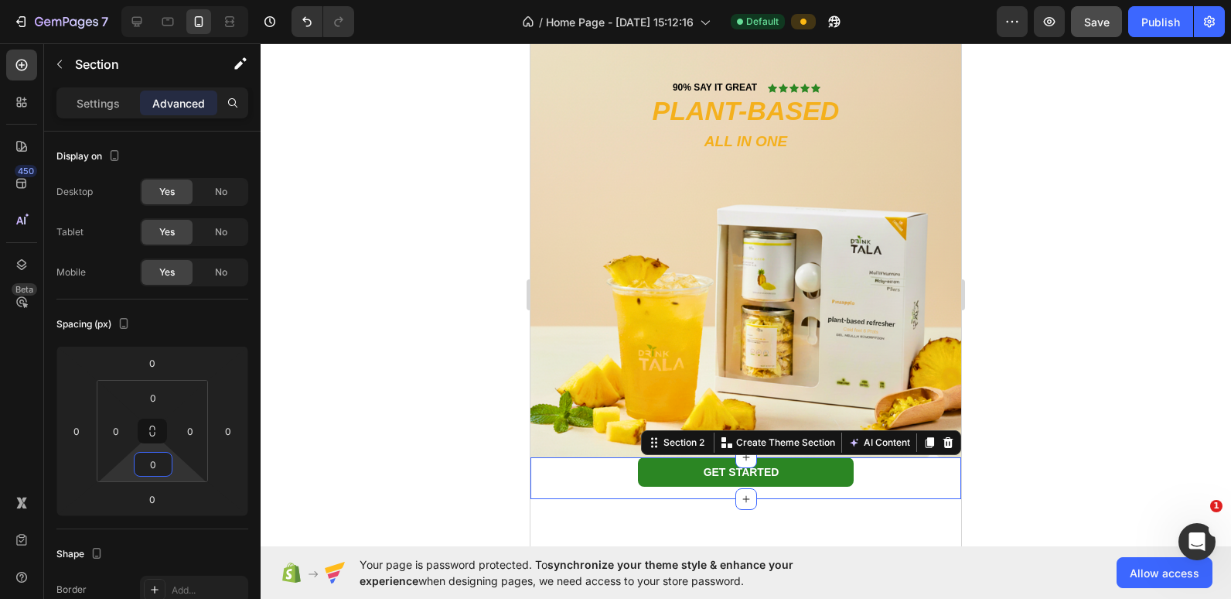
click at [468, 241] on div at bounding box center [746, 320] width 971 height 555
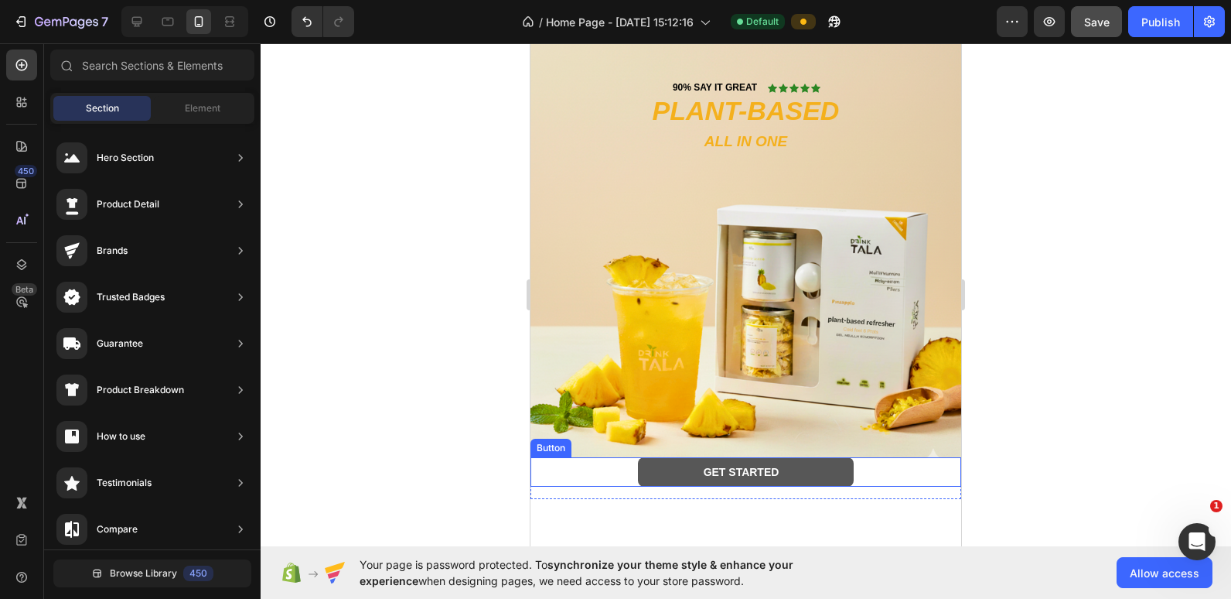
click at [654, 460] on button "Get started" at bounding box center [746, 471] width 216 height 29
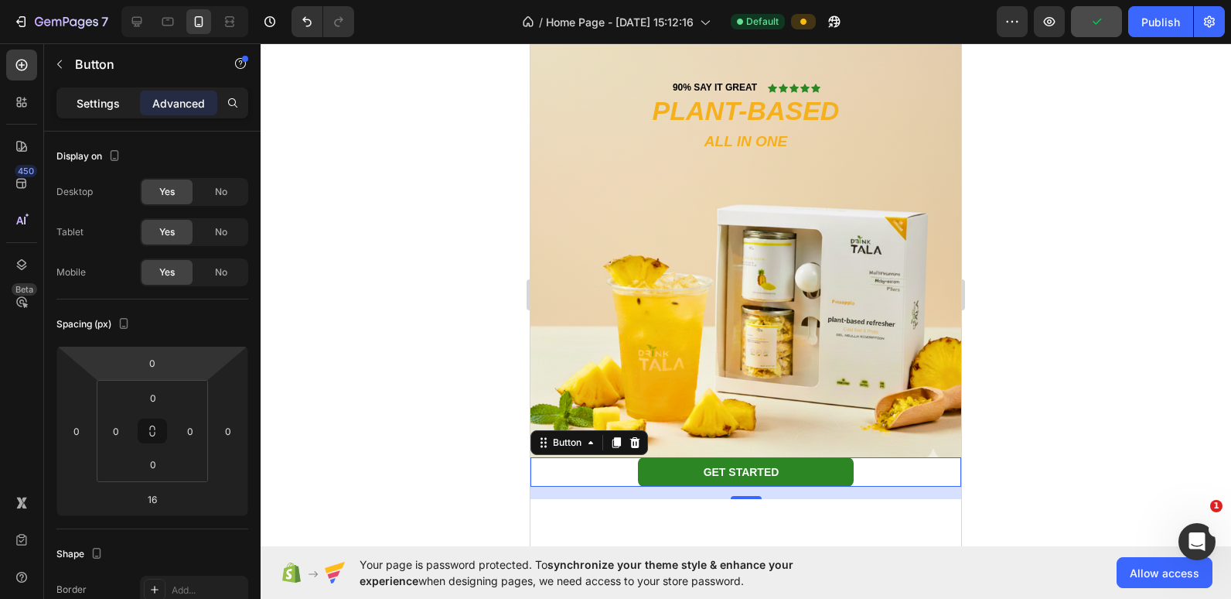
drag, startPoint x: 111, startPoint y: 108, endPoint x: 87, endPoint y: 108, distance: 24.0
click at [87, 108] on p "Settings" at bounding box center [98, 103] width 43 height 16
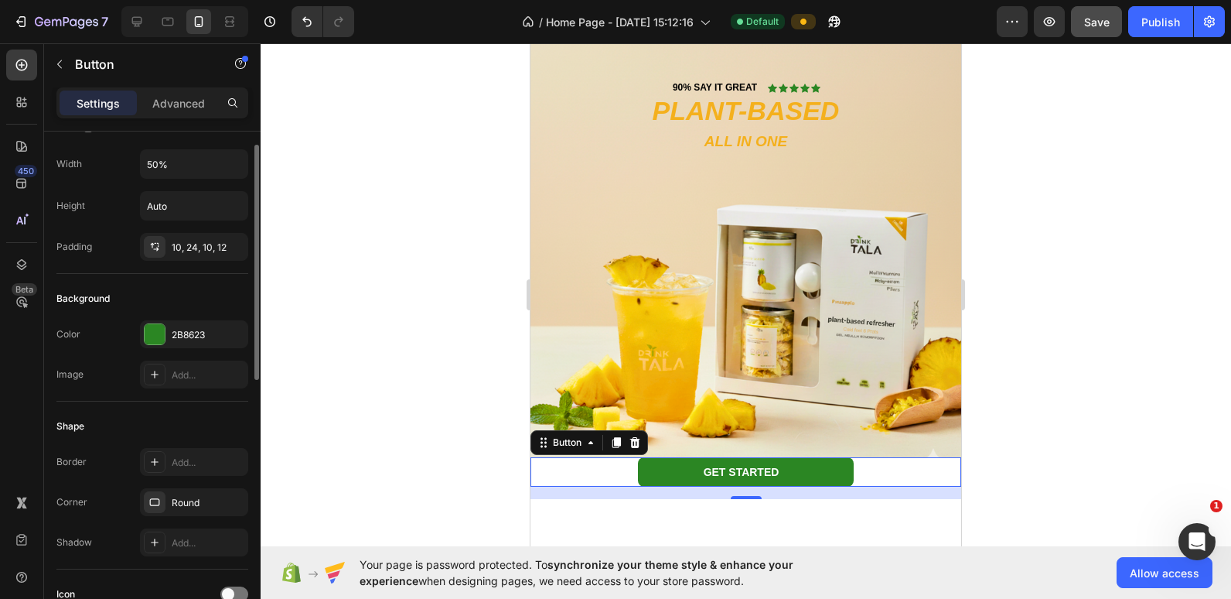
scroll to position [0, 0]
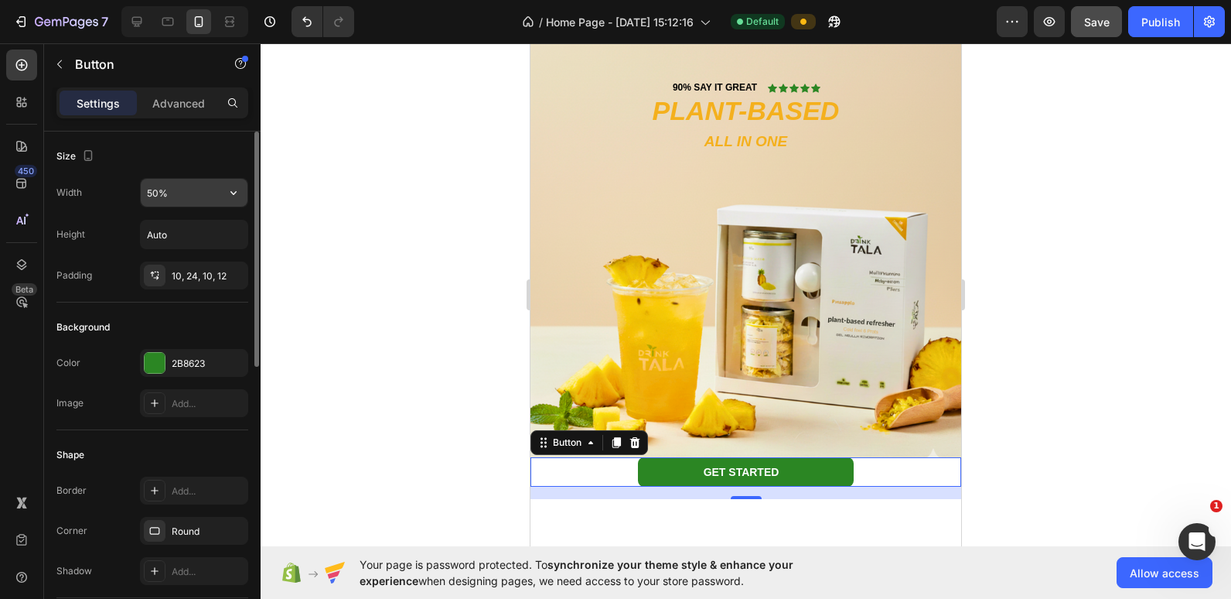
click at [152, 195] on input "50%" at bounding box center [194, 193] width 107 height 28
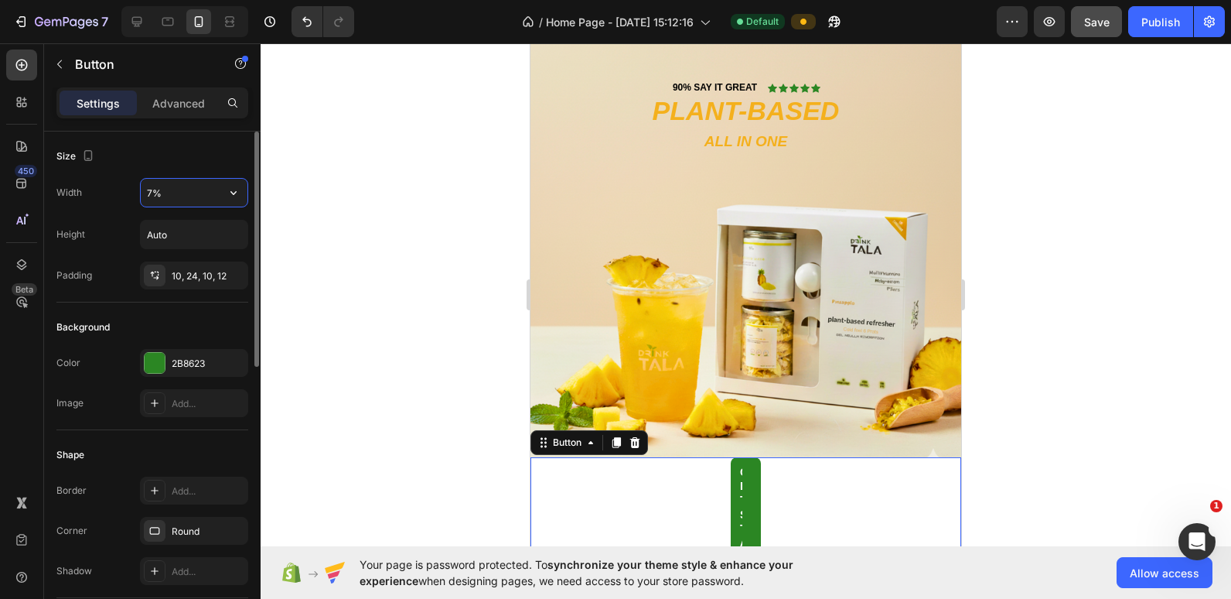
type input "70%"
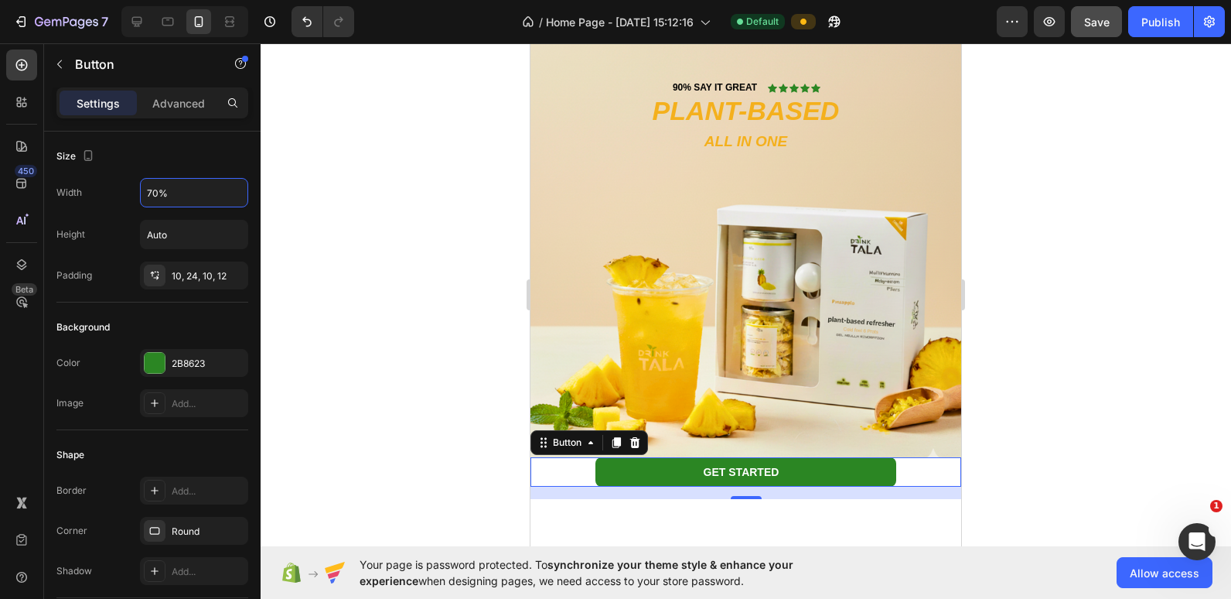
click at [363, 145] on div at bounding box center [746, 320] width 971 height 555
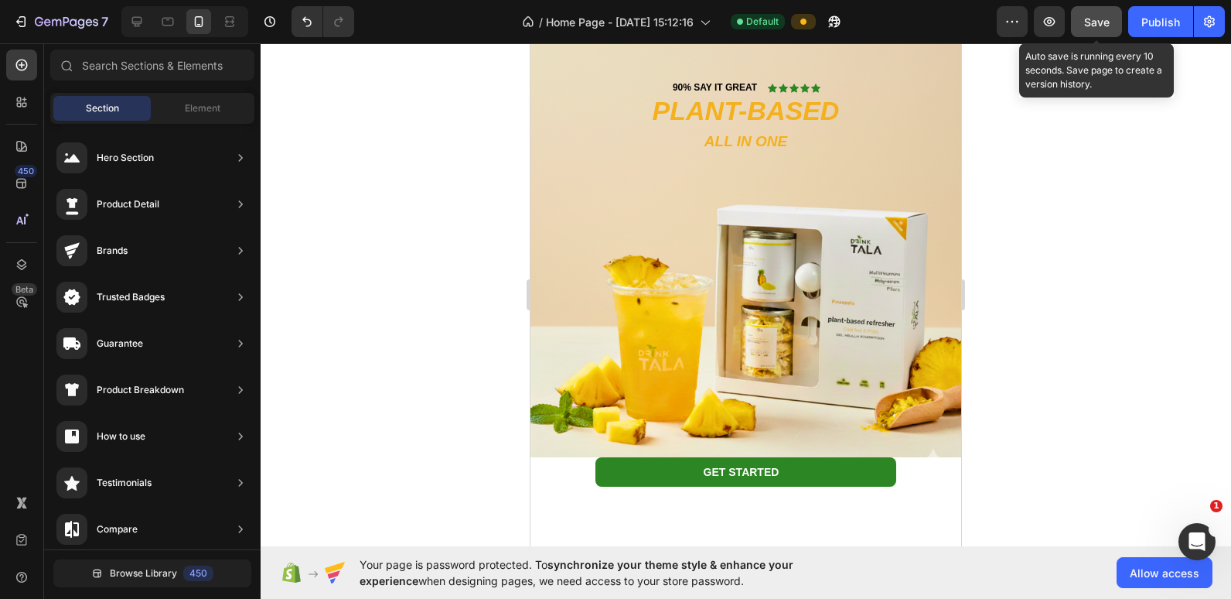
click at [798, 31] on button "Save" at bounding box center [1096, 21] width 51 height 31
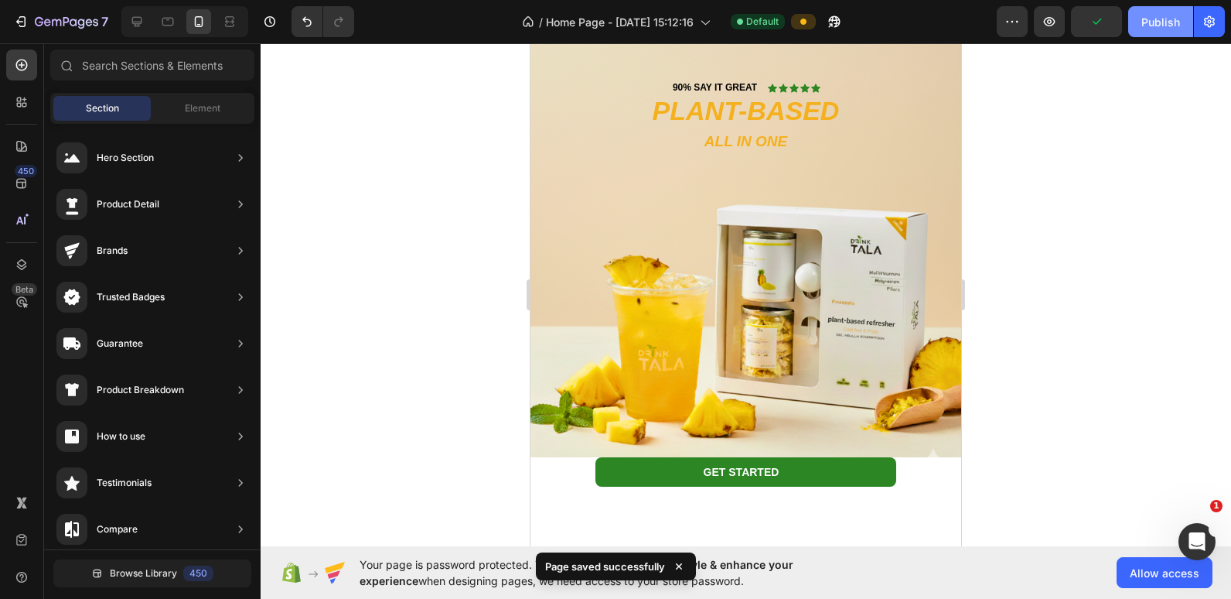
click at [798, 29] on div "Publish" at bounding box center [1160, 22] width 39 height 16
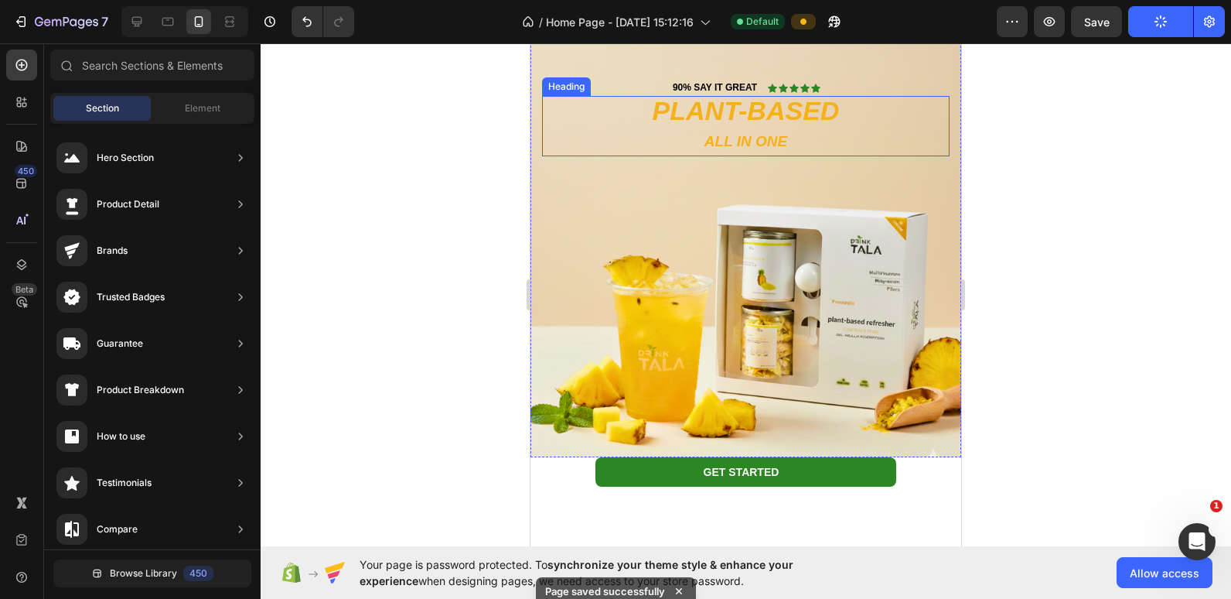
click at [798, 175] on div "Background Image" at bounding box center [746, 241] width 431 height 431
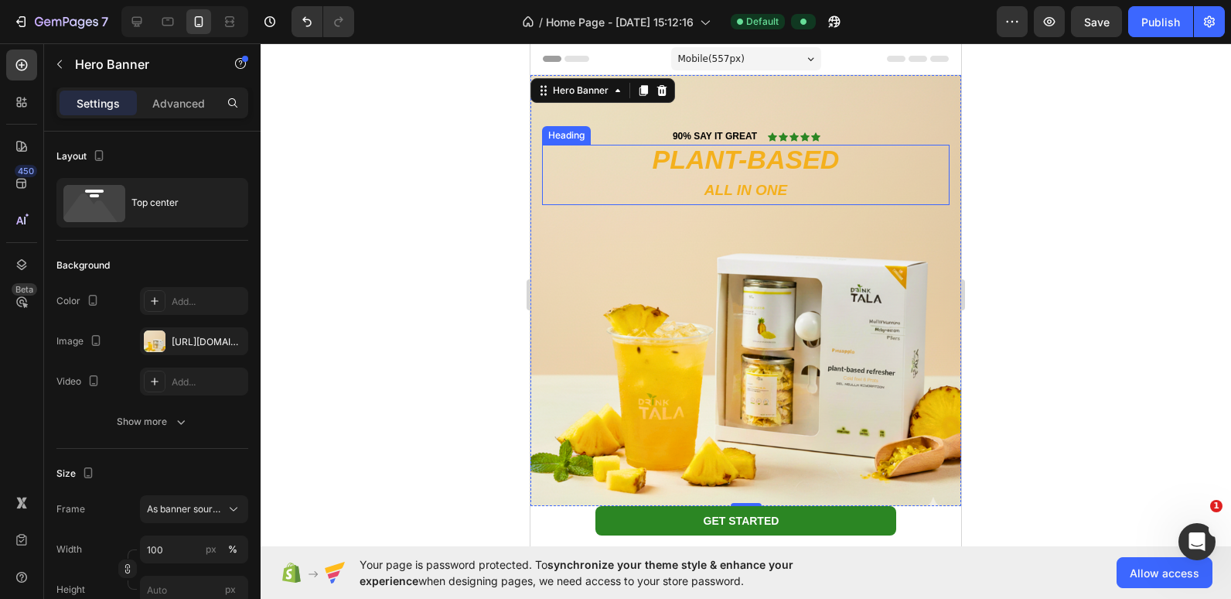
click at [724, 161] on h2 "PLANT-BASED ALL IN ONE" at bounding box center [746, 175] width 408 height 60
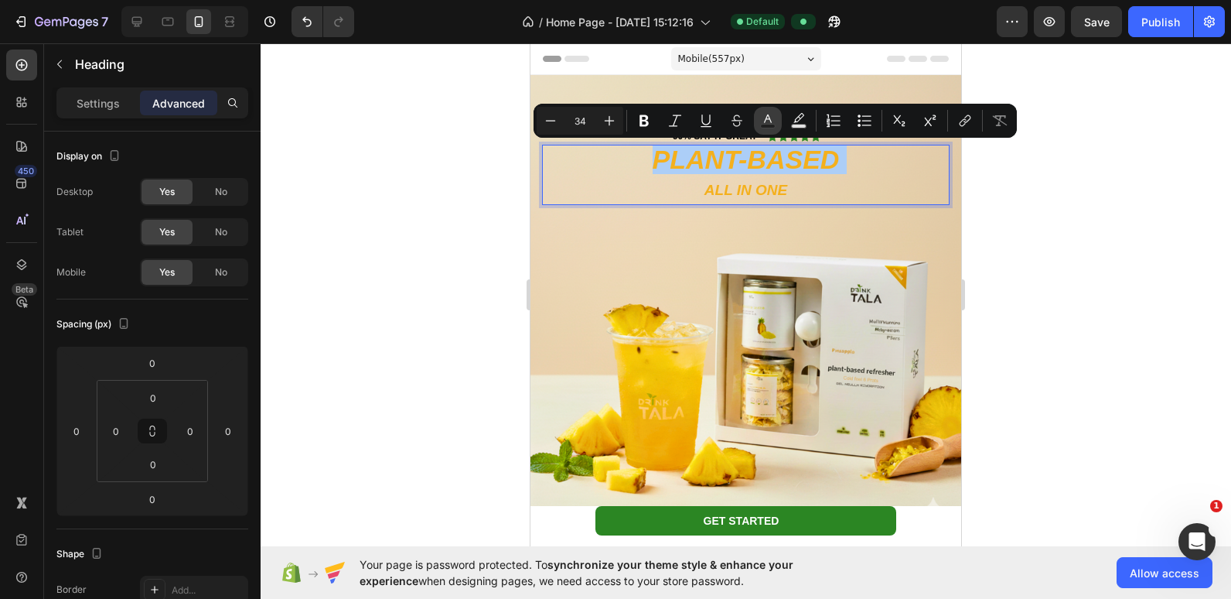
click at [773, 131] on button "Text Color" at bounding box center [768, 121] width 28 height 28
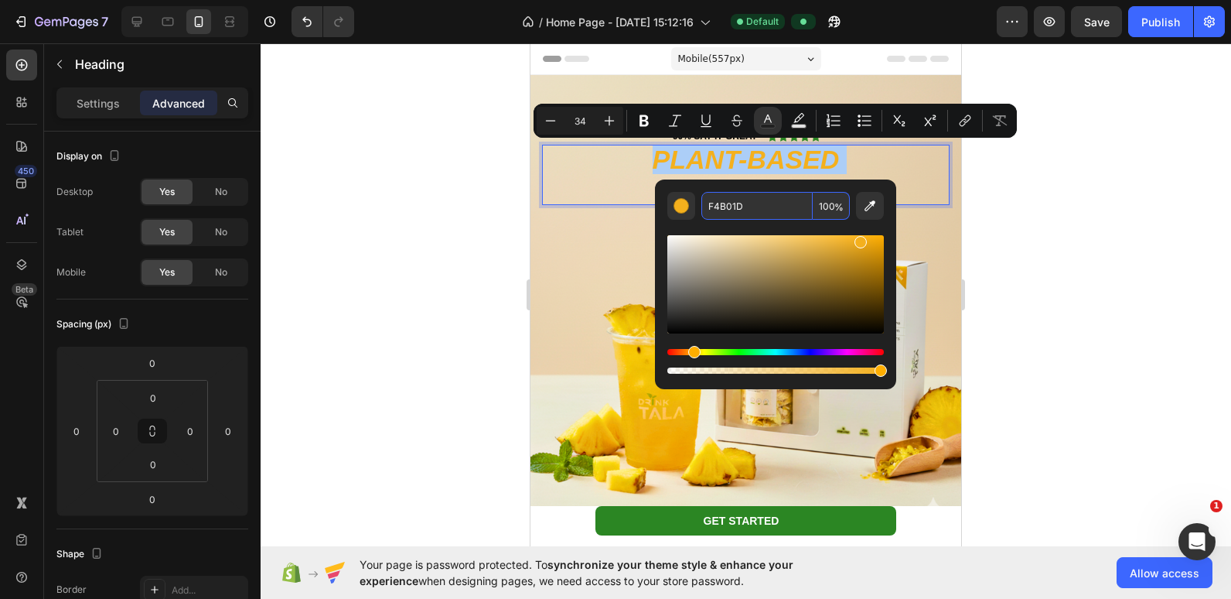
click at [734, 201] on input "F4B01D" at bounding box center [756, 206] width 111 height 28
type input "000000"
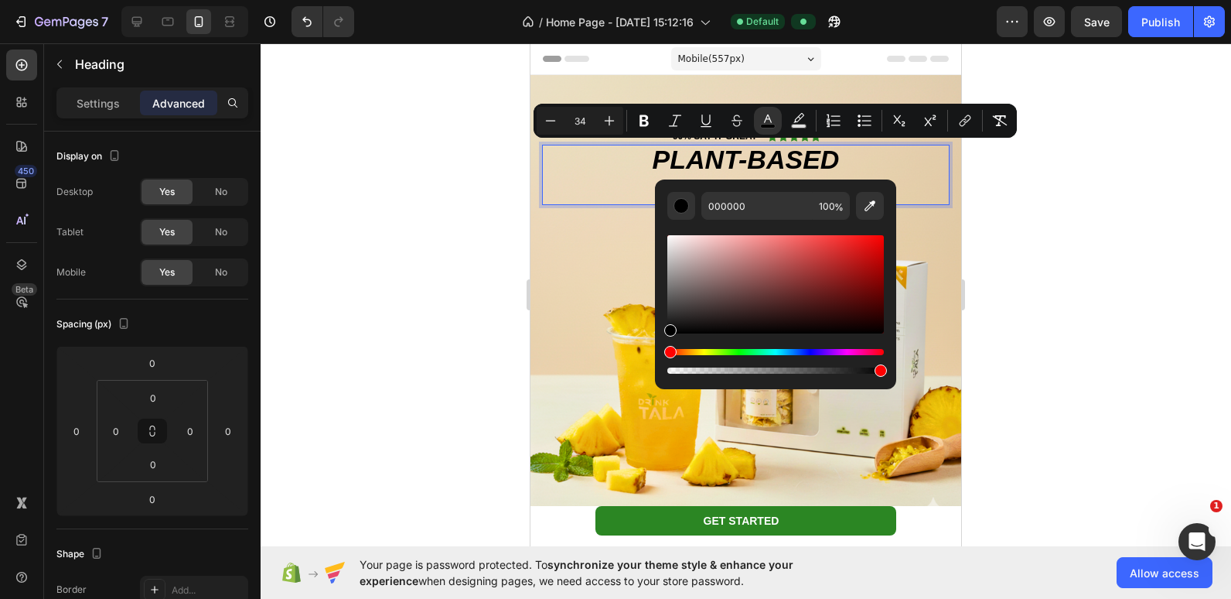
click at [446, 202] on div at bounding box center [746, 320] width 971 height 555
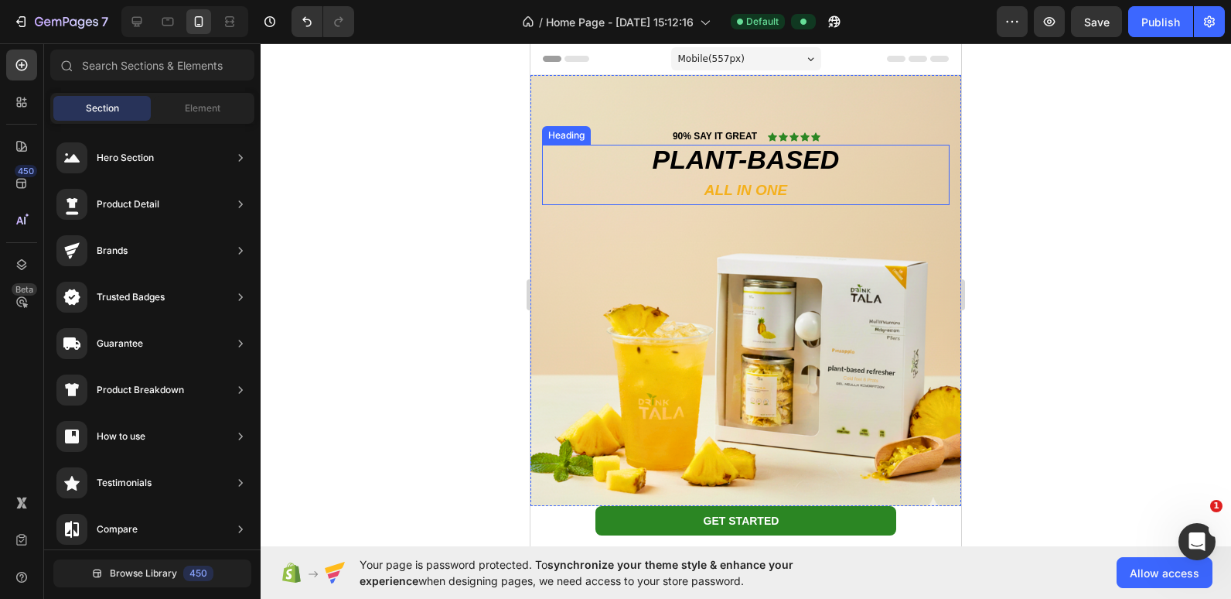
click at [713, 188] on span "ALL IN ONE" at bounding box center [746, 190] width 83 height 16
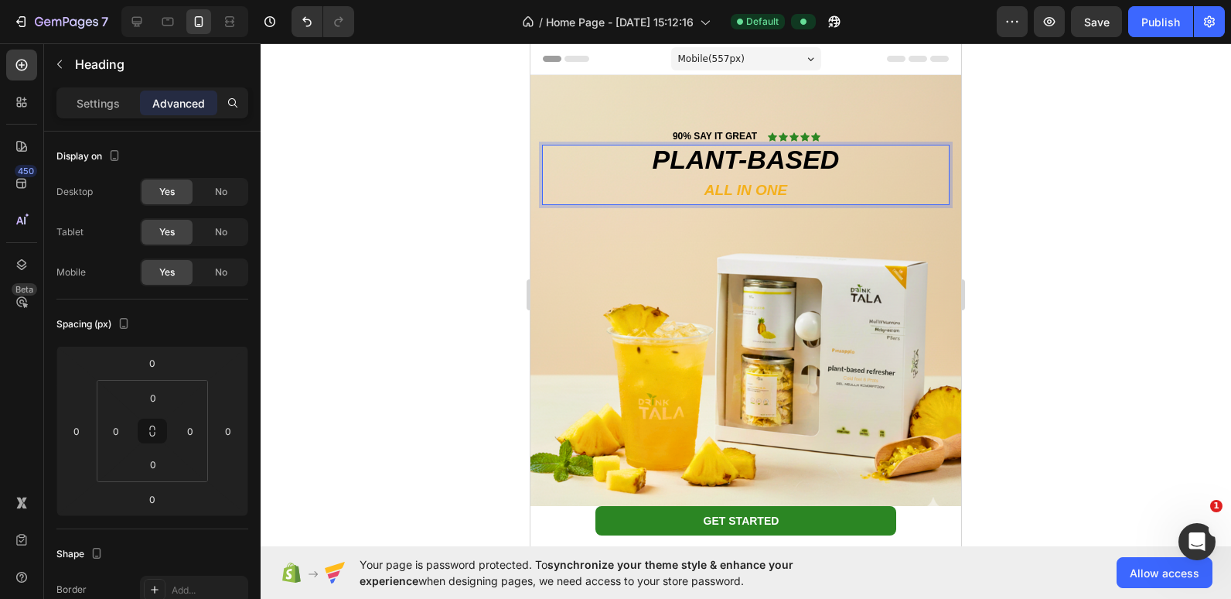
drag, startPoint x: 713, startPoint y: 188, endPoint x: 745, endPoint y: 186, distance: 31.8
click at [745, 186] on span "ALL IN ONE" at bounding box center [746, 190] width 83 height 16
click at [738, 189] on span "ALL IN ONE" at bounding box center [746, 190] width 83 height 16
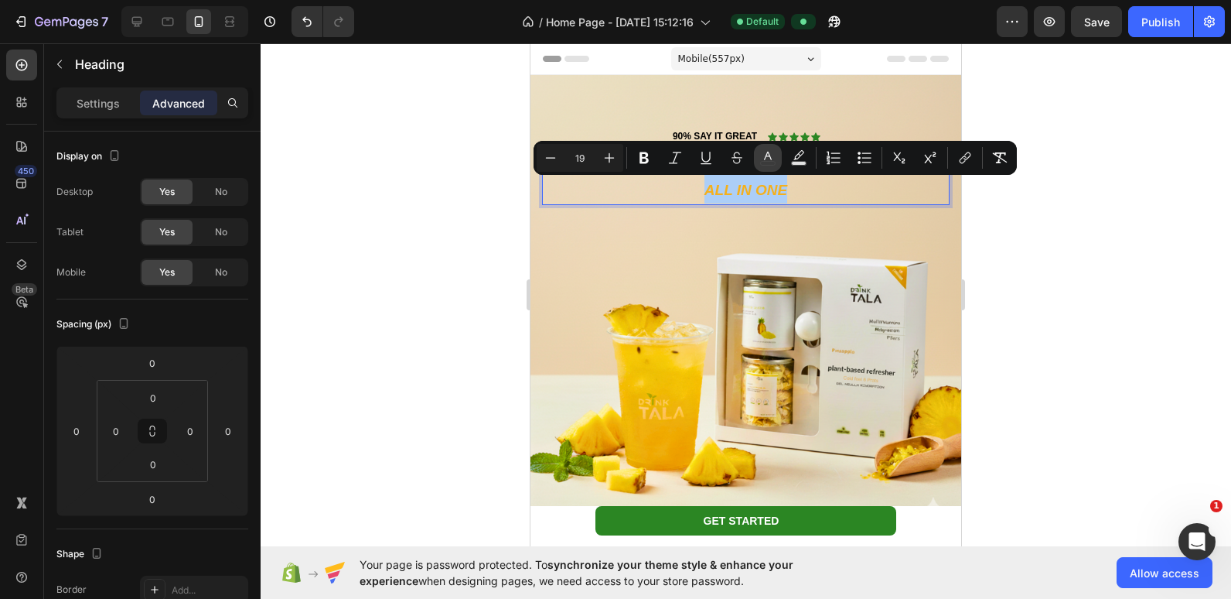
click at [762, 161] on icon "Editor contextual toolbar" at bounding box center [767, 157] width 15 height 15
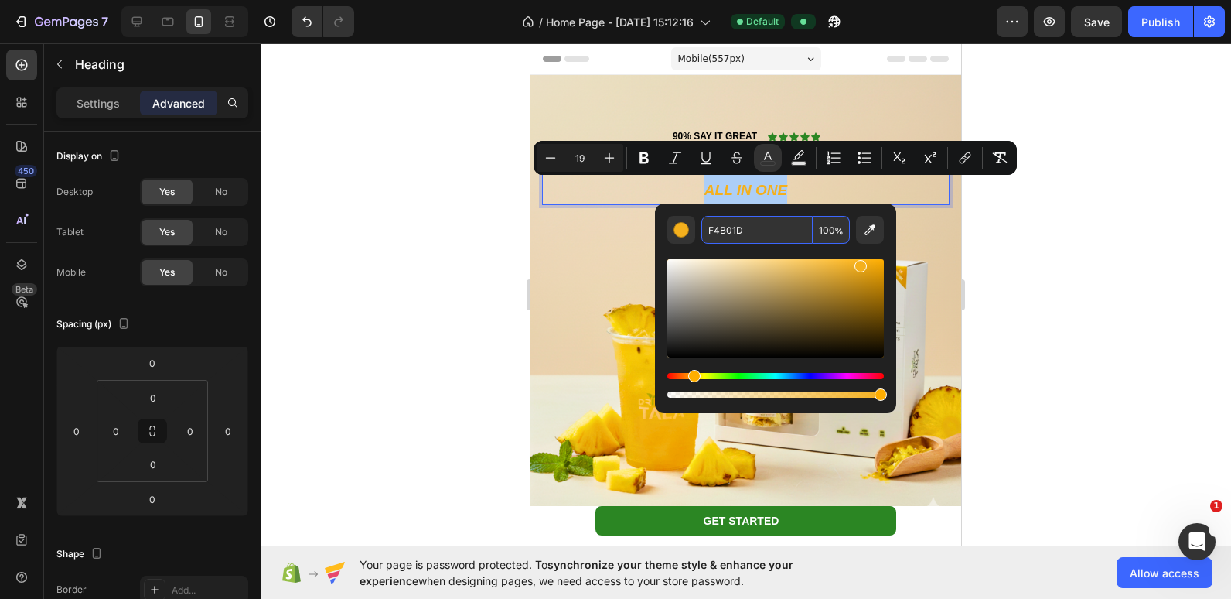
click at [735, 223] on input "F4B01D" at bounding box center [756, 230] width 111 height 28
type input "000000"
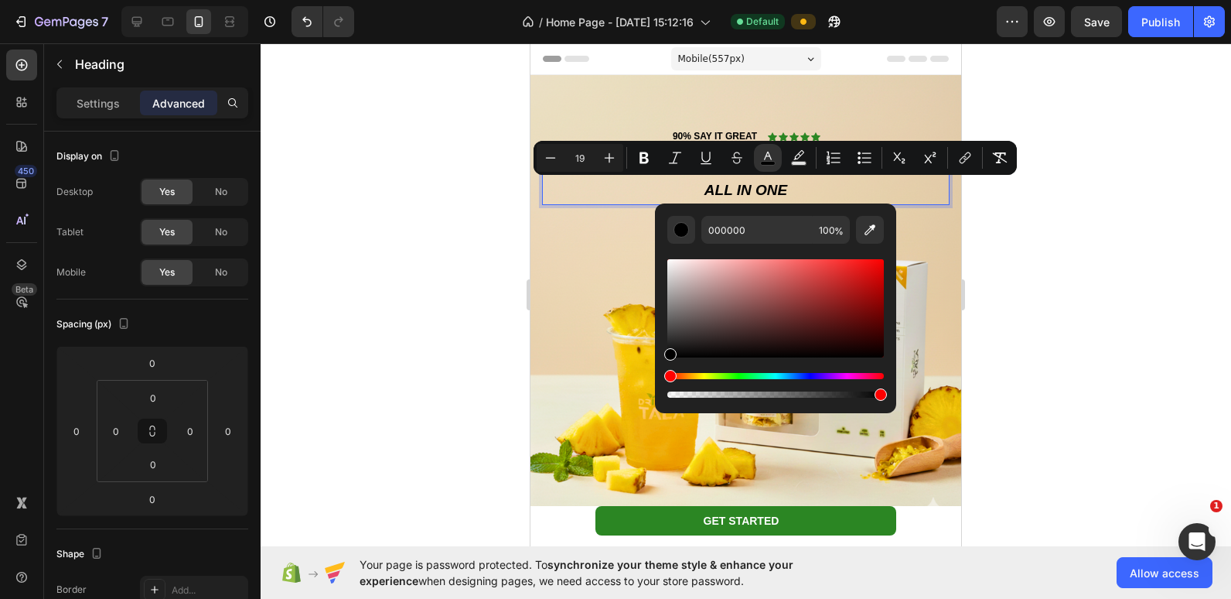
click at [798, 28] on div "Preview Save Publish" at bounding box center [1111, 21] width 228 height 31
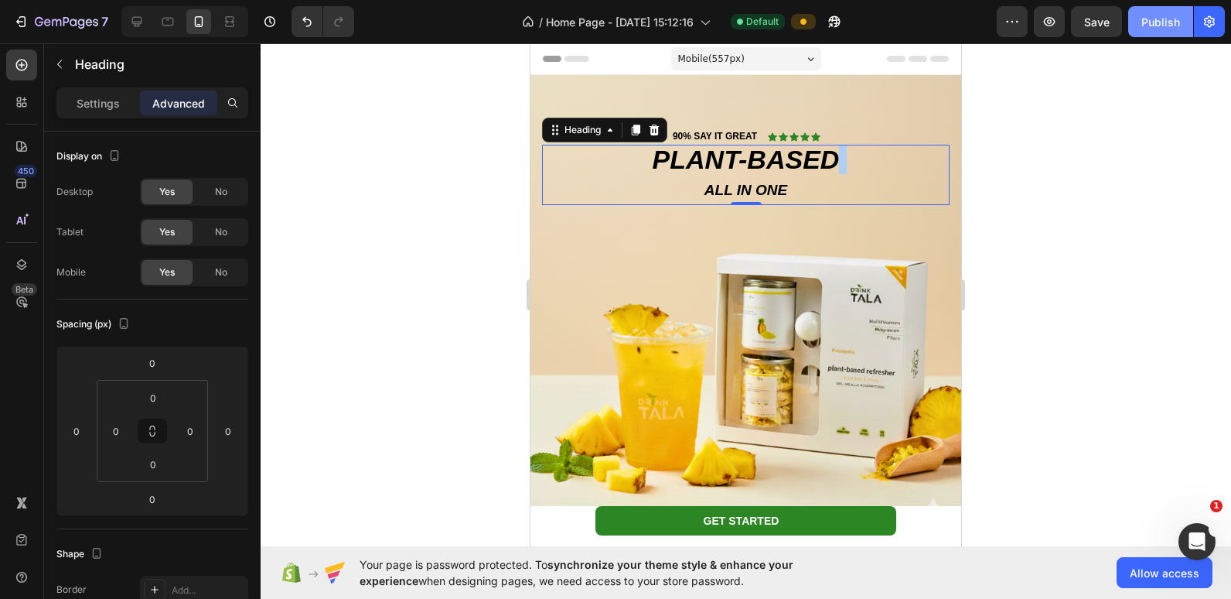
click at [798, 27] on button "Publish" at bounding box center [1160, 21] width 65 height 31
